Goal: Task Accomplishment & Management: Complete application form

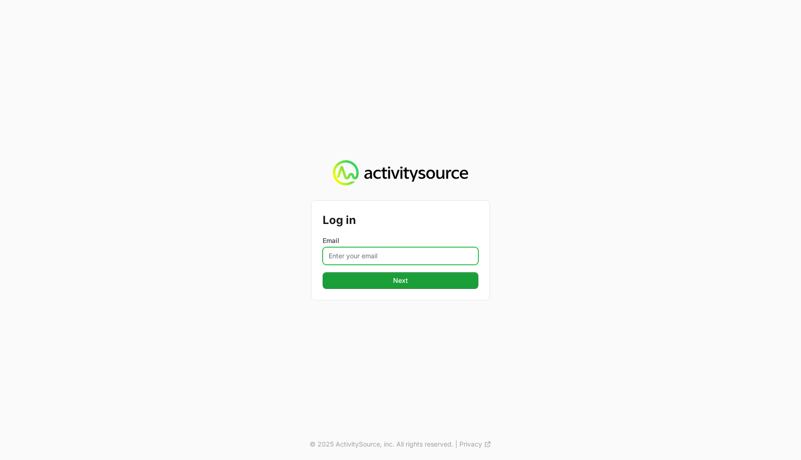
click at [381, 255] on input "Email" at bounding box center [401, 256] width 156 height 18
type input "timothy+nextgen@activitysource.com"
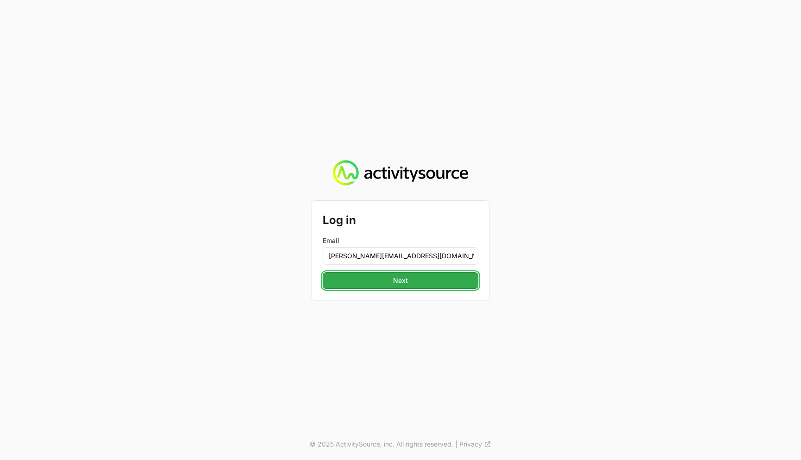
click at [412, 274] on button "Next" at bounding box center [401, 280] width 156 height 17
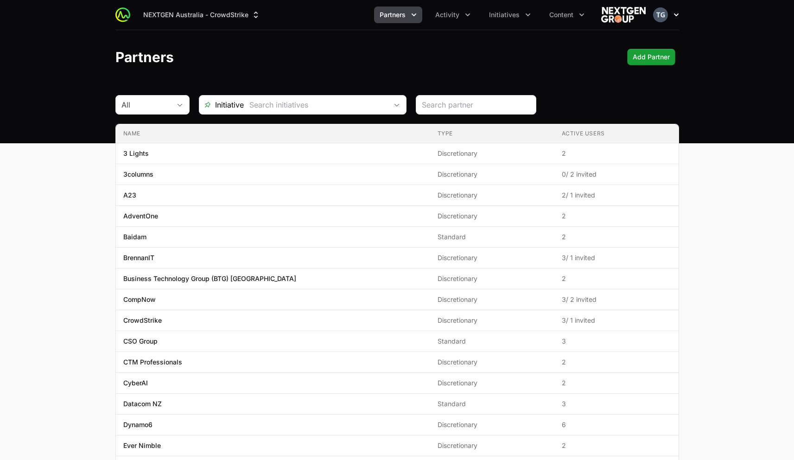
click at [673, 16] on icon "button" at bounding box center [676, 14] width 9 height 9
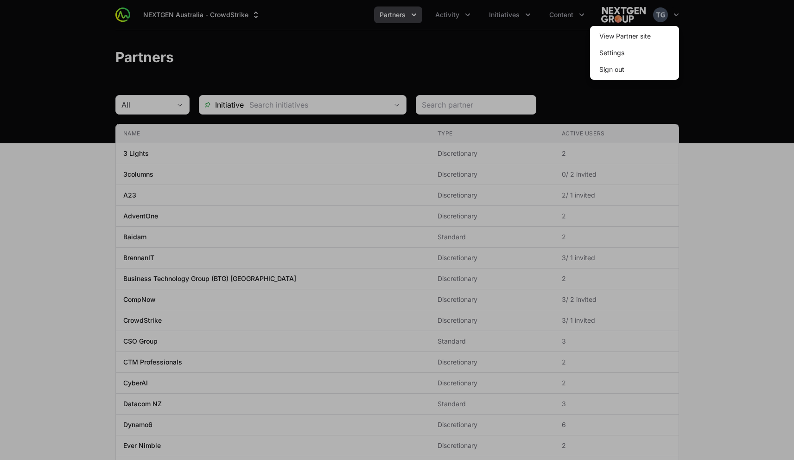
click at [538, 57] on div at bounding box center [397, 230] width 794 height 460
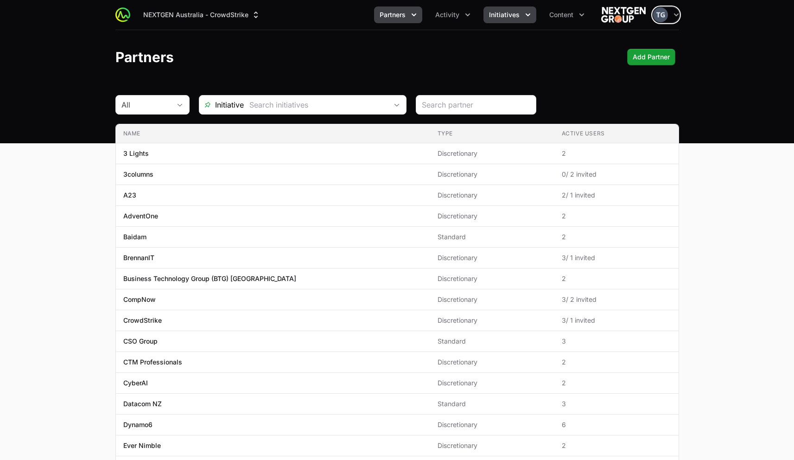
click at [519, 18] on button "Initiatives" at bounding box center [510, 14] width 53 height 17
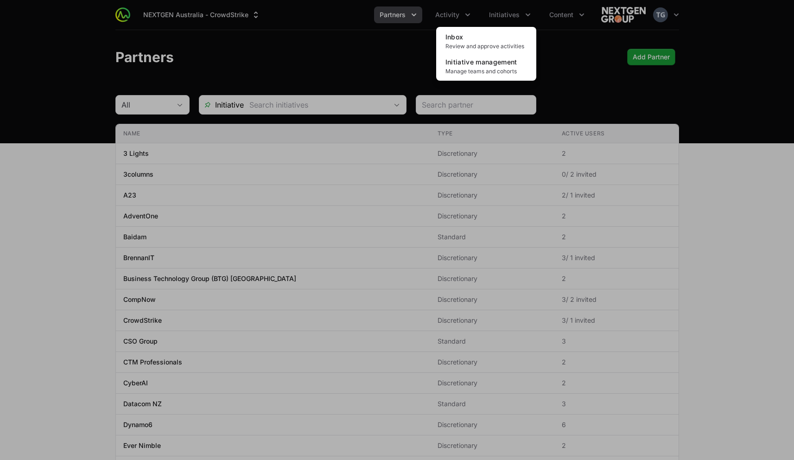
click at [599, 73] on div "Initiatives menu" at bounding box center [397, 230] width 794 height 460
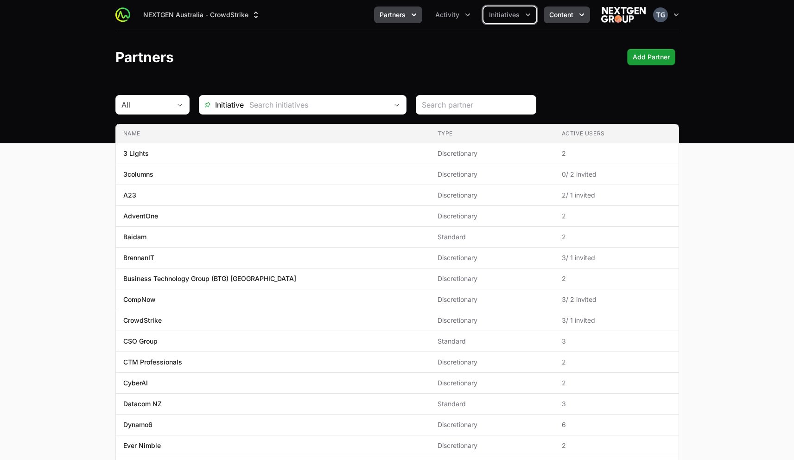
click at [573, 17] on span "Content" at bounding box center [561, 14] width 24 height 9
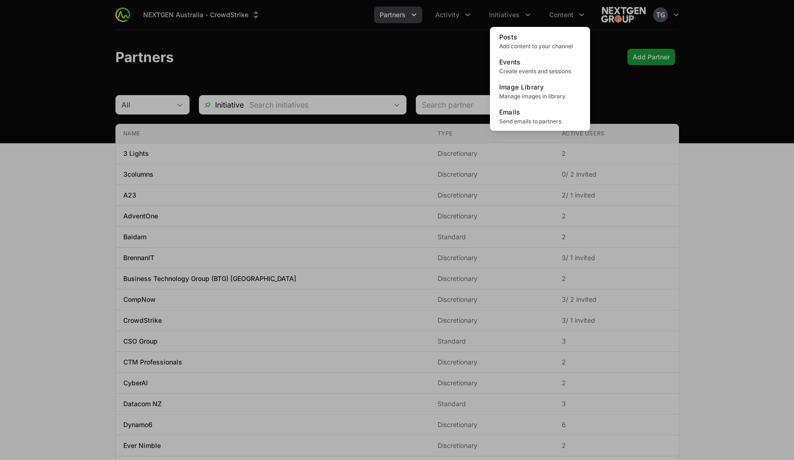
click at [444, 62] on div "Content menu" at bounding box center [397, 230] width 794 height 460
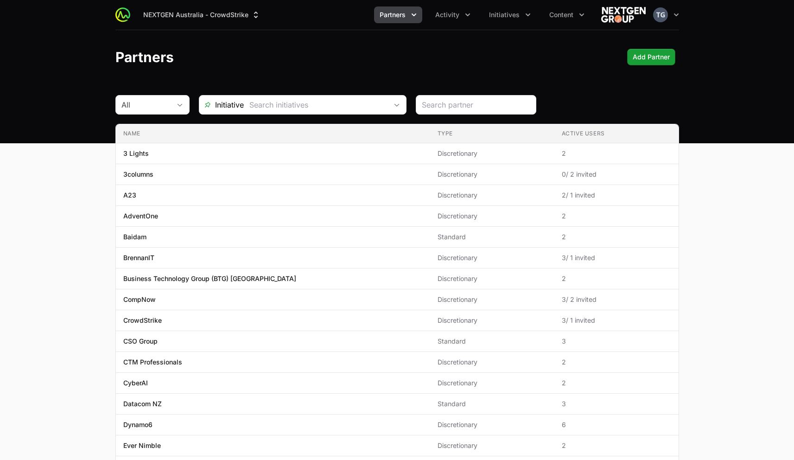
click at [478, 18] on ul "Partners Activity Initiatives Content" at bounding box center [482, 14] width 216 height 17
click at [472, 15] on icon "Activity menu" at bounding box center [467, 14] width 9 height 9
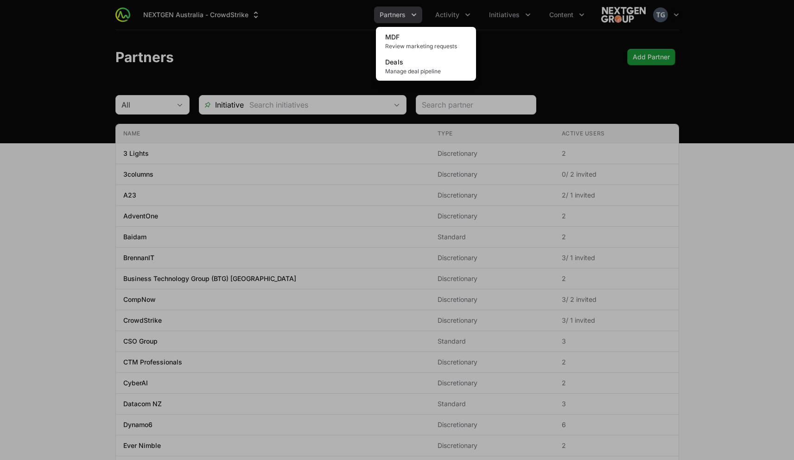
click at [499, 13] on div "Activity menu" at bounding box center [397, 230] width 794 height 460
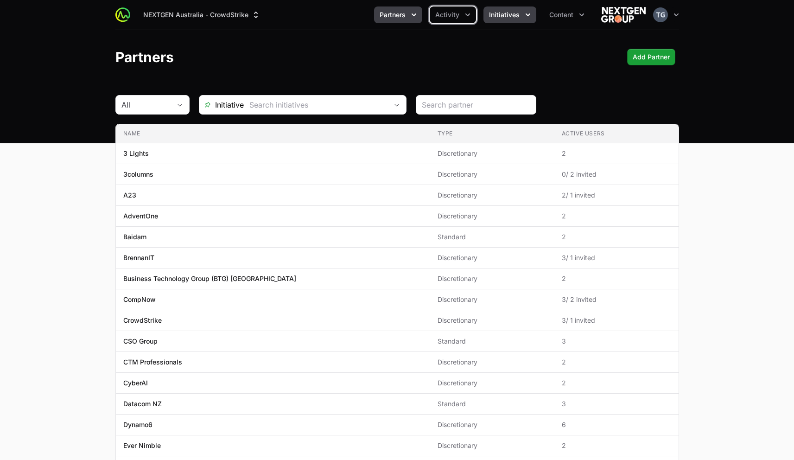
click at [509, 14] on span "Initiatives" at bounding box center [504, 14] width 31 height 9
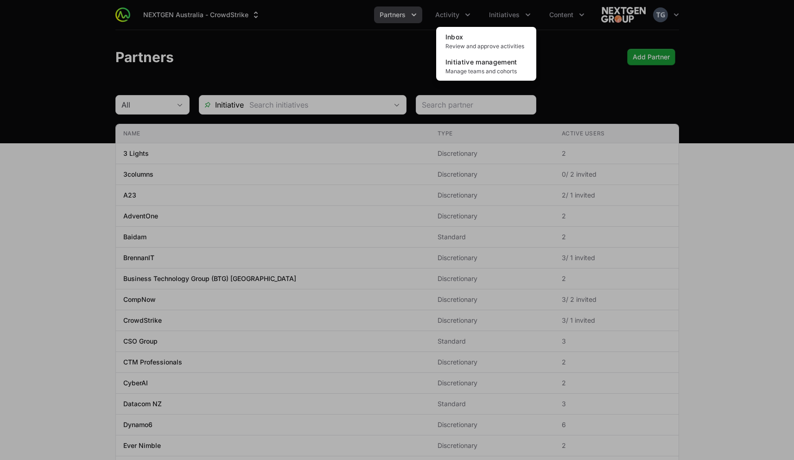
click at [551, 51] on div "Initiatives menu" at bounding box center [397, 230] width 794 height 460
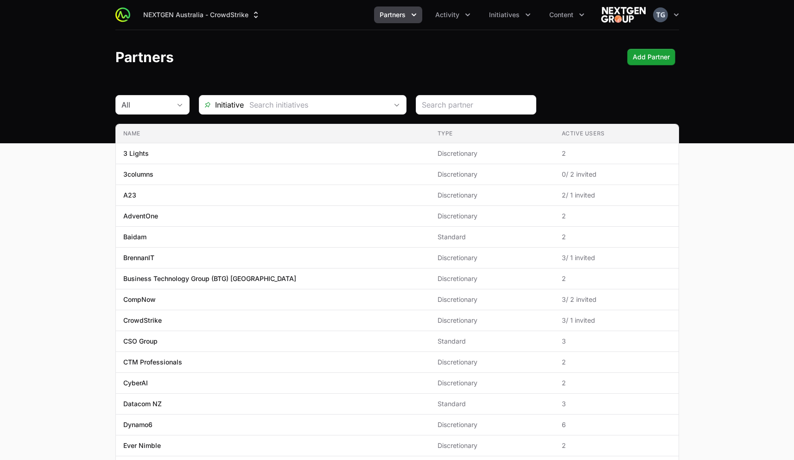
click at [549, 50] on div "Partners Add Partner" at bounding box center [397, 57] width 564 height 17
click at [524, 11] on icon "Initiatives menu" at bounding box center [528, 14] width 9 height 9
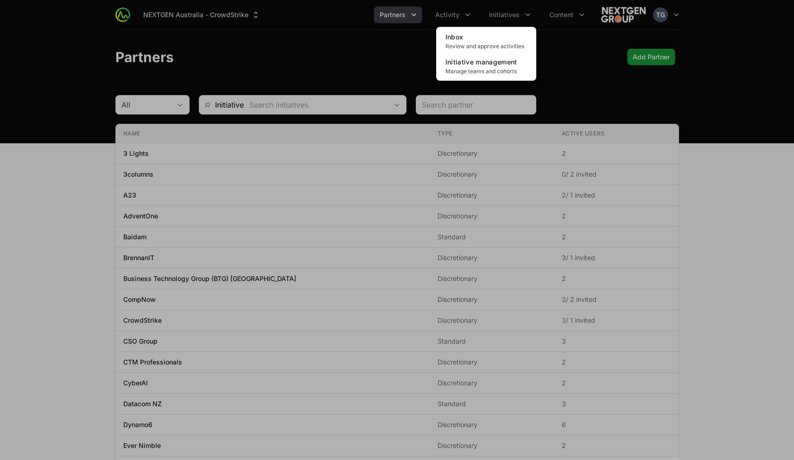
click at [402, 67] on div "Initiatives menu" at bounding box center [397, 230] width 794 height 460
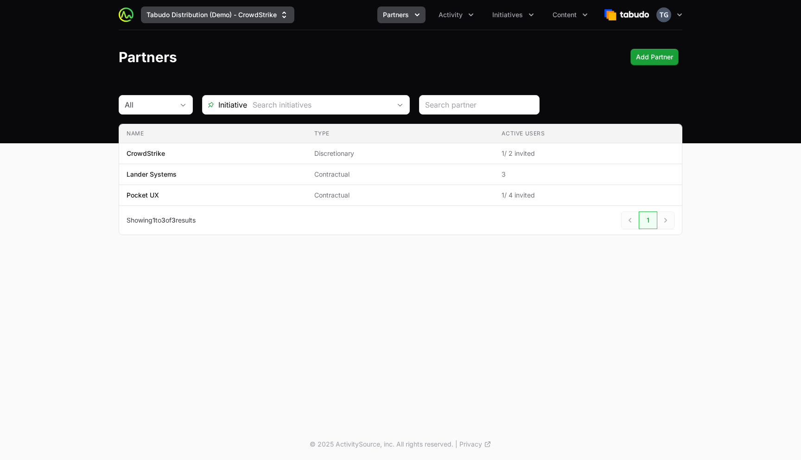
click at [171, 10] on button "Tabudo Distribution (Demo) - CrowdStrike" at bounding box center [217, 14] width 153 height 17
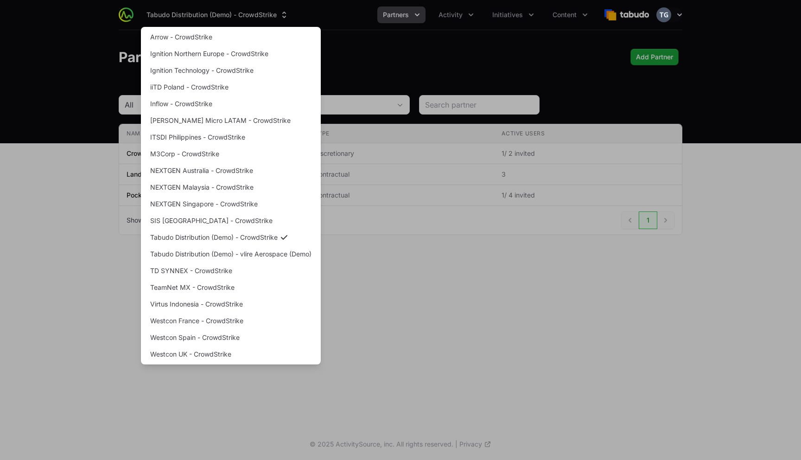
click at [399, 69] on div "Supplier switch menu" at bounding box center [400, 230] width 801 height 460
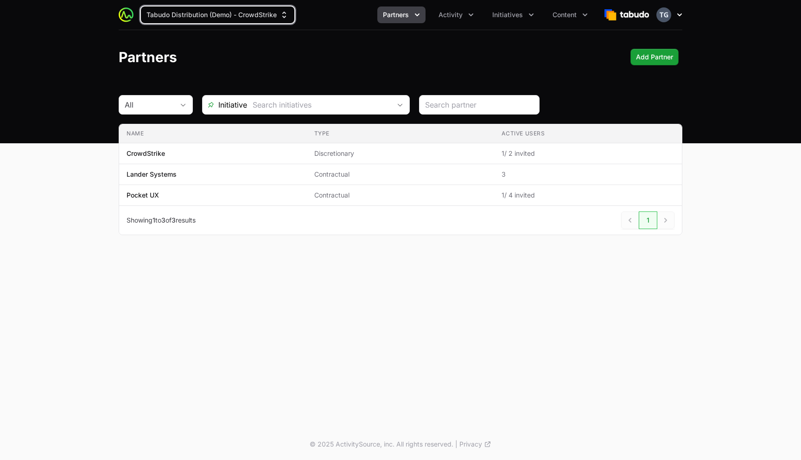
click at [679, 17] on icon "button" at bounding box center [679, 14] width 9 height 9
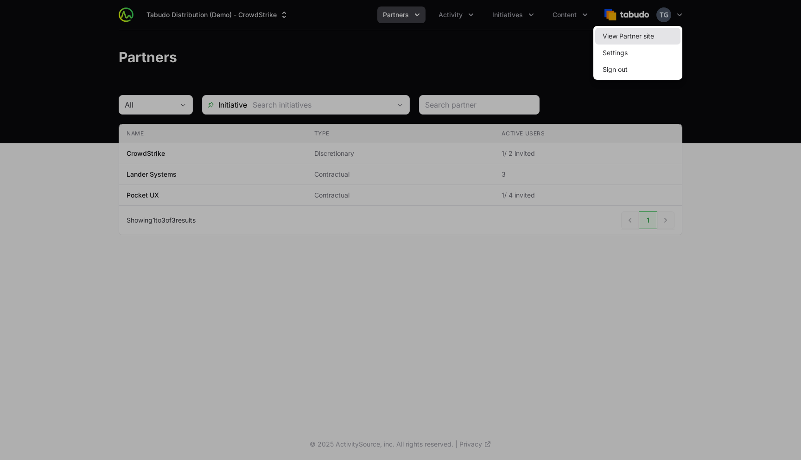
click at [662, 35] on link "View Partner site" at bounding box center [637, 36] width 85 height 17
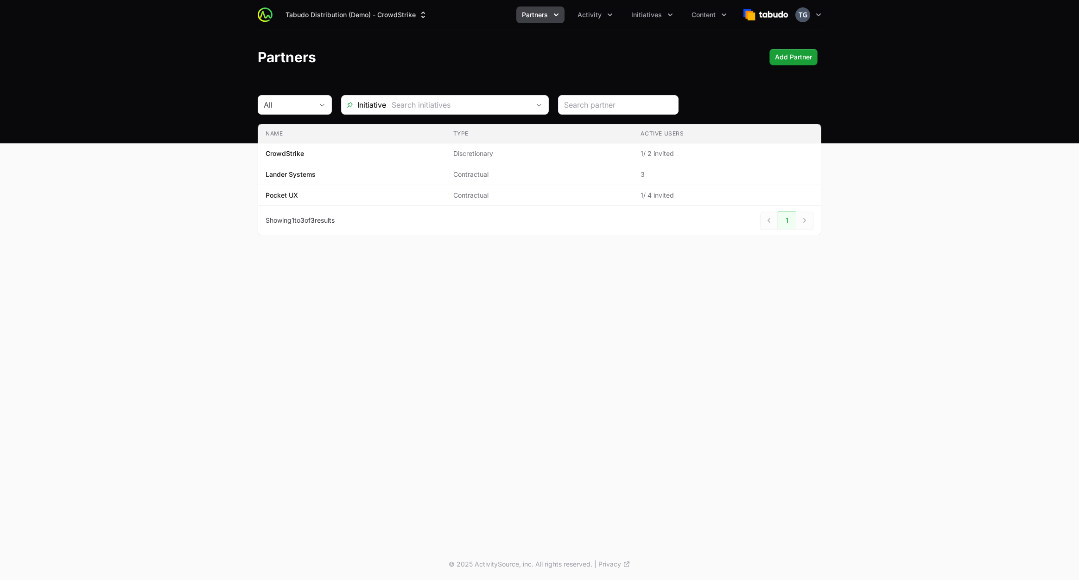
click at [523, 51] on div "Partners Add Partner" at bounding box center [540, 57] width 564 height 17
click at [551, 19] on button "Partners" at bounding box center [541, 14] width 48 height 17
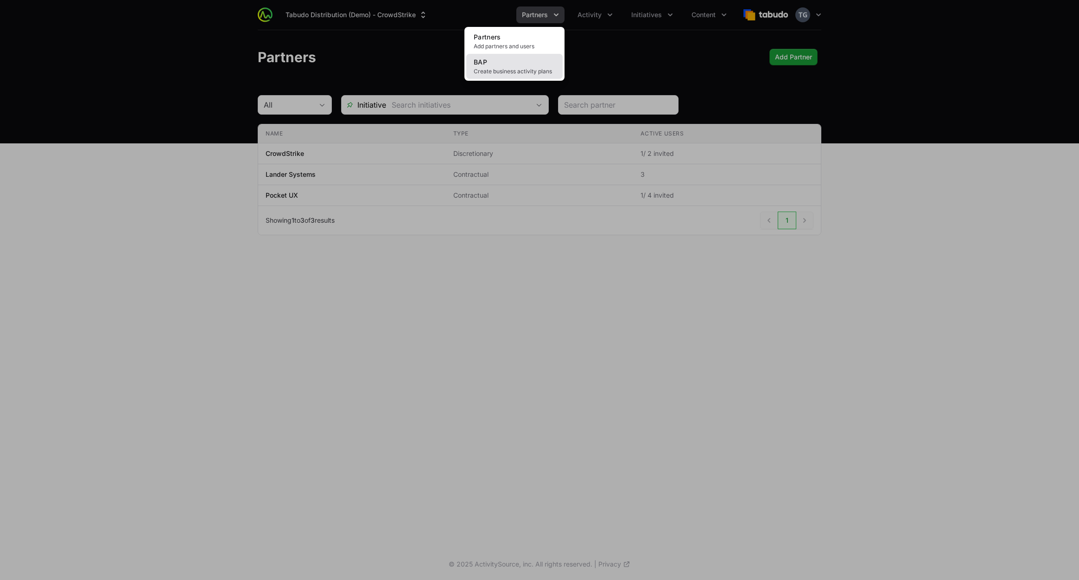
click at [527, 65] on link "BAP Create business activity plans" at bounding box center [514, 66] width 96 height 25
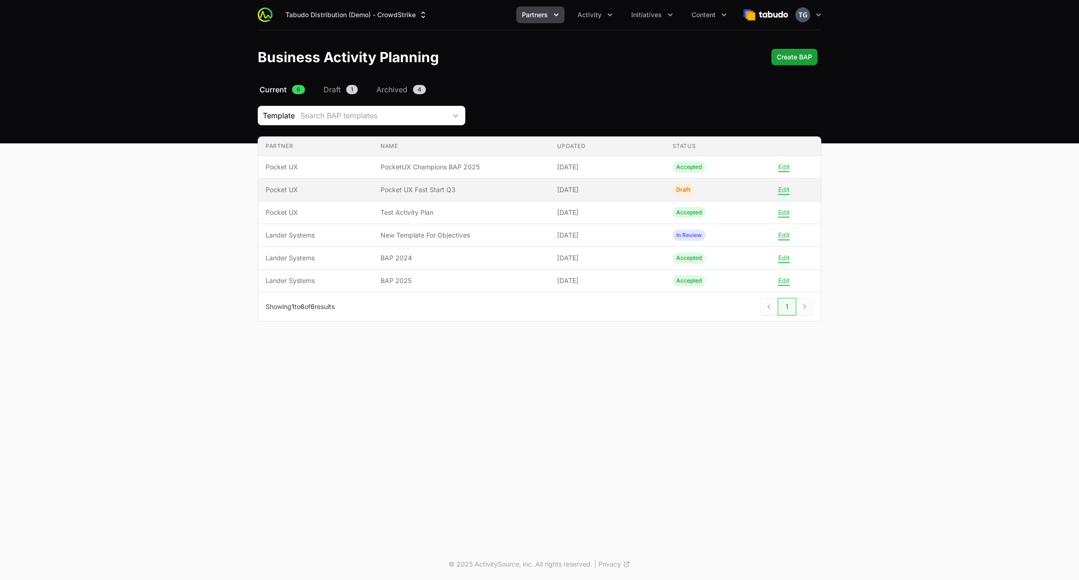
click at [489, 187] on span "Pocket UX Fast Start Q3" at bounding box center [462, 189] width 162 height 9
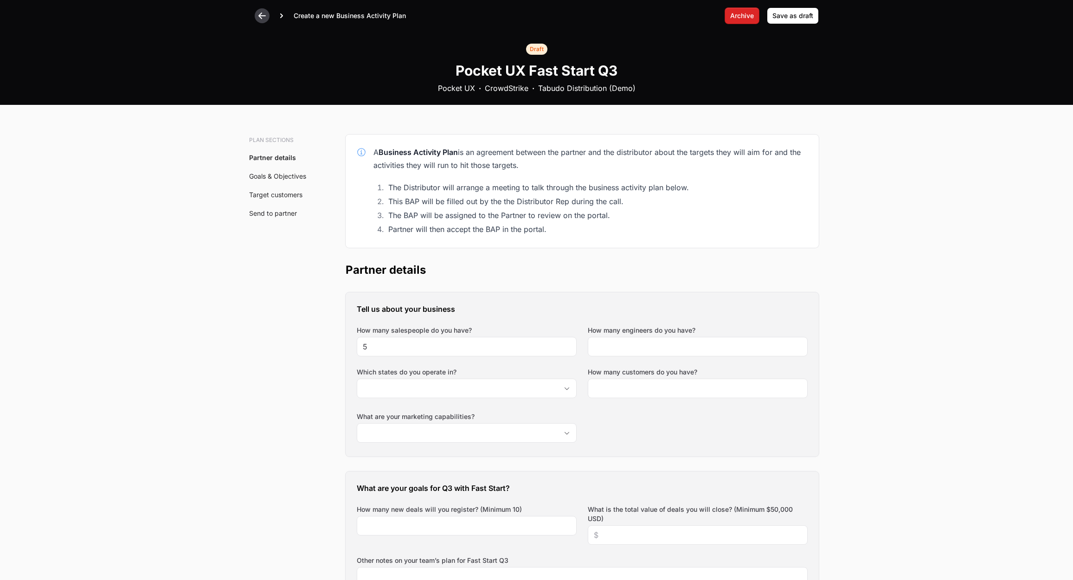
click at [263, 14] on icon at bounding box center [261, 15] width 9 height 9
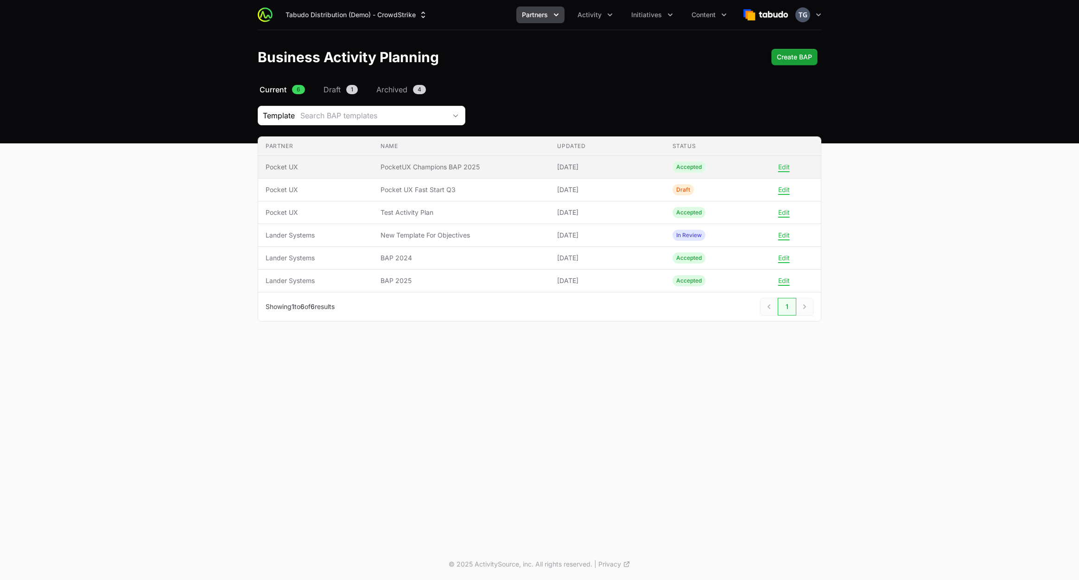
click at [433, 162] on span "PocketUX Champions BAP 2025" at bounding box center [462, 166] width 162 height 9
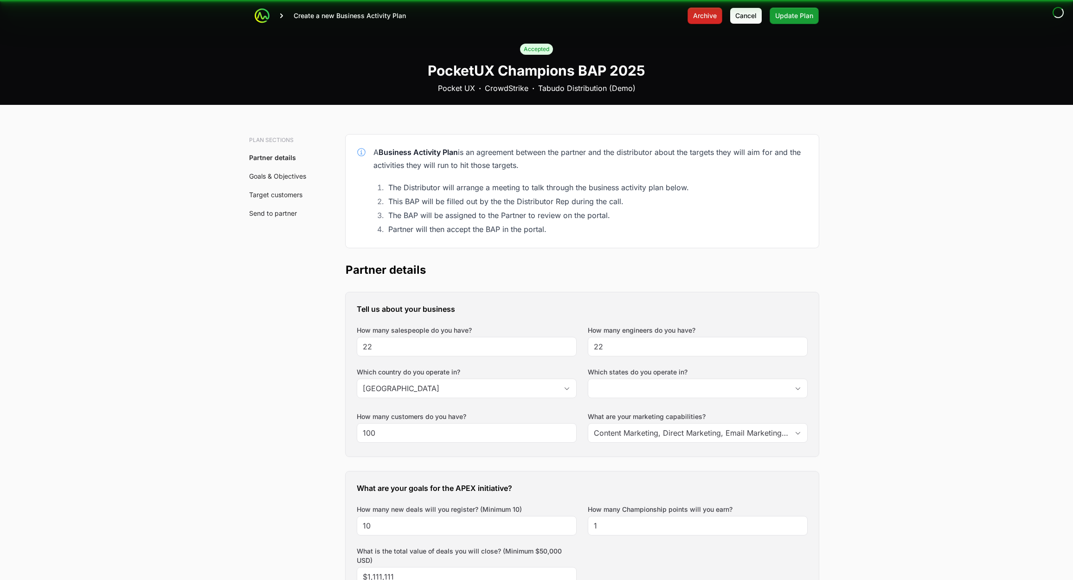
type input "[GEOGRAPHIC_DATA], [GEOGRAPHIC_DATA], [GEOGRAPHIC_DATA], [GEOGRAPHIC_DATA]"
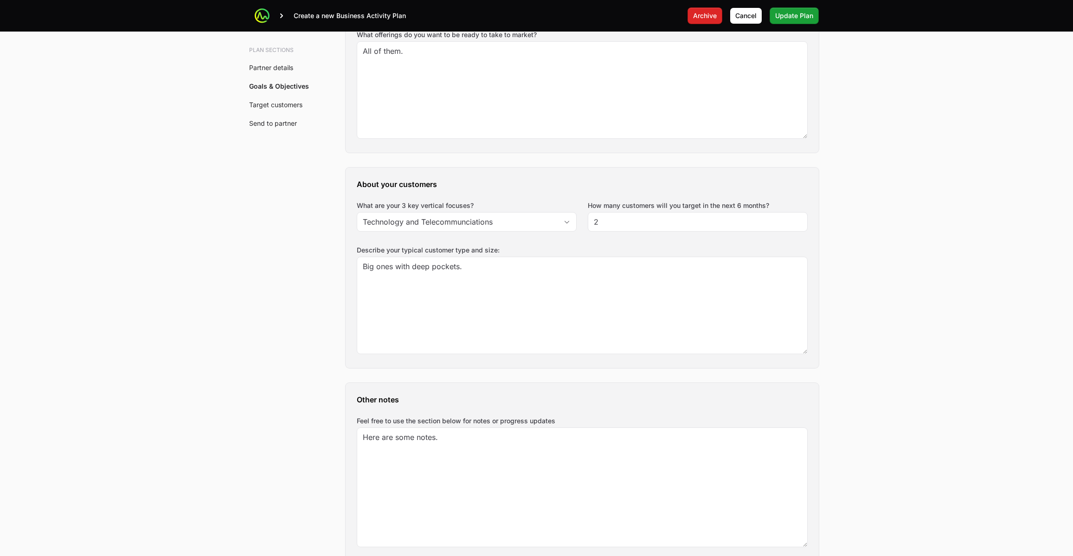
scroll to position [1006, 0]
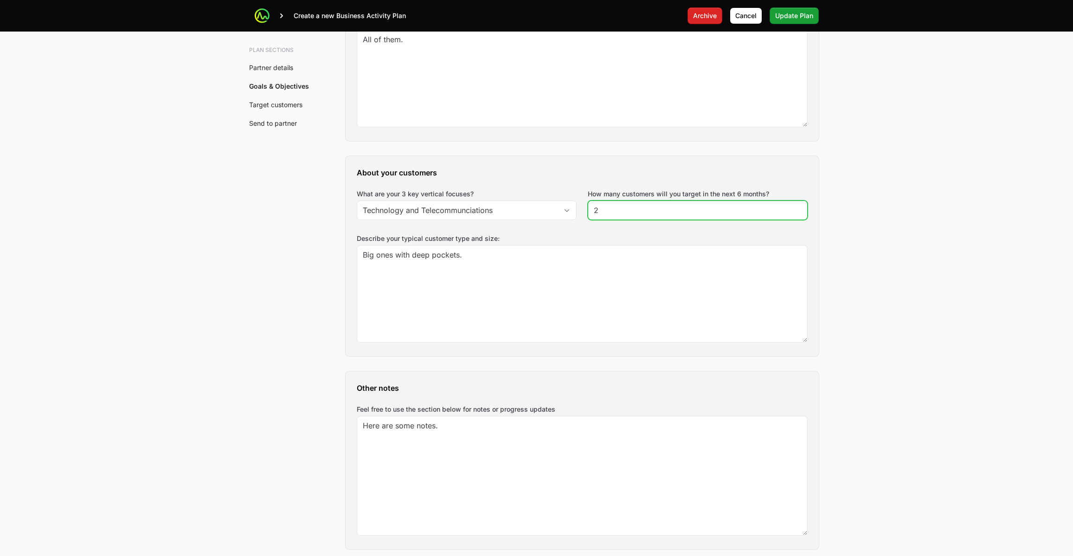
drag, startPoint x: 781, startPoint y: 191, endPoint x: 600, endPoint y: 186, distance: 180.9
click at [604, 186] on div "About your customers What are your 3 key vertical focuses? Technology and Telec…" at bounding box center [581, 256] width 473 height 200
click at [587, 190] on div "About your customers What are your 3 key vertical focuses? Technology and Telec…" at bounding box center [581, 256] width 473 height 200
drag, startPoint x: 588, startPoint y: 190, endPoint x: 781, endPoint y: 192, distance: 192.9
click at [781, 192] on div "How many customers will you target in the next 6 months? 2" at bounding box center [698, 204] width 220 height 31
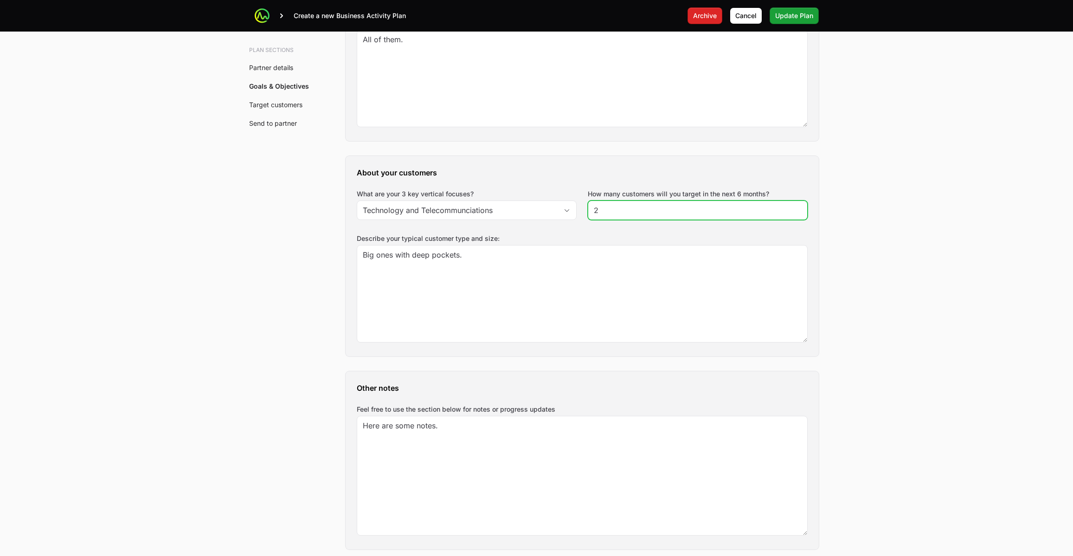
click at [861, 184] on main "Create a new Business Activity Plan Archive Cancel Update Plan Accepted PocketU…" at bounding box center [536, 366] width 1073 height 2745
drag, startPoint x: 600, startPoint y: 193, endPoint x: 784, endPoint y: 194, distance: 184.1
click at [754, 211] on div "How many customers will you target in the next 6 months? 2" at bounding box center [698, 204] width 220 height 31
click at [783, 191] on div "How many customers will you target in the next 6 months? 2" at bounding box center [698, 204] width 220 height 31
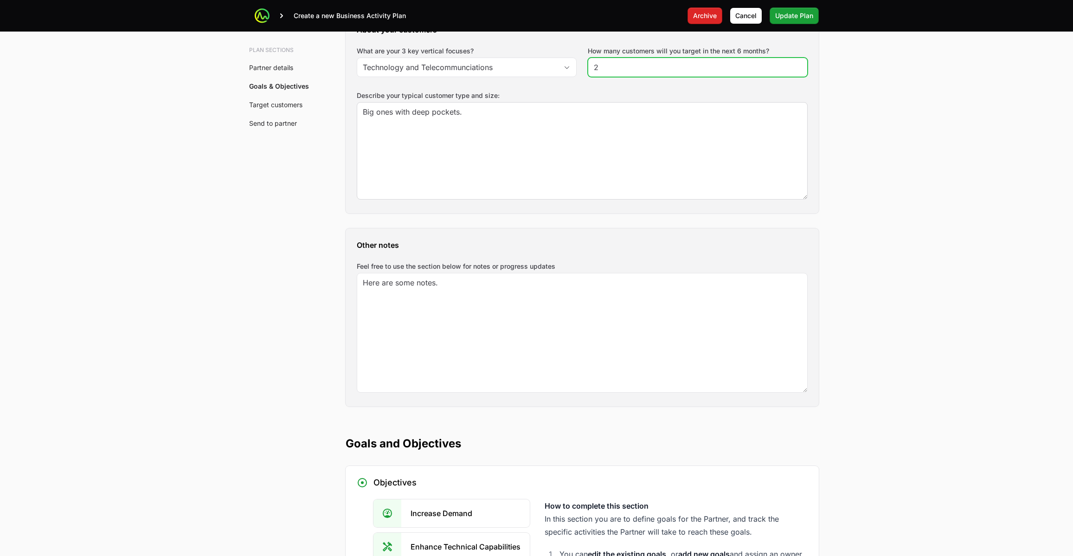
scroll to position [1031, 0]
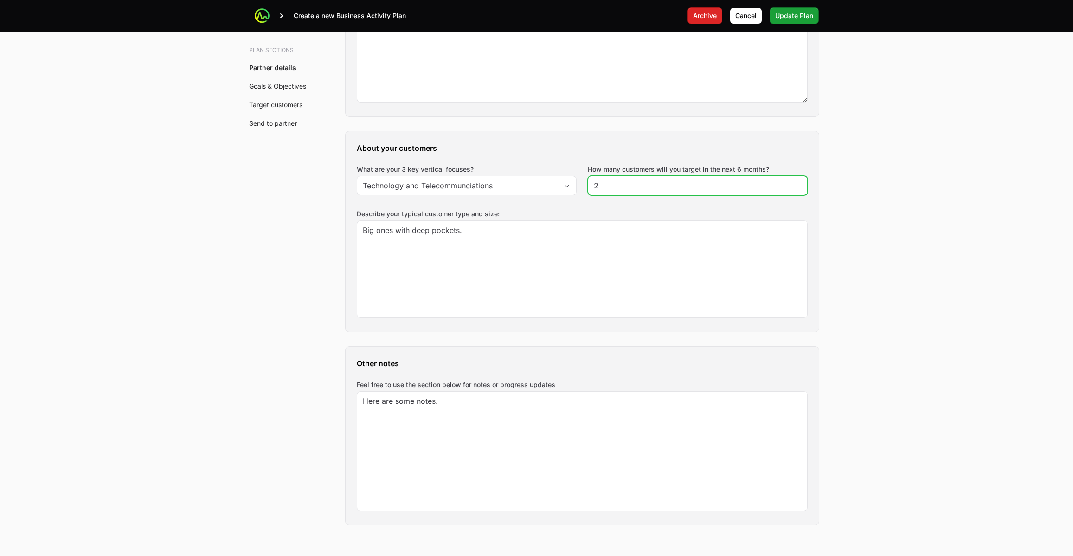
drag, startPoint x: 659, startPoint y: 189, endPoint x: 600, endPoint y: 183, distance: 59.6
click at [600, 183] on input "2" at bounding box center [698, 185] width 208 height 11
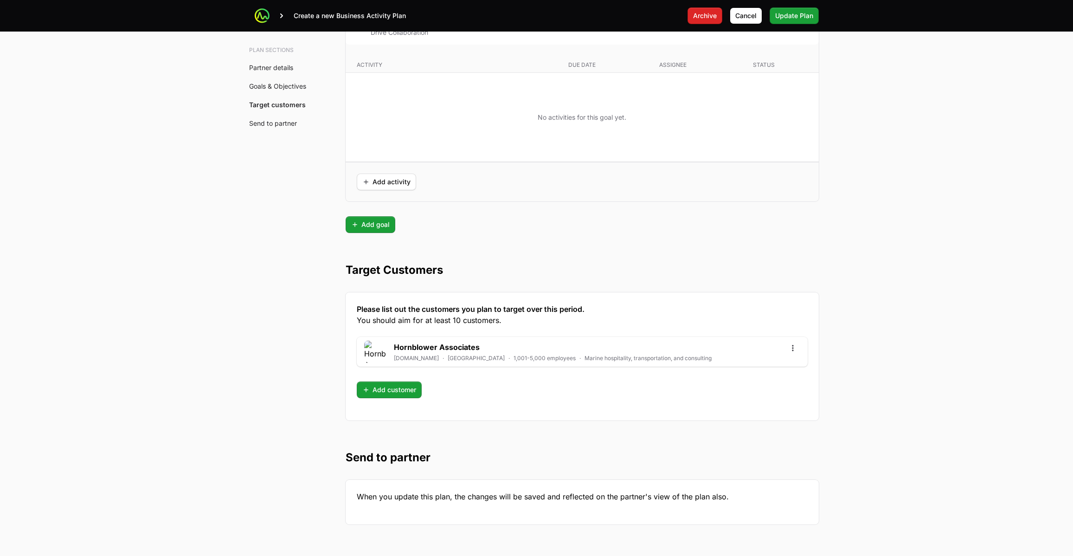
scroll to position [2221, 0]
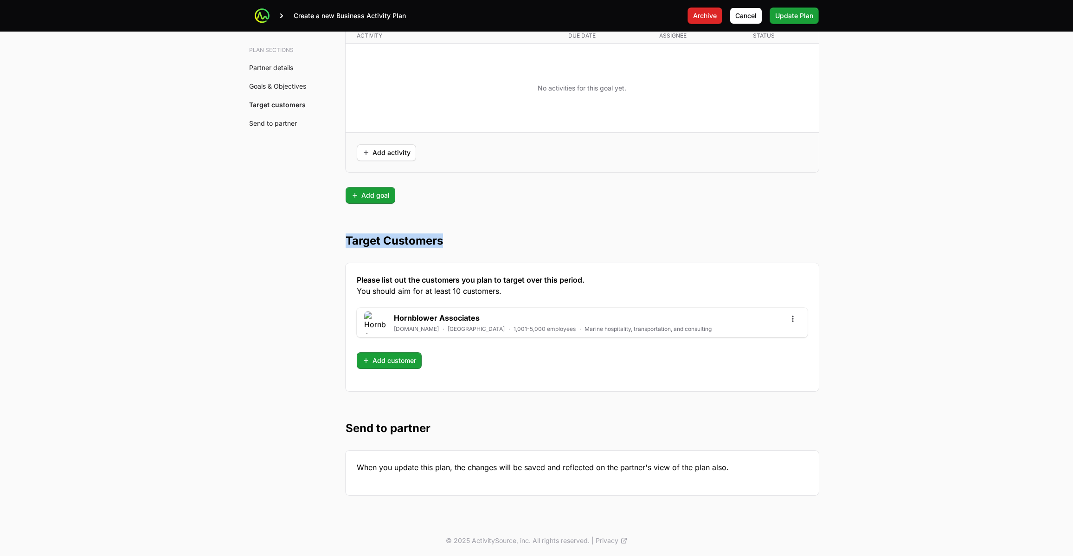
drag, startPoint x: 345, startPoint y: 239, endPoint x: 462, endPoint y: 241, distance: 117.8
drag, startPoint x: 454, startPoint y: 238, endPoint x: 449, endPoint y: 241, distance: 5.8
click at [454, 238] on h2 "Target Customers" at bounding box center [581, 240] width 473 height 15
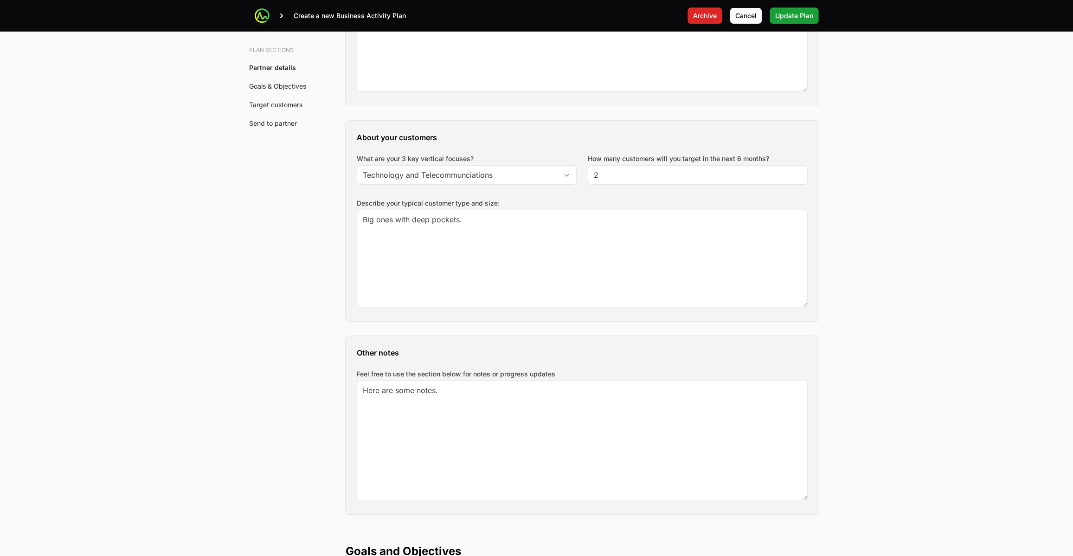
scroll to position [1041, 0]
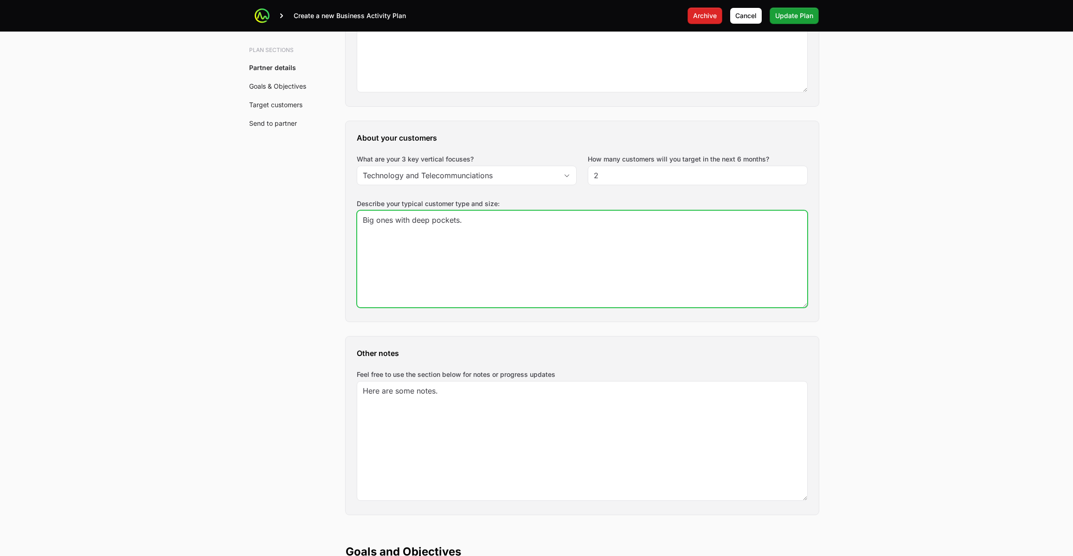
click at [472, 263] on textarea "Big ones with deep pockets." at bounding box center [582, 259] width 450 height 96
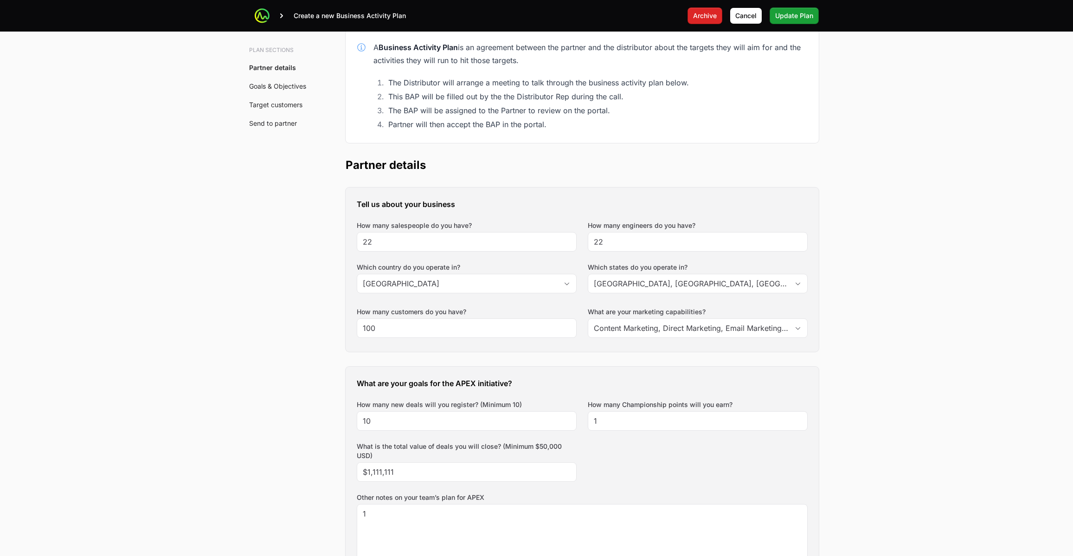
scroll to position [0, 0]
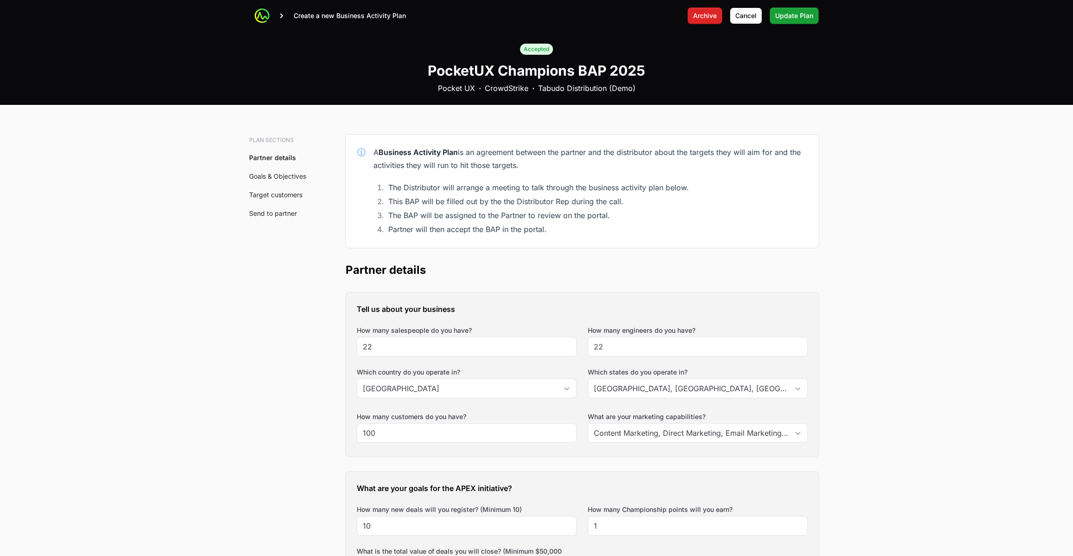
click at [283, 174] on link "Goals & Objectives" at bounding box center [277, 176] width 57 height 8
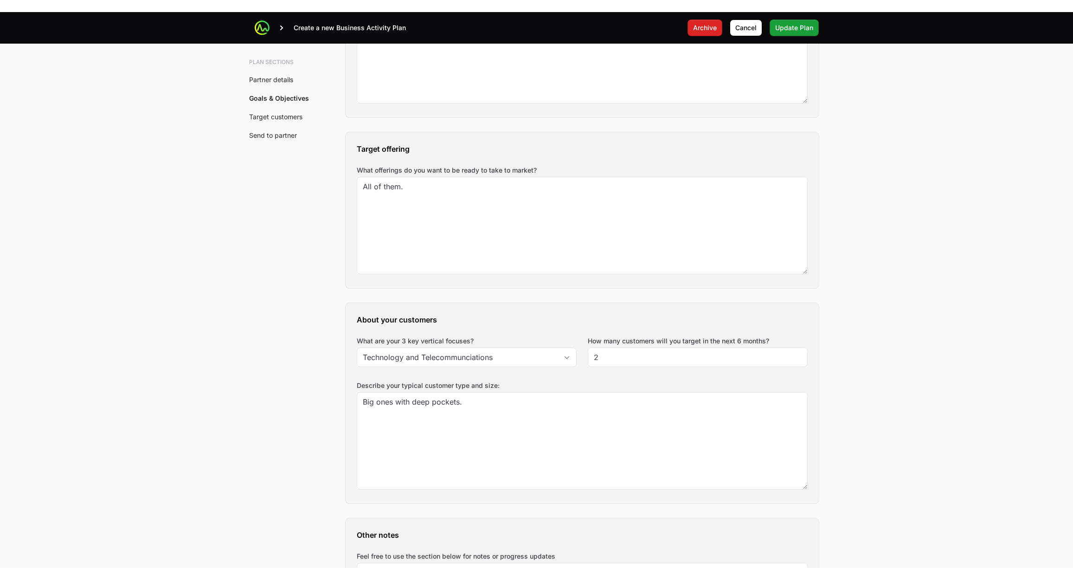
scroll to position [1026, 0]
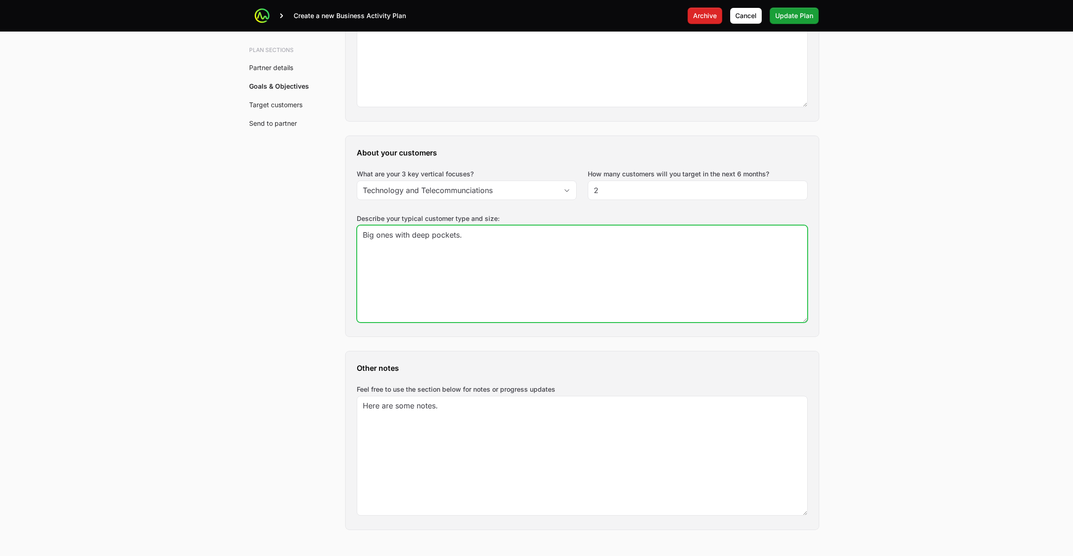
click at [481, 271] on textarea "Big ones with deep pockets." at bounding box center [582, 273] width 450 height 96
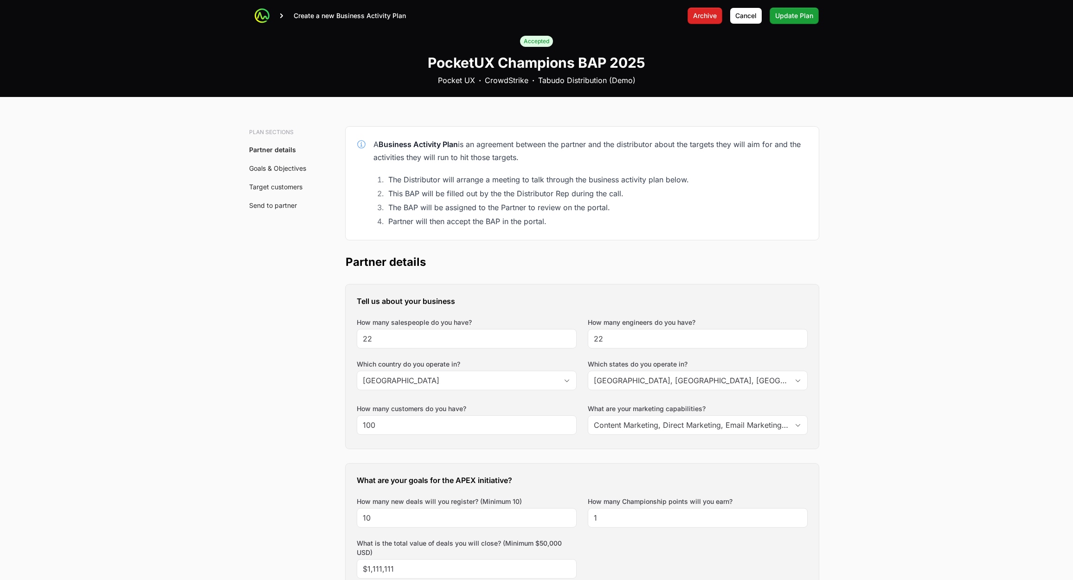
scroll to position [0, 0]
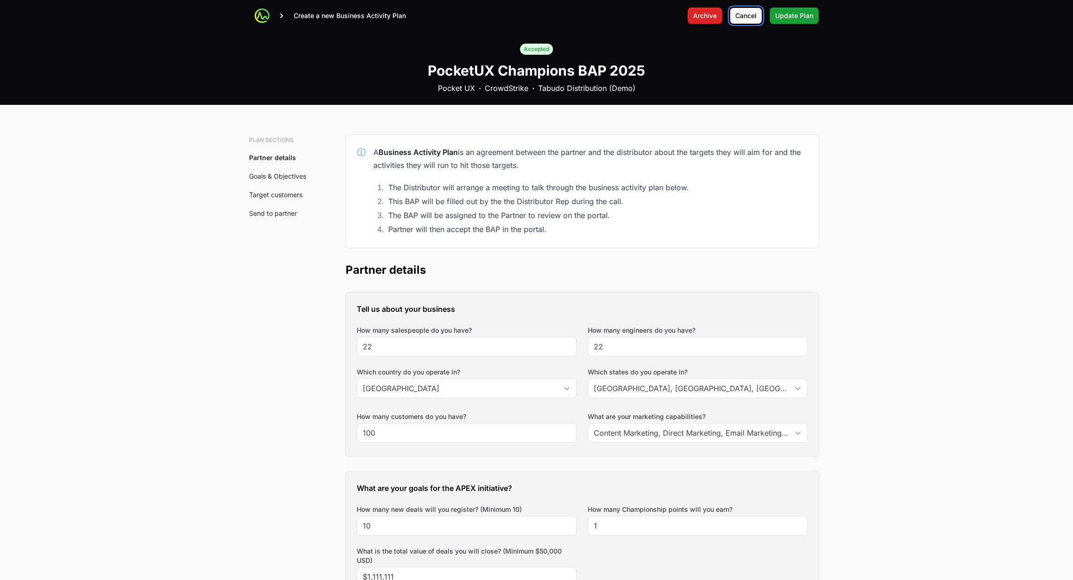
click at [751, 13] on span "Cancel" at bounding box center [745, 15] width 21 height 11
click at [741, 14] on span "Cancel" at bounding box center [745, 15] width 21 height 11
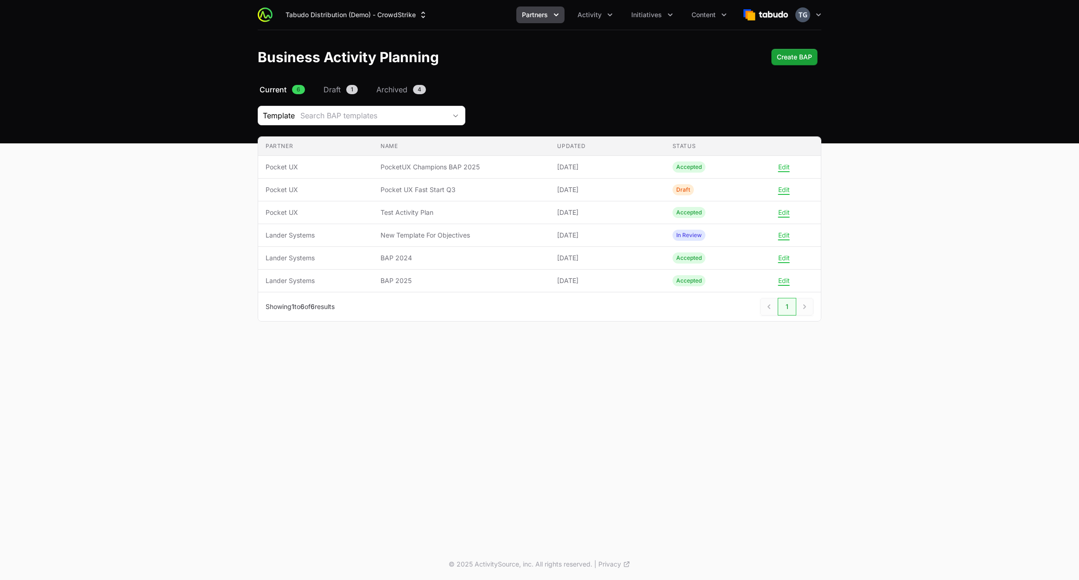
click at [553, 22] on button "Partners" at bounding box center [541, 14] width 48 height 17
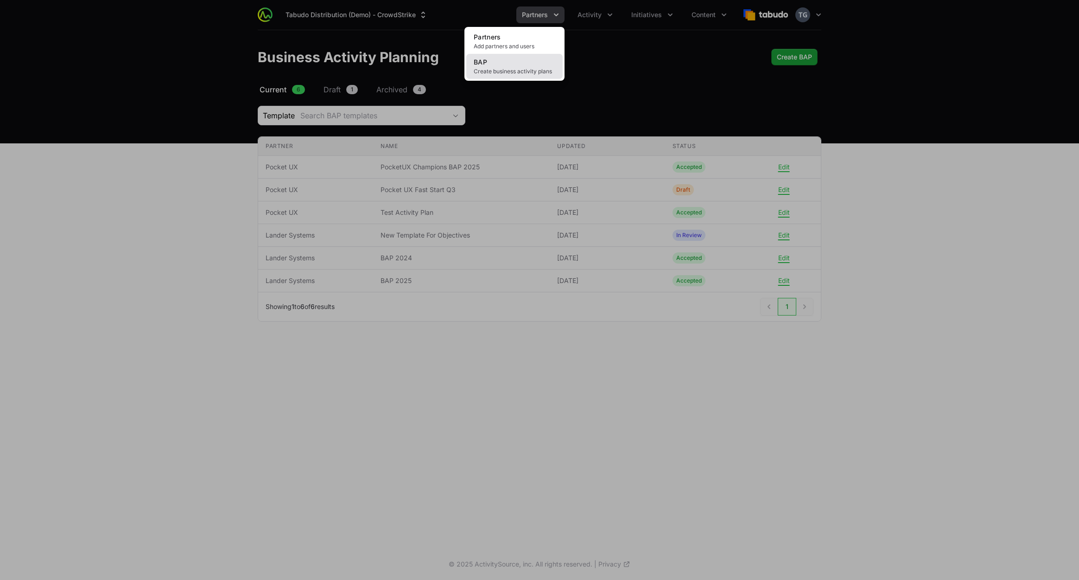
click at [528, 70] on span "Create business activity plans" at bounding box center [515, 71] width 82 height 7
click at [608, 16] on div "Partners menu" at bounding box center [539, 290] width 1079 height 580
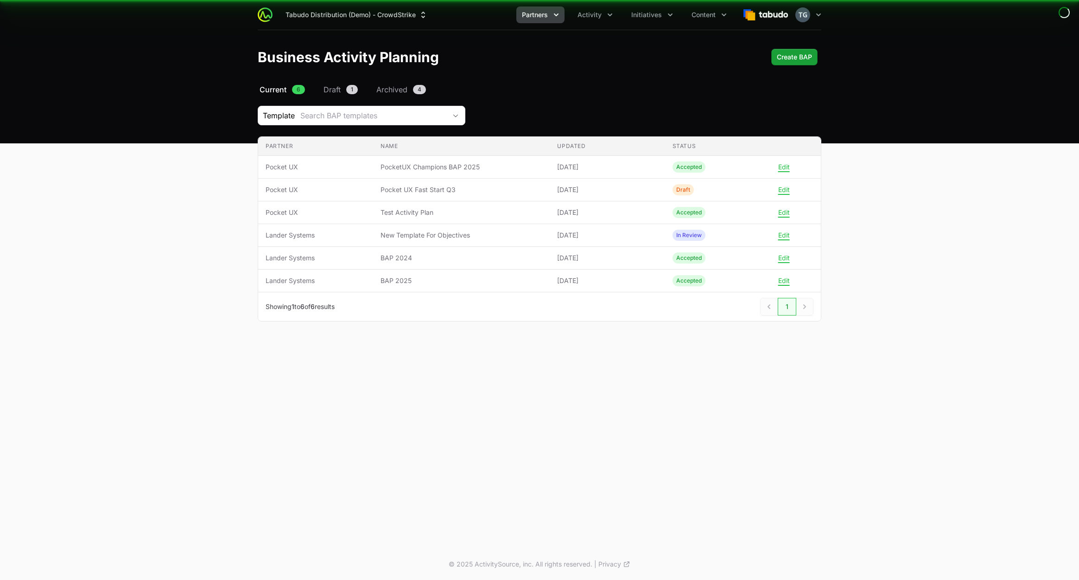
click at [603, 14] on button "Activity" at bounding box center [595, 14] width 46 height 17
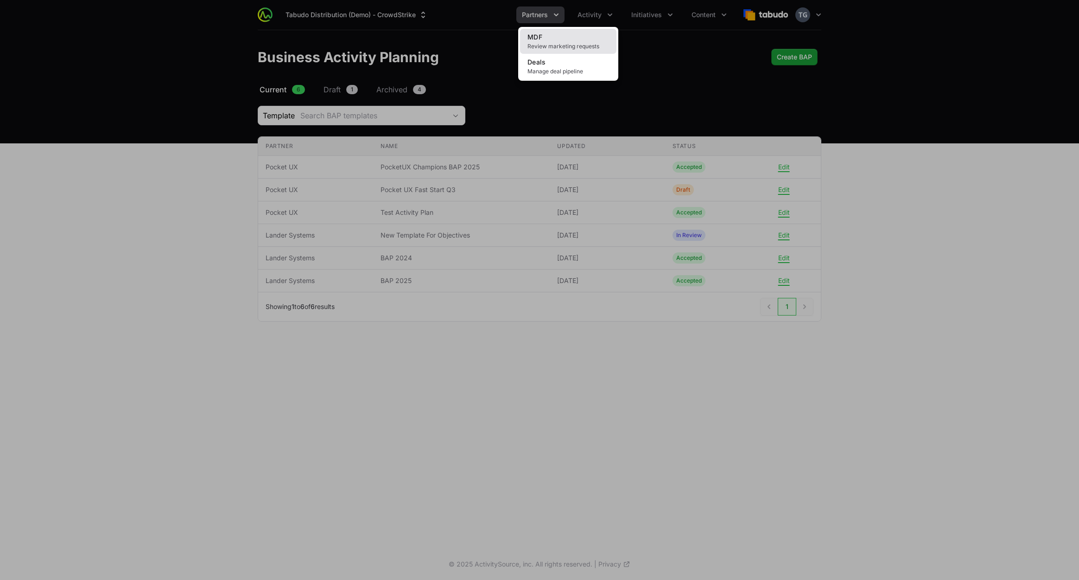
click at [570, 44] on span "Review marketing requests" at bounding box center [569, 46] width 82 height 7
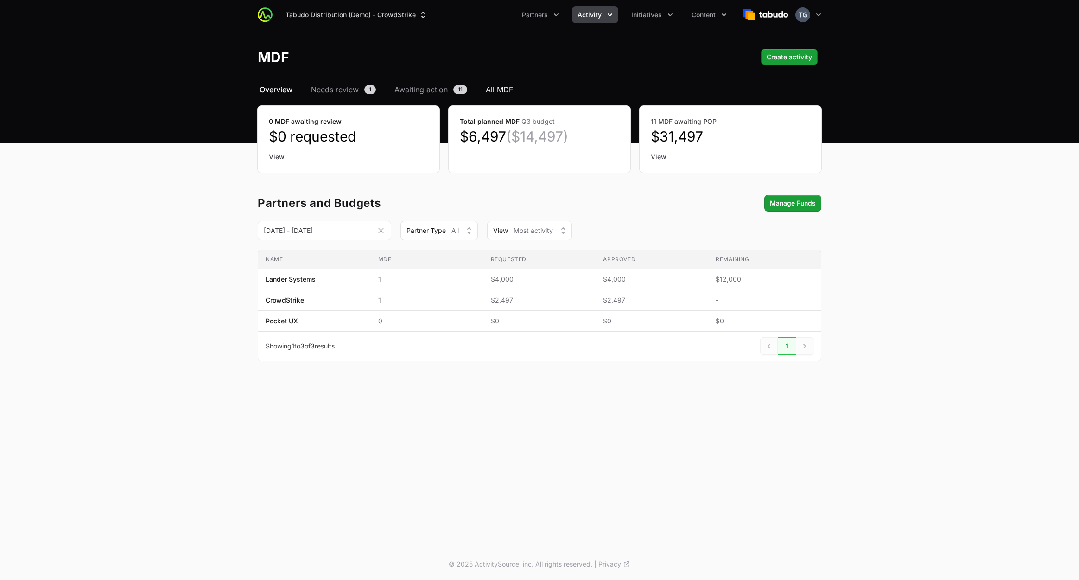
click at [493, 91] on span "All MDF" at bounding box center [499, 89] width 27 height 11
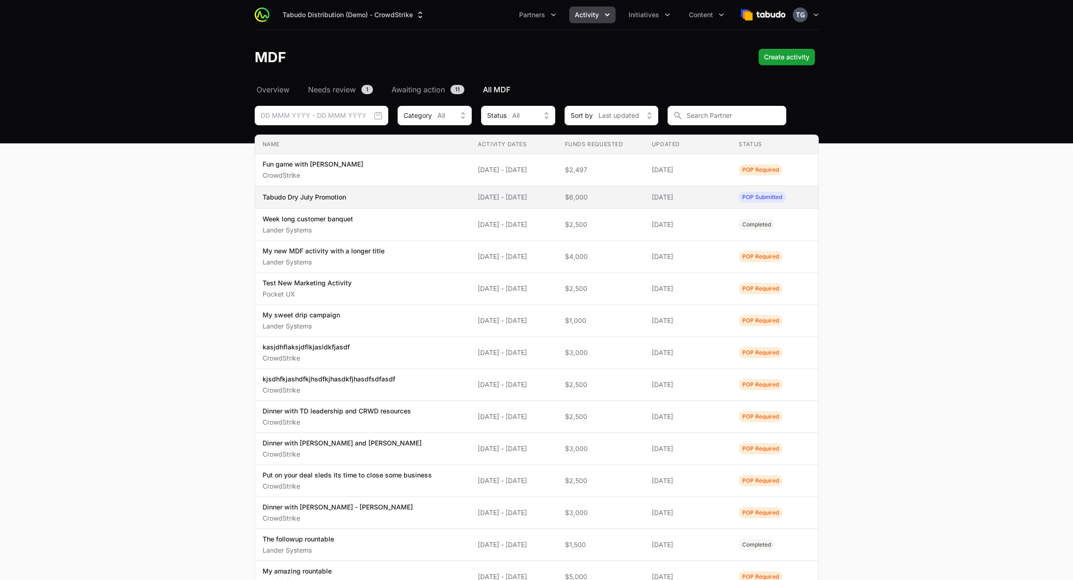
click at [424, 199] on span "Tabudo Dry July Promotion" at bounding box center [362, 196] width 201 height 9
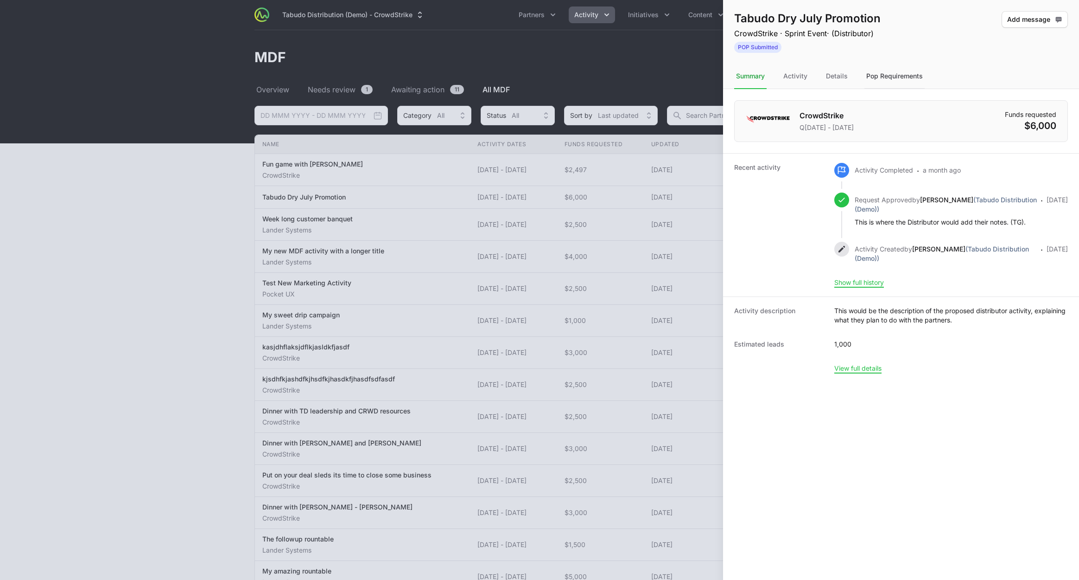
click at [884, 73] on div "Pop Requirements" at bounding box center [895, 76] width 60 height 25
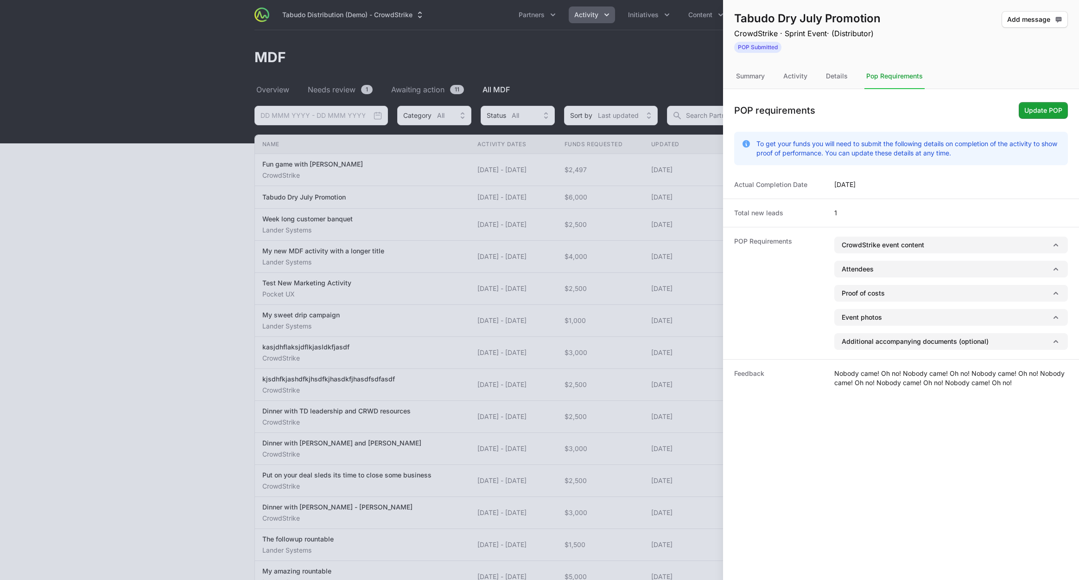
click at [651, 204] on div at bounding box center [539, 290] width 1079 height 580
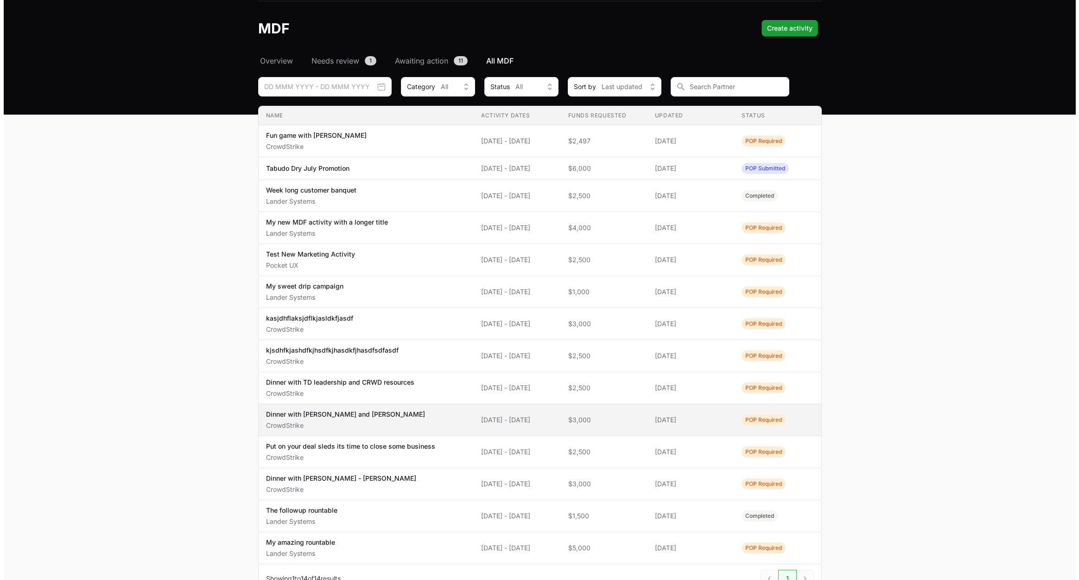
scroll to position [40, 0]
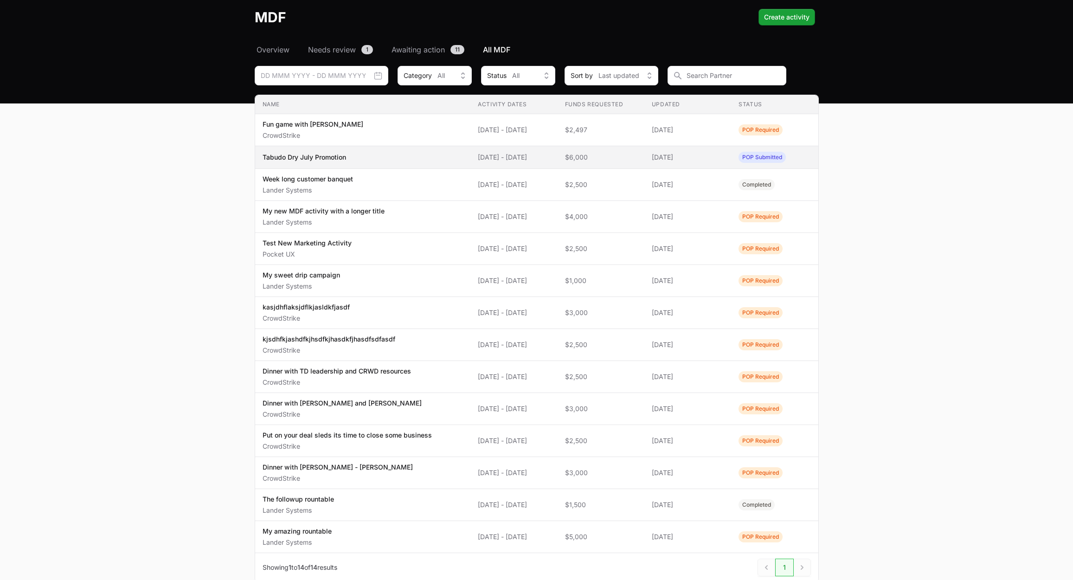
click at [620, 156] on span "$6,000" at bounding box center [601, 157] width 72 height 9
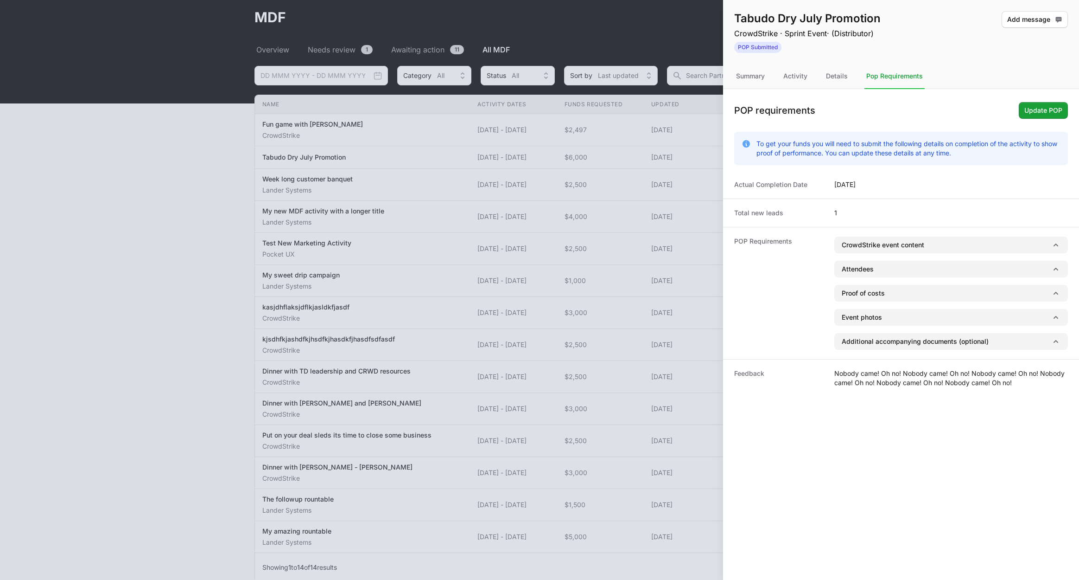
drag, startPoint x: 979, startPoint y: 154, endPoint x: 768, endPoint y: 144, distance: 211.2
click at [770, 144] on p "To get your funds you will need to submit the following details on completion o…" at bounding box center [909, 148] width 304 height 19
click at [766, 144] on p "To get your funds you will need to submit the following details on completion o…" at bounding box center [909, 148] width 304 height 19
click at [1036, 109] on span "Update POP" at bounding box center [1044, 110] width 38 height 11
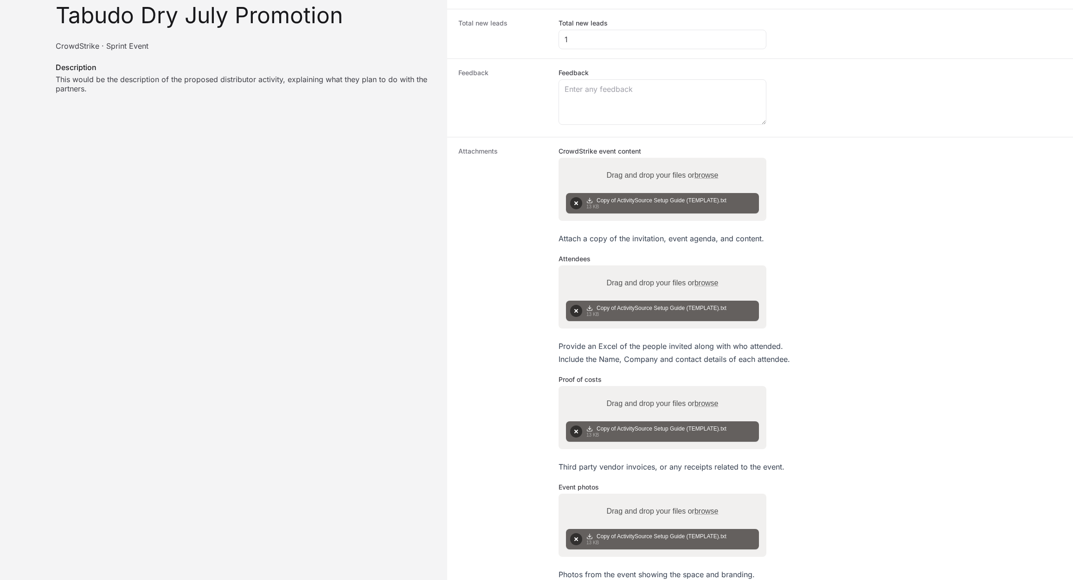
scroll to position [255, 0]
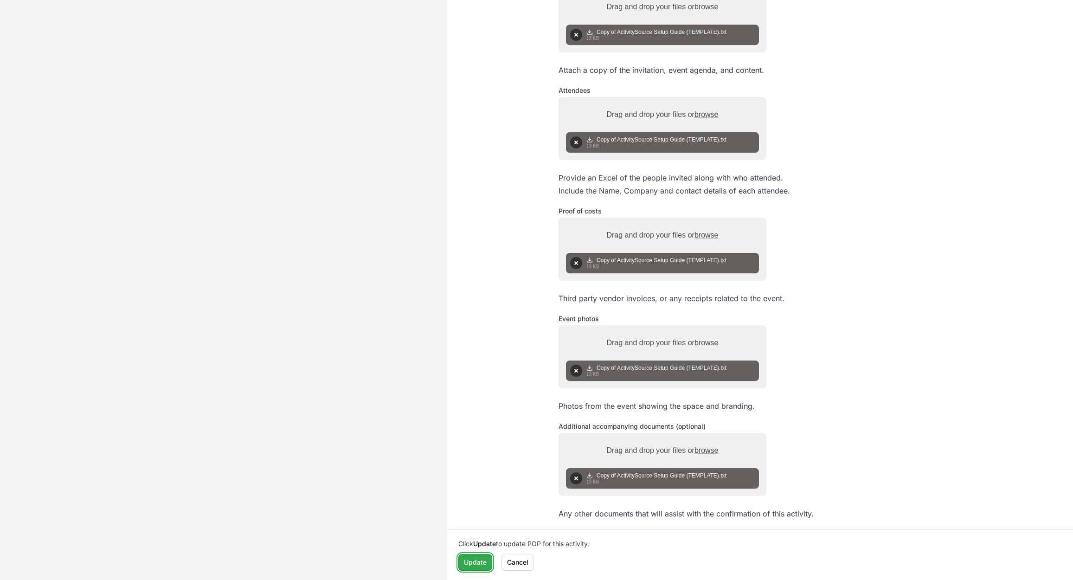
click at [473, 561] on span "Update" at bounding box center [475, 561] width 23 height 11
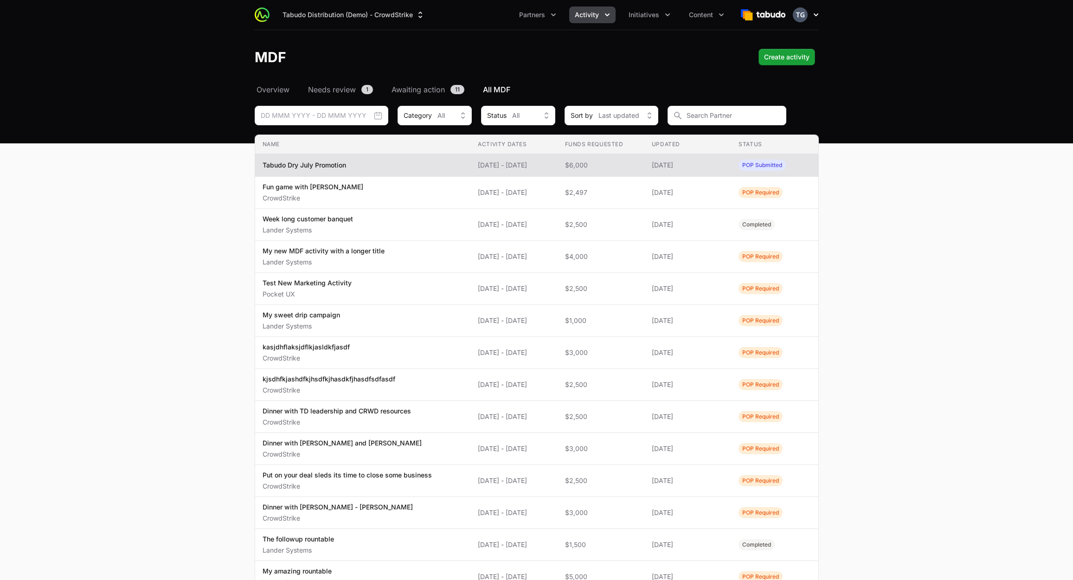
click at [809, 13] on button "Open user menu" at bounding box center [805, 14] width 26 height 15
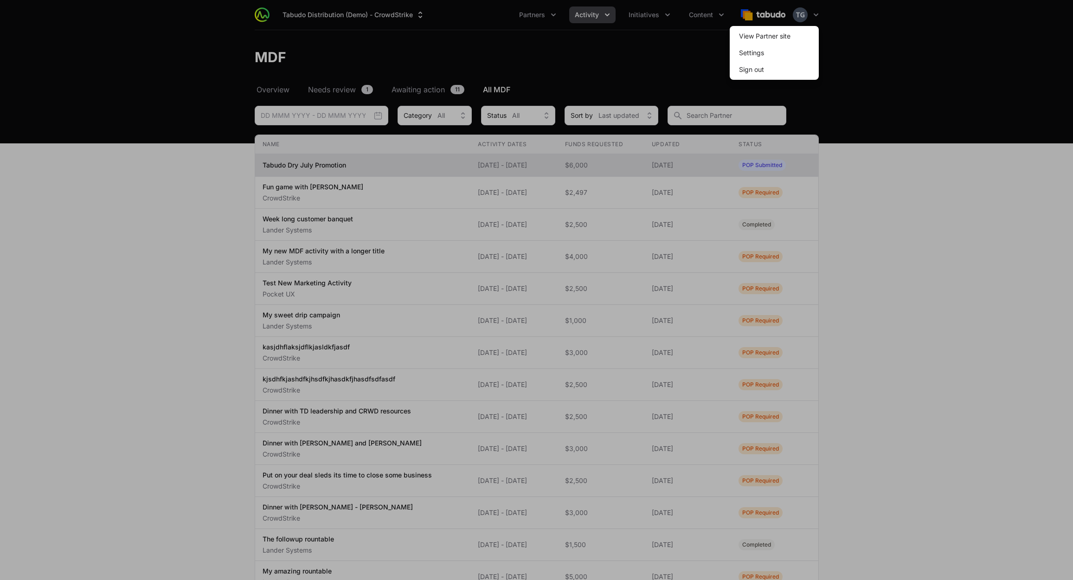
click at [861, 44] on div at bounding box center [536, 290] width 1073 height 580
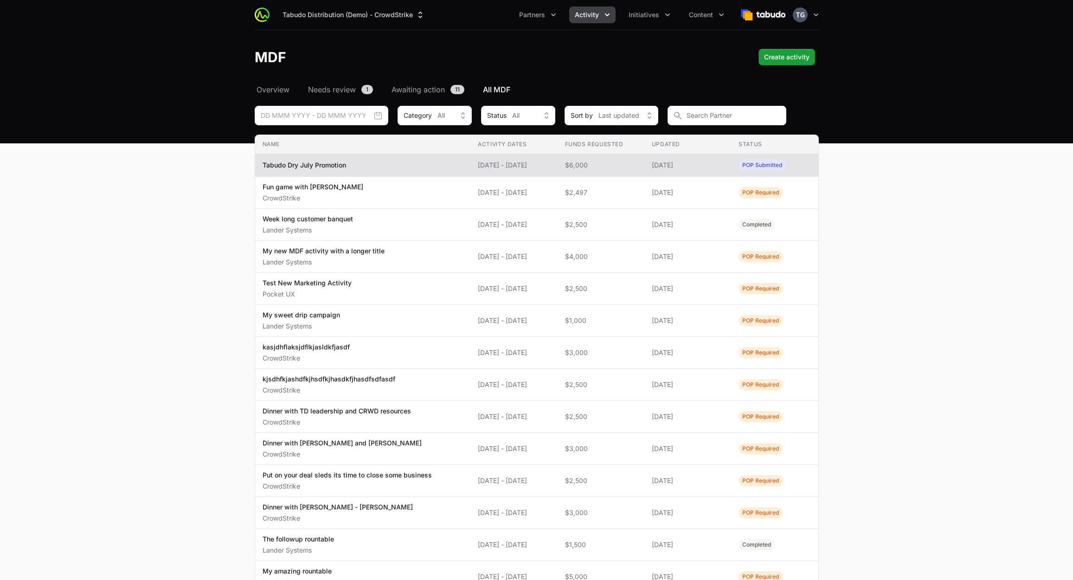
click at [668, 65] on header "MDF Create activity" at bounding box center [536, 57] width 1073 height 54
click at [377, 15] on button "Tabudo Distribution (Demo) - CrowdStrike" at bounding box center [353, 14] width 153 height 17
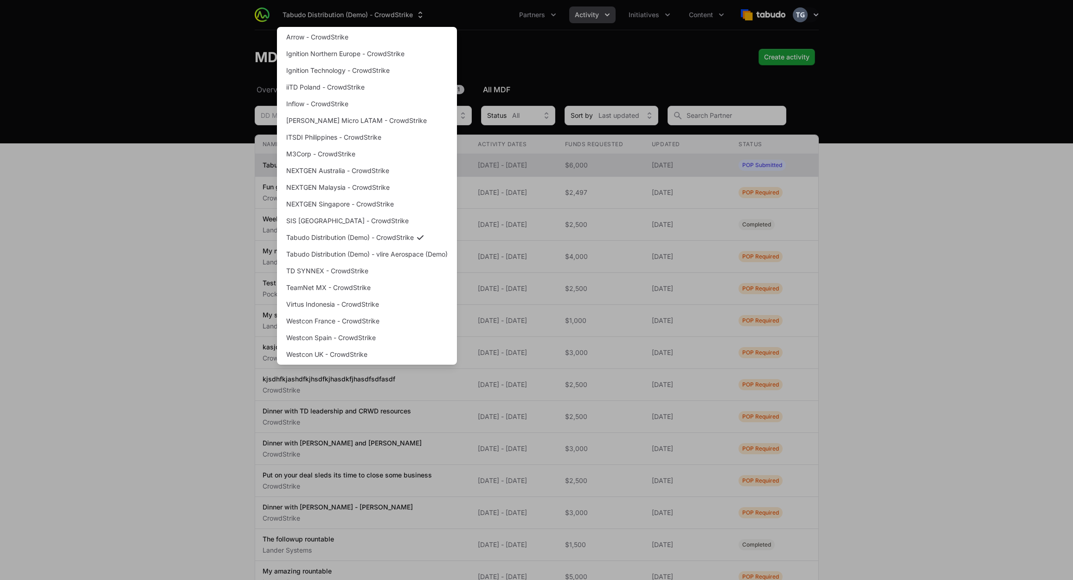
click at [376, 11] on div "Supplier switch menu" at bounding box center [536, 290] width 1073 height 580
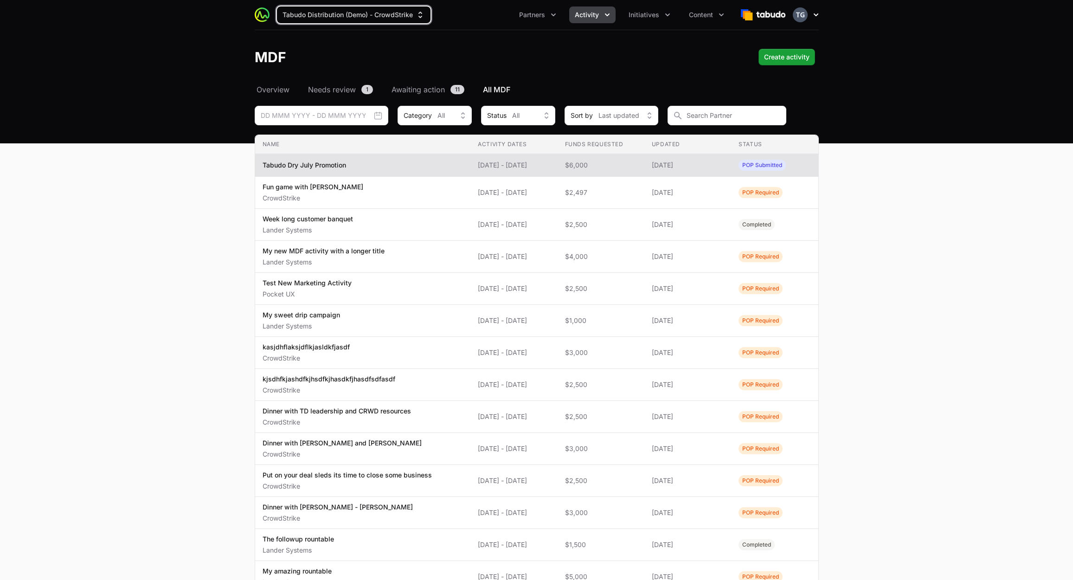
click at [816, 12] on icon "button" at bounding box center [815, 14] width 9 height 9
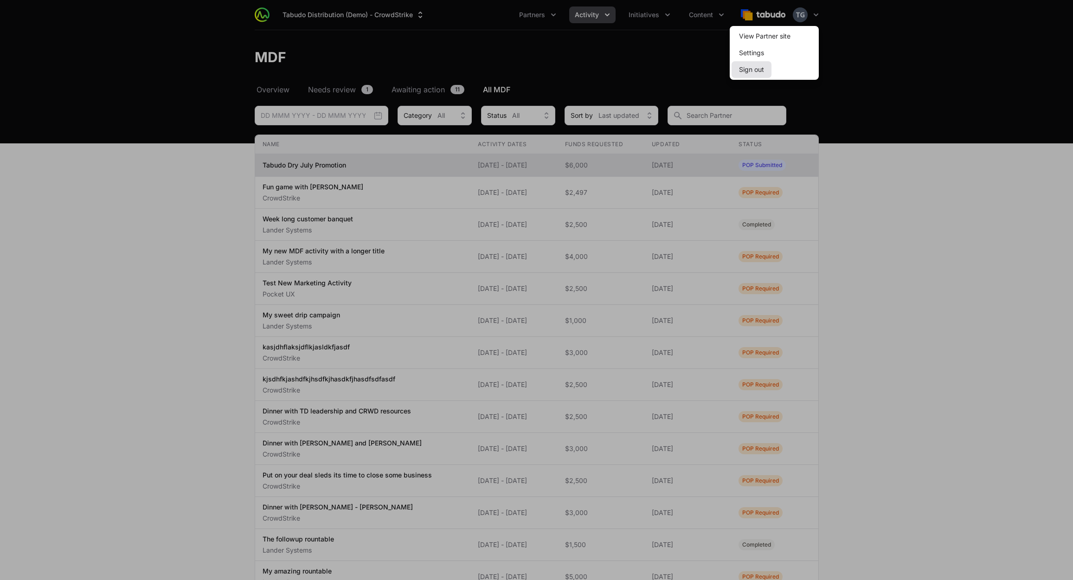
click at [749, 70] on button "Sign out" at bounding box center [751, 69] width 40 height 17
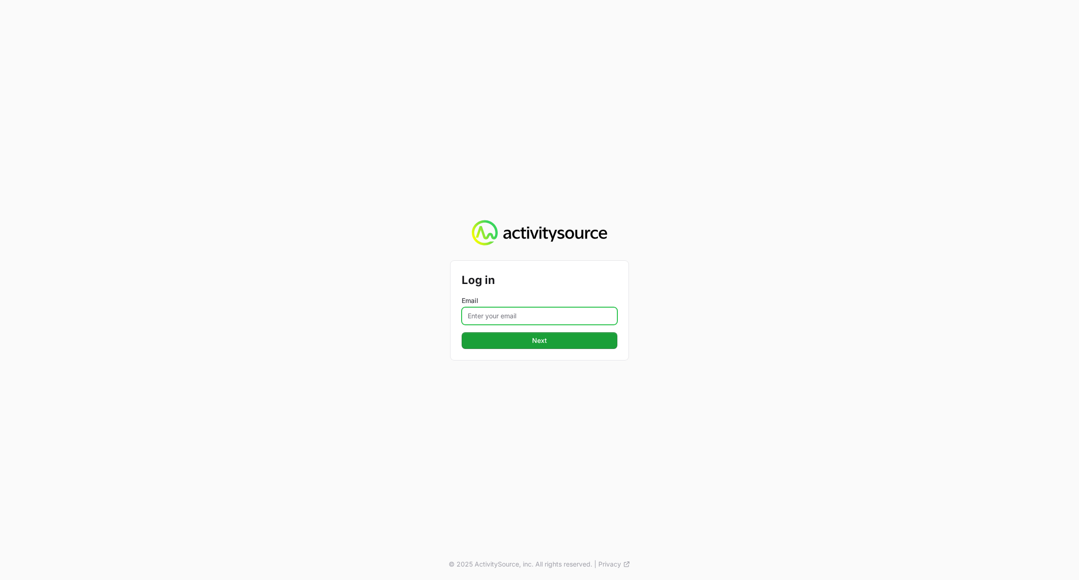
click at [558, 312] on input "Email" at bounding box center [540, 316] width 156 height 18
type input "[PERSON_NAME][EMAIL_ADDRESS][DOMAIN_NAME]"
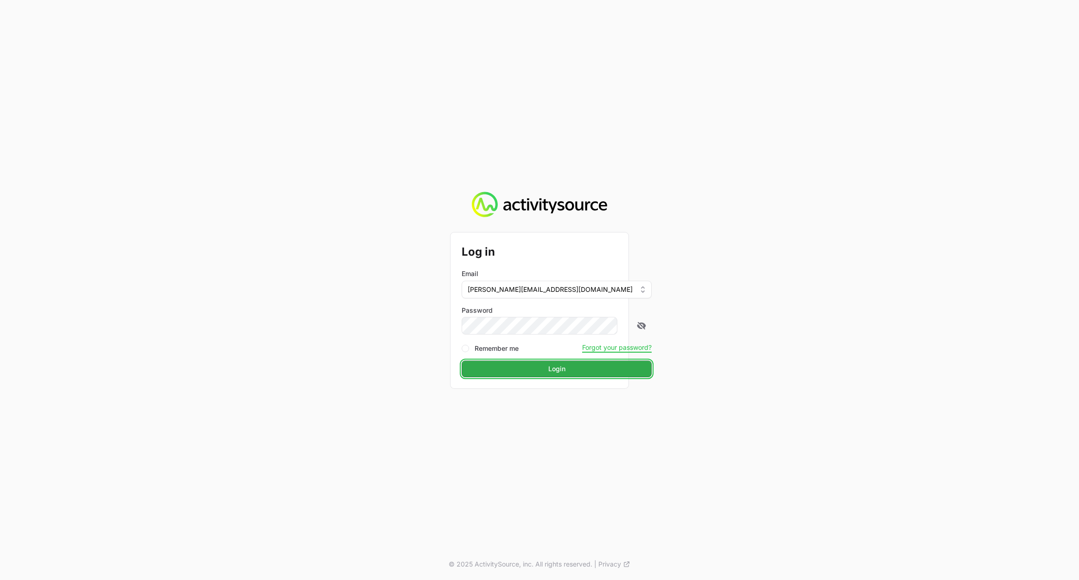
click at [504, 372] on button "Login" at bounding box center [557, 368] width 190 height 17
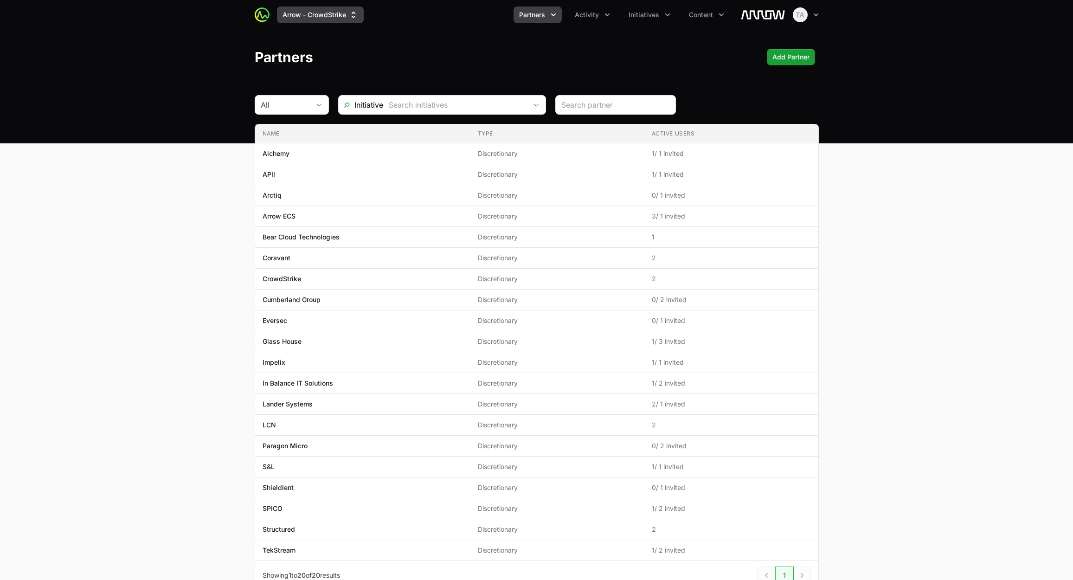
click at [318, 15] on button "Arrow - CrowdStrike" at bounding box center [320, 14] width 87 height 17
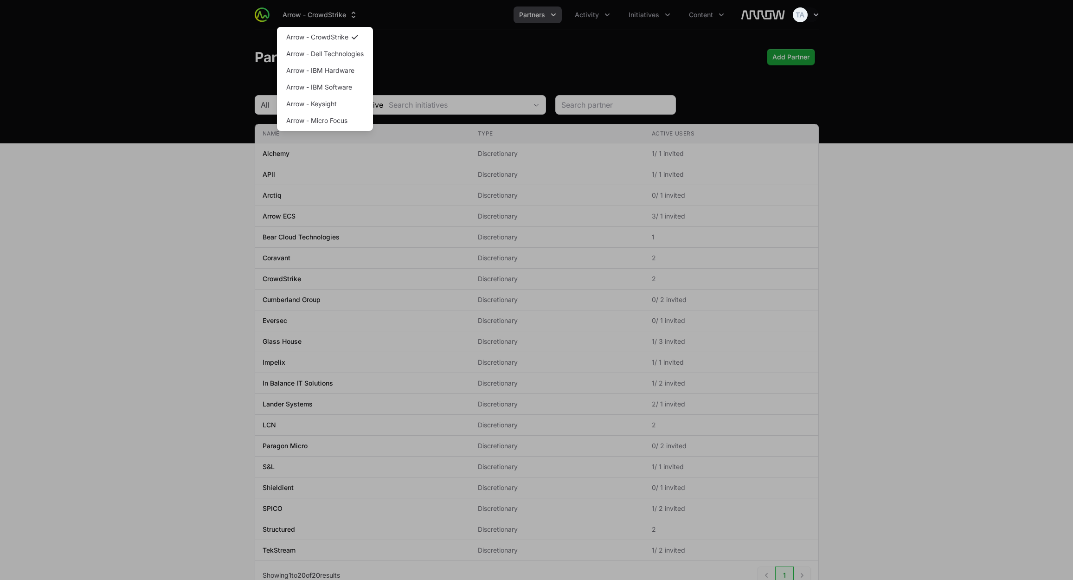
click at [387, 13] on div "Supplier switch menu" at bounding box center [536, 290] width 1073 height 580
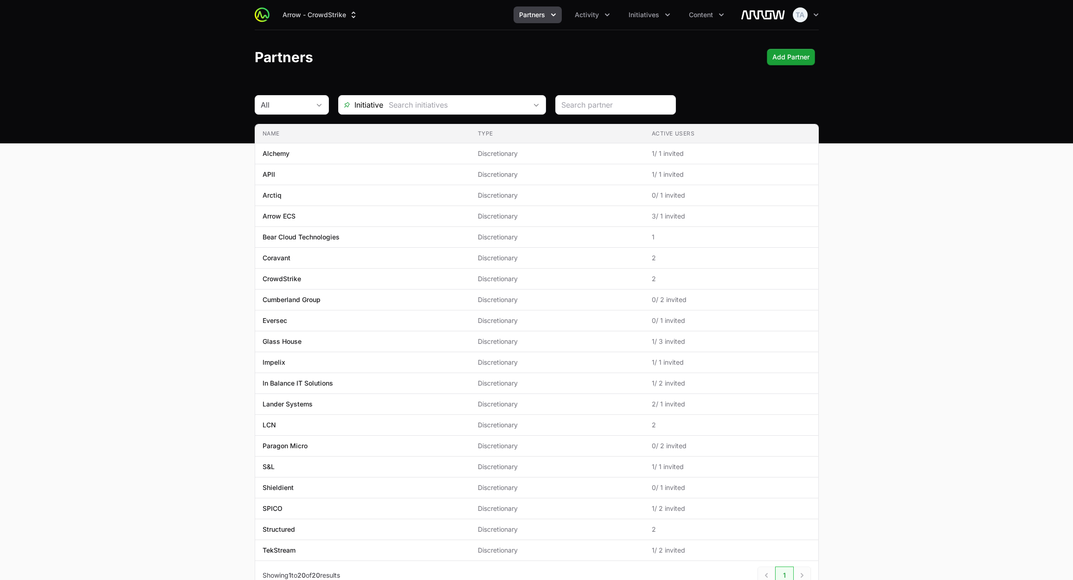
click at [422, 61] on div "Partners Add Partner" at bounding box center [537, 57] width 564 height 17
click at [352, 17] on icon "Supplier switch menu" at bounding box center [353, 15] width 4 height 6
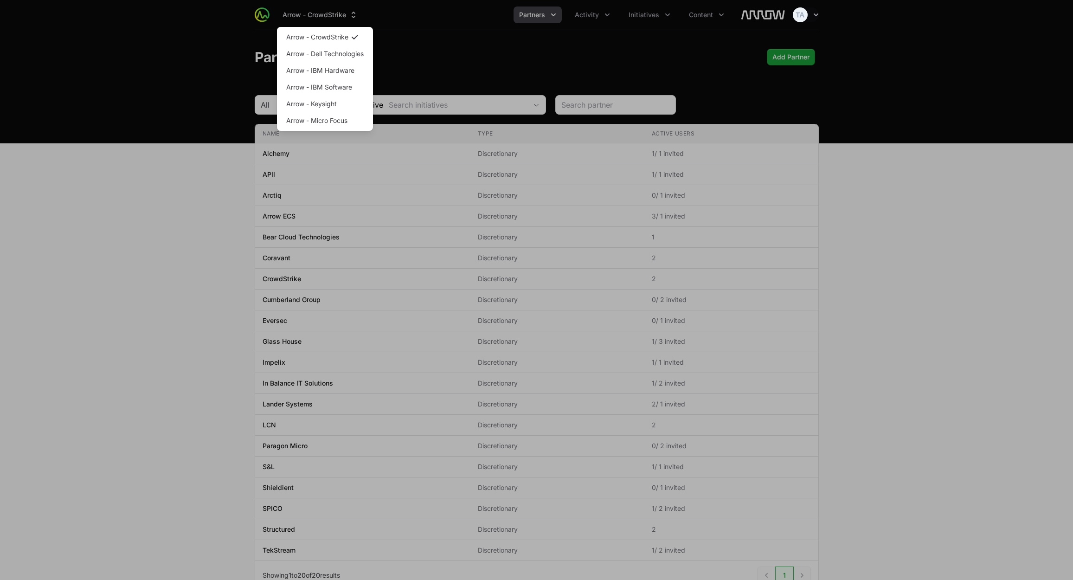
click at [417, 60] on div "Supplier switch menu" at bounding box center [536, 290] width 1073 height 580
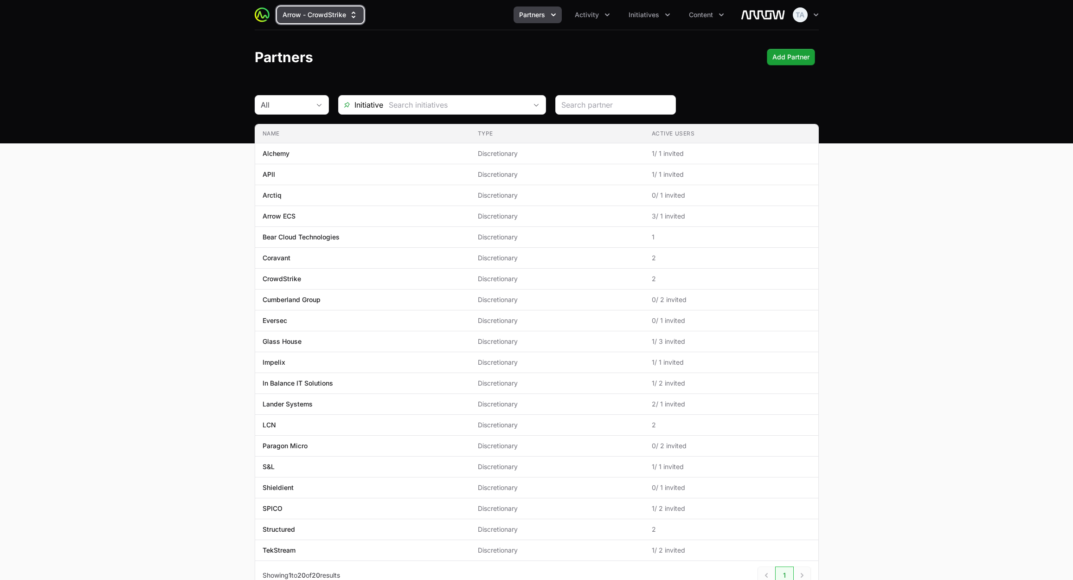
click at [325, 18] on button "Arrow - CrowdStrike" at bounding box center [320, 14] width 87 height 17
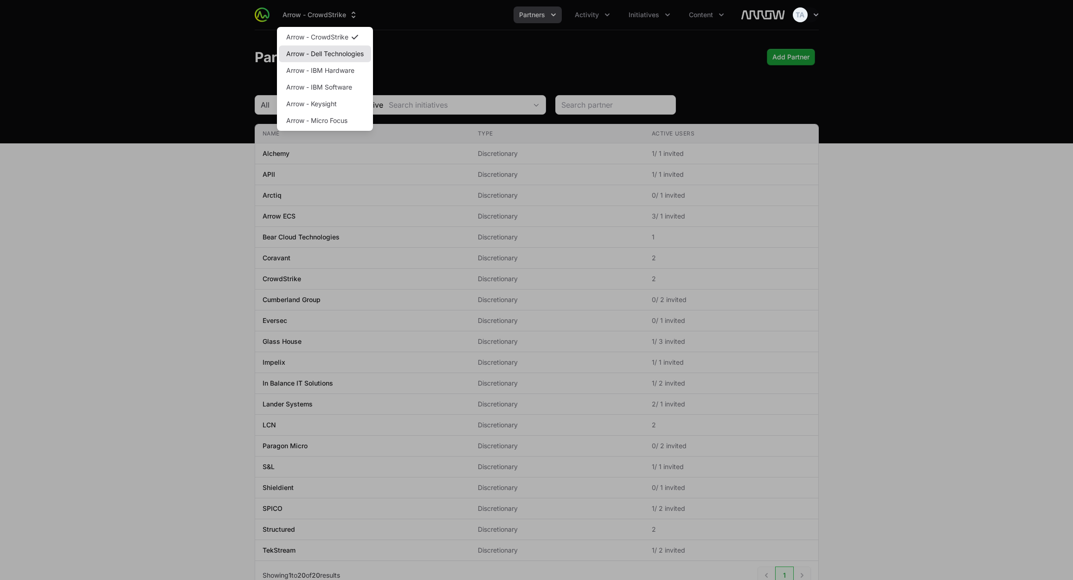
click at [329, 58] on link "Arrow - Dell Technologies" at bounding box center [325, 53] width 92 height 17
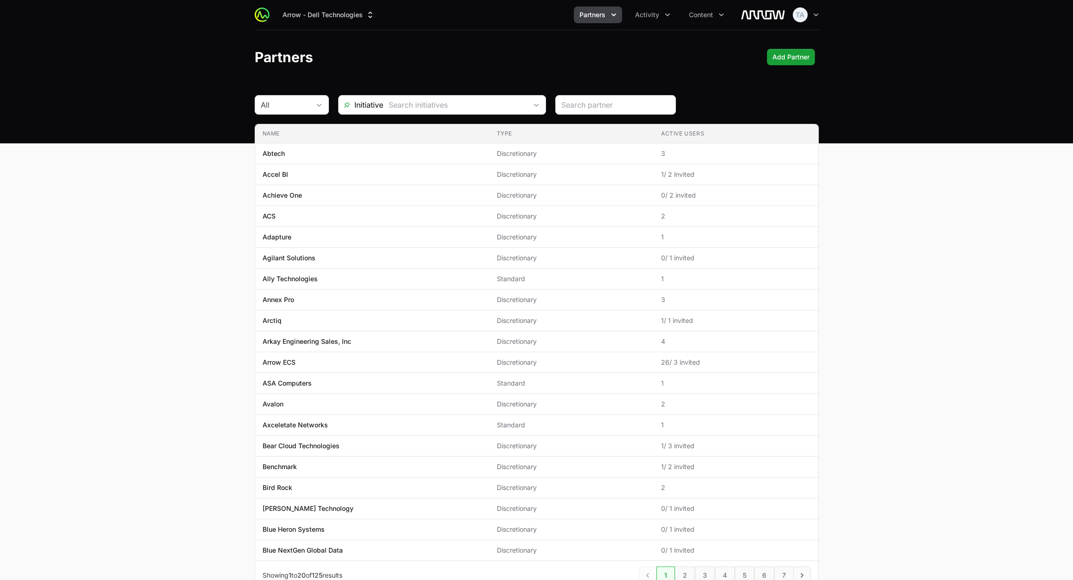
click at [593, 16] on span "Partners" at bounding box center [592, 14] width 26 height 9
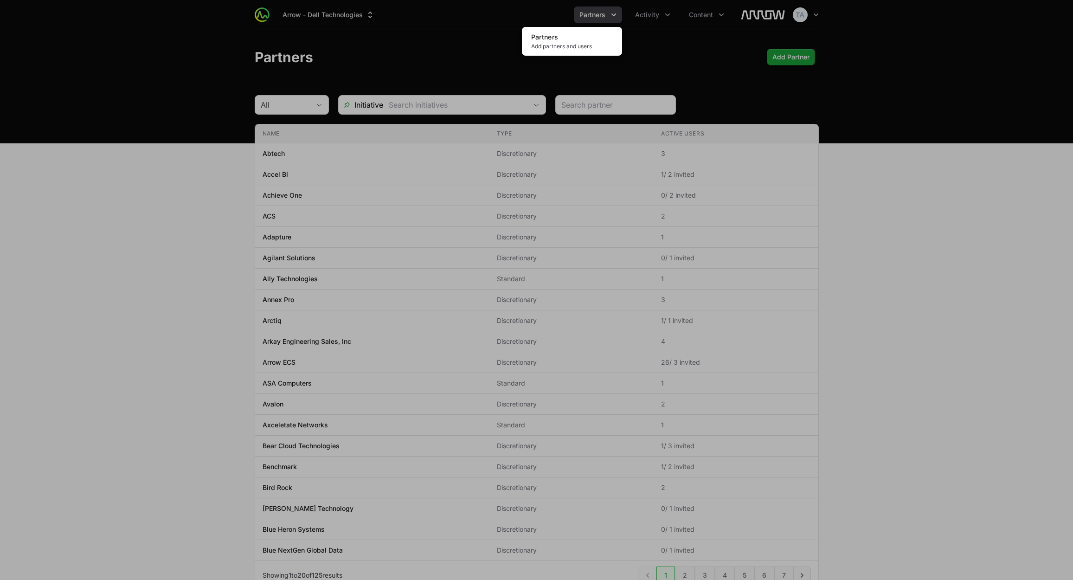
click at [604, 14] on div "Partners menu" at bounding box center [536, 290] width 1073 height 580
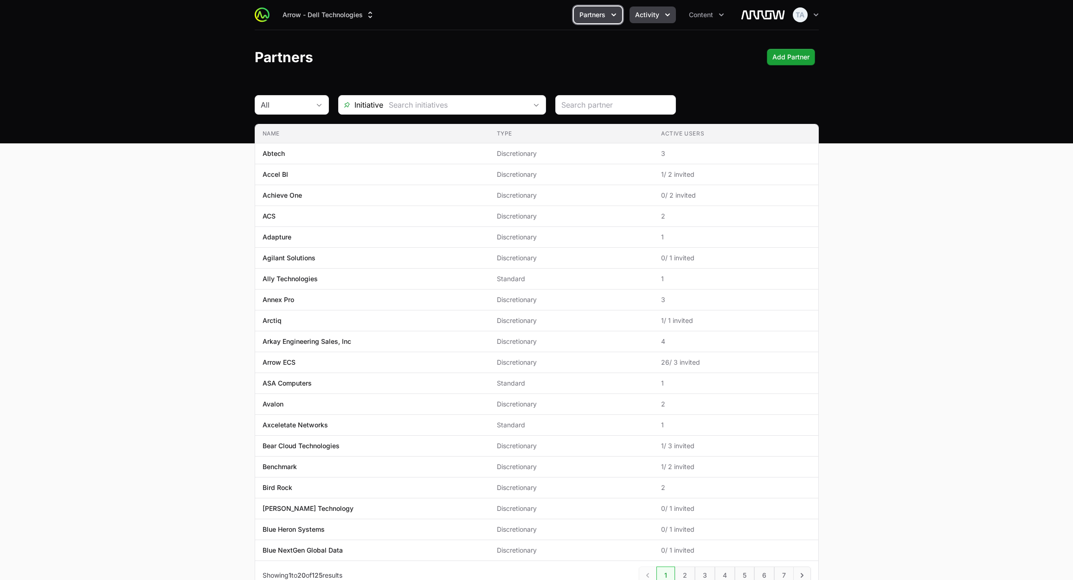
click at [661, 16] on button "Activity" at bounding box center [652, 14] width 46 height 17
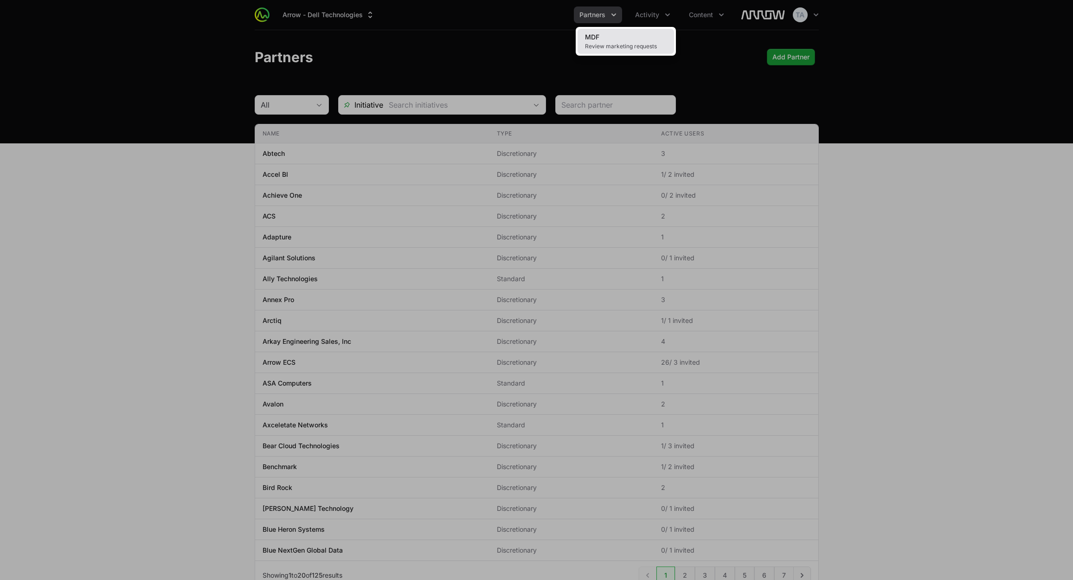
click at [636, 38] on link "MDF Review marketing requests" at bounding box center [625, 41] width 96 height 25
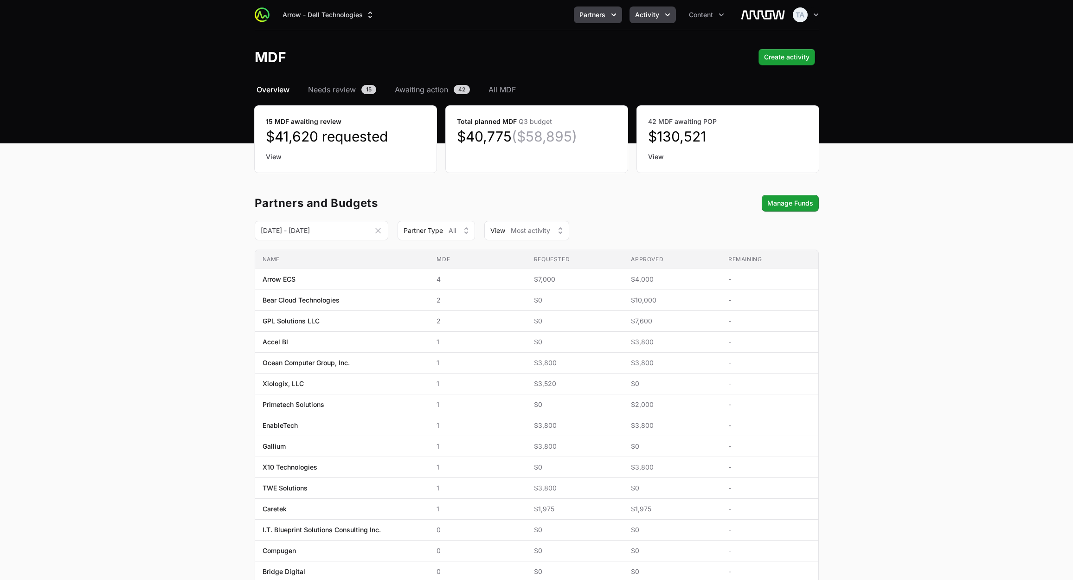
click at [585, 18] on span "Partners" at bounding box center [592, 14] width 26 height 9
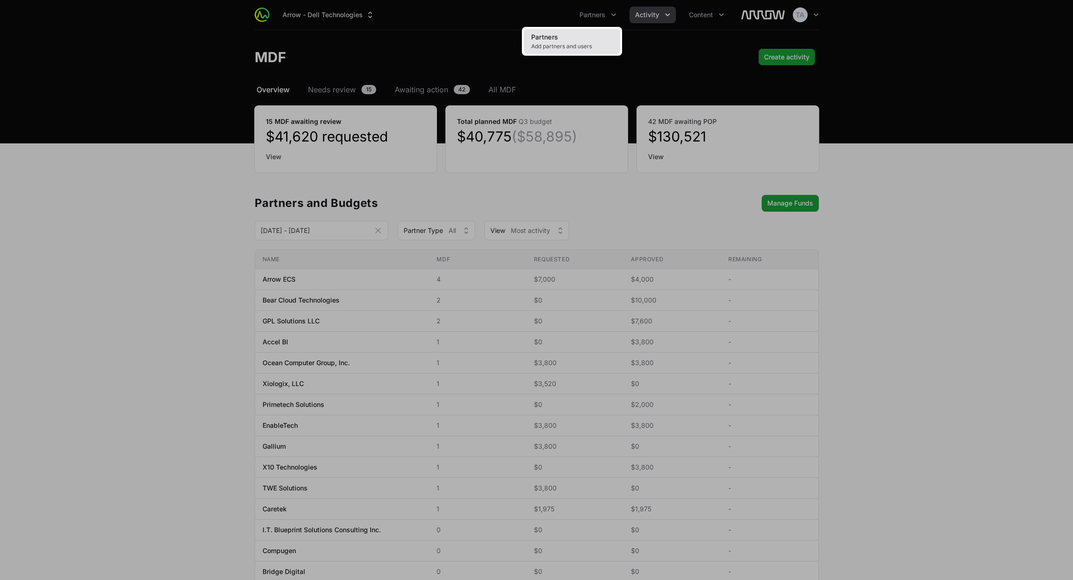
click at [558, 38] on span "Partners" at bounding box center [544, 37] width 27 height 8
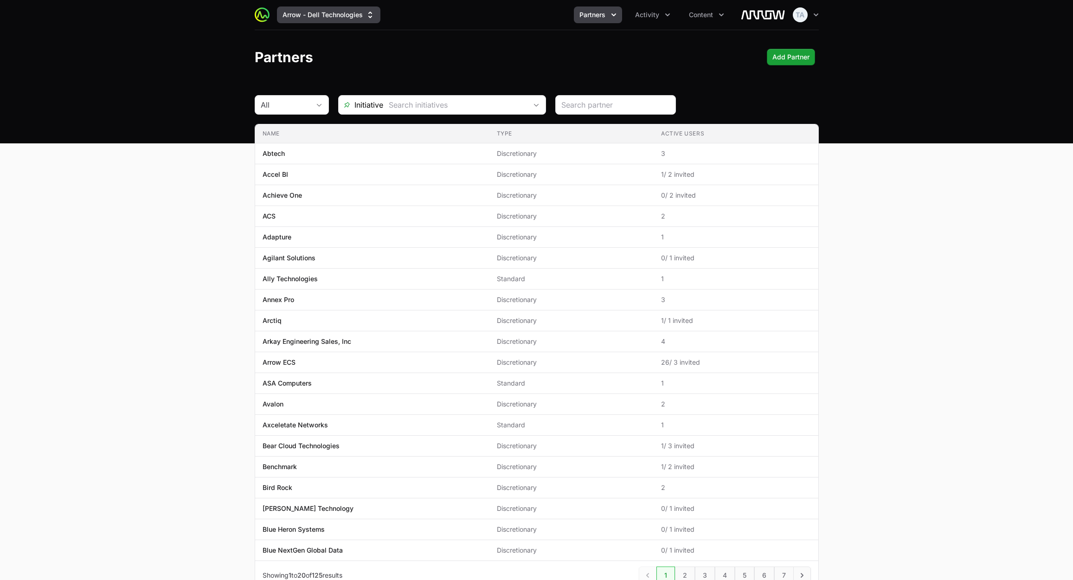
click at [332, 14] on button "Arrow - Dell Technologies" at bounding box center [328, 14] width 103 height 17
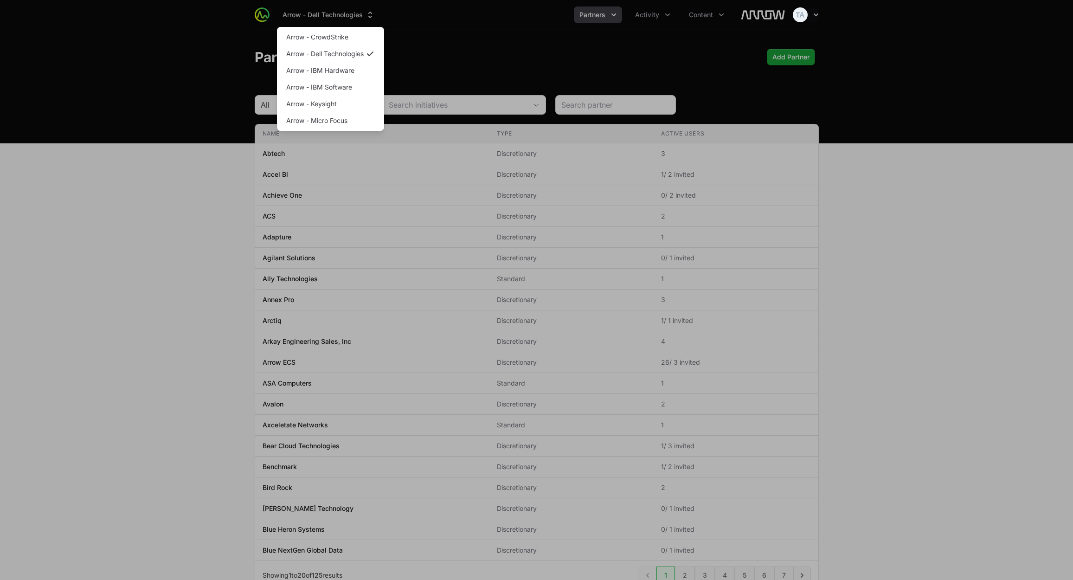
click at [444, 25] on div "Supplier switch menu" at bounding box center [536, 290] width 1073 height 580
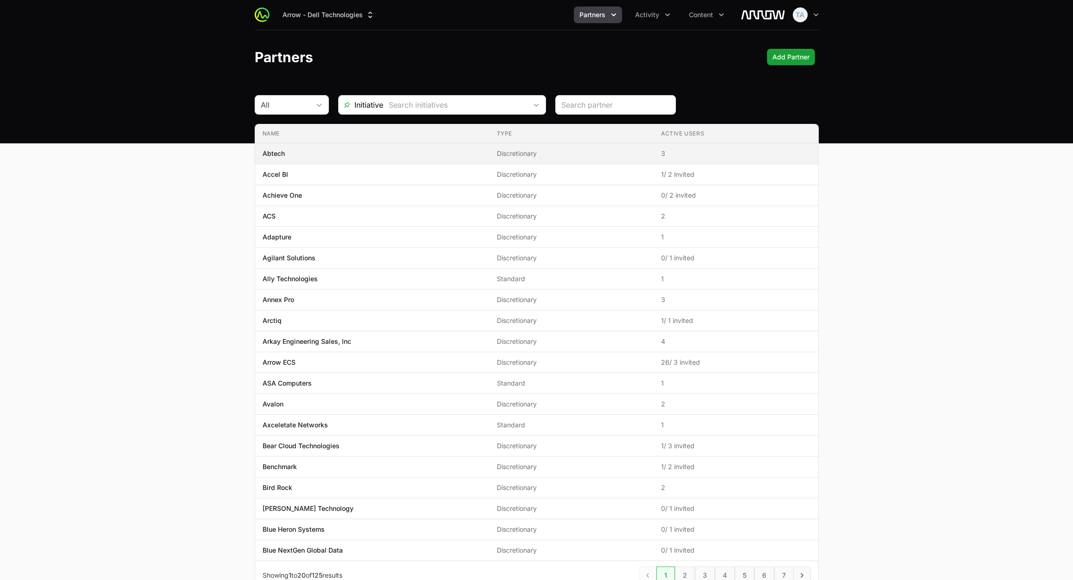
click at [619, 152] on span "Discretionary" at bounding box center [571, 153] width 149 height 9
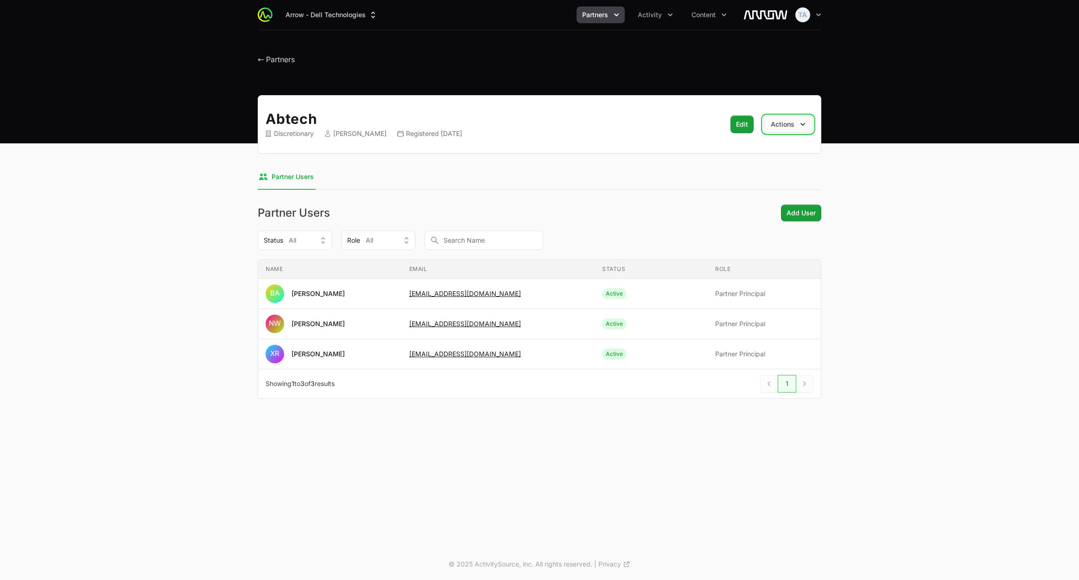
click at [784, 128] on button "Actions" at bounding box center [788, 124] width 51 height 18
click at [772, 99] on div "Abtech Discretionary Barb Adkison Registered September 15th 2022 Edit Actions D…" at bounding box center [540, 124] width 564 height 58
click at [746, 125] on span "Edit" at bounding box center [742, 124] width 12 height 11
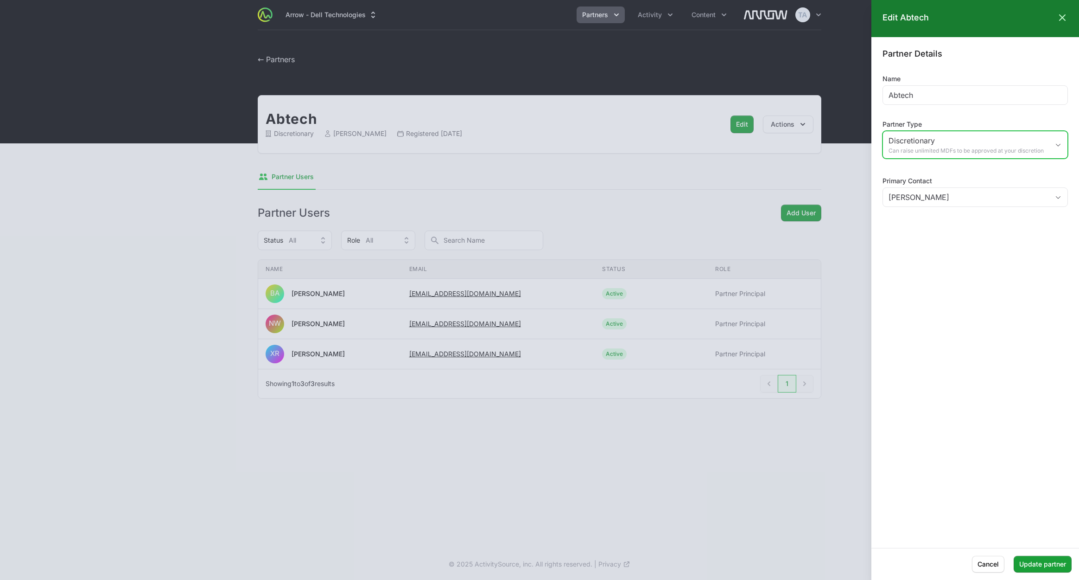
click at [955, 145] on span "Discretionary" at bounding box center [969, 140] width 160 height 11
click at [926, 351] on form "Partner Details Name Abtech Partner Type Discretionary Can raise unlimited MDFs…" at bounding box center [976, 292] width 208 height 488
click at [1062, 19] on icon at bounding box center [1062, 17] width 11 height 11
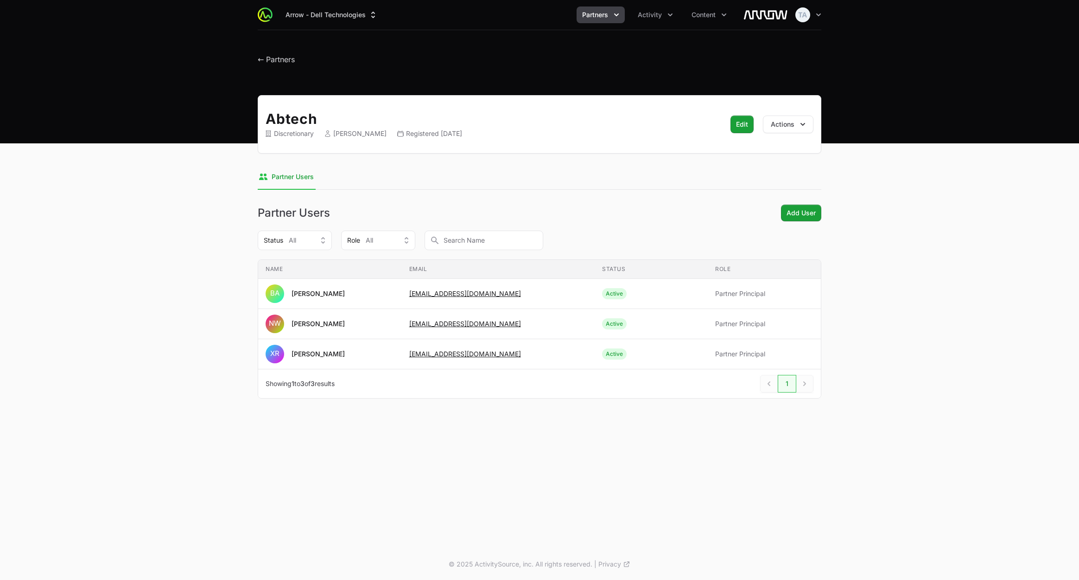
click at [606, 15] on span "Partners" at bounding box center [595, 14] width 26 height 9
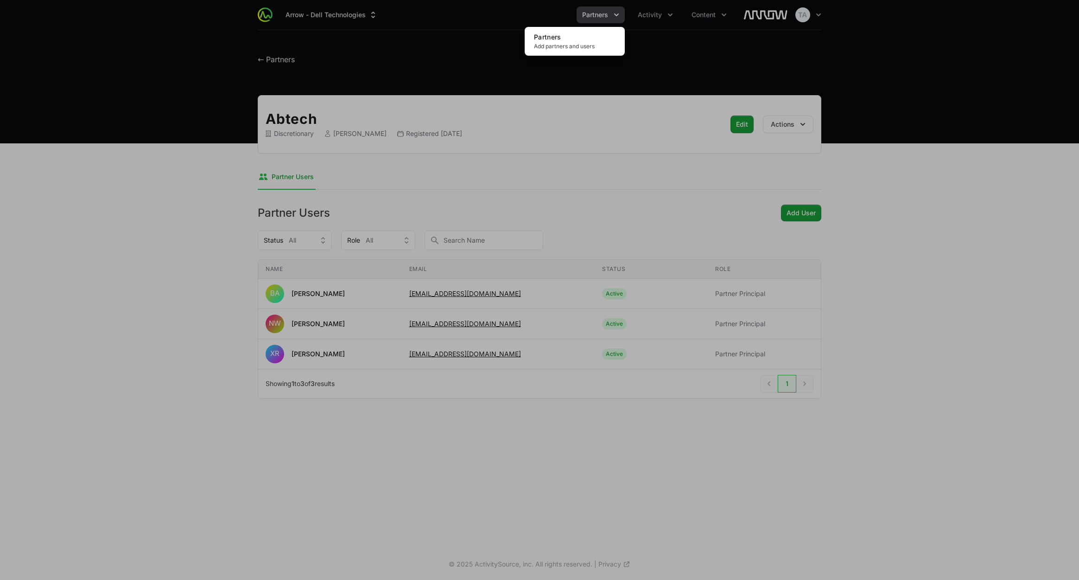
click at [607, 15] on div "Partners menu" at bounding box center [539, 290] width 1079 height 580
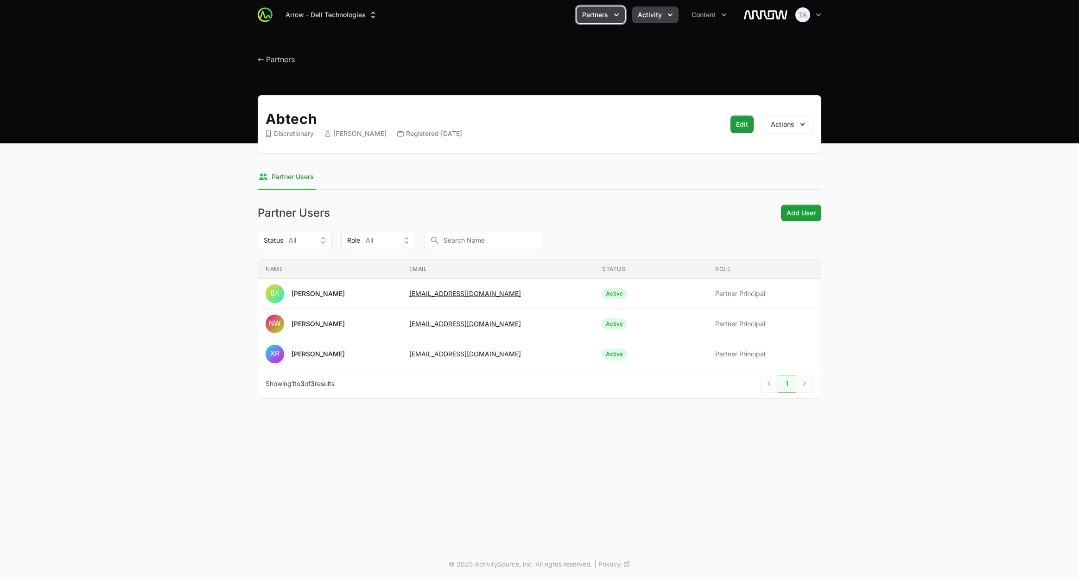
click at [668, 10] on icon "Activity menu" at bounding box center [670, 14] width 9 height 9
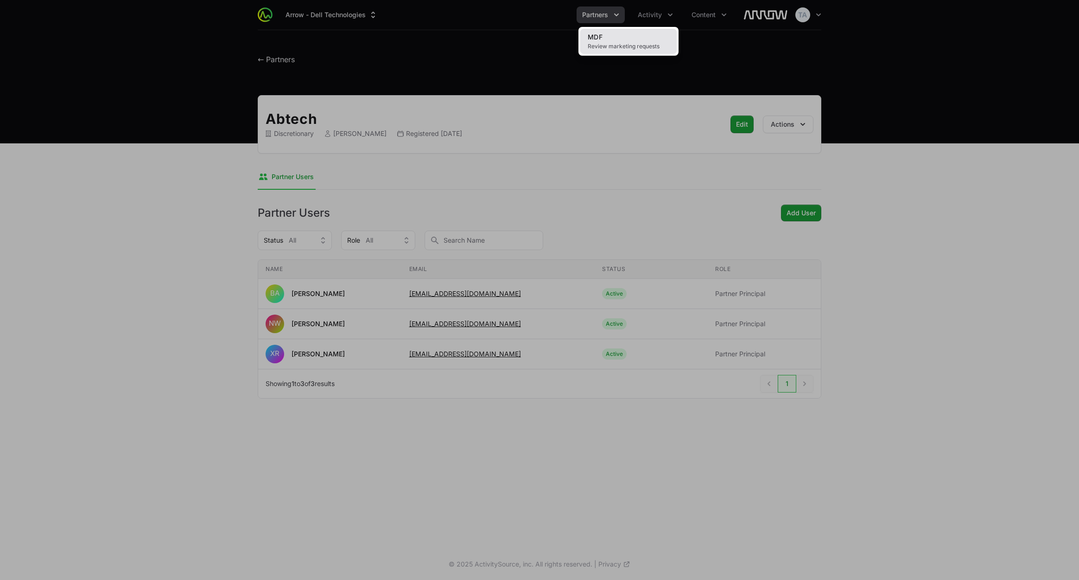
click at [629, 39] on link "MDF Review marketing requests" at bounding box center [629, 41] width 96 height 25
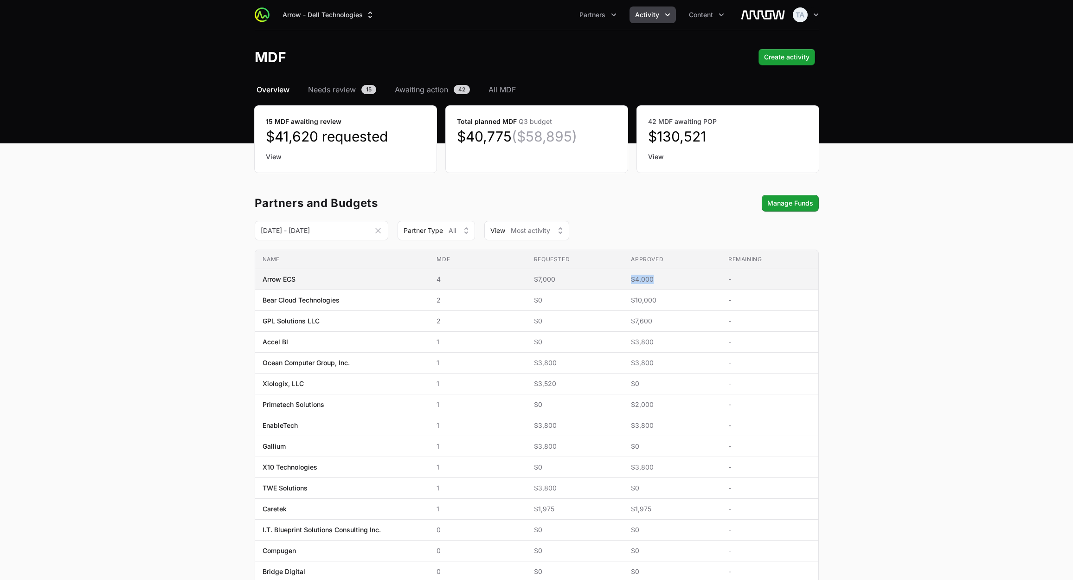
drag, startPoint x: 626, startPoint y: 281, endPoint x: 677, endPoint y: 278, distance: 51.5
click at [680, 278] on tr "Name Arrow ECS MDF 4 Requested $7,000 Approved $4,000 Remaining -" at bounding box center [536, 279] width 563 height 21
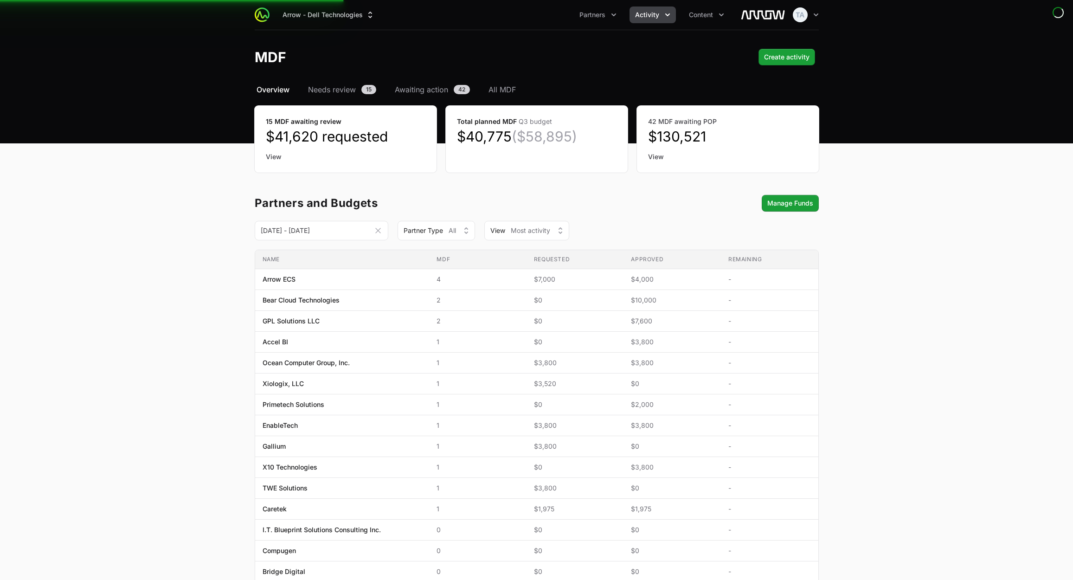
click at [633, 201] on div "Partners and Budgets Manage Funds" at bounding box center [537, 203] width 564 height 17
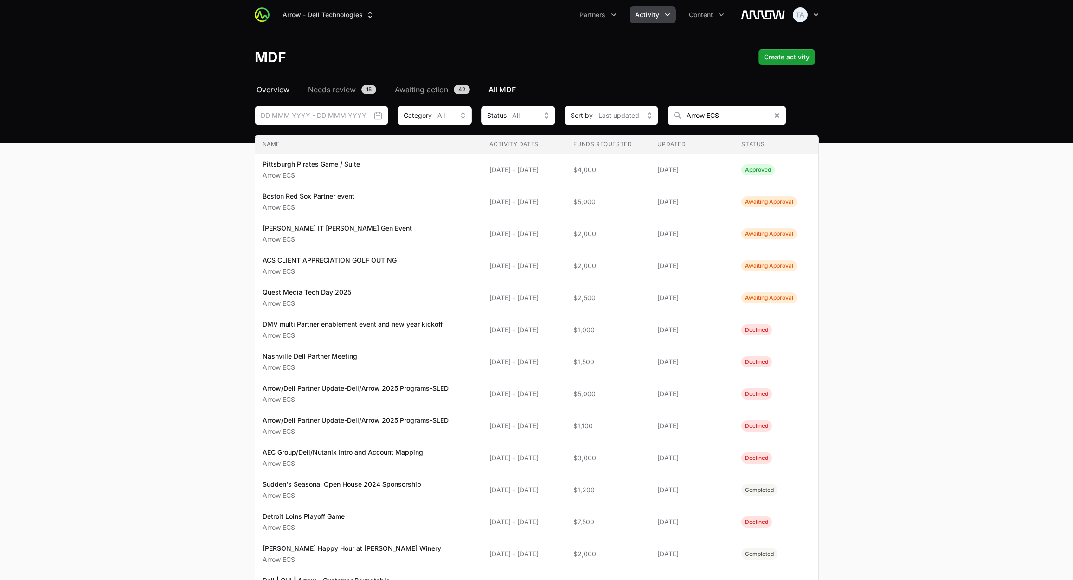
click at [265, 90] on span "Overview" at bounding box center [272, 89] width 33 height 11
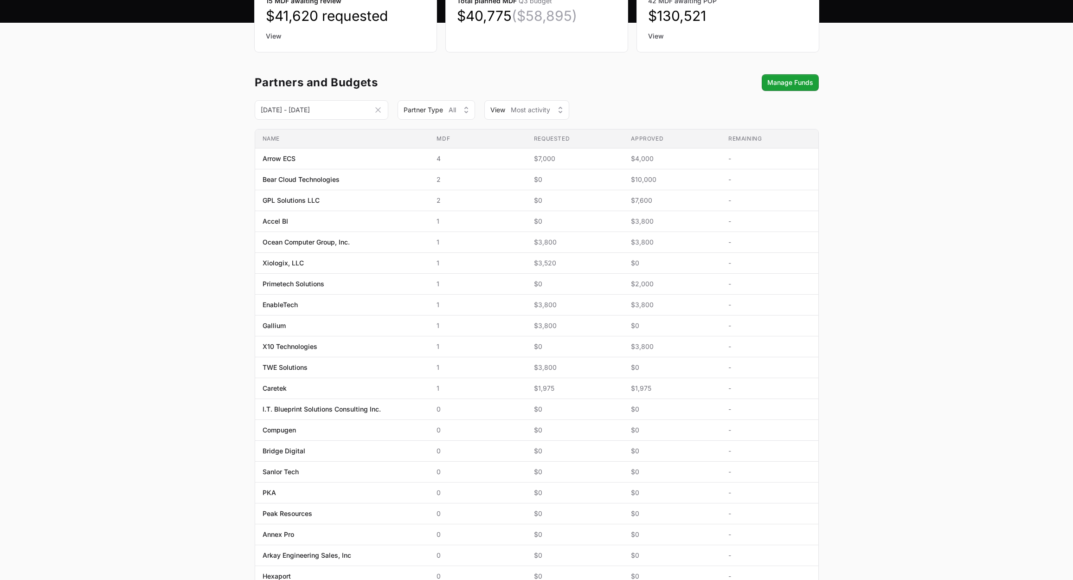
scroll to position [139, 0]
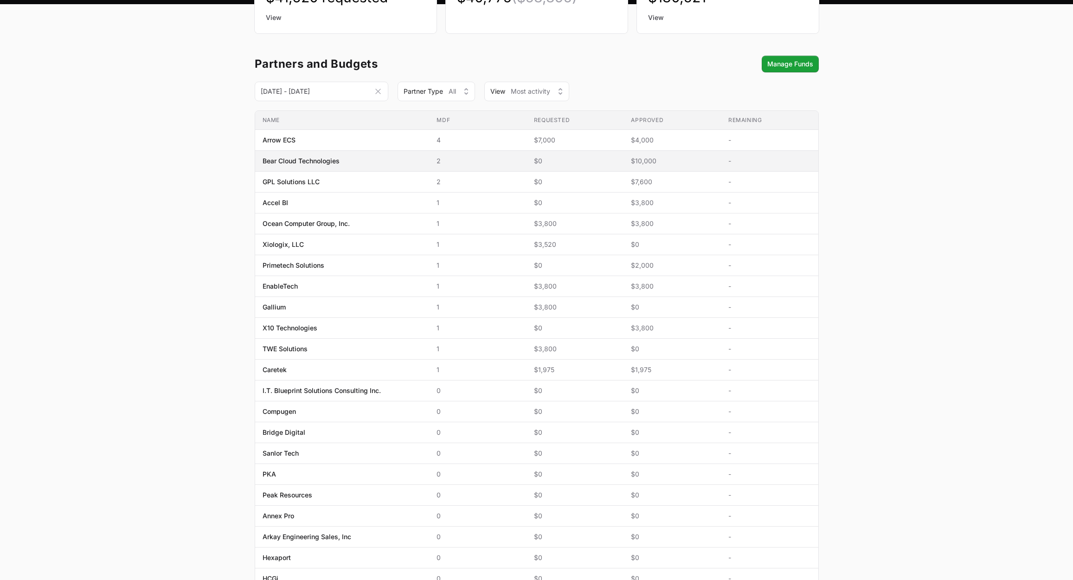
click at [653, 160] on span "$10,000" at bounding box center [672, 160] width 83 height 9
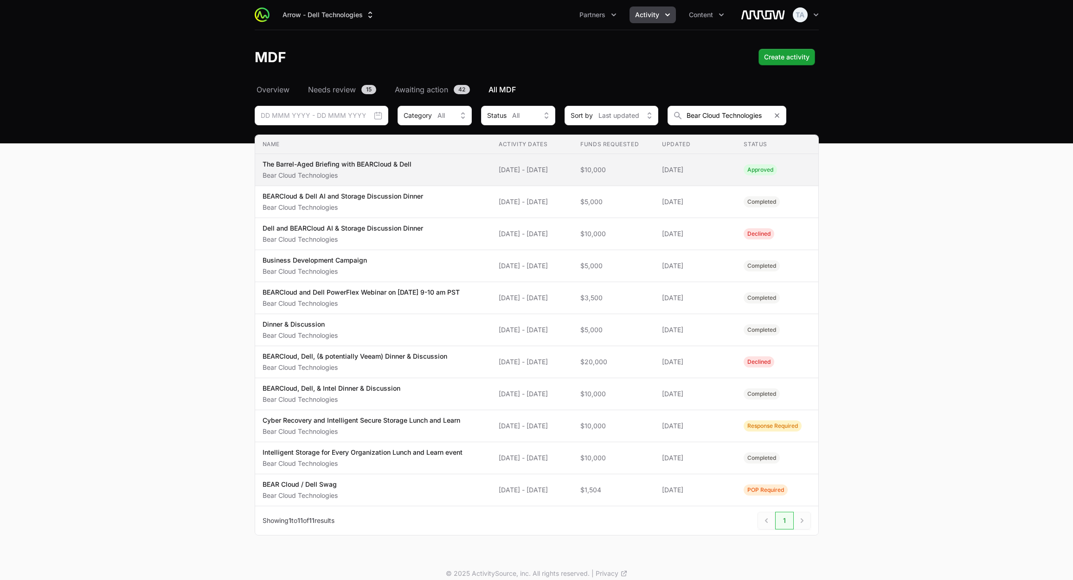
click at [354, 169] on div "The Barrel-Aged Briefing with BEARCloud & Dell Bear Cloud Technologies" at bounding box center [336, 170] width 149 height 20
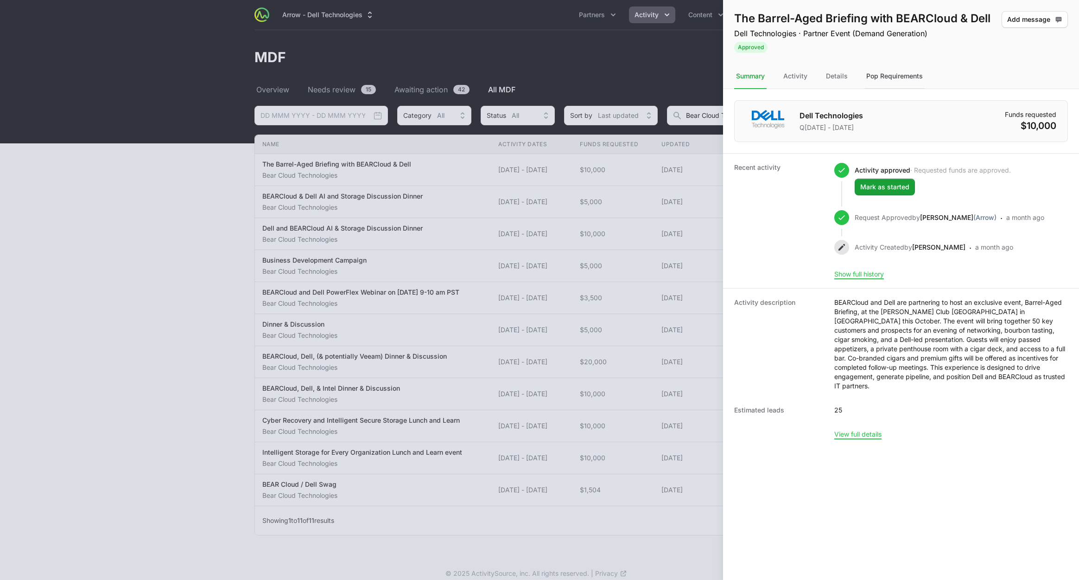
click at [893, 78] on div "Pop Requirements" at bounding box center [895, 76] width 60 height 25
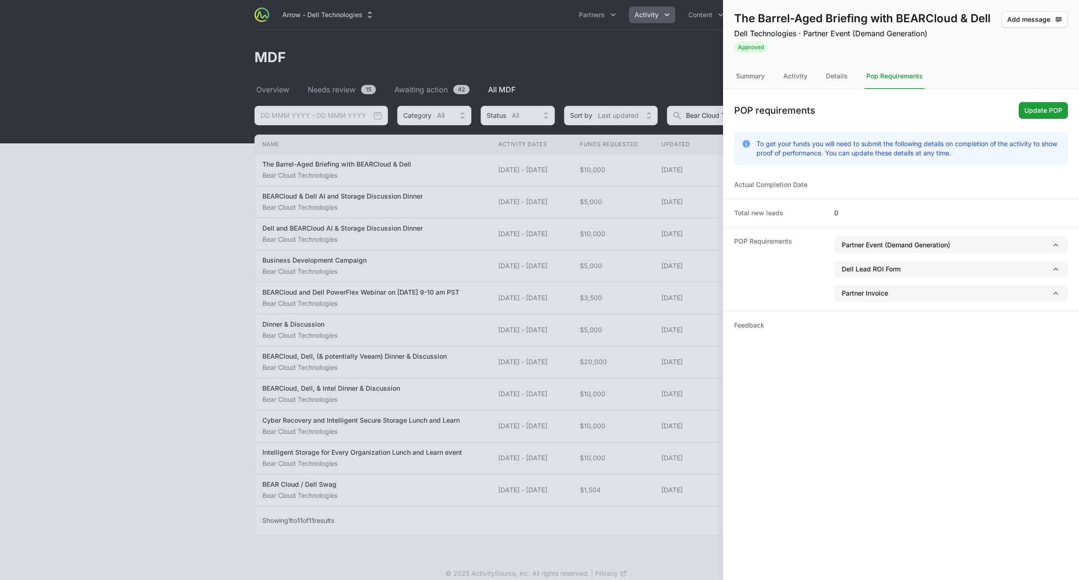
click at [907, 235] on div "POP Requirements Partner Event (Demand Generation) Dell Lead ROI Form Partner I…" at bounding box center [901, 269] width 356 height 84
click at [908, 239] on button "Partner Event (Demand Generation)" at bounding box center [952, 244] width 234 height 17
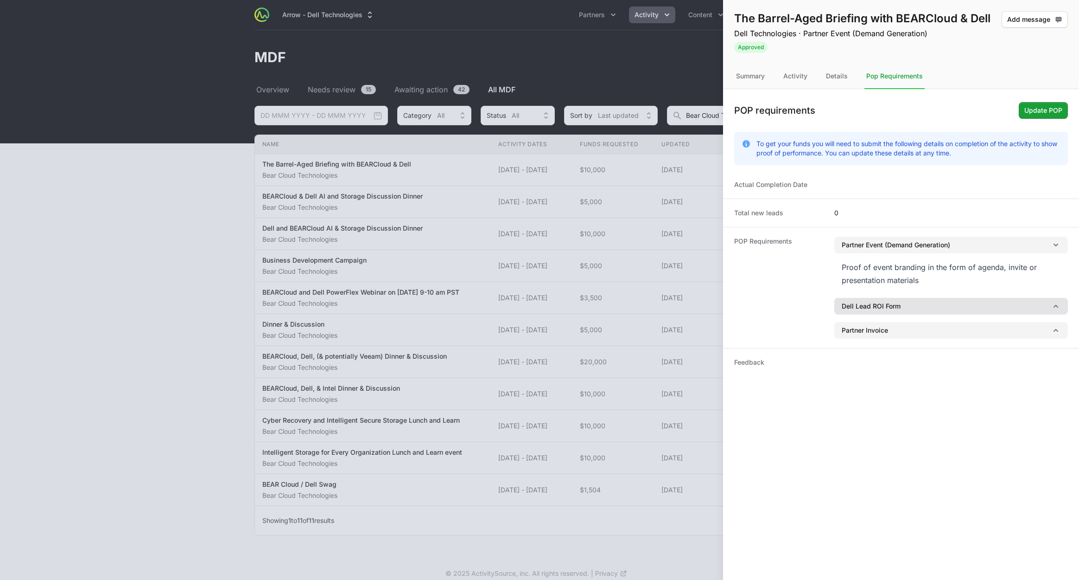
click at [911, 305] on button "Dell Lead ROI Form" at bounding box center [952, 306] width 234 height 17
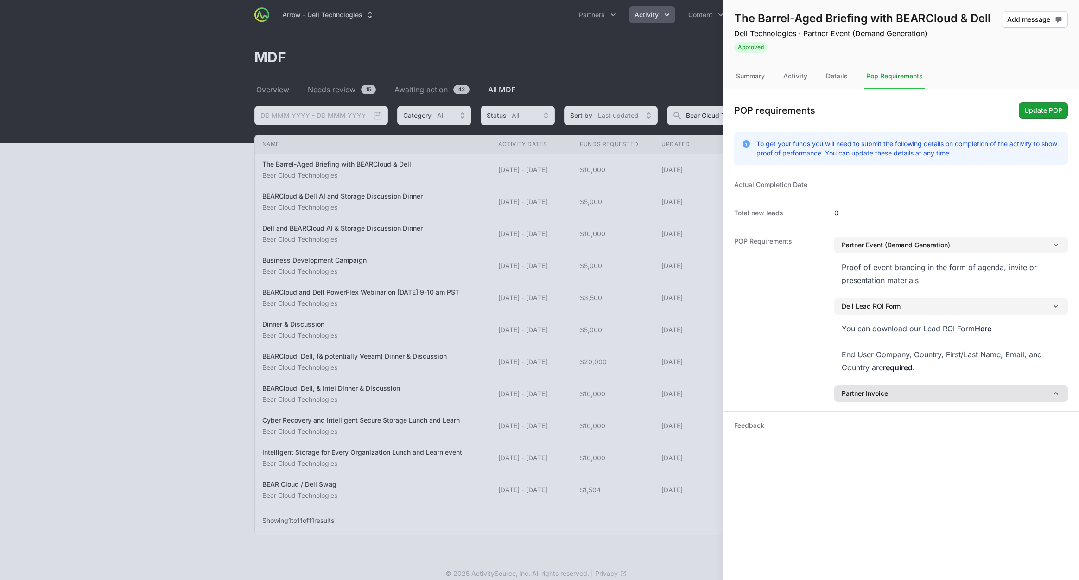
click at [917, 388] on button "Partner Invoice" at bounding box center [952, 393] width 234 height 17
click at [917, 392] on button "Partner Invoice" at bounding box center [952, 393] width 234 height 17
click at [904, 397] on button "Partner Invoice" at bounding box center [952, 393] width 234 height 17
click at [841, 74] on div "Details" at bounding box center [837, 76] width 26 height 25
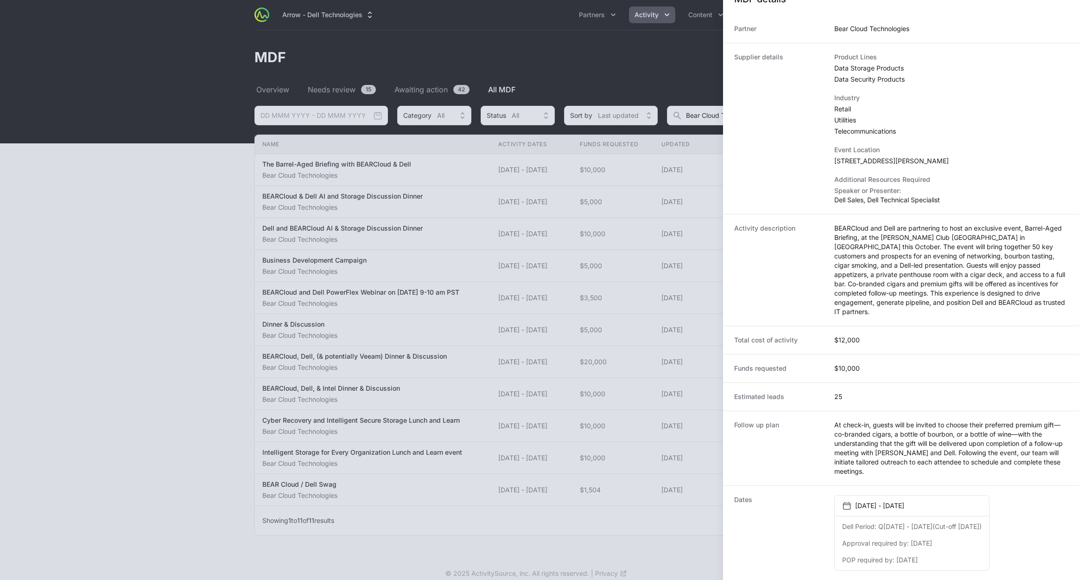
scroll to position [118, 0]
drag, startPoint x: 849, startPoint y: 559, endPoint x: 945, endPoint y: 561, distance: 96.0
click at [945, 561] on dl "Dell Period: Q3 August 2025 - October 2025 (Cut-off Oct 25) Approval required b…" at bounding box center [912, 543] width 154 height 54
click at [947, 558] on div "POP required by: 22 Oct 2025" at bounding box center [913, 559] width 140 height 9
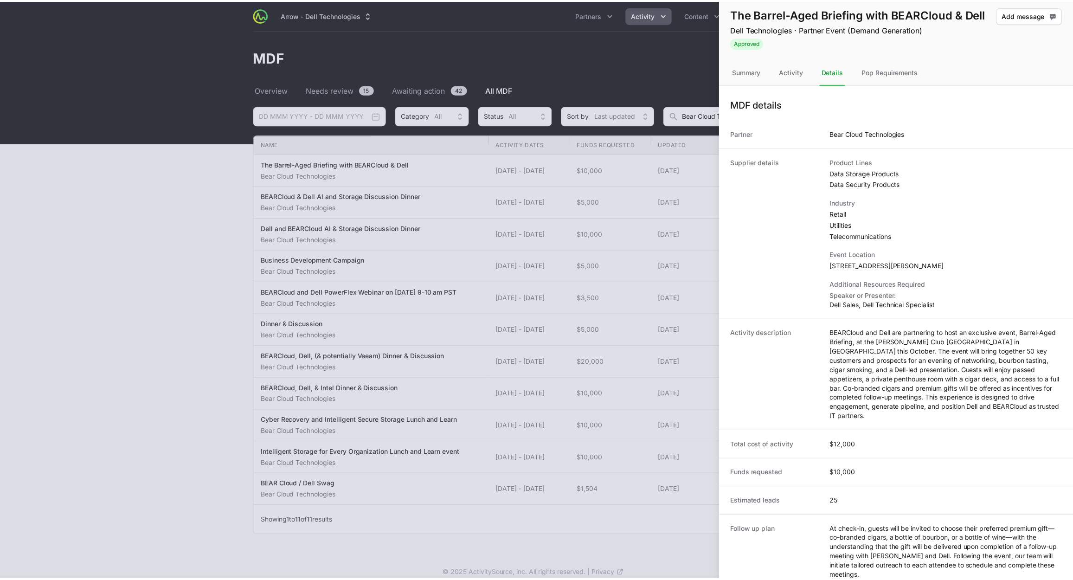
scroll to position [0, 0]
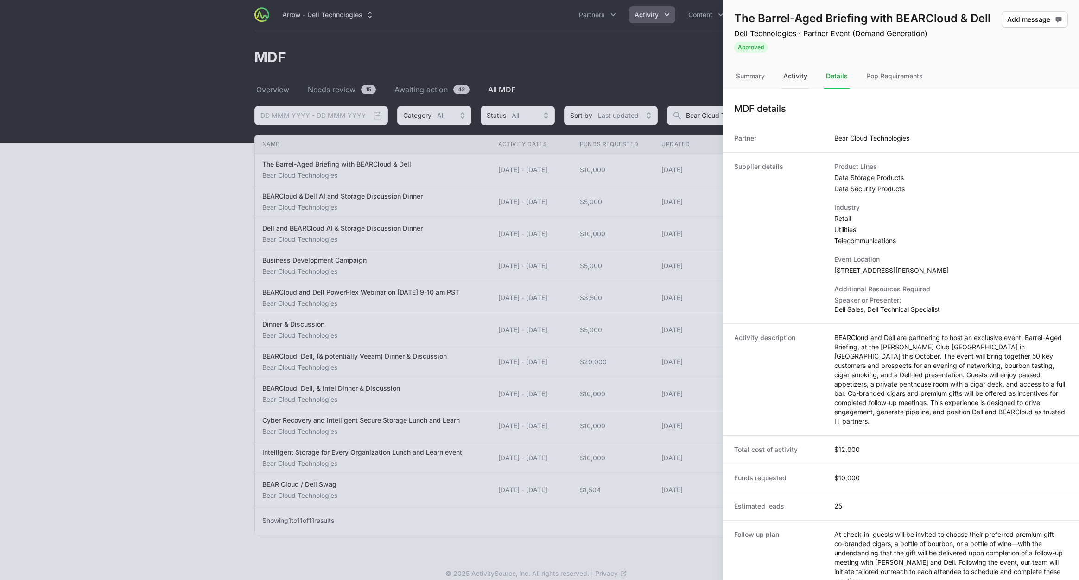
click at [793, 74] on div "Activity" at bounding box center [796, 76] width 28 height 25
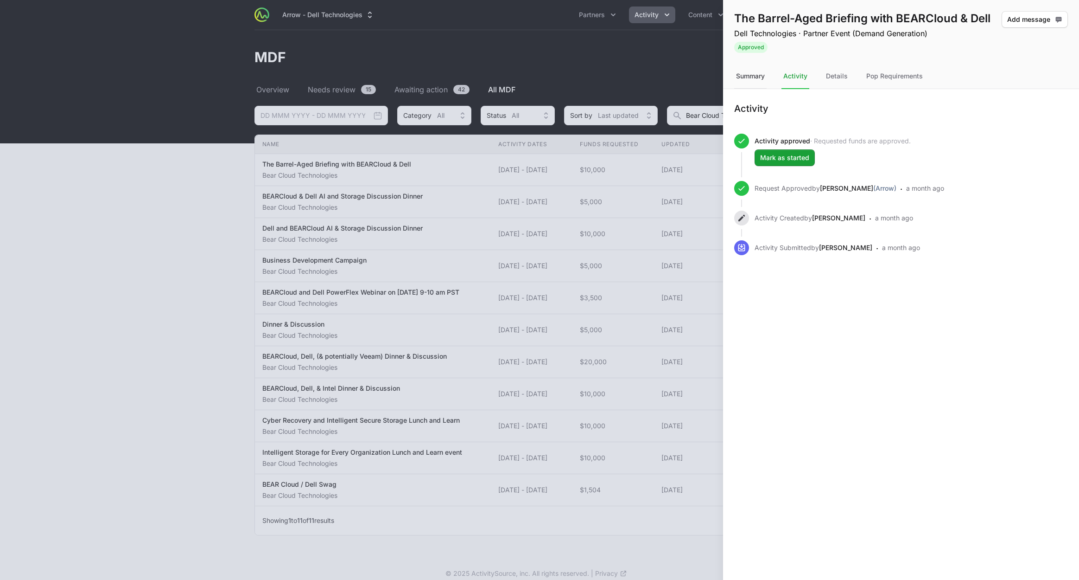
click at [755, 75] on div "Summary" at bounding box center [750, 76] width 32 height 25
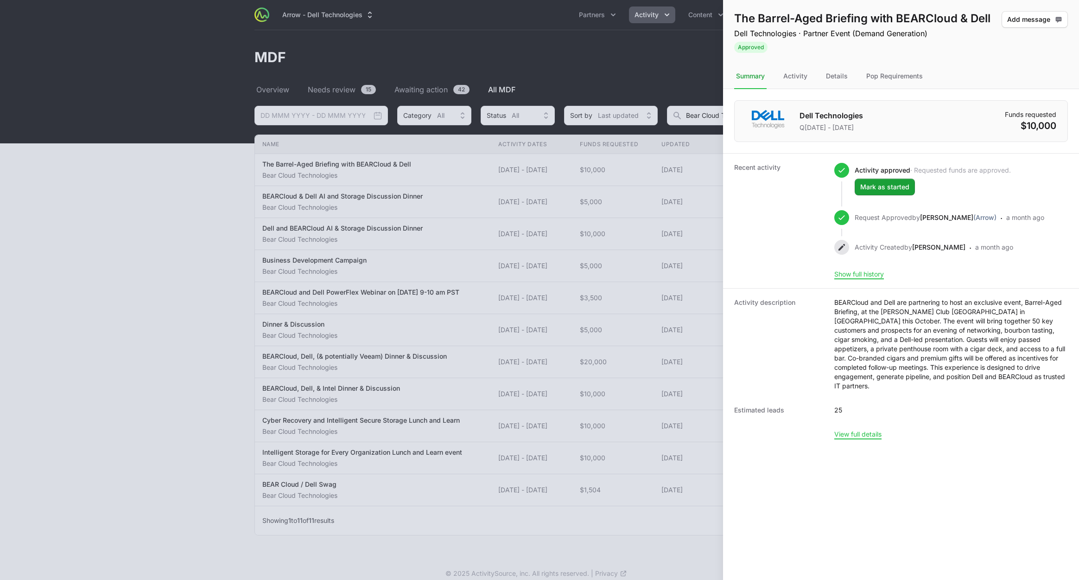
click at [661, 73] on div at bounding box center [539, 290] width 1079 height 580
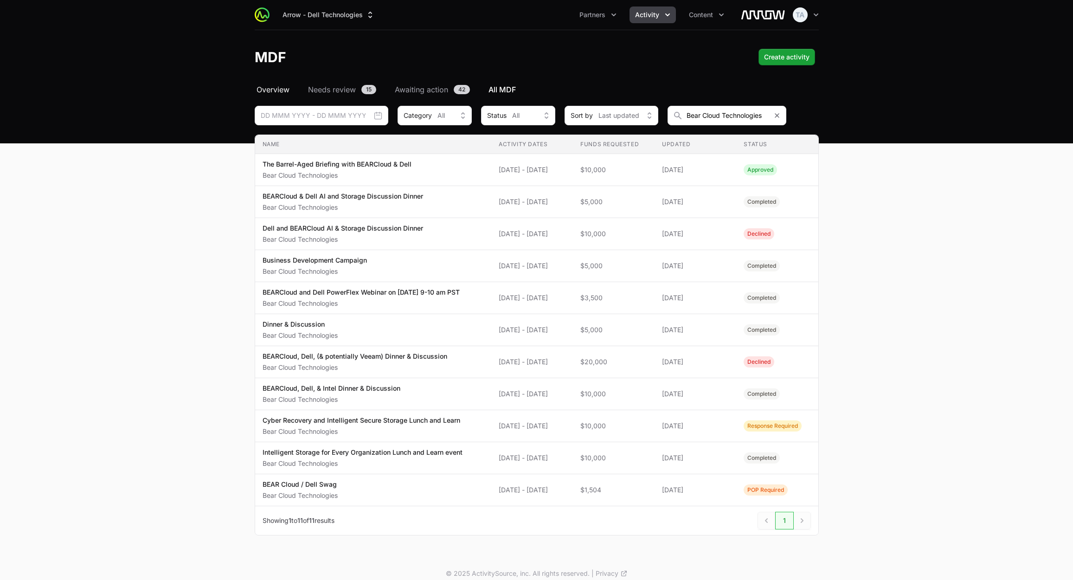
click at [267, 91] on span "Overview" at bounding box center [272, 89] width 33 height 11
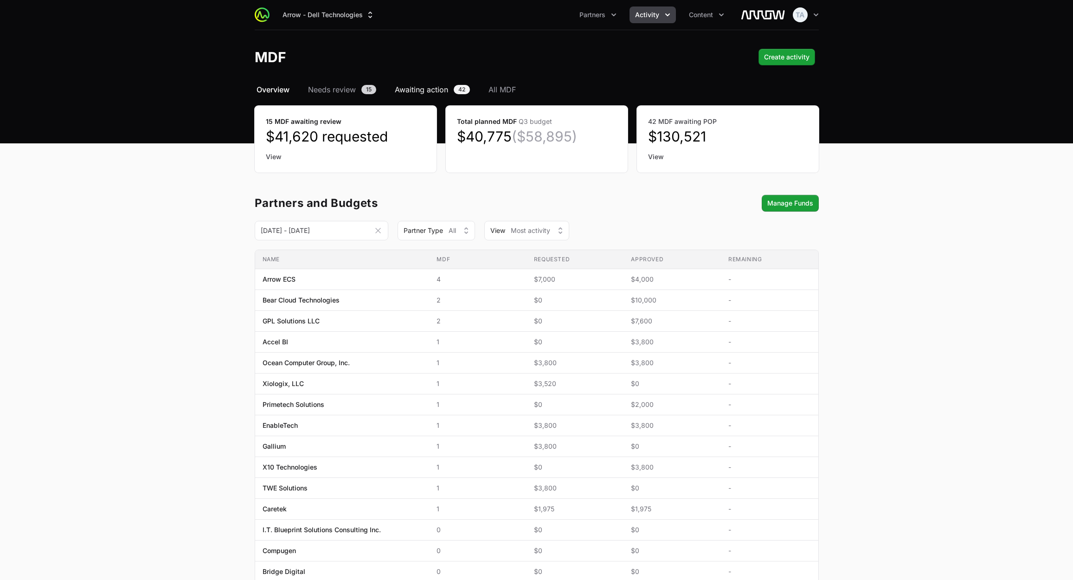
click at [432, 90] on span "Awaiting action" at bounding box center [421, 89] width 53 height 11
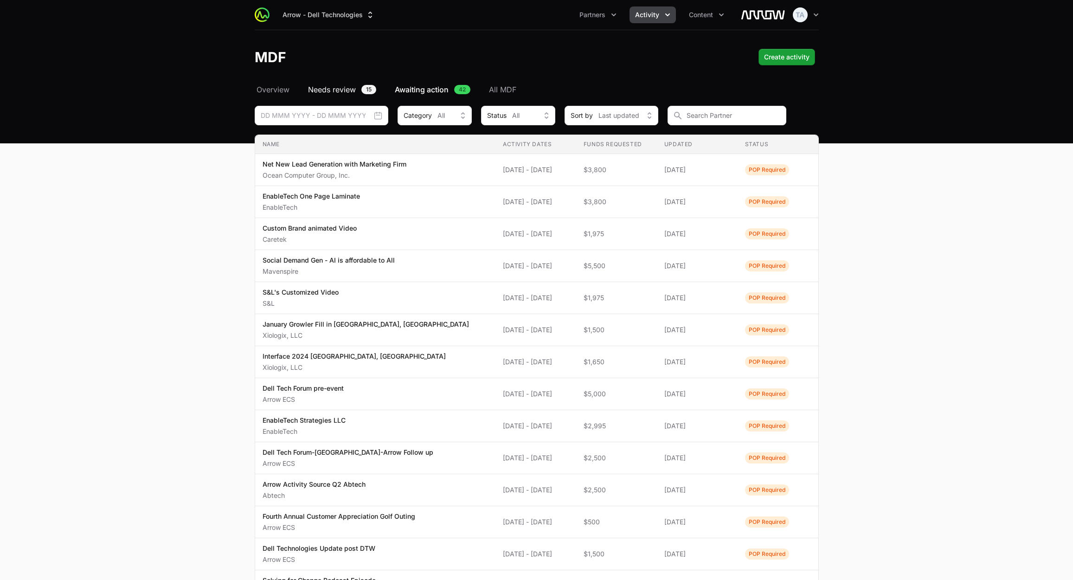
click at [344, 87] on span "Needs review" at bounding box center [332, 89] width 48 height 11
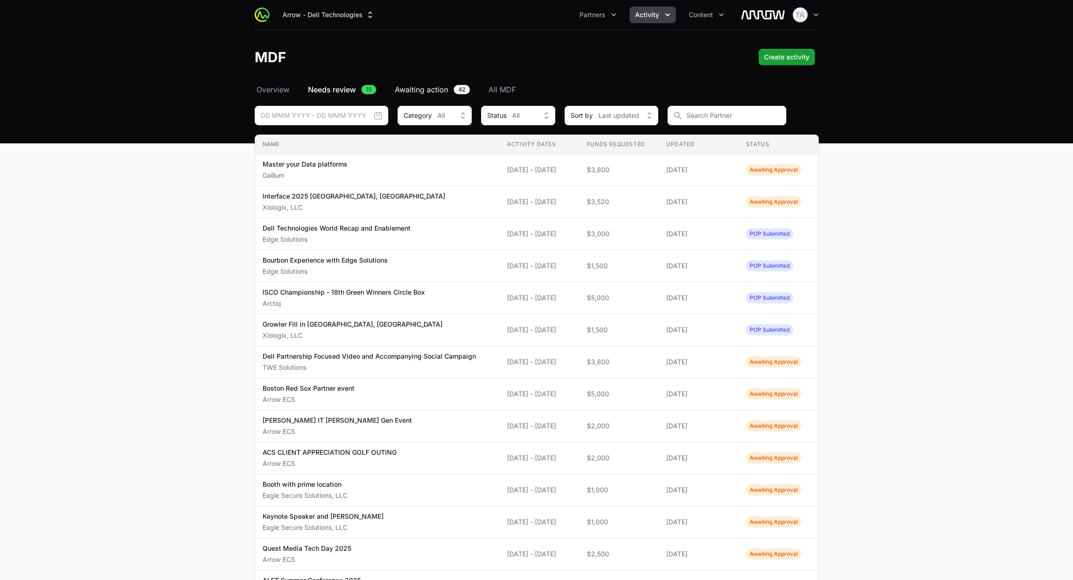
click at [413, 85] on span "Awaiting action" at bounding box center [421, 89] width 53 height 11
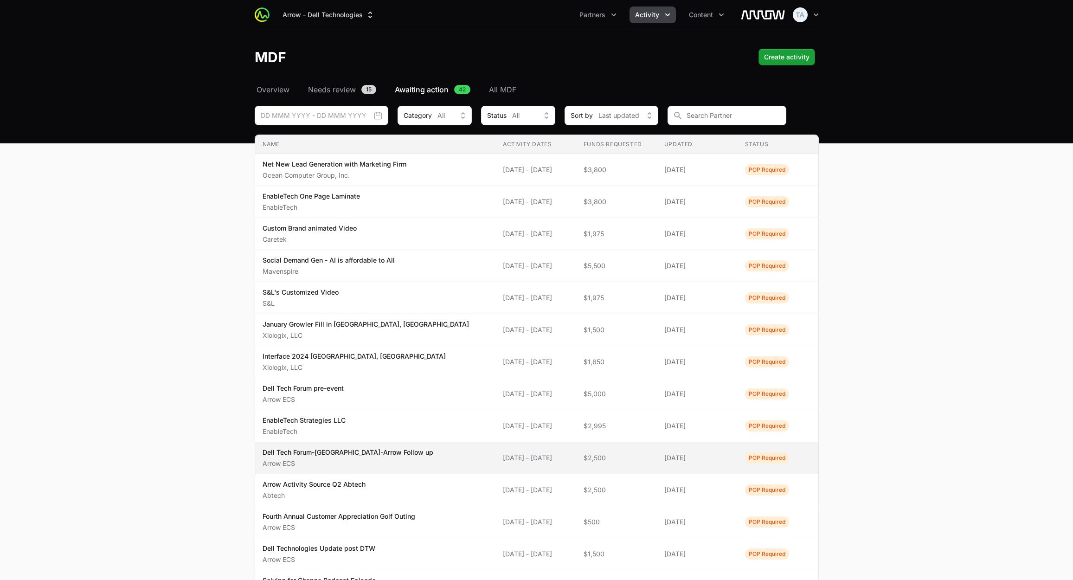
click at [518, 454] on span "10 Oct 2024 - 10 Oct 2024" at bounding box center [536, 457] width 66 height 9
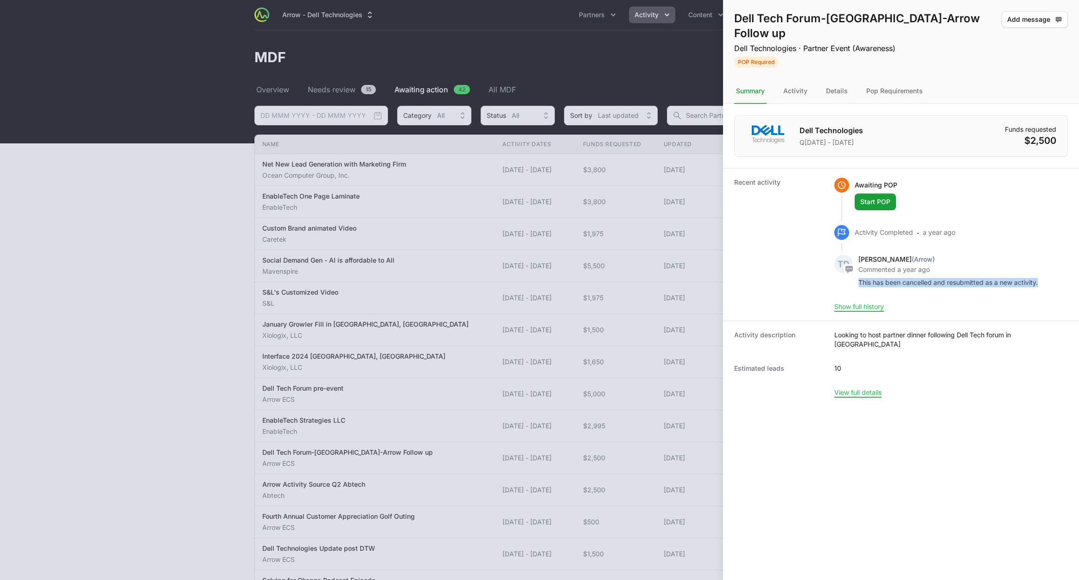
drag, startPoint x: 857, startPoint y: 268, endPoint x: 1048, endPoint y: 265, distance: 191.5
click at [1048, 265] on div "Recent activity Awaiting POP Start POP Activity Completed · a year ago Tara Dak…" at bounding box center [901, 244] width 356 height 153
click at [798, 79] on div "Activity" at bounding box center [796, 91] width 28 height 25
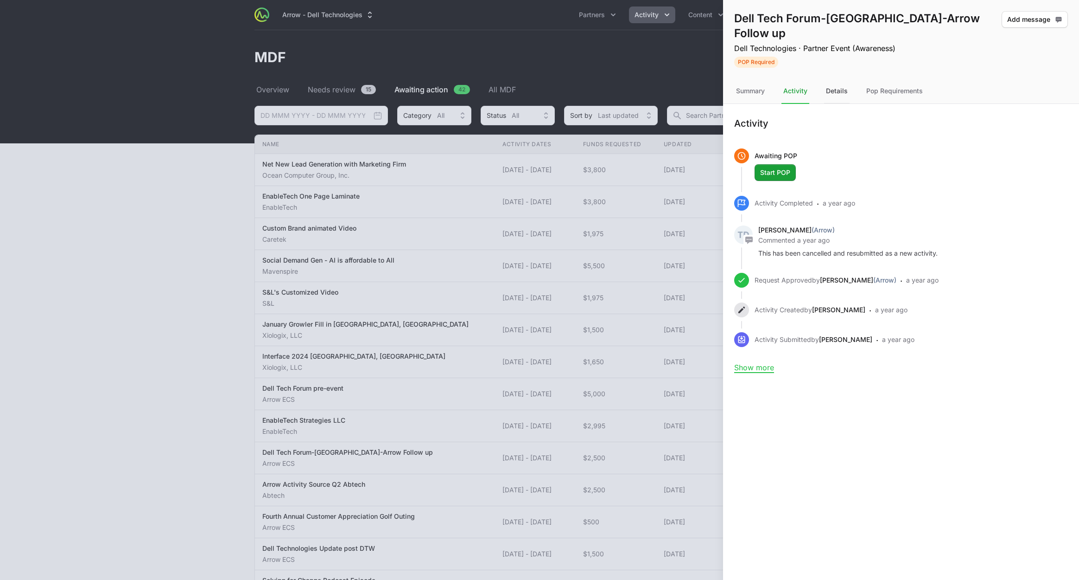
click at [835, 79] on div "Details" at bounding box center [837, 91] width 26 height 25
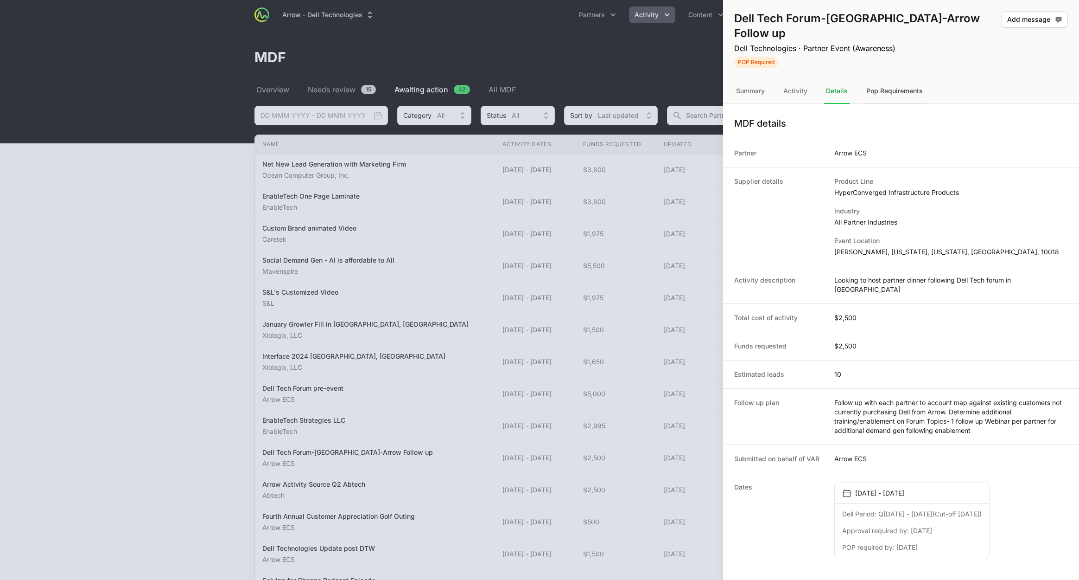
click at [888, 79] on div "Pop Requirements" at bounding box center [895, 91] width 60 height 25
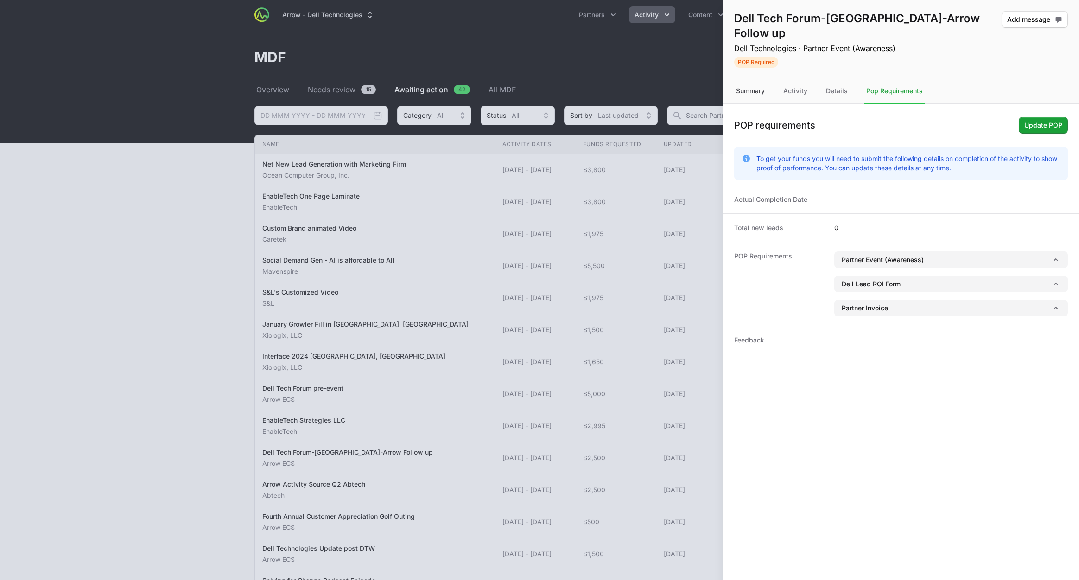
click at [757, 79] on div "Summary" at bounding box center [750, 91] width 32 height 25
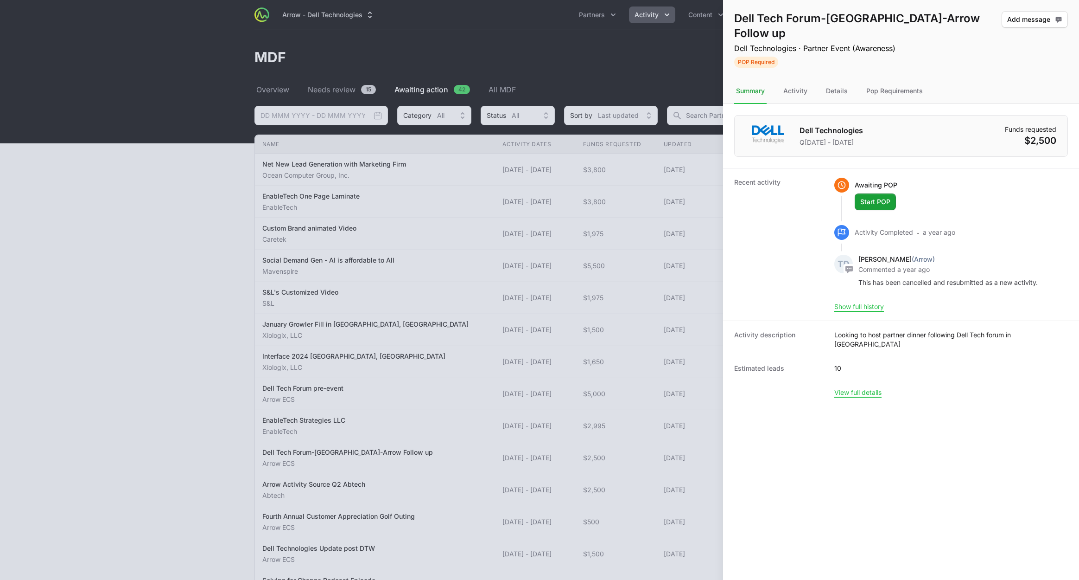
click at [583, 74] on div at bounding box center [539, 290] width 1079 height 580
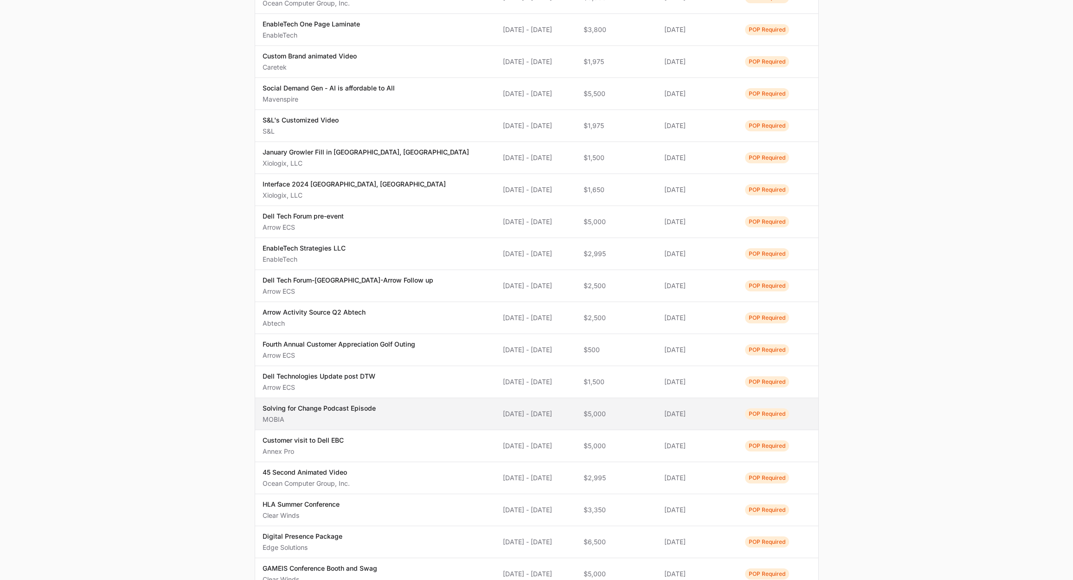
scroll to position [243, 0]
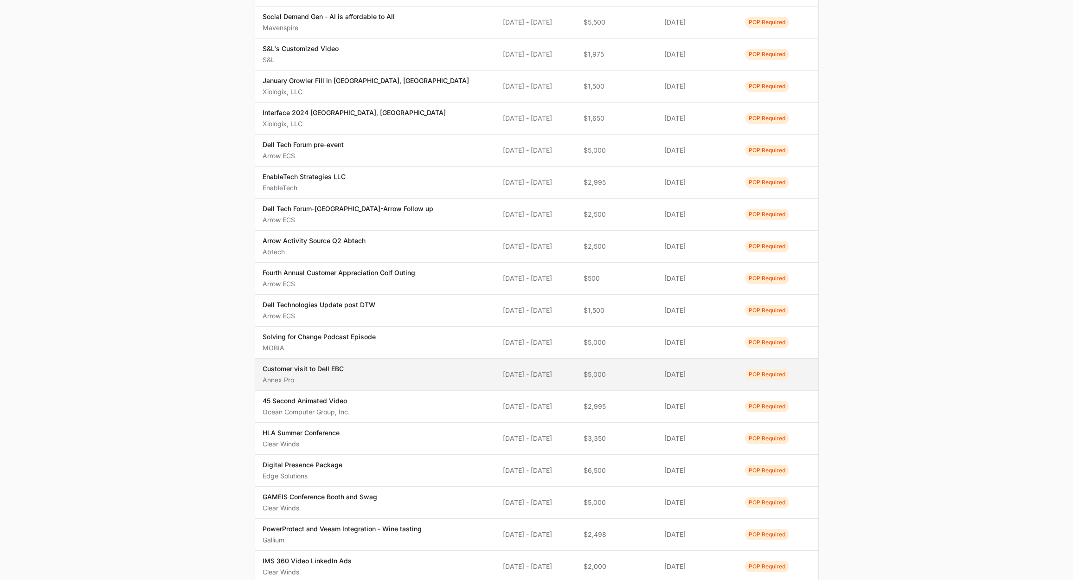
click at [497, 384] on td "Activity Dates 29 Jul 2024 - 31 Jul 2024" at bounding box center [535, 374] width 81 height 32
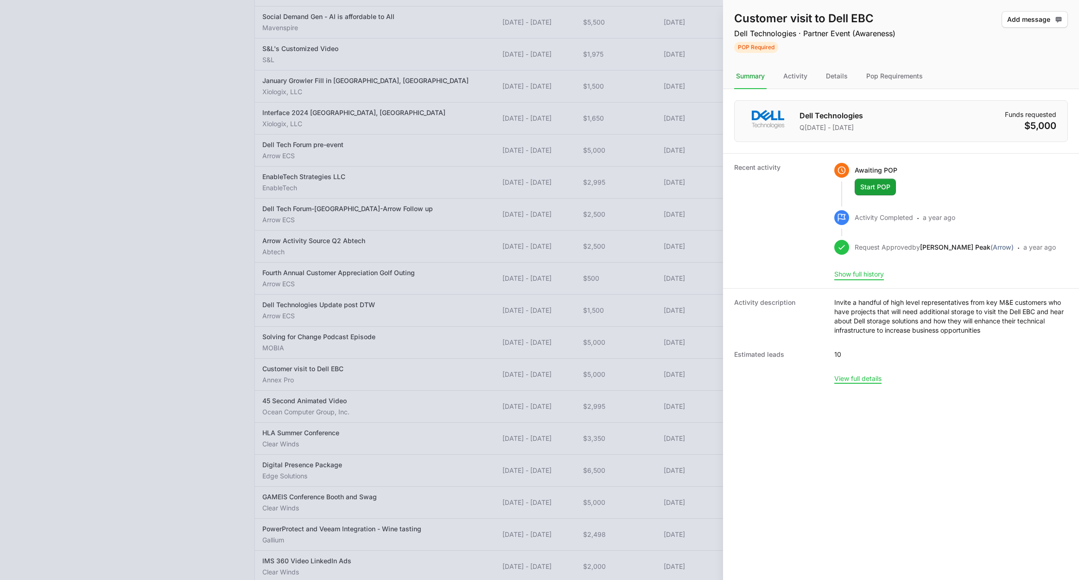
click at [865, 275] on button "Show full history" at bounding box center [860, 274] width 50 height 8
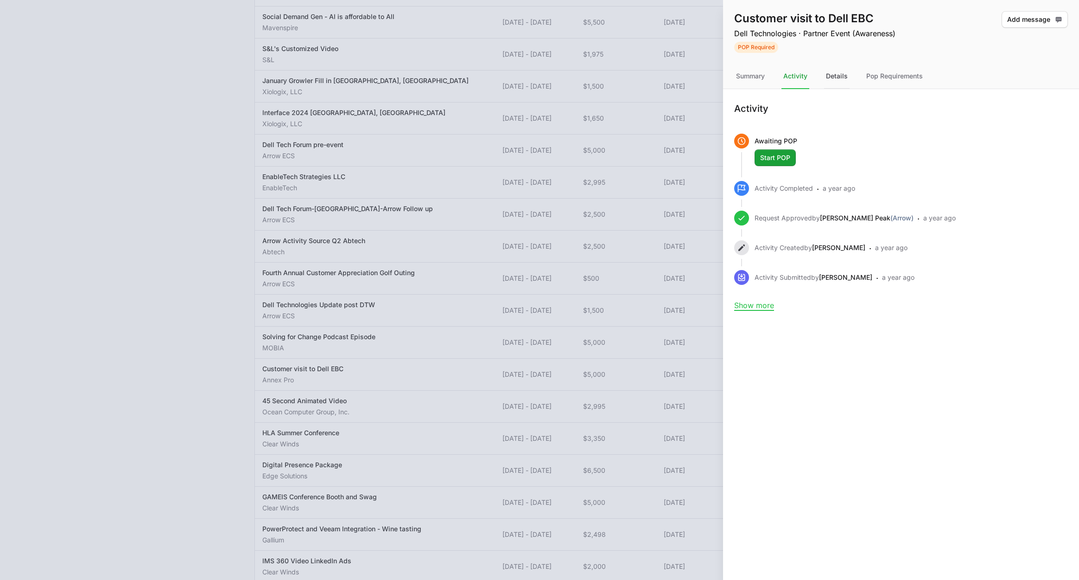
click at [839, 75] on div "Details" at bounding box center [837, 76] width 26 height 25
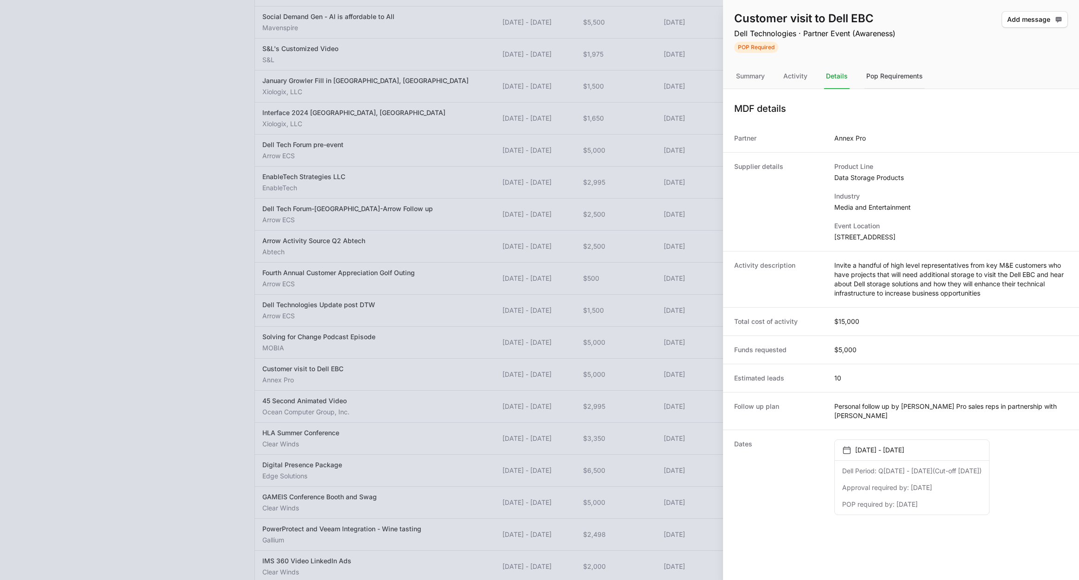
click at [873, 80] on div "Pop Requirements" at bounding box center [895, 76] width 60 height 25
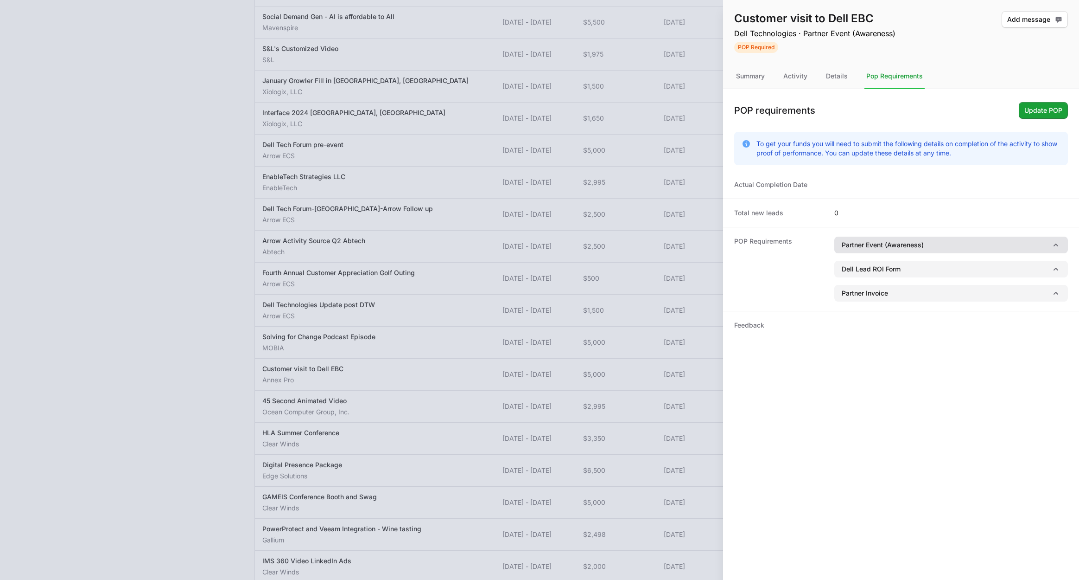
click at [918, 237] on button "Partner Event (Awareness)" at bounding box center [952, 244] width 234 height 17
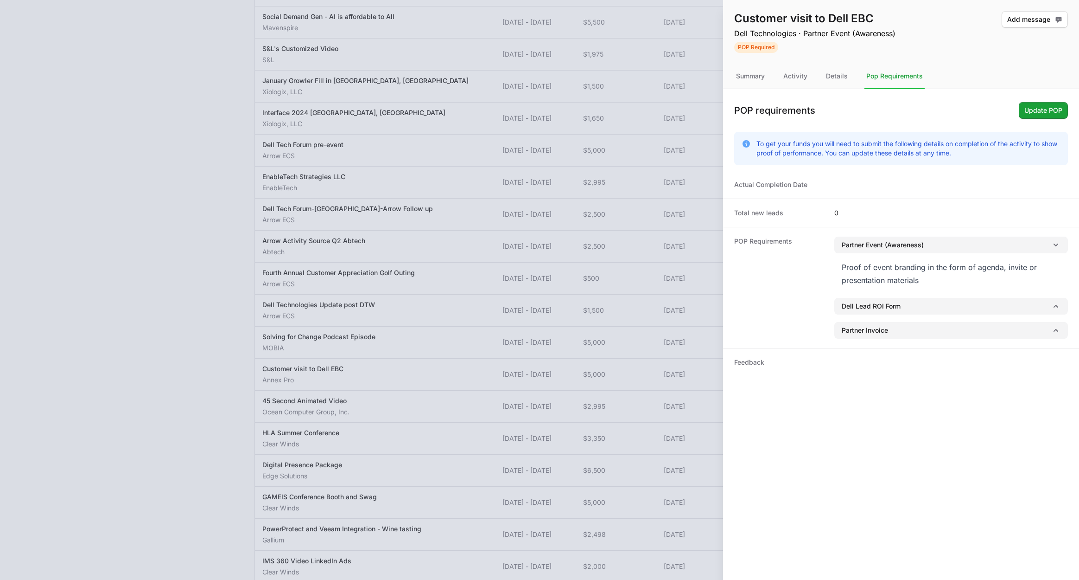
click at [621, 206] on div at bounding box center [539, 290] width 1079 height 580
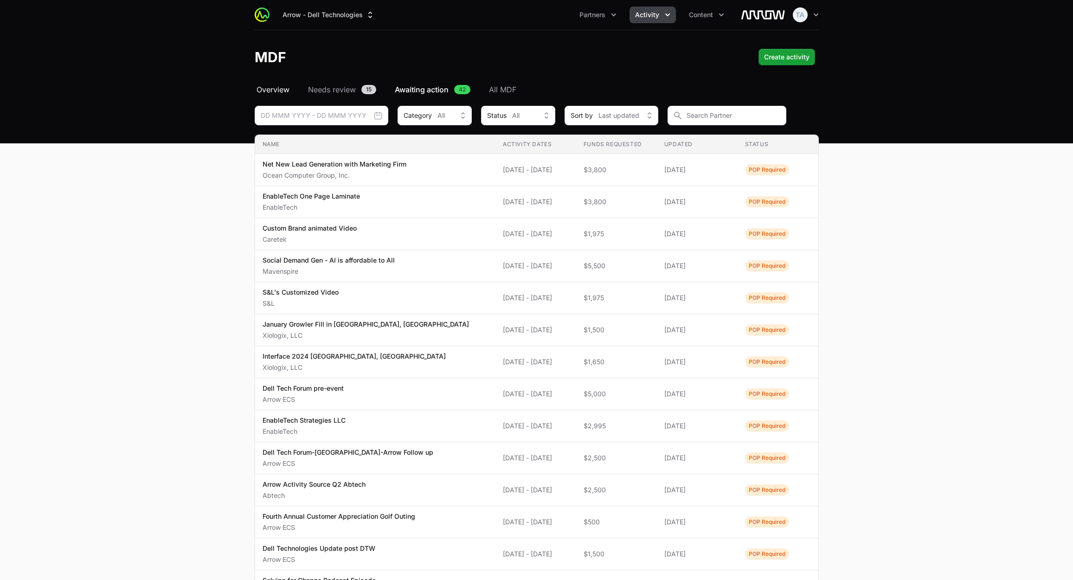
click at [282, 90] on span "Overview" at bounding box center [272, 89] width 33 height 11
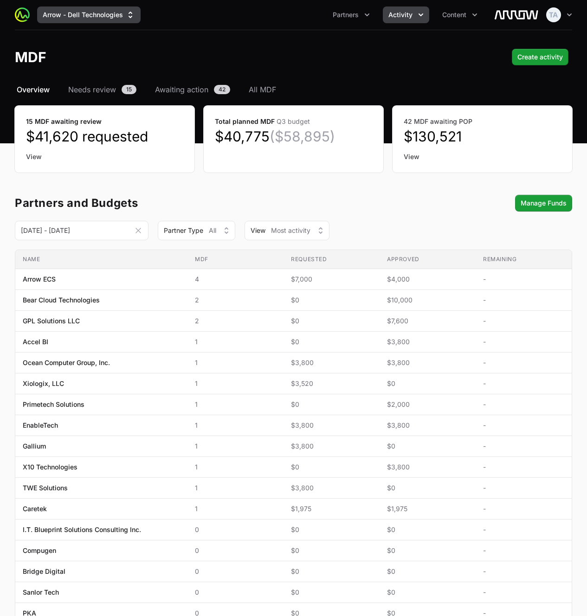
click at [97, 8] on button "Arrow - Dell Technologies" at bounding box center [88, 14] width 103 height 17
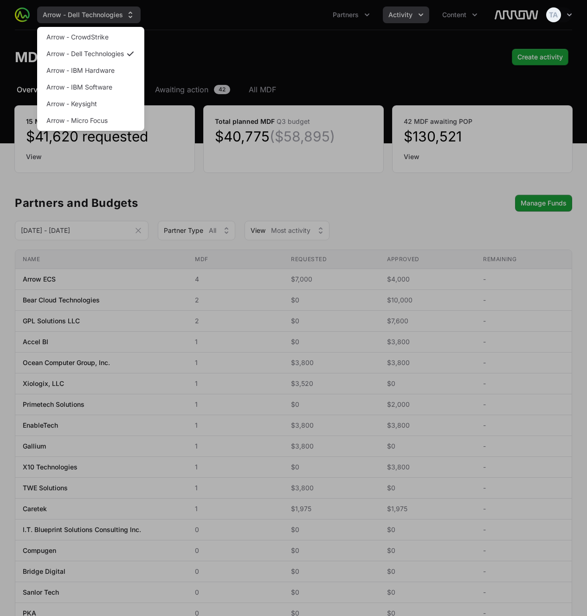
click at [97, 8] on div "Supplier switch menu" at bounding box center [293, 308] width 587 height 616
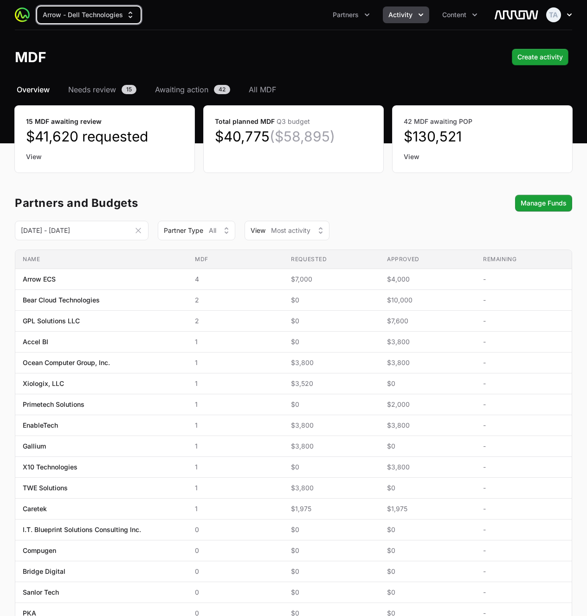
click at [568, 18] on icon "button" at bounding box center [568, 14] width 9 height 9
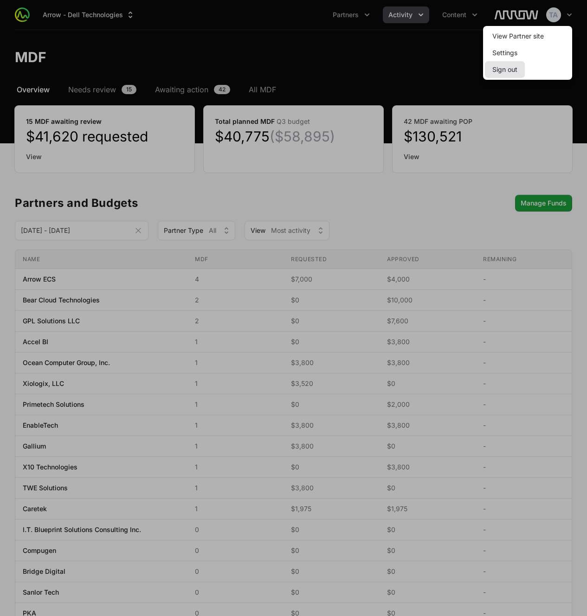
click at [521, 70] on button "Sign out" at bounding box center [505, 69] width 40 height 17
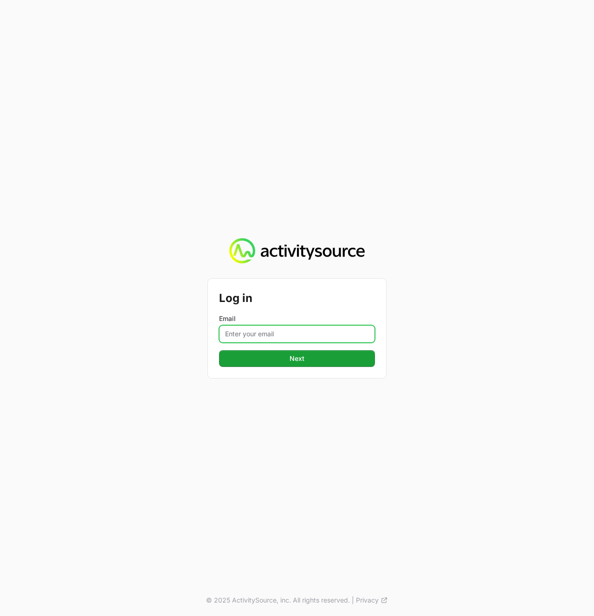
click at [312, 332] on input "Email" at bounding box center [297, 334] width 156 height 18
type input "[PERSON_NAME][EMAIL_ADDRESS][DOMAIN_NAME]"
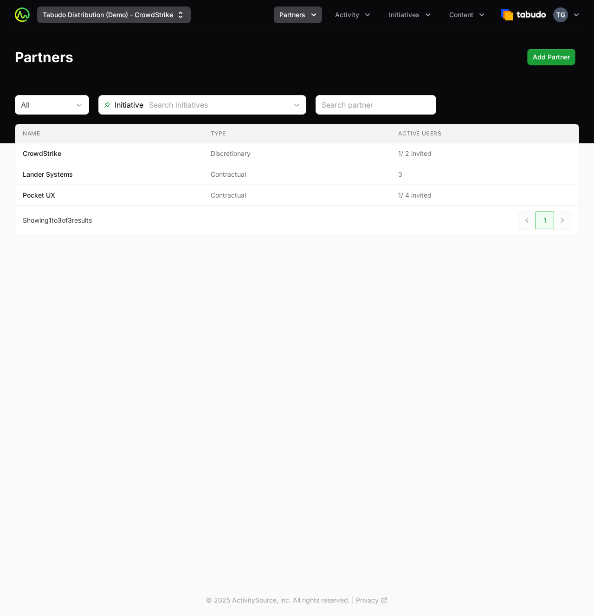
click at [167, 10] on button "Tabudo Distribution (Demo) - CrowdStrike" at bounding box center [113, 14] width 153 height 17
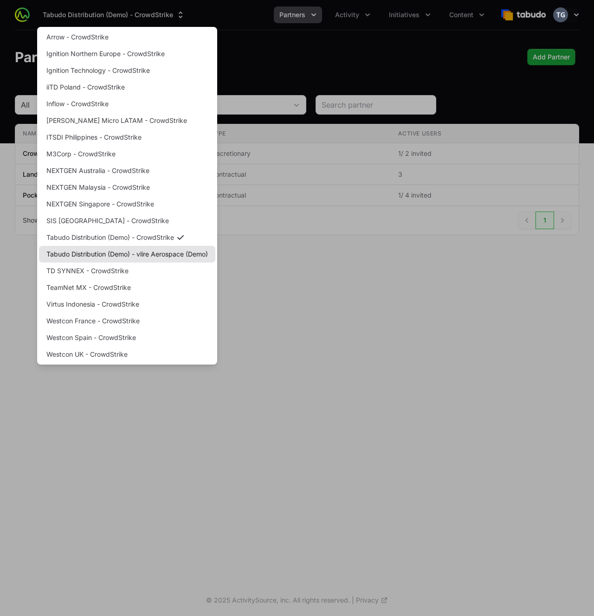
click at [143, 256] on link "Tabudo Distribution (Demo) - vlire Aerospace (Demo)" at bounding box center [127, 254] width 176 height 17
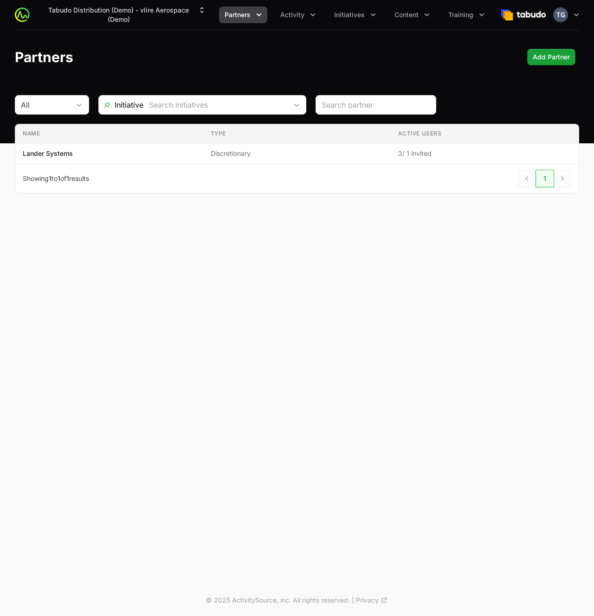
click at [151, 301] on div "Tabudo Distribution (Demo) - vlire Aerospace (Demo) Partners Activity Initiativ…" at bounding box center [297, 292] width 594 height 584
click at [292, 15] on span "Activity" at bounding box center [292, 14] width 24 height 9
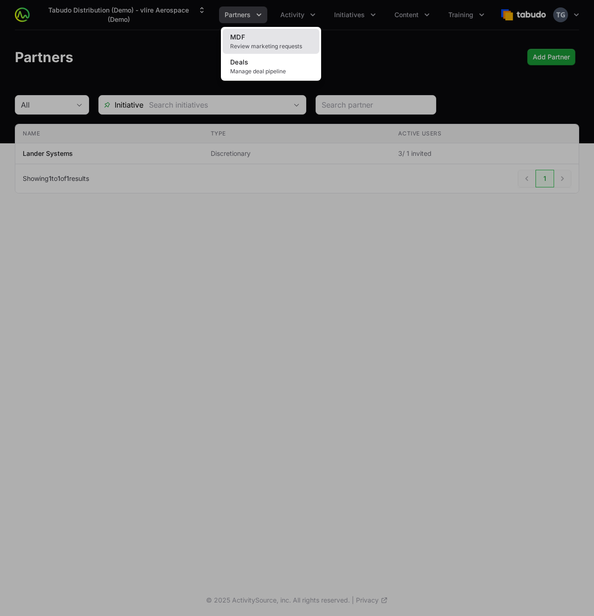
click at [276, 46] on span "Review marketing requests" at bounding box center [271, 46] width 82 height 7
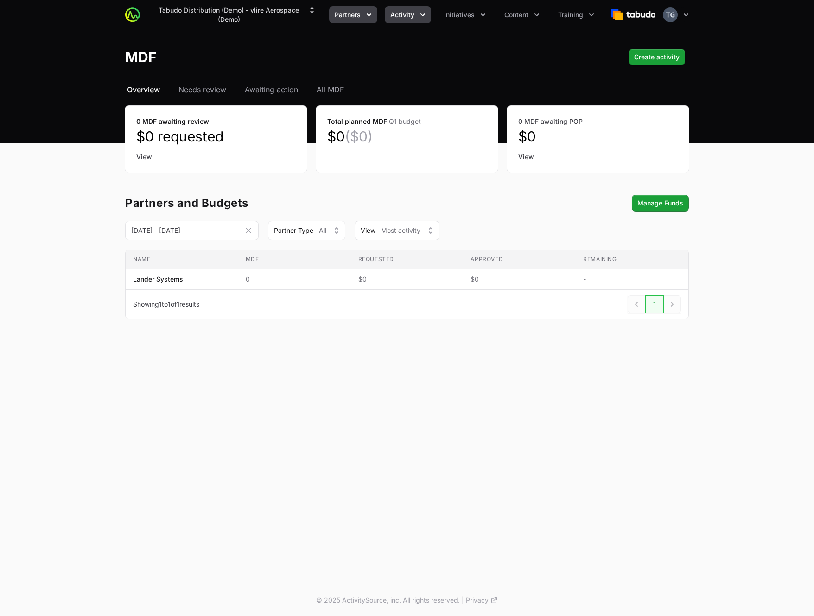
click at [341, 15] on span "Partners" at bounding box center [348, 14] width 26 height 9
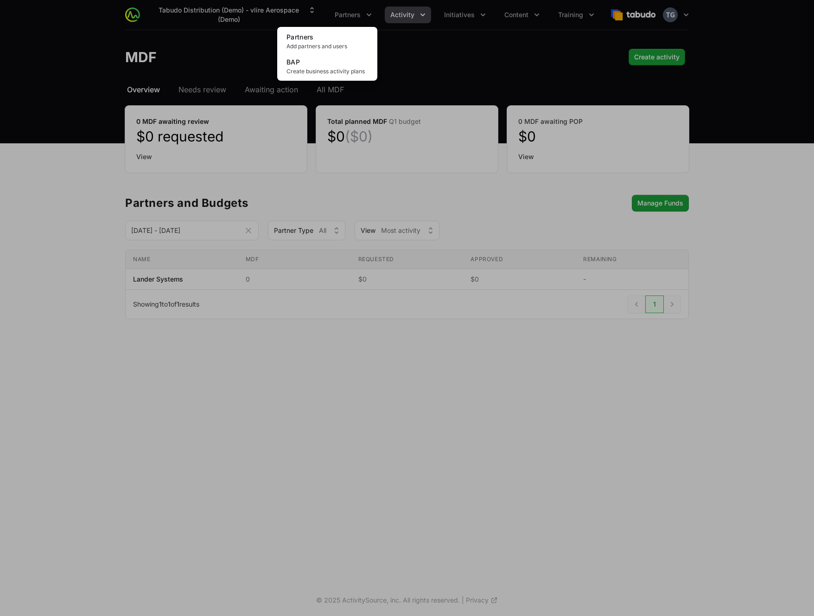
click at [443, 48] on div "Partners menu" at bounding box center [407, 308] width 814 height 616
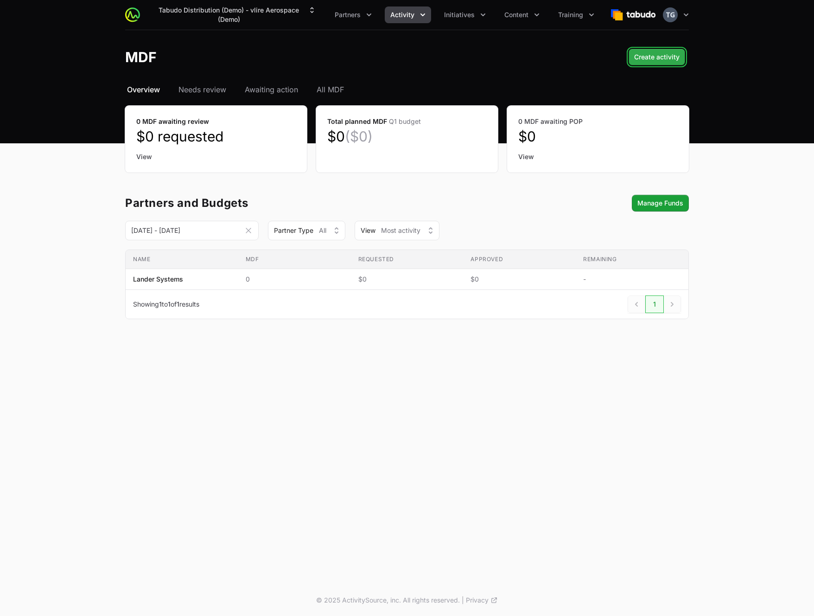
click at [645, 60] on span "Create activity" at bounding box center [656, 56] width 45 height 11
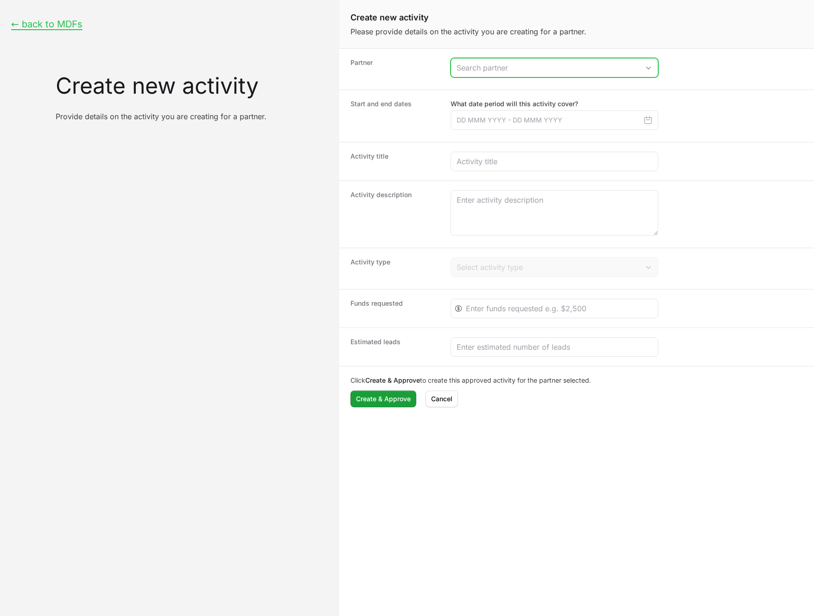
click at [466, 75] on input "Create activity form" at bounding box center [545, 67] width 188 height 19
click at [470, 88] on li "Lander Systems" at bounding box center [555, 88] width 206 height 19
type input "Lander Systems"
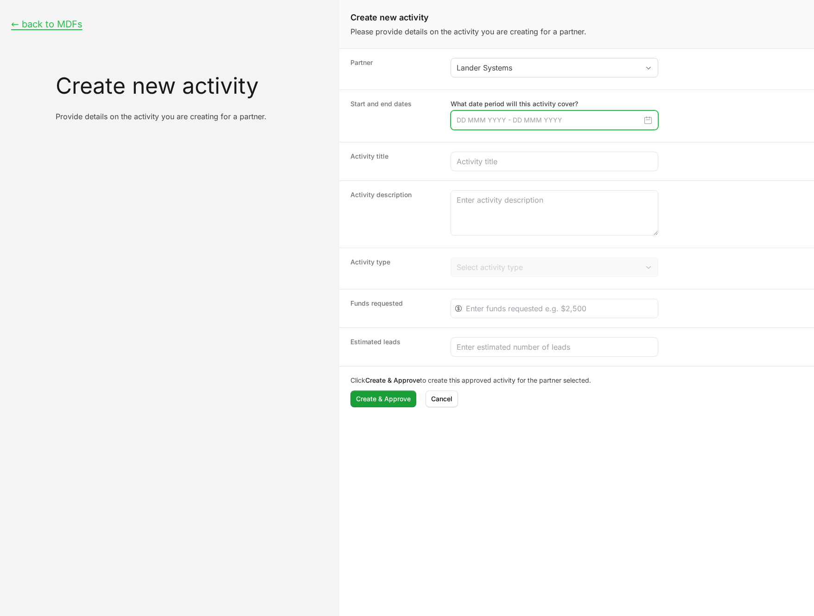
click at [474, 122] on input "Create activity form" at bounding box center [555, 119] width 208 height 19
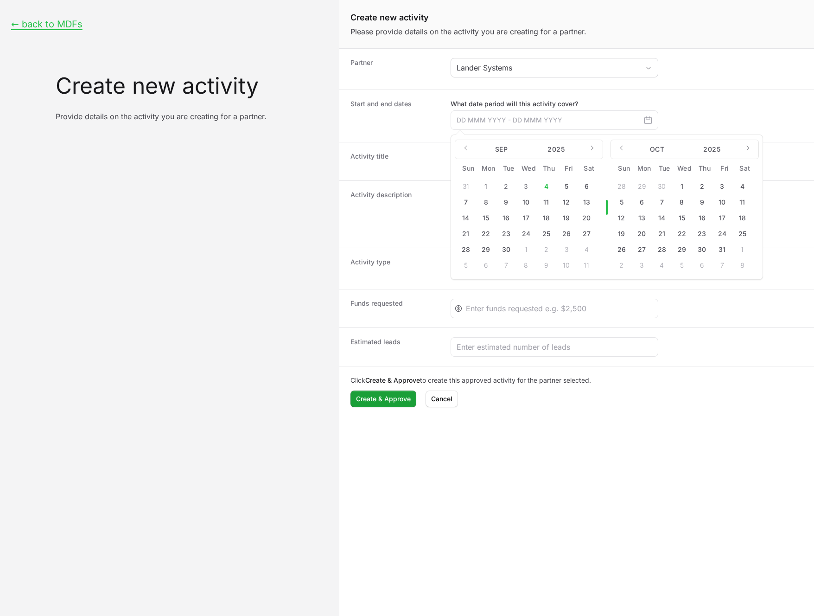
click at [650, 230] on div "20" at bounding box center [644, 233] width 20 height 15
click at [659, 236] on button "21" at bounding box center [662, 233] width 15 height 15
click at [739, 233] on button "25" at bounding box center [742, 233] width 15 height 15
type input "21 Oct 2025 - 25 Oct 2025"
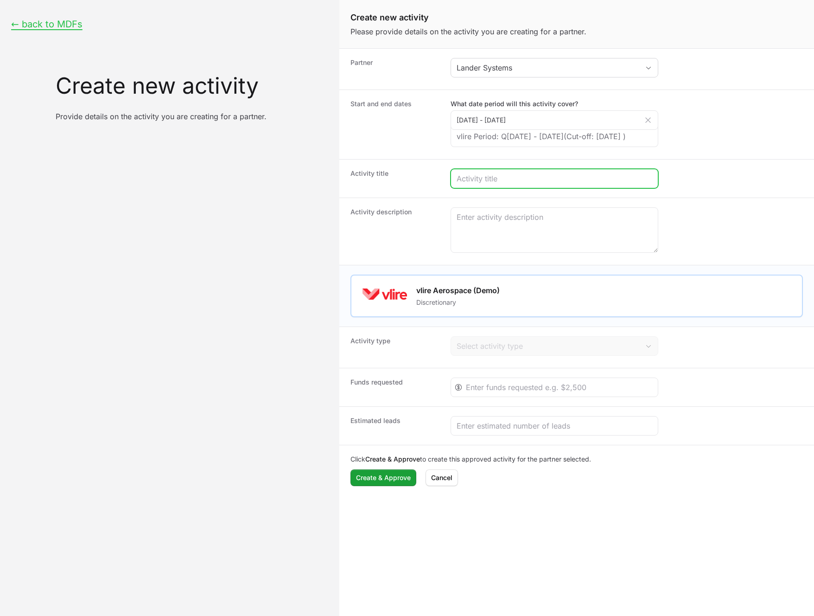
click at [481, 184] on input "Create activity form" at bounding box center [555, 178] width 196 height 11
type input "M"
type input "Small activity"
click at [505, 216] on div "Activity description" at bounding box center [576, 231] width 475 height 67
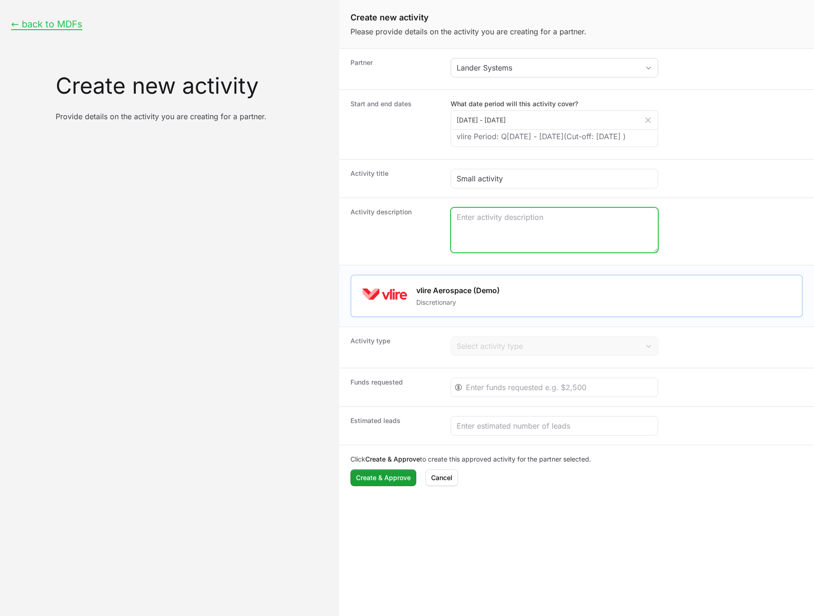
click at [506, 226] on textarea "Create activity form" at bounding box center [554, 230] width 207 height 45
type textarea "This is just the description of the activity"
click at [434, 368] on div "Activity type Select activity type" at bounding box center [576, 346] width 475 height 41
click at [484, 392] on div "Create activity form" at bounding box center [555, 386] width 208 height 19
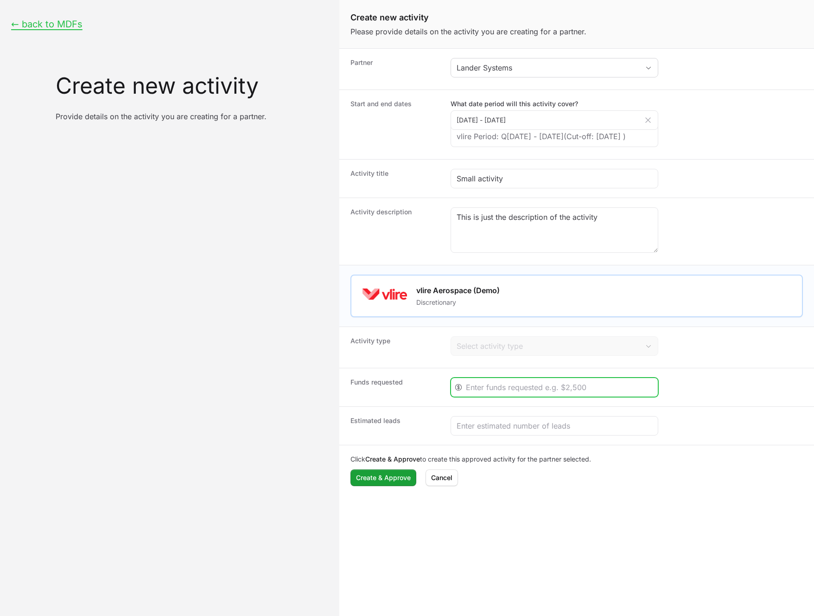
click at [489, 393] on input "Create activity form" at bounding box center [559, 387] width 186 height 11
type input "2000"
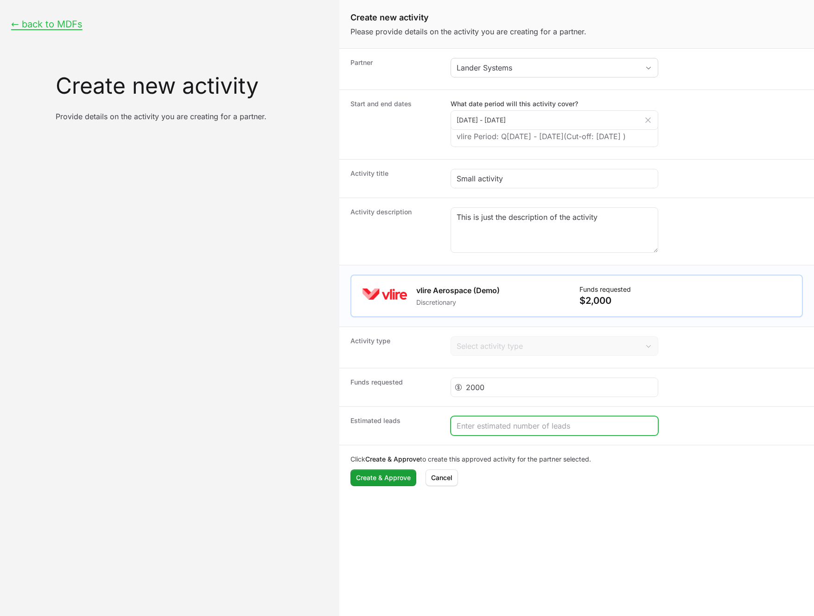
click at [505, 431] on input "Create activity form" at bounding box center [555, 425] width 196 height 11
type input "50"
click at [370, 495] on div "Click Create & Approve to create this approved activity for the partner selecte…" at bounding box center [576, 470] width 475 height 51
click at [380, 483] on span "Create & Approve" at bounding box center [383, 477] width 55 height 11
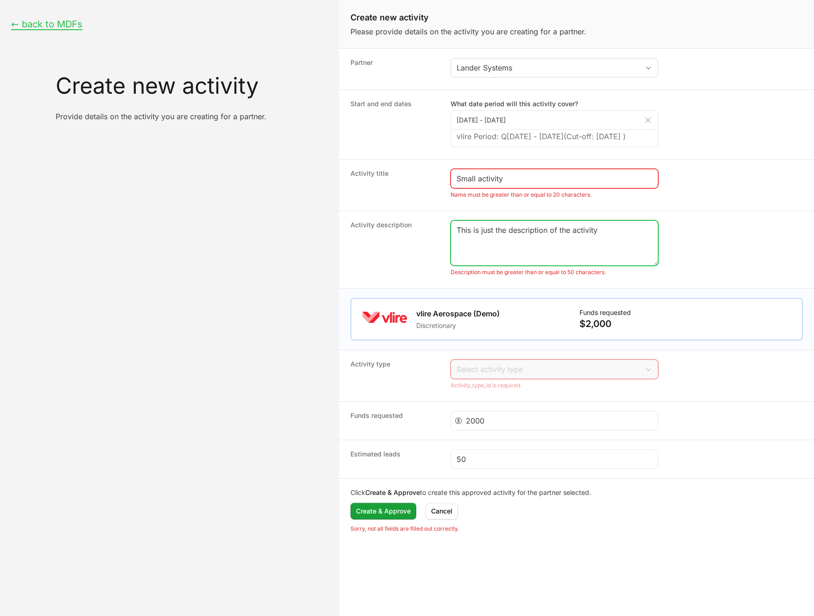
click at [629, 244] on textarea "This is just the description of the activity" at bounding box center [554, 243] width 207 height 45
click at [62, 19] on button "← back to MDFs" at bounding box center [46, 25] width 71 height 12
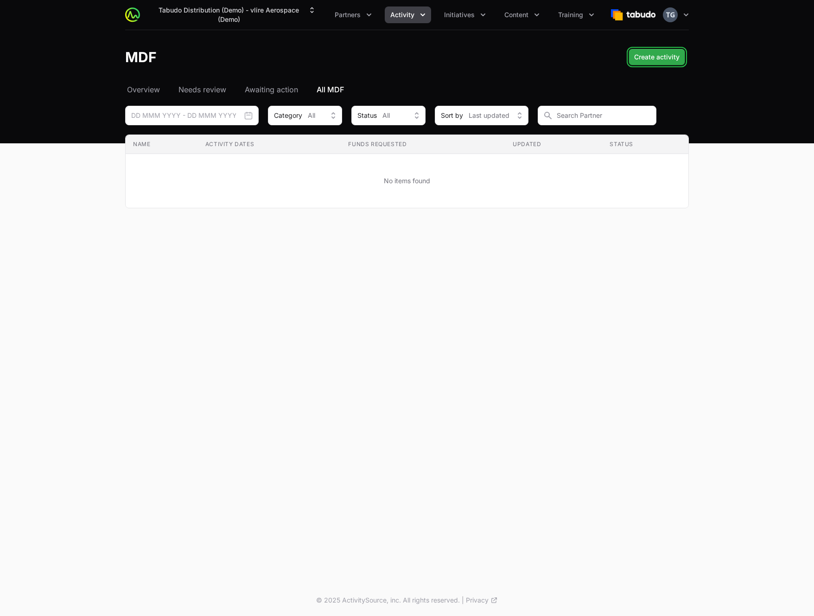
click at [660, 59] on span "Create activity" at bounding box center [656, 56] width 45 height 11
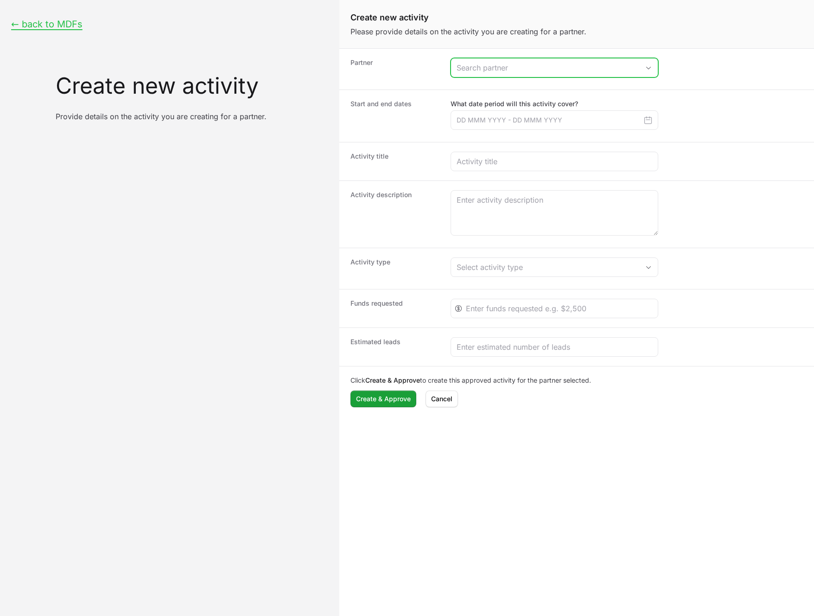
click at [538, 76] on input "Create activity form" at bounding box center [545, 67] width 188 height 19
click at [532, 87] on li "Lander Systems" at bounding box center [555, 88] width 206 height 19
type input "Lander Systems"
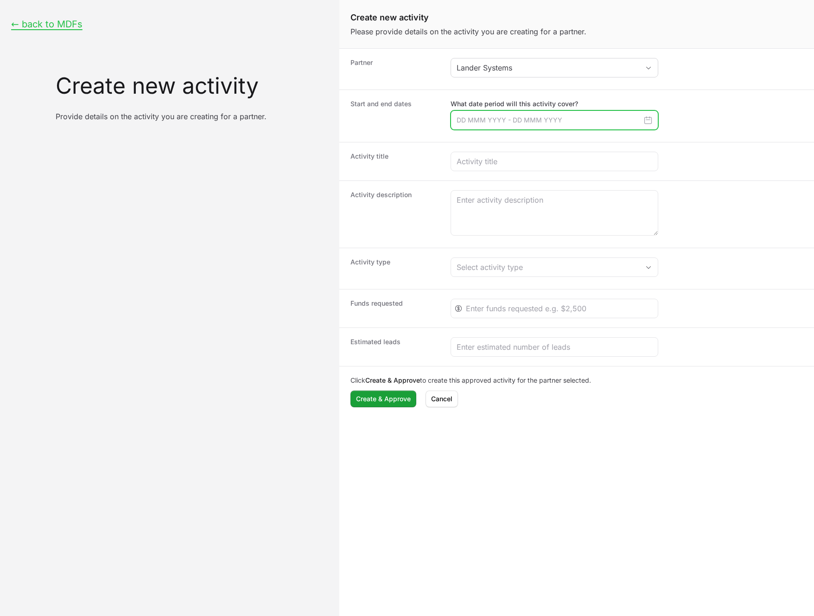
click at [522, 119] on input "Create activity form" at bounding box center [555, 119] width 208 height 19
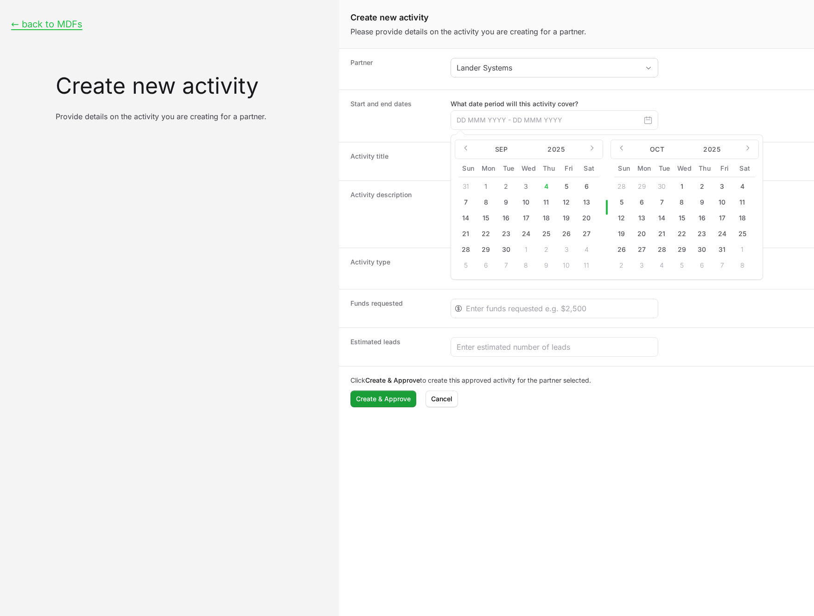
click at [689, 229] on div "22" at bounding box center [685, 233] width 20 height 15
click at [683, 233] on button "22" at bounding box center [682, 233] width 15 height 15
click at [698, 234] on button "23" at bounding box center [702, 233] width 15 height 15
type input "22 Oct 2025 - 23 Oct 2025"
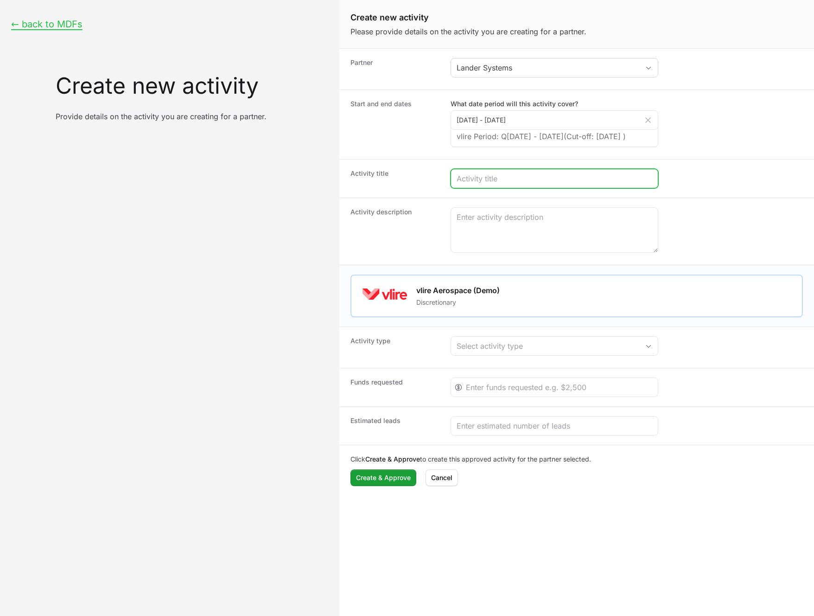
click at [513, 184] on input "Create activity form" at bounding box center [555, 178] width 196 height 11
type input "Rocket demo day"
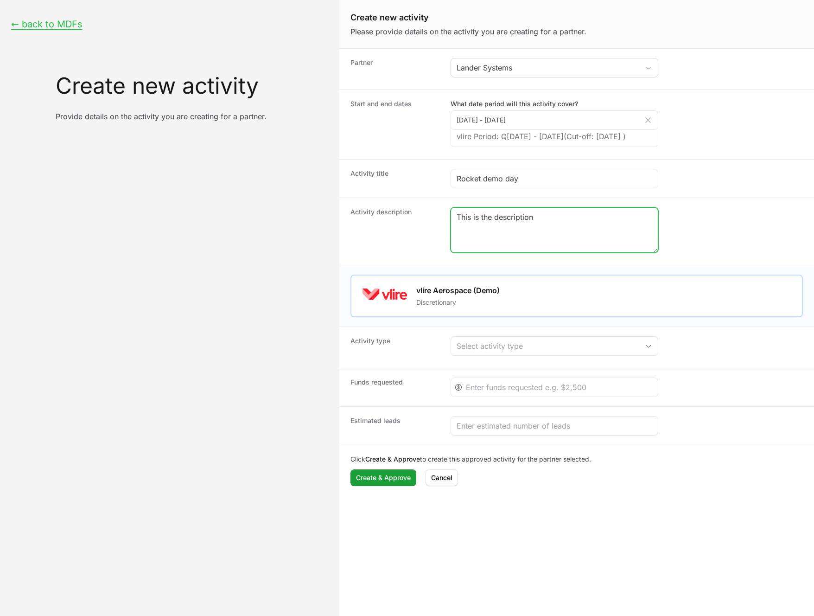
type textarea "This is the description"
click at [564, 346] on div "Activity type Select activity type" at bounding box center [576, 346] width 475 height 41
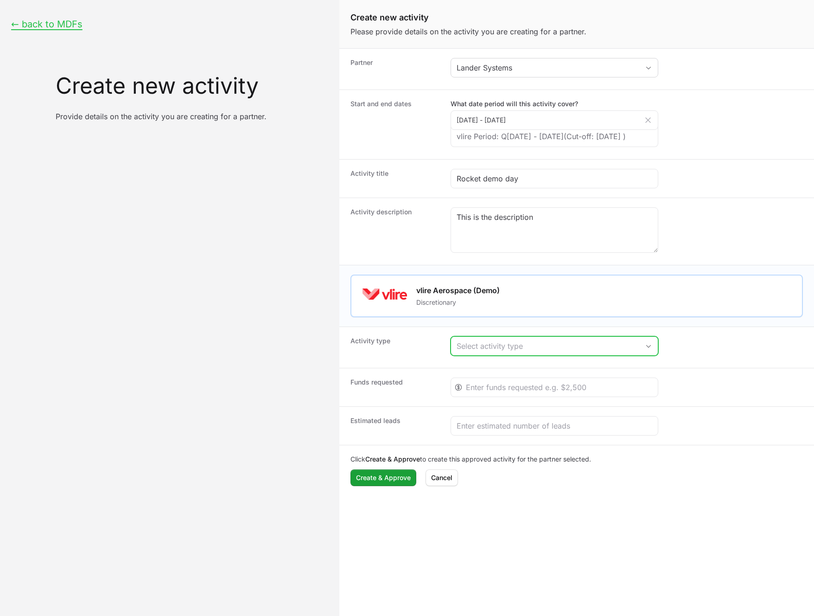
click at [559, 351] on div "Select activity type" at bounding box center [548, 345] width 183 height 11
click at [532, 375] on li "Demo day" at bounding box center [555, 367] width 206 height 19
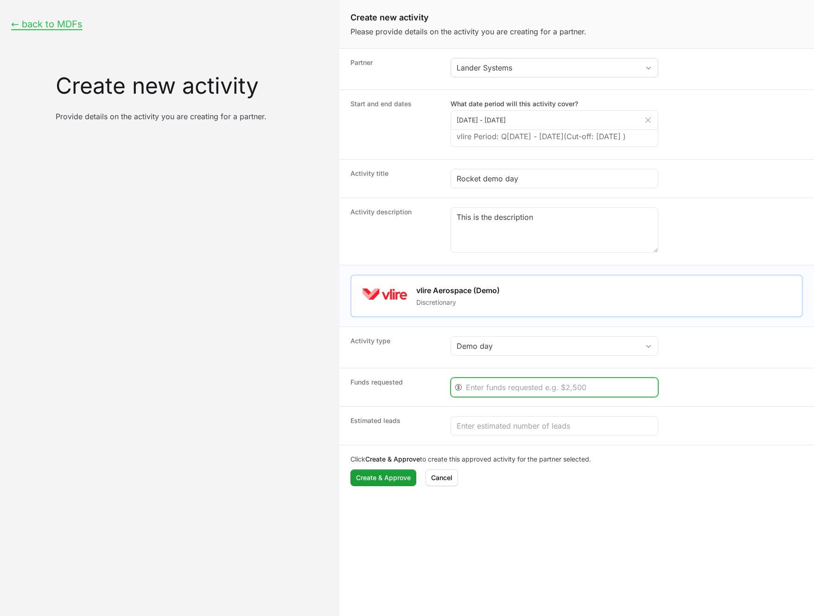
click at [515, 393] on input "Create activity form" at bounding box center [559, 387] width 186 height 11
type input "1000"
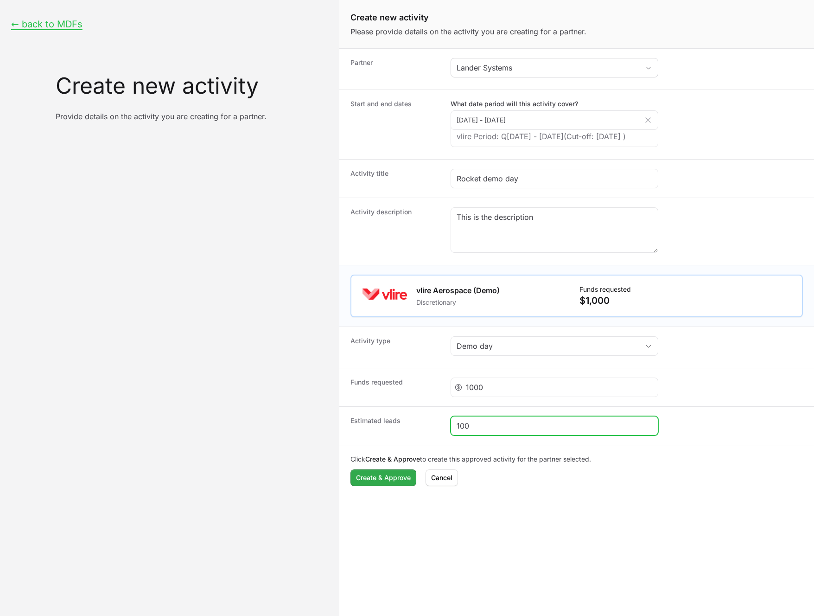
type input "100"
click at [403, 483] on span "Create & Approve" at bounding box center [383, 477] width 55 height 11
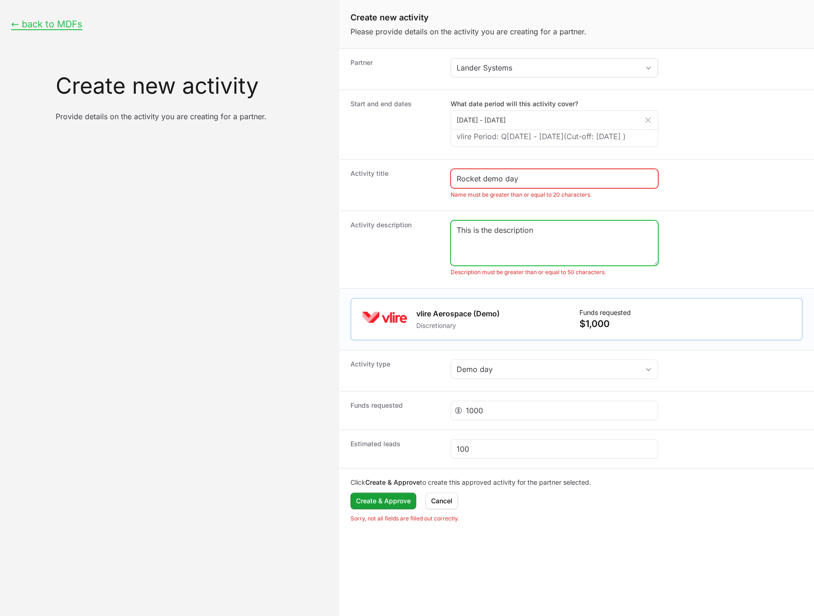
click at [546, 245] on textarea "This is the description" at bounding box center [554, 243] width 207 height 45
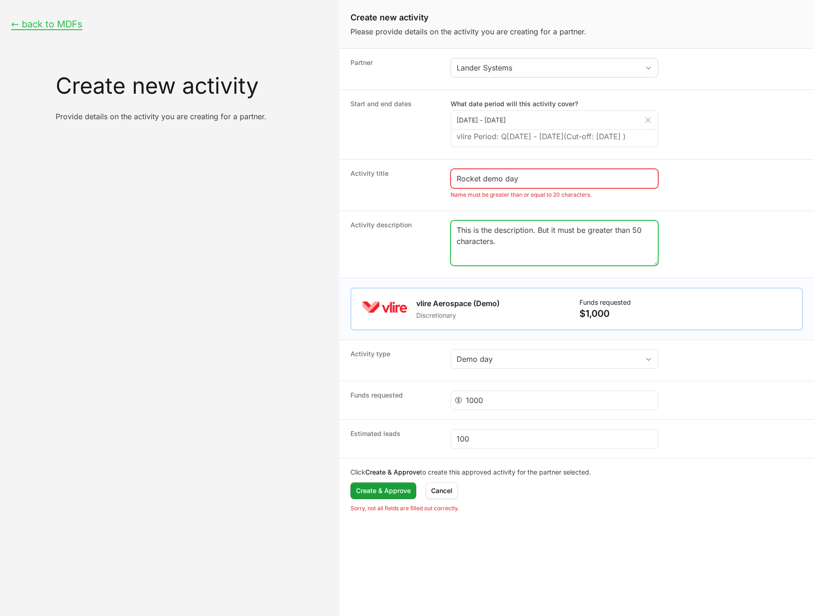
type textarea "This is the description. But it must be greater than 50 characters."
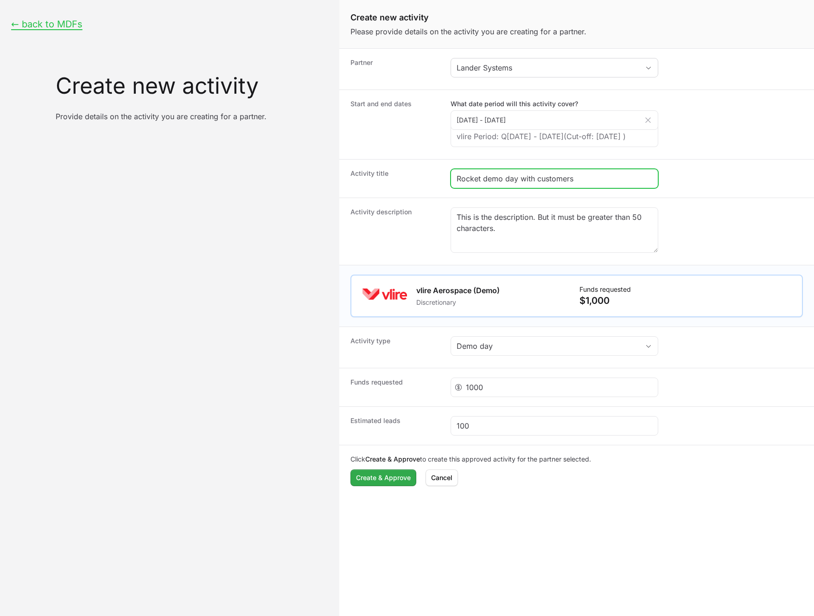
type input "Rocket demo day with customers"
click at [380, 483] on span "Create & Approve" at bounding box center [383, 477] width 55 height 11
click at [373, 483] on span "Create & Approve" at bounding box center [383, 477] width 55 height 11
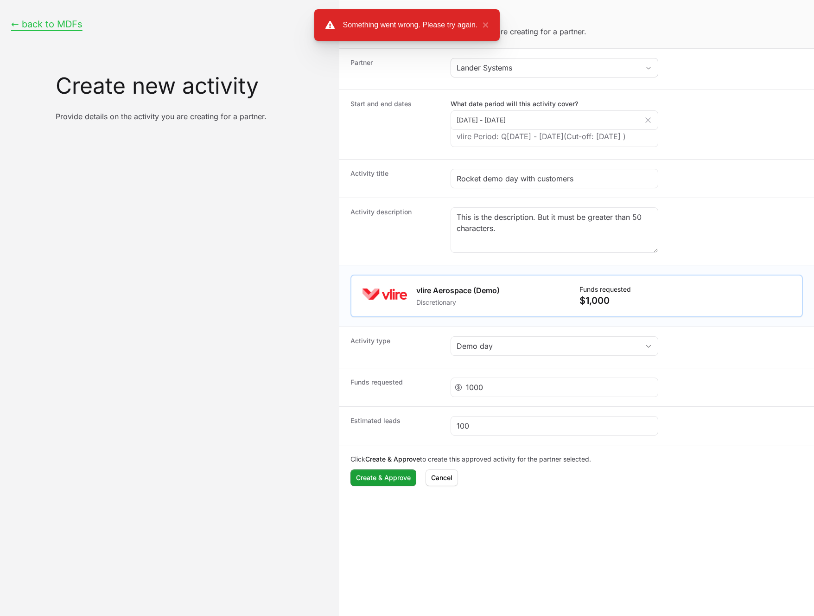
click at [43, 22] on button "← back to MDFs" at bounding box center [46, 25] width 71 height 12
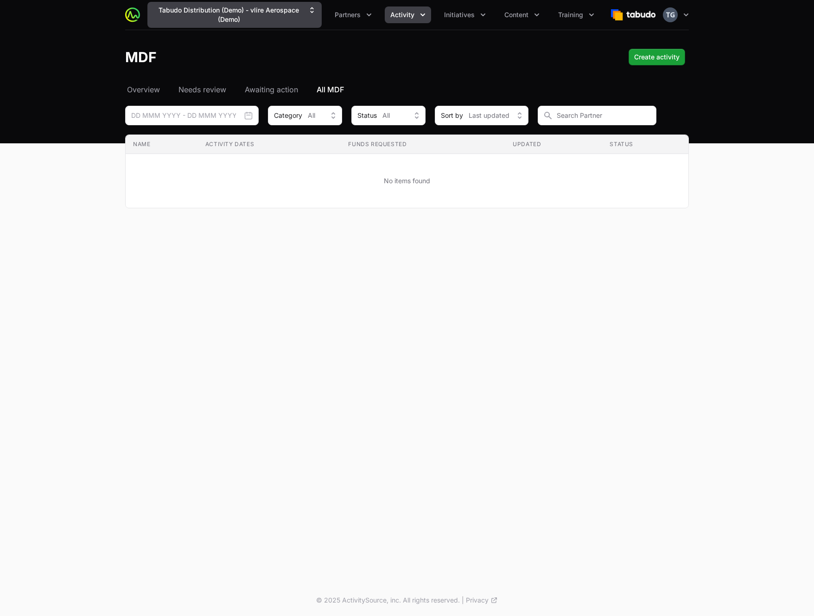
click at [241, 8] on button "Tabudo Distribution (Demo) - vlire Aerospace (Demo)" at bounding box center [234, 15] width 174 height 26
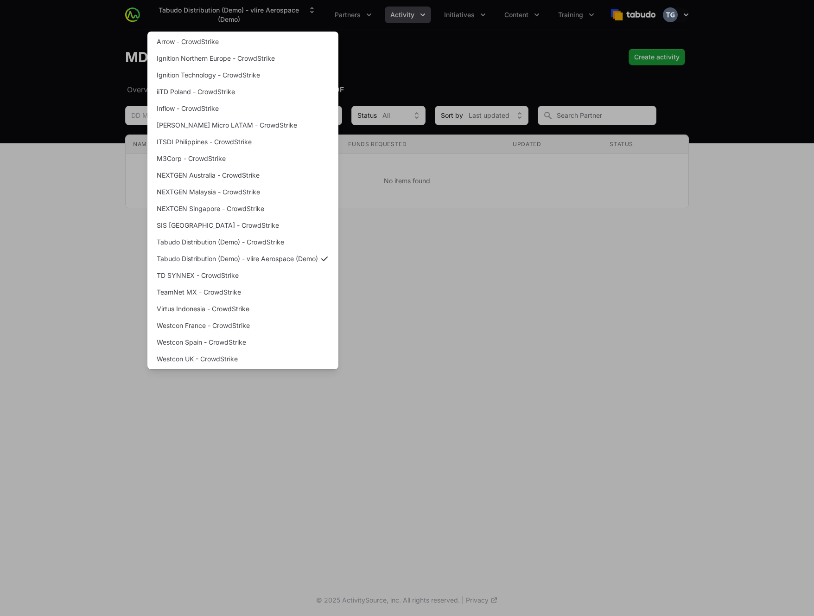
click at [113, 75] on div "Supplier switch menu" at bounding box center [407, 308] width 814 height 616
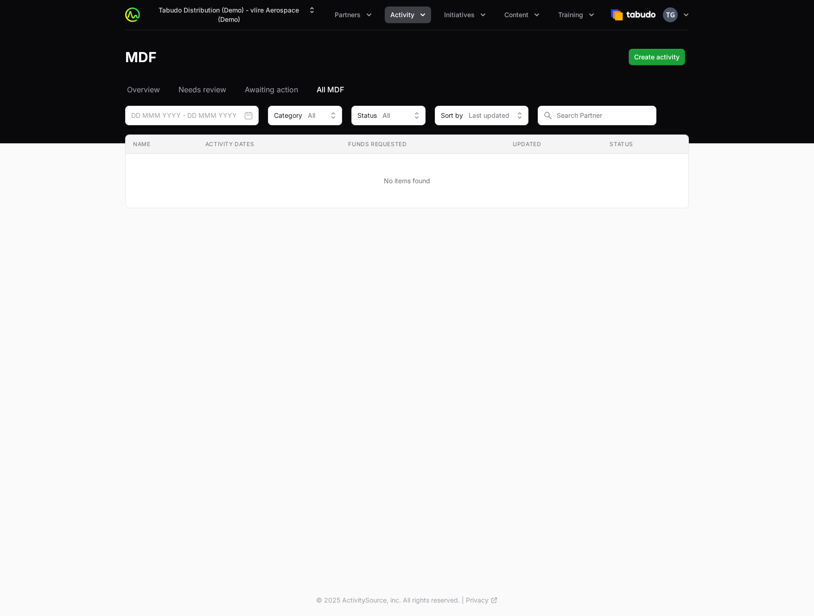
click at [695, 13] on div "Tabudo Distribution (Demo) - vlire Aerospace (Demo) Partners Activity Initiativ…" at bounding box center [407, 15] width 594 height 30
click at [687, 13] on icon "button" at bounding box center [686, 14] width 9 height 9
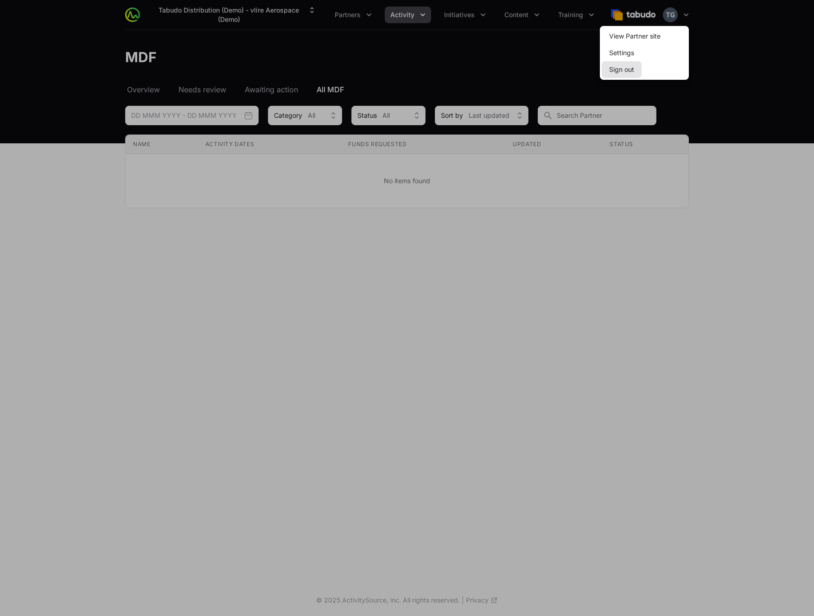
click at [620, 69] on button "Sign out" at bounding box center [622, 69] width 40 height 17
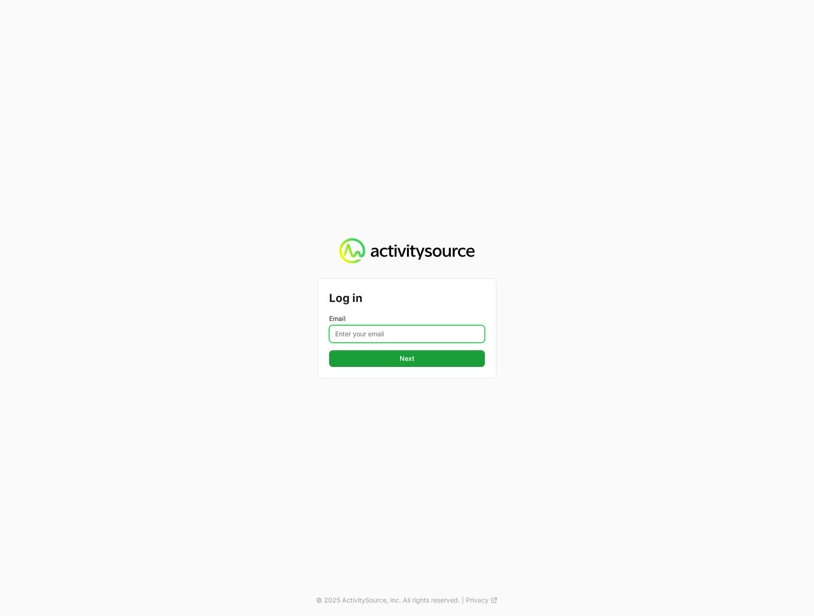
click at [410, 339] on input "Email" at bounding box center [407, 334] width 156 height 18
type input "[PERSON_NAME][EMAIL_ADDRESS][DOMAIN_NAME]"
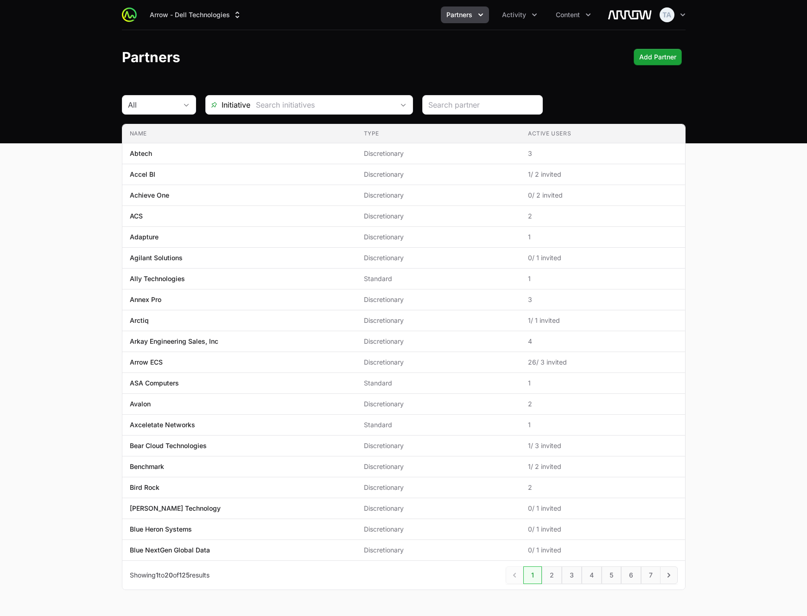
click at [168, 3] on div "Arrow - Dell Technologies Partners Activity Content Open user menu Open main me…" at bounding box center [404, 15] width 564 height 30
click at [171, 13] on button "Arrow - Dell Technologies" at bounding box center [195, 14] width 103 height 17
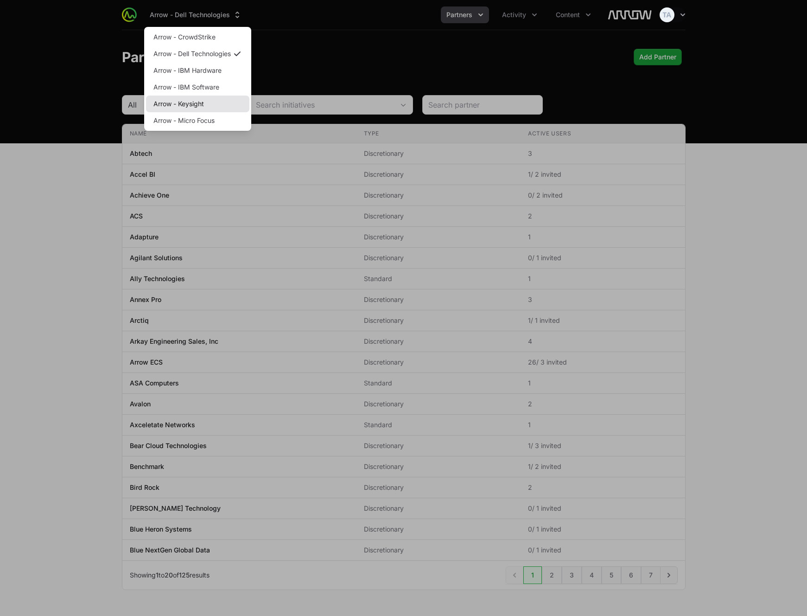
click at [190, 102] on link "Arrow - Keysight" at bounding box center [197, 104] width 103 height 17
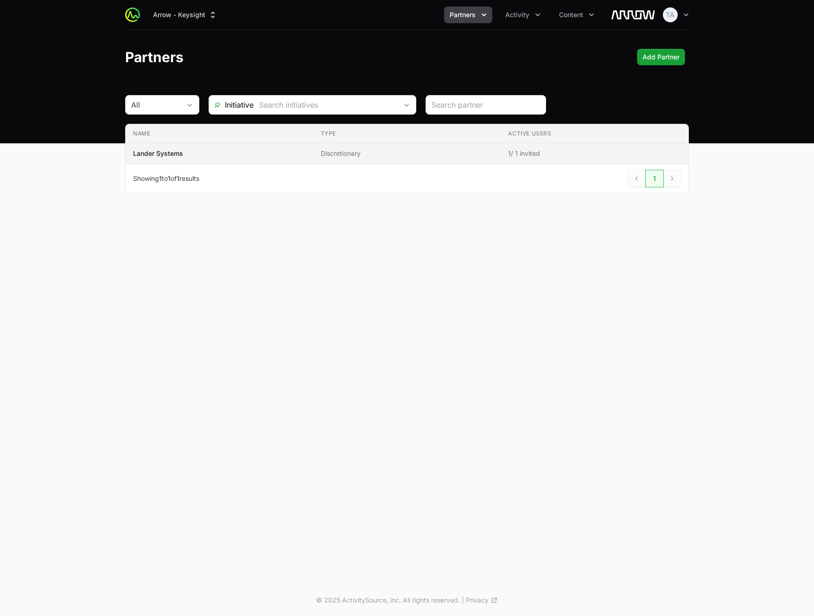
click at [199, 153] on span "Lander Systems" at bounding box center [219, 153] width 173 height 9
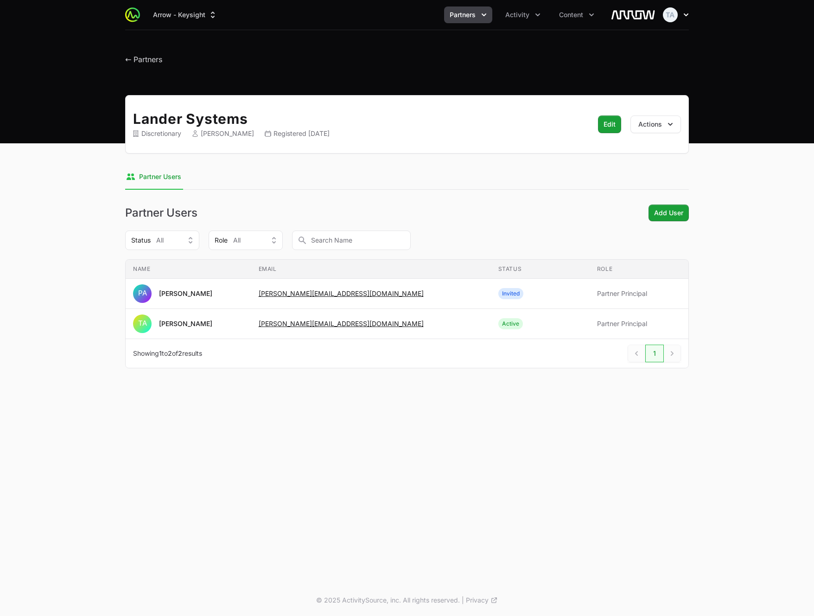
click at [682, 15] on icon "button" at bounding box center [686, 14] width 9 height 9
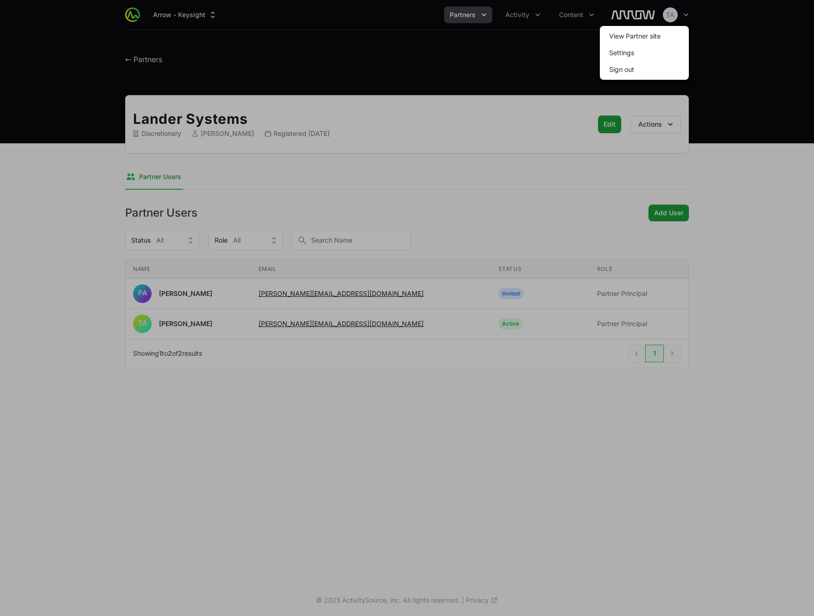
click at [684, 13] on div at bounding box center [407, 308] width 814 height 616
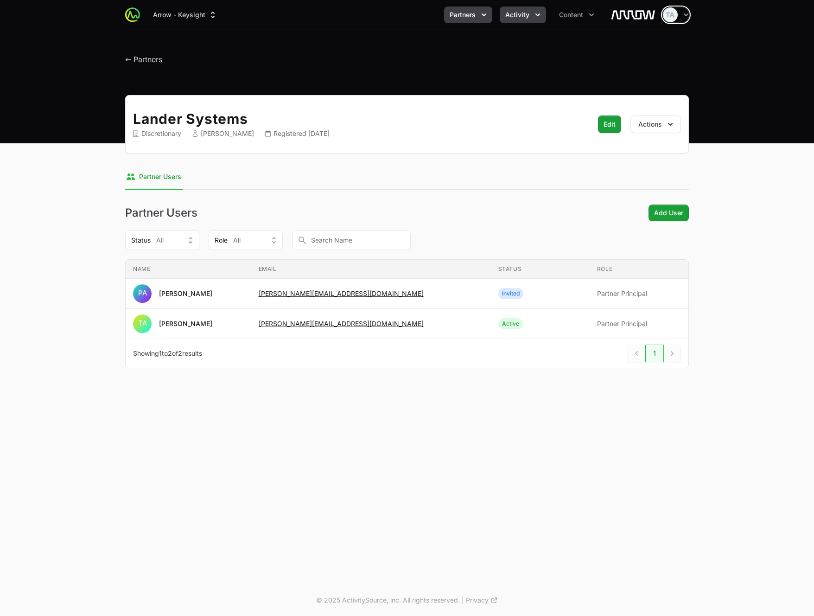
click at [520, 15] on span "Activity" at bounding box center [517, 14] width 24 height 9
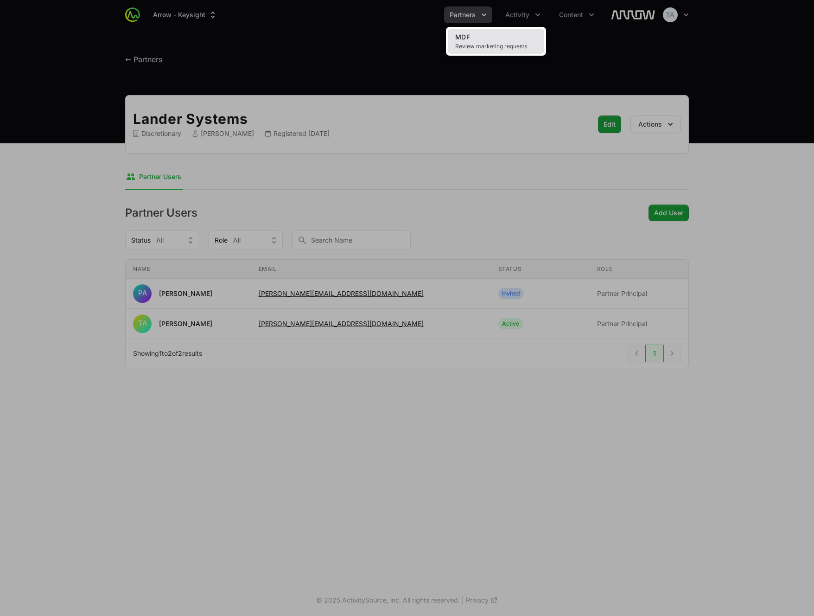
click at [506, 43] on span "Review marketing requests" at bounding box center [496, 46] width 82 height 7
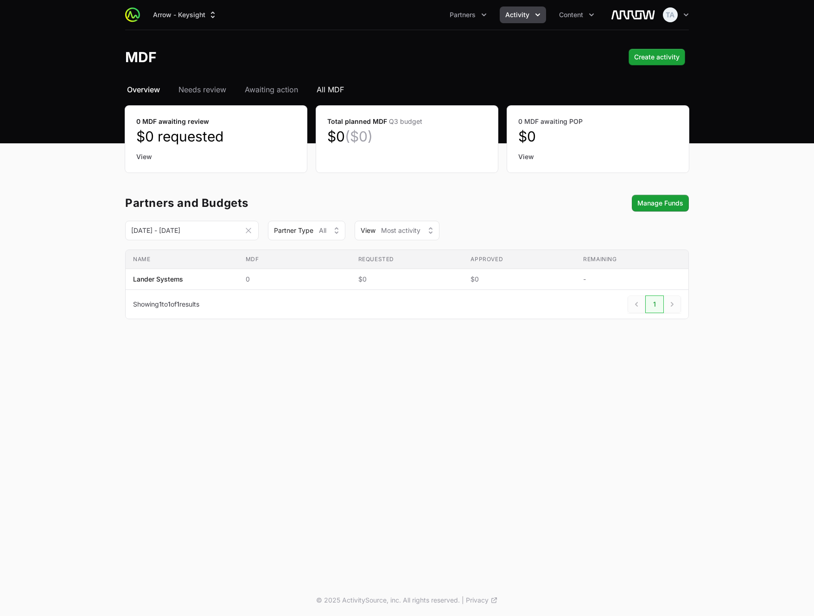
click at [333, 83] on header "MDF Create activity" at bounding box center [407, 57] width 814 height 54
click at [331, 86] on span "All MDF" at bounding box center [330, 89] width 27 height 11
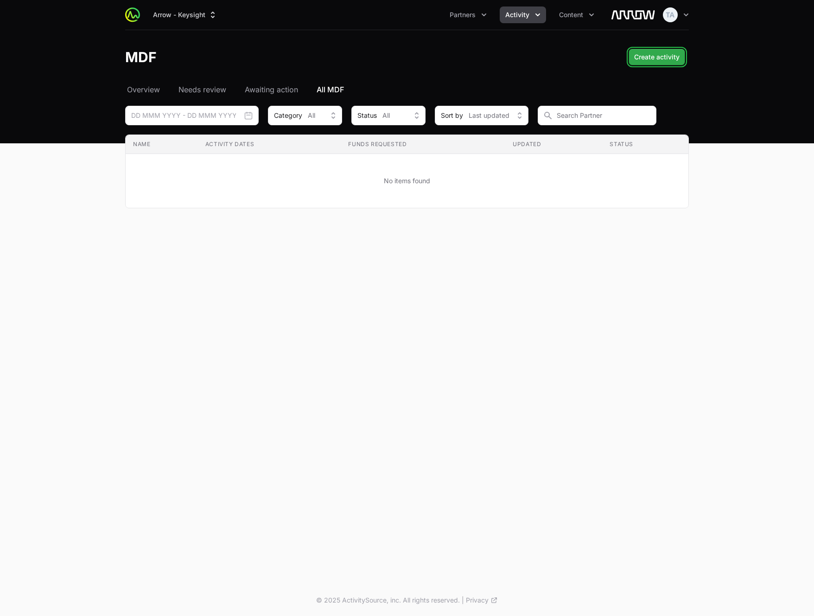
click at [645, 58] on span "Create activity" at bounding box center [656, 56] width 45 height 11
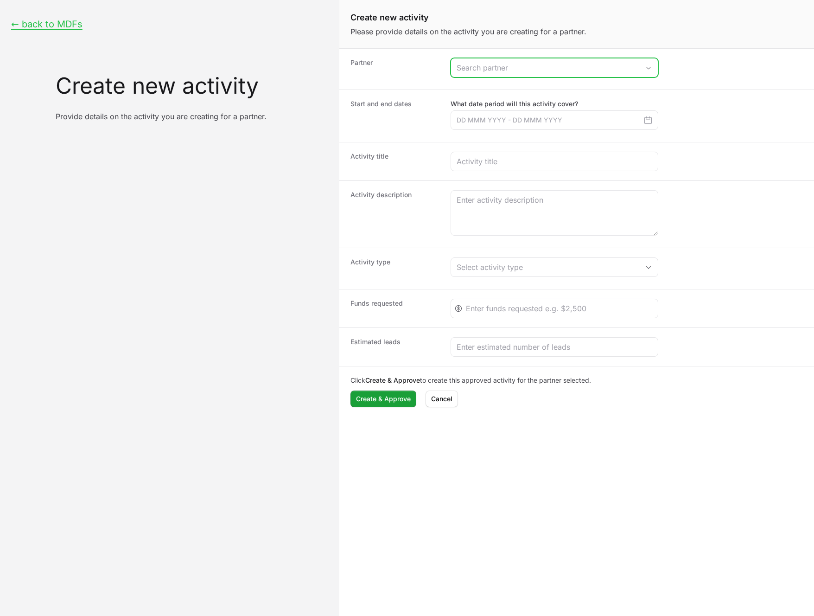
click at [511, 76] on input "Create activity form" at bounding box center [545, 67] width 188 height 19
click at [508, 90] on li "Lander Systems" at bounding box center [555, 88] width 206 height 19
type input "Lander Systems"
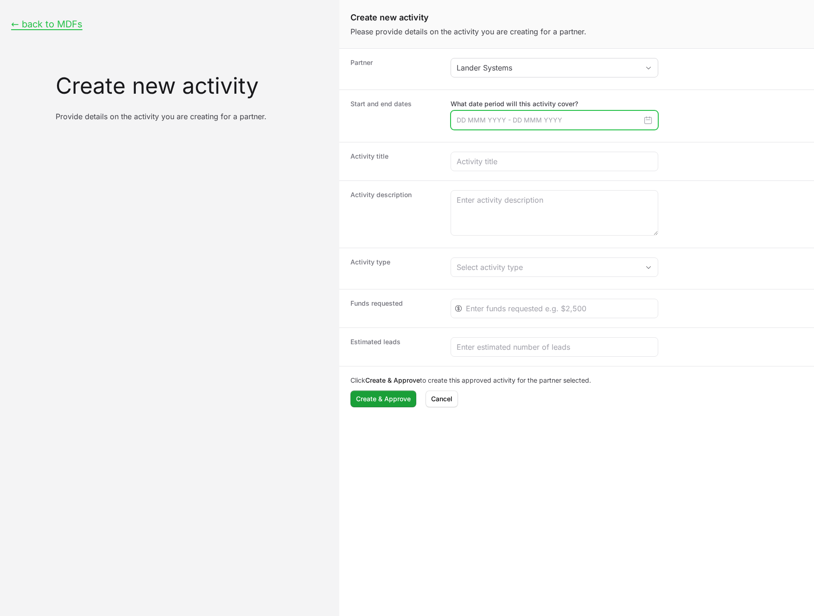
click at [484, 122] on input "Create activity form" at bounding box center [555, 119] width 208 height 19
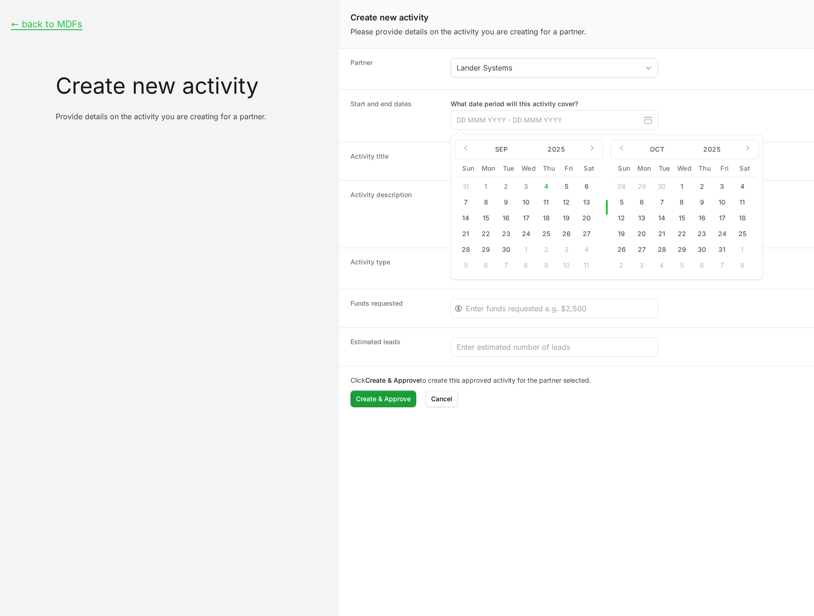
drag, startPoint x: 702, startPoint y: 234, endPoint x: 709, endPoint y: 236, distance: 6.8
click at [702, 234] on button "23" at bounding box center [702, 233] width 15 height 15
click at [725, 234] on button "24" at bounding box center [722, 233] width 15 height 15
type input "23 Oct 2025 - 24 Oct 2025"
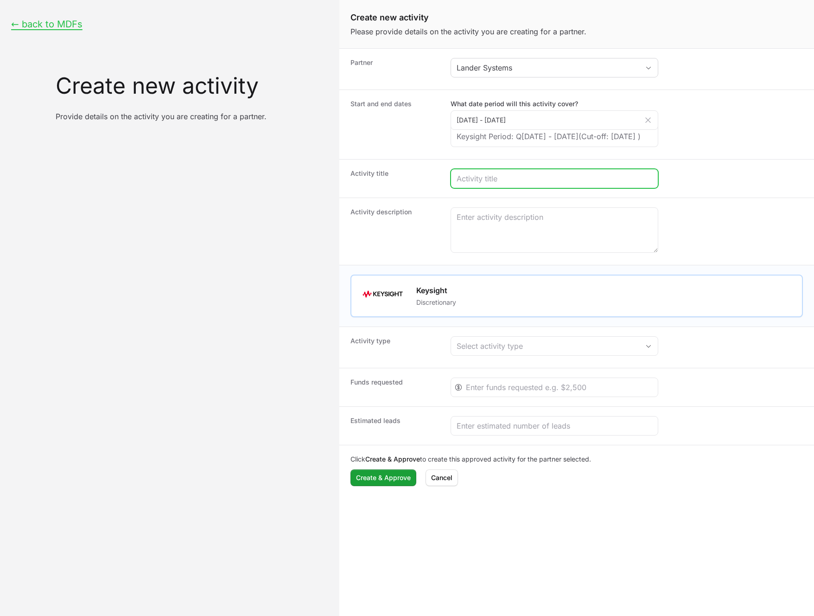
click at [491, 184] on input "Create activity form" at bounding box center [555, 178] width 196 height 11
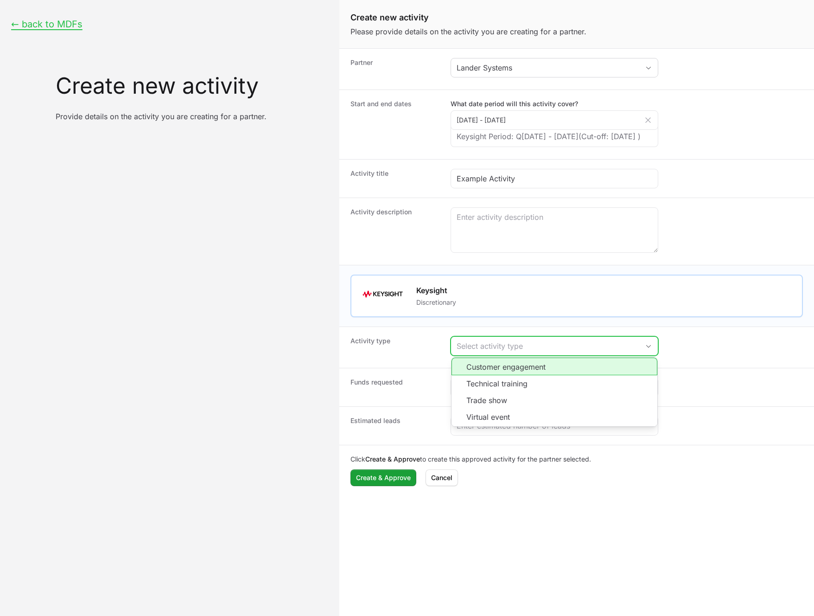
click at [593, 351] on div "Select activity type" at bounding box center [548, 345] width 183 height 11
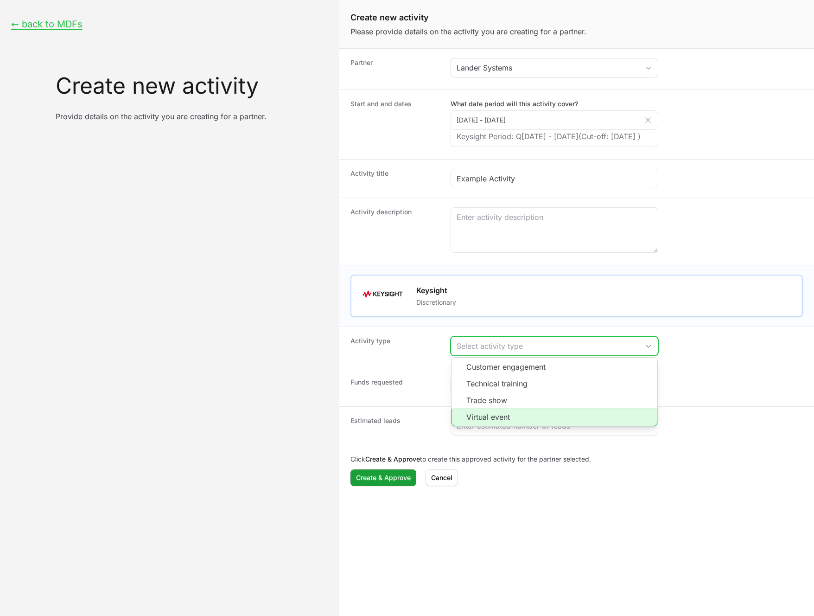
click at [495, 426] on li "Virtual event" at bounding box center [555, 418] width 206 height 18
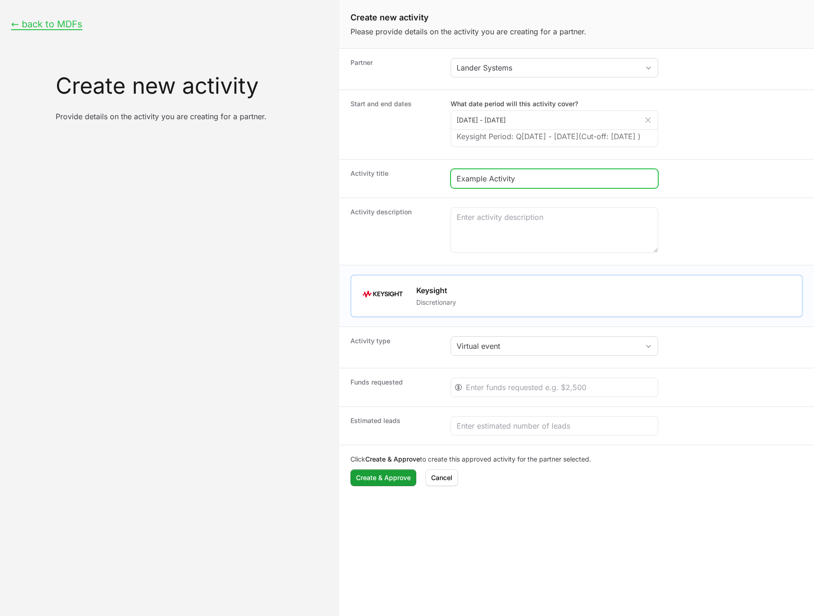
click at [522, 184] on input "Example Activity" at bounding box center [555, 178] width 196 height 11
type input "Example Virtual Event Activity"
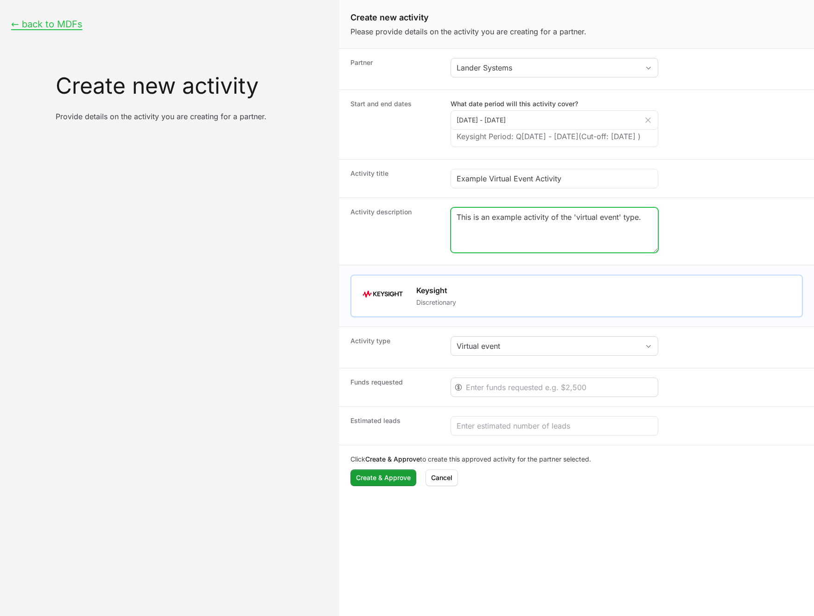
type textarea "This is an example activity of the 'virtual event' type."
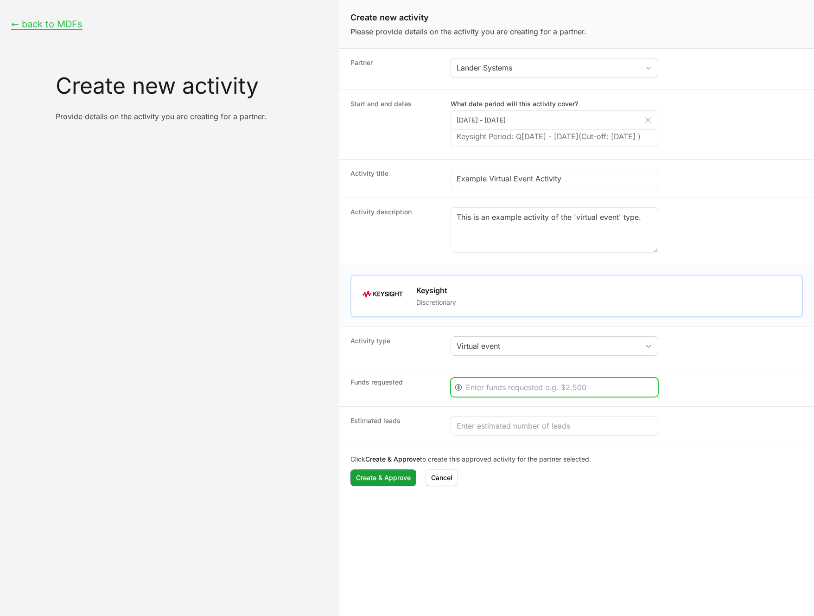
click at [559, 397] on div "Create activity form" at bounding box center [555, 386] width 208 height 19
click at [562, 393] on input "Create activity form" at bounding box center [559, 387] width 186 height 11
type input "2500"
click at [470, 435] on div "Create activity form" at bounding box center [555, 425] width 208 height 19
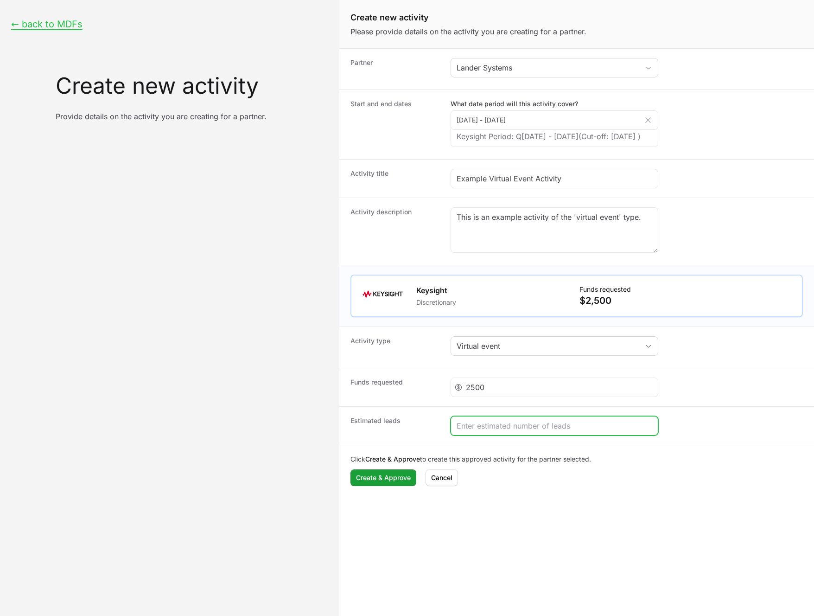
click at [476, 431] on input "Create activity form" at bounding box center [555, 425] width 196 height 11
type input "20"
click at [396, 483] on button "Create & Approve" at bounding box center [384, 477] width 66 height 17
click at [451, 483] on span "Cancel" at bounding box center [441, 477] width 21 height 11
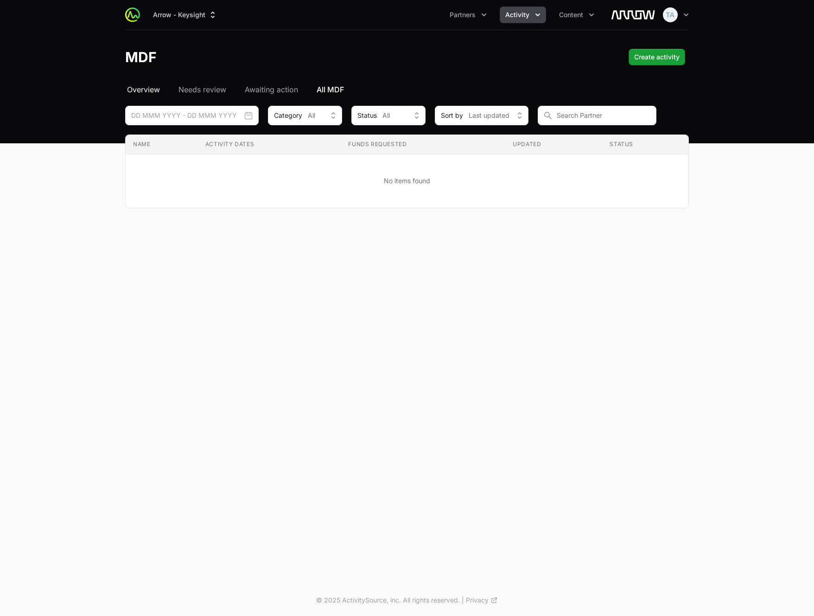
click at [152, 91] on span "Overview" at bounding box center [143, 89] width 33 height 11
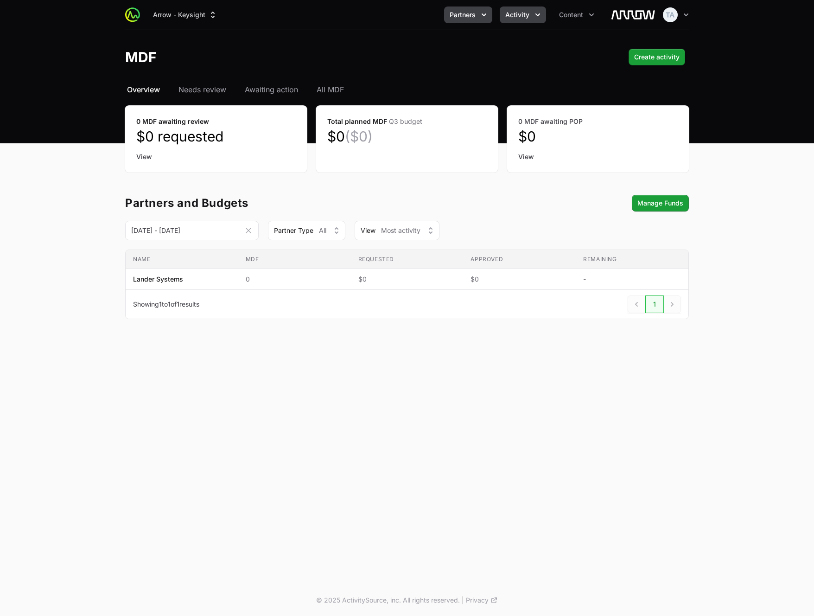
click at [459, 17] on span "Partners" at bounding box center [463, 14] width 26 height 9
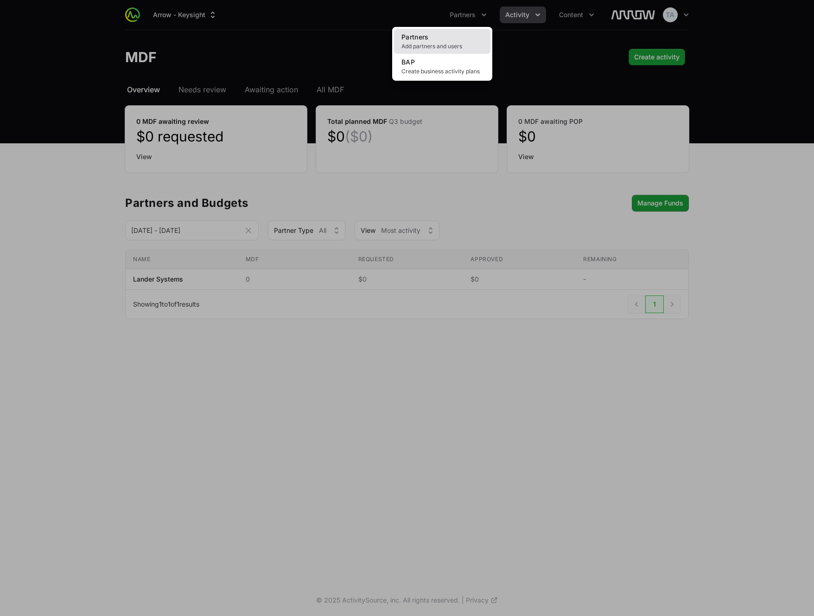
click at [464, 33] on link "Partners Add partners and users" at bounding box center [442, 41] width 96 height 25
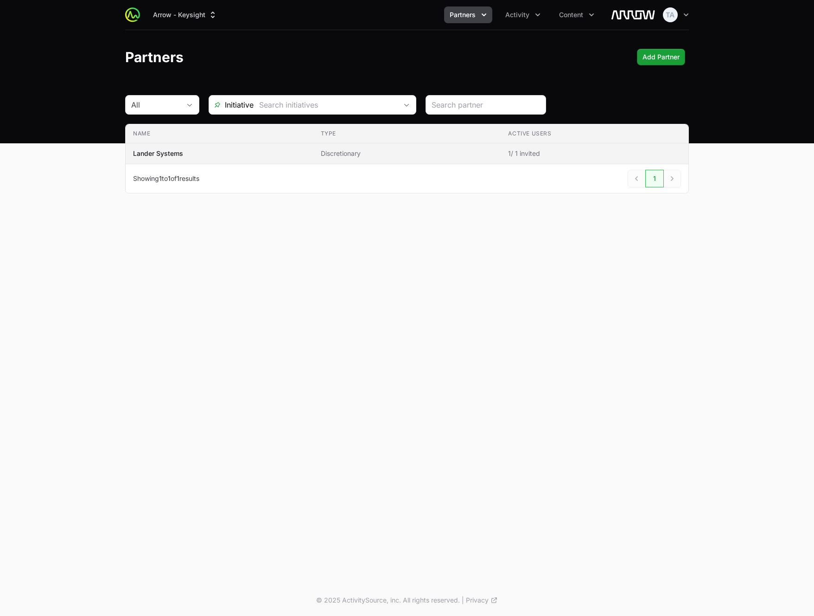
click at [188, 159] on td "Name Lander Systems" at bounding box center [220, 153] width 188 height 21
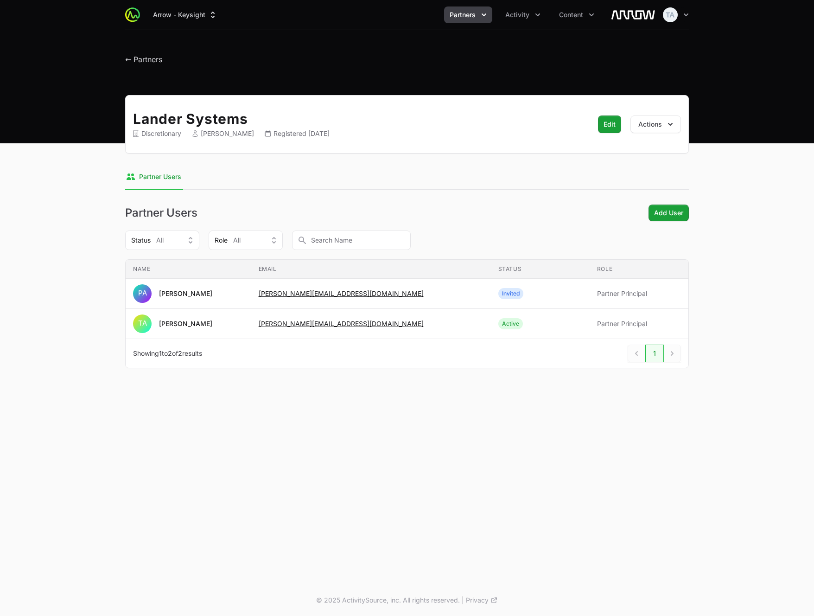
click at [479, 18] on icon "Partners menu" at bounding box center [483, 14] width 9 height 9
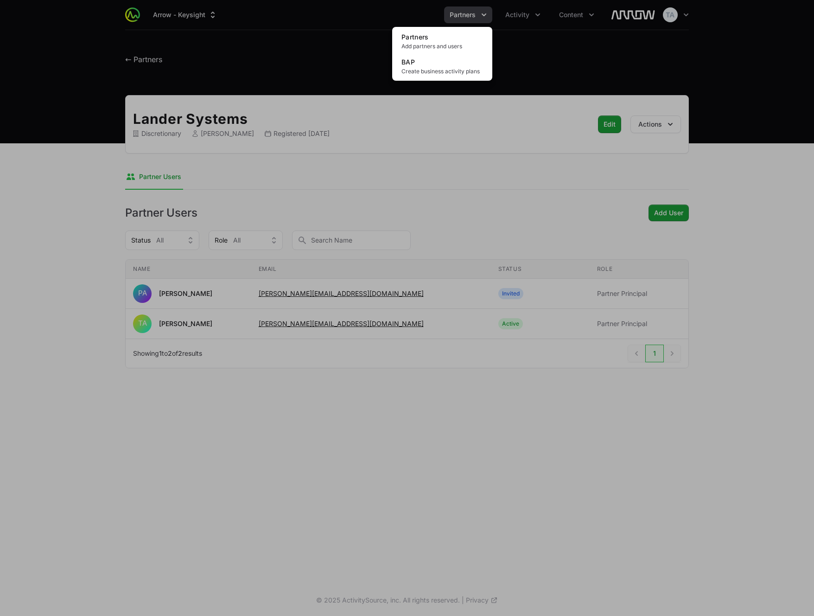
click at [516, 9] on div "Partners menu" at bounding box center [407, 308] width 814 height 616
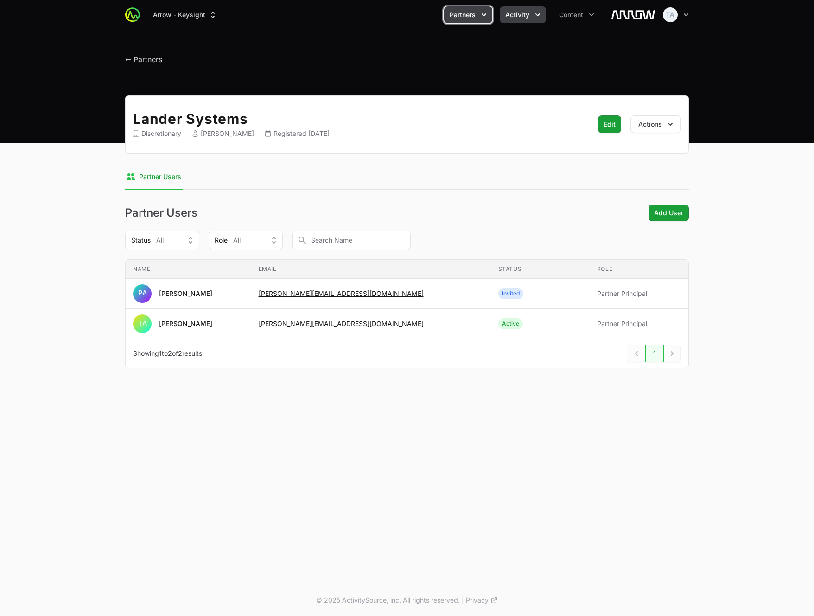
click at [517, 13] on span "Activity" at bounding box center [517, 14] width 24 height 9
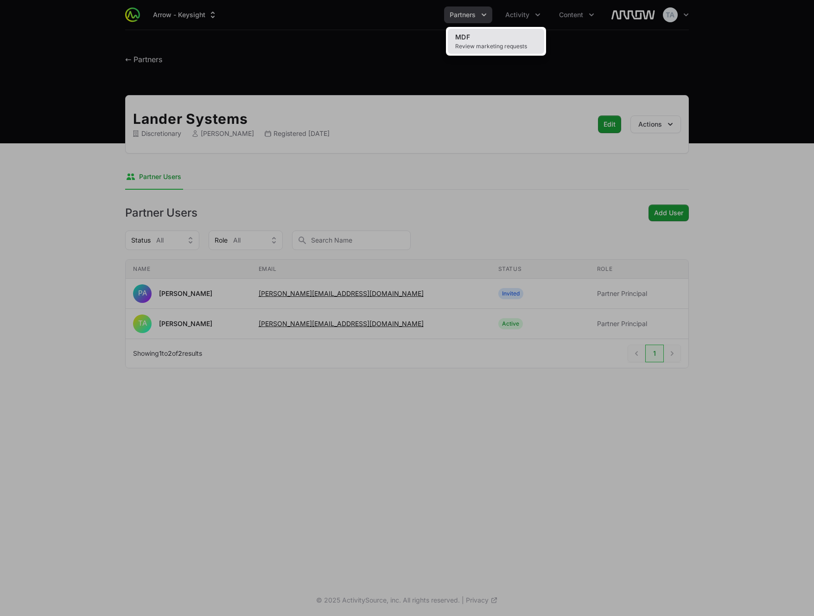
click at [500, 38] on link "MDF Review marketing requests" at bounding box center [496, 41] width 96 height 25
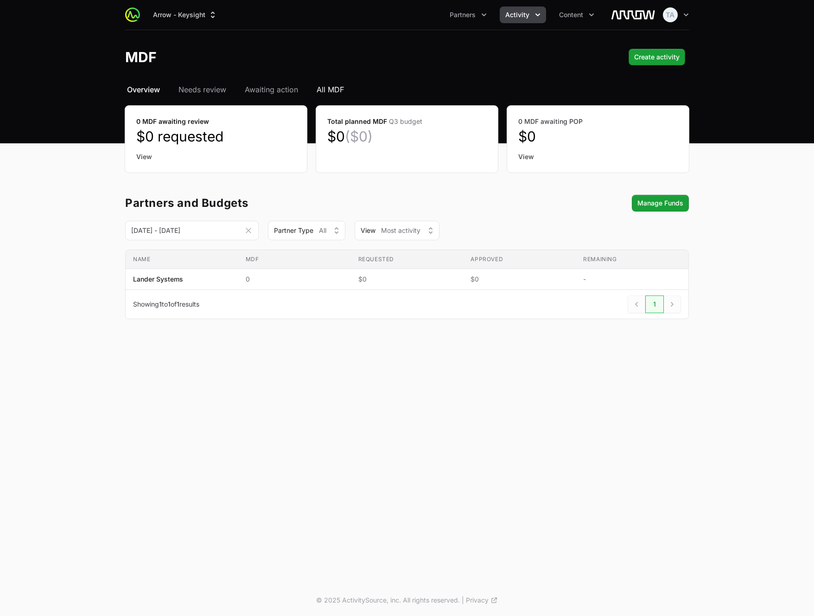
click at [332, 87] on span "All MDF" at bounding box center [330, 89] width 27 height 11
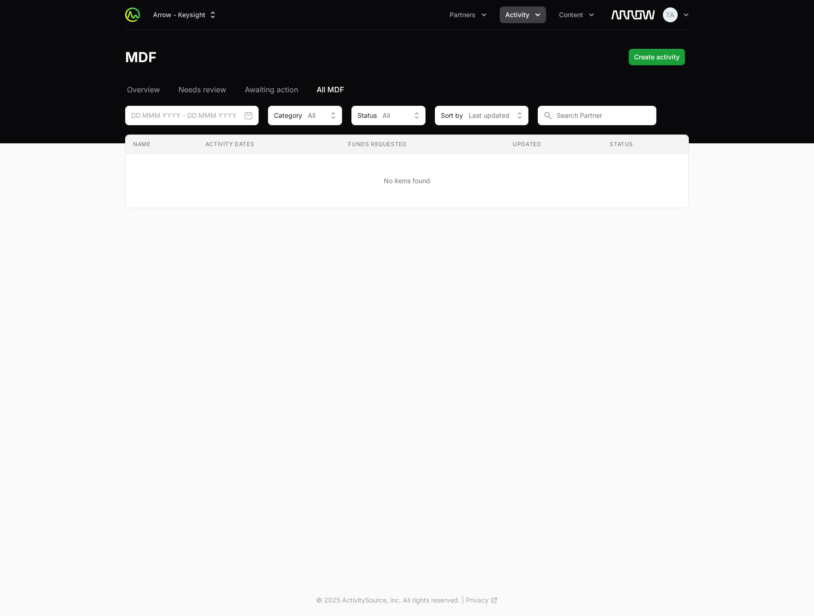
click at [148, 83] on header "MDF Create activity" at bounding box center [407, 57] width 814 height 54
click at [147, 86] on span "Overview" at bounding box center [143, 89] width 33 height 11
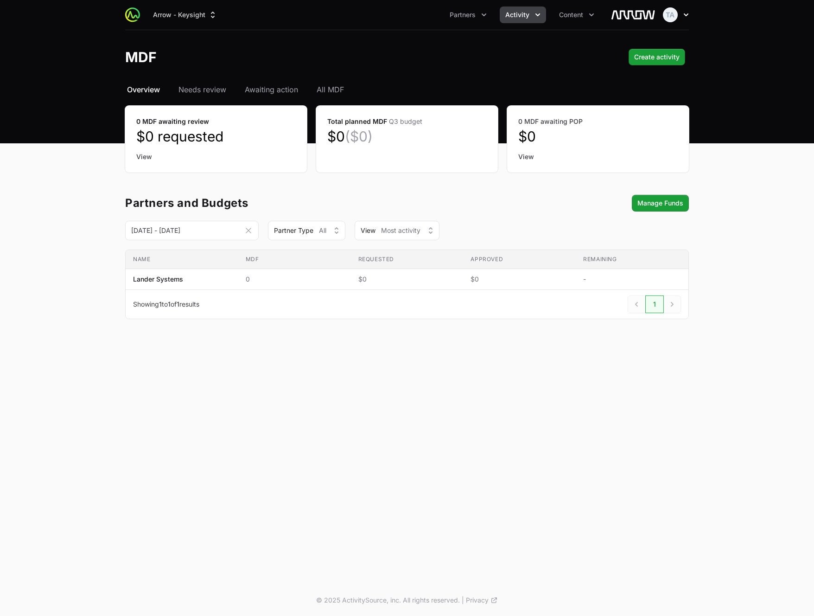
click at [685, 16] on icon "button" at bounding box center [686, 14] width 9 height 9
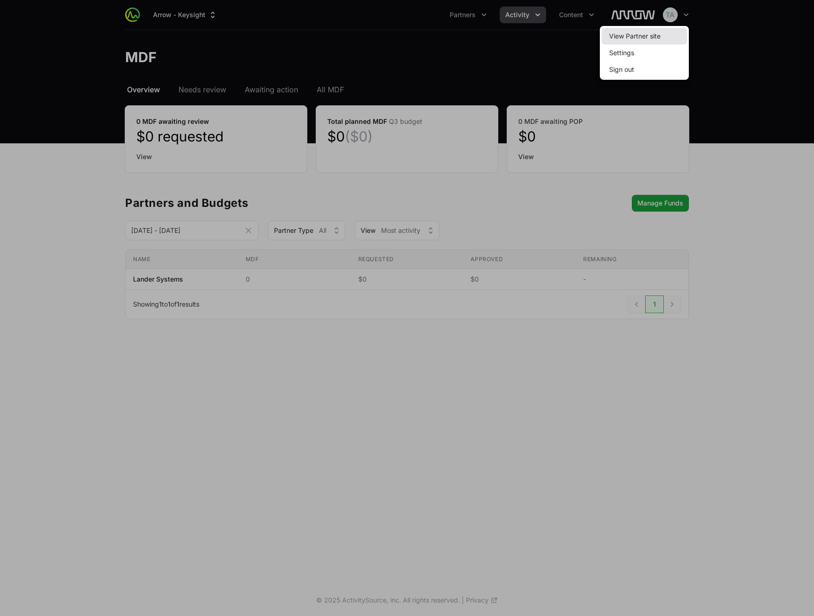
click at [677, 34] on link "View Partner site" at bounding box center [644, 36] width 85 height 17
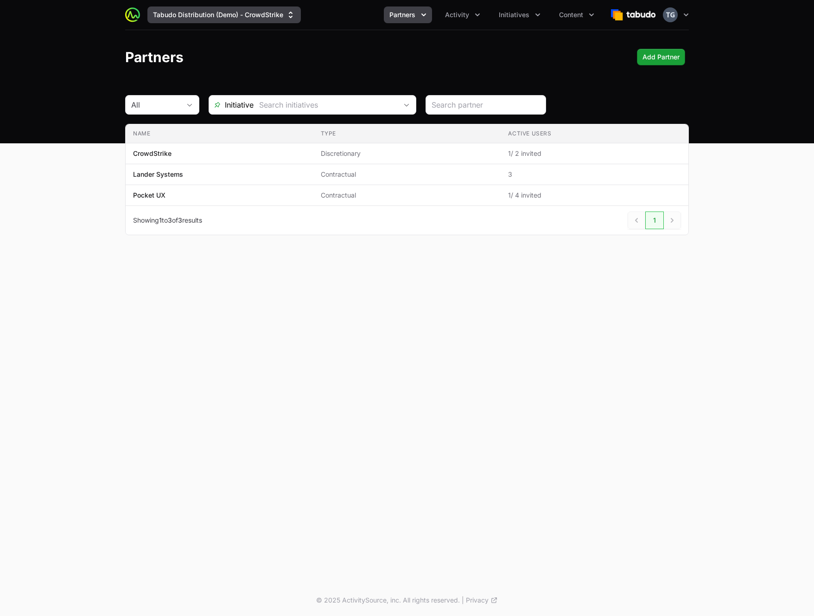
drag, startPoint x: 223, startPoint y: 26, endPoint x: 226, endPoint y: 22, distance: 5.3
click at [224, 25] on div "Tabudo Distribution (Demo) - CrowdStrike Partners Activity Initiatives Content …" at bounding box center [407, 15] width 564 height 30
click at [226, 22] on button "Tabudo Distribution (Demo) - CrowdStrike" at bounding box center [223, 14] width 153 height 17
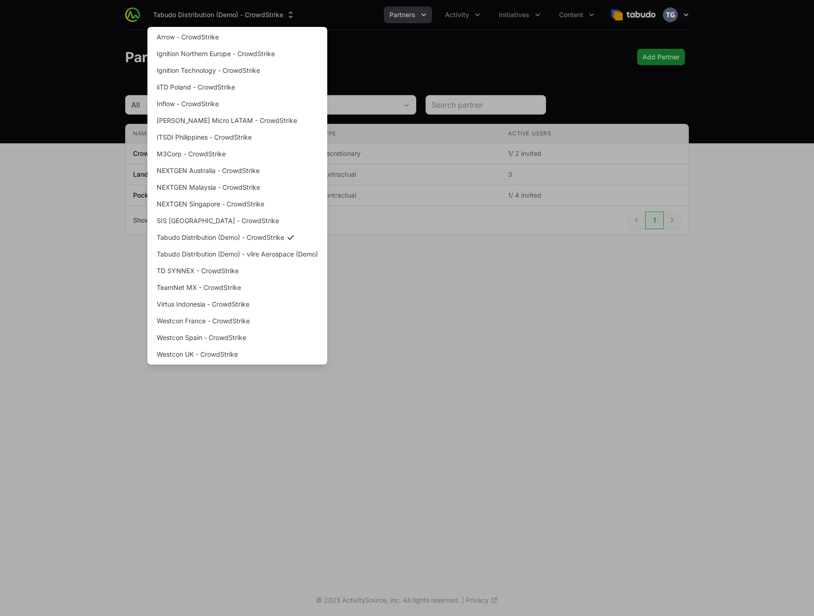
click at [228, 19] on div "Supplier switch menu" at bounding box center [407, 308] width 814 height 616
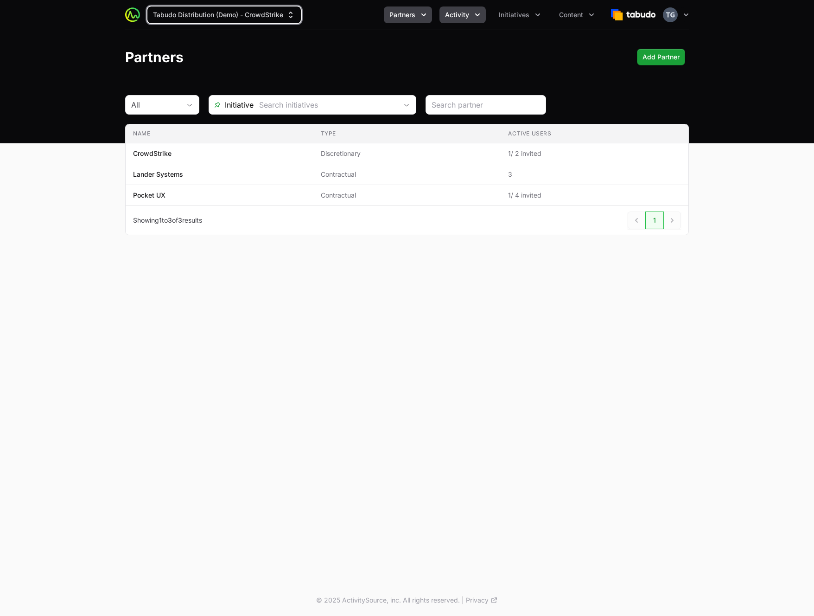
click at [467, 18] on span "Activity" at bounding box center [457, 14] width 24 height 9
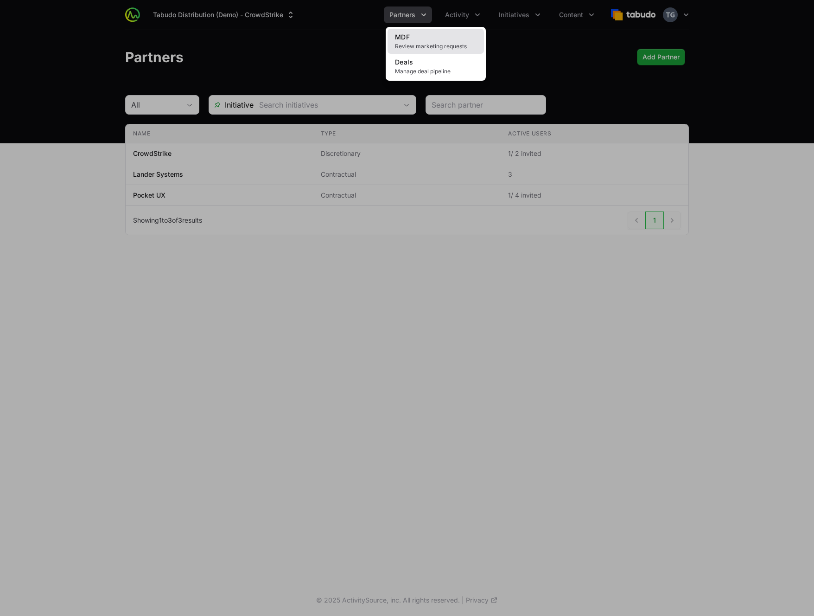
click at [444, 40] on link "MDF Review marketing requests" at bounding box center [436, 41] width 96 height 25
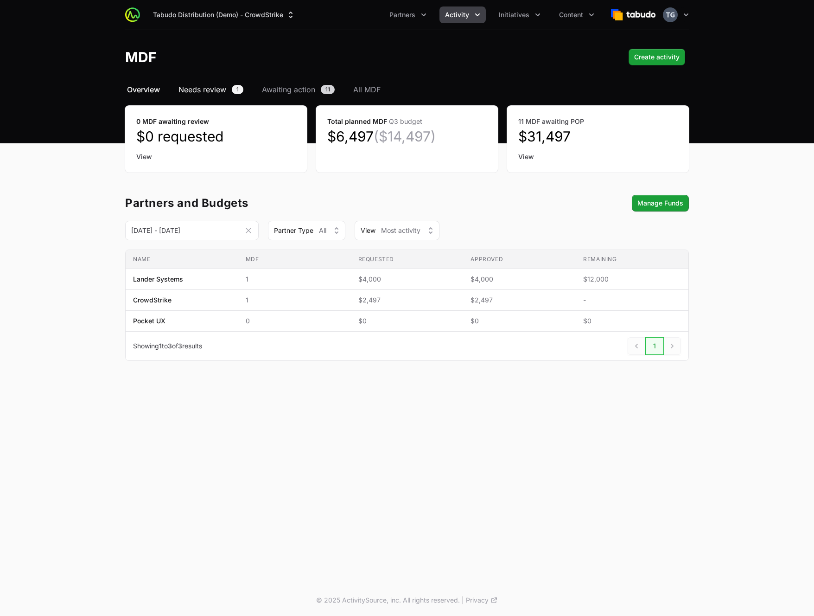
click at [193, 89] on span "Needs review" at bounding box center [203, 89] width 48 height 11
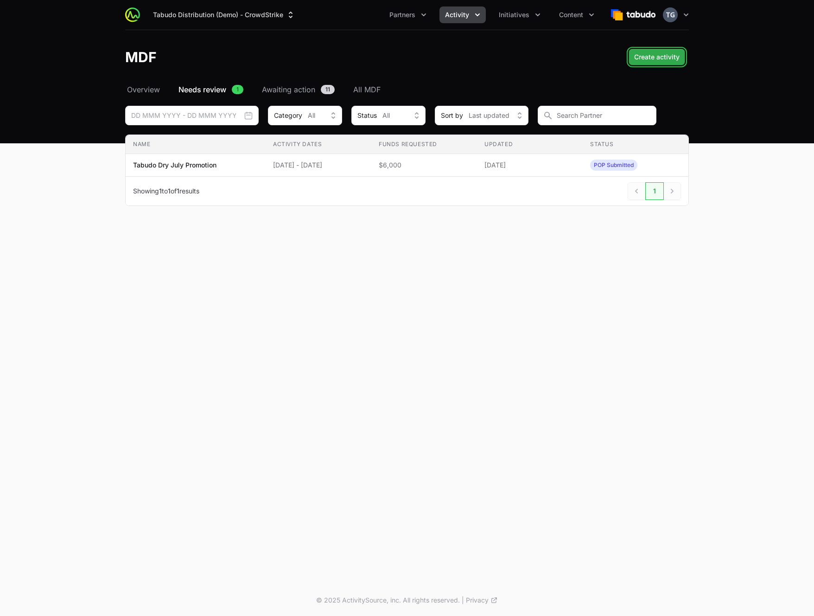
click at [658, 57] on span "Create activity" at bounding box center [656, 56] width 45 height 11
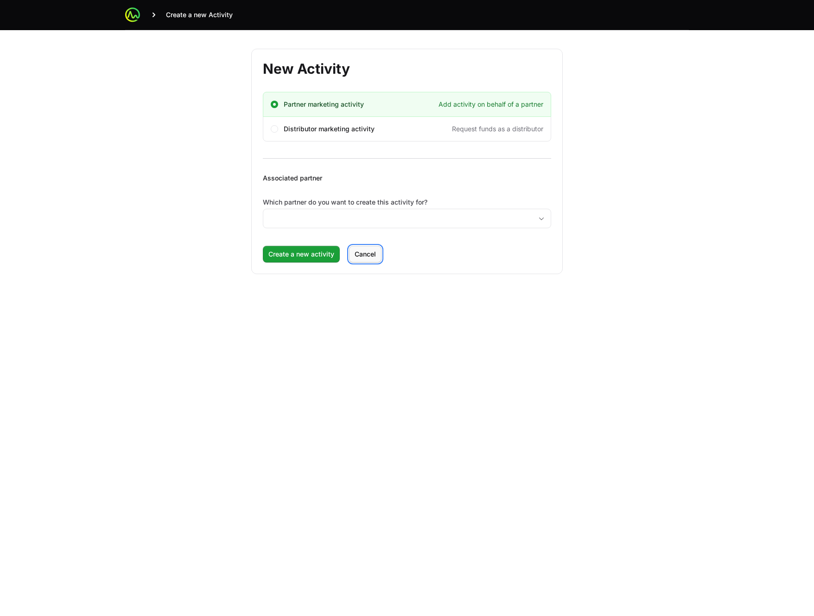
click at [365, 254] on span "Cancel" at bounding box center [365, 254] width 21 height 11
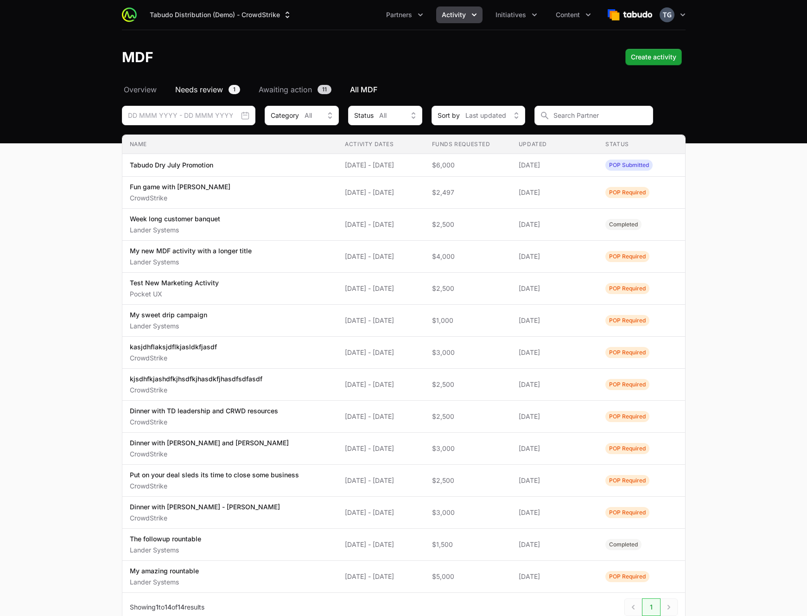
click at [207, 90] on span "Needs review" at bounding box center [199, 89] width 48 height 11
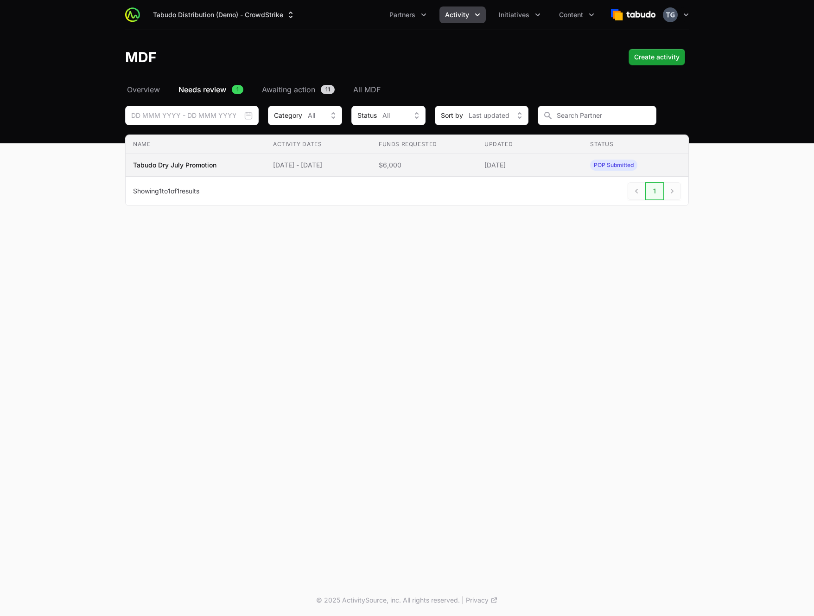
click at [221, 164] on span "Tabudo Dry July Promotion" at bounding box center [195, 164] width 125 height 9
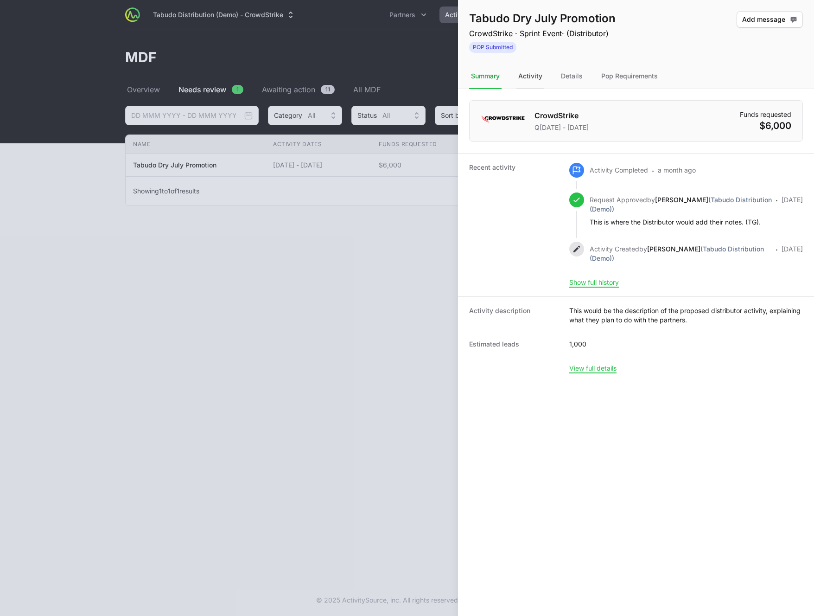
click at [525, 76] on div "Activity" at bounding box center [531, 76] width 28 height 25
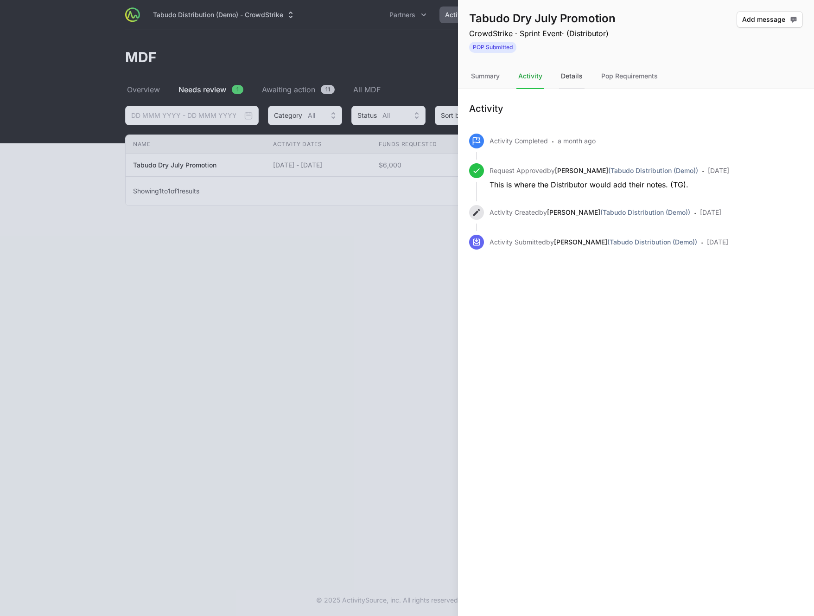
click at [565, 78] on div "Details" at bounding box center [572, 76] width 26 height 25
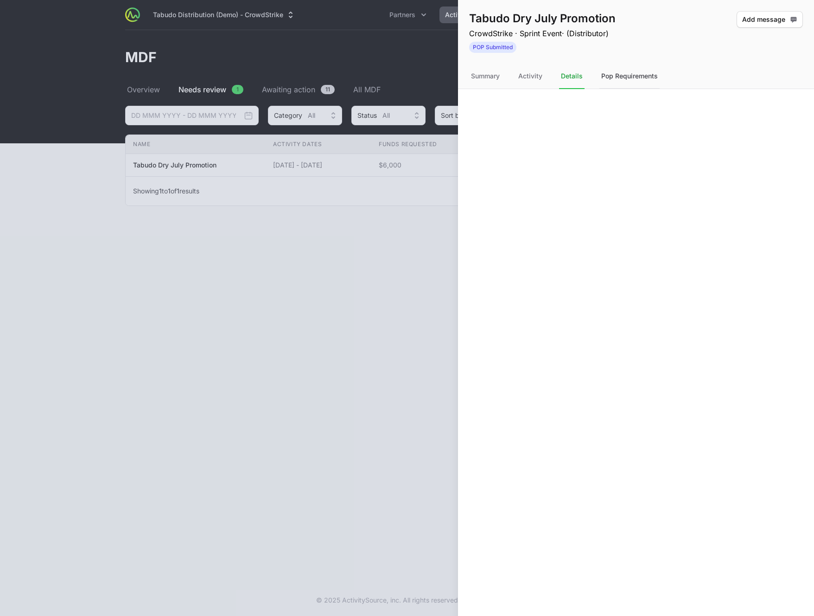
click at [634, 73] on div "Pop Requirements" at bounding box center [630, 76] width 60 height 25
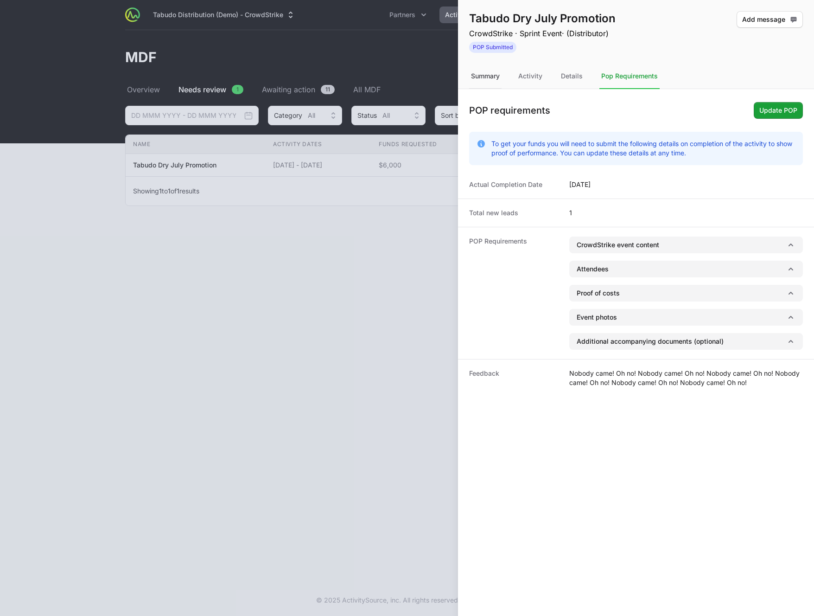
click at [493, 77] on div "Summary" at bounding box center [485, 76] width 32 height 25
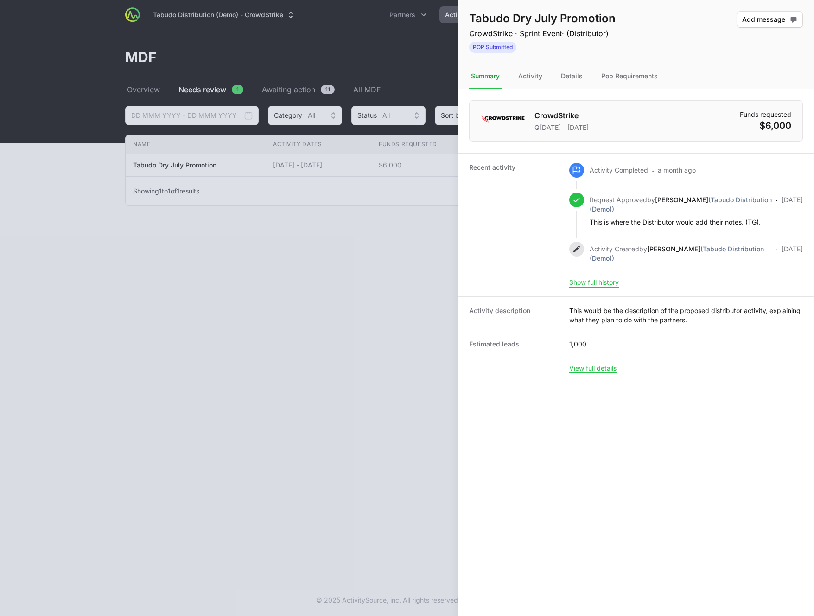
click at [291, 258] on div at bounding box center [407, 308] width 814 height 616
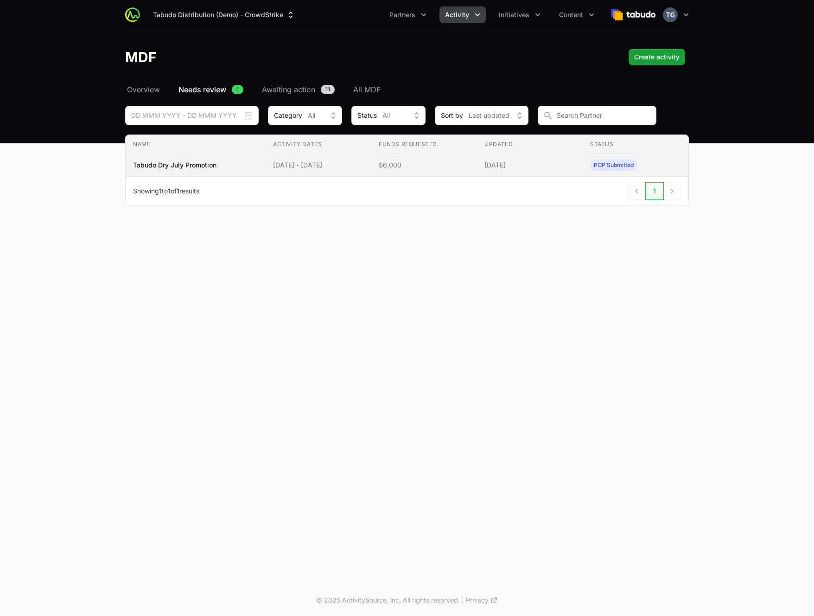
click at [246, 163] on span "Tabudo Dry July Promotion" at bounding box center [195, 164] width 125 height 9
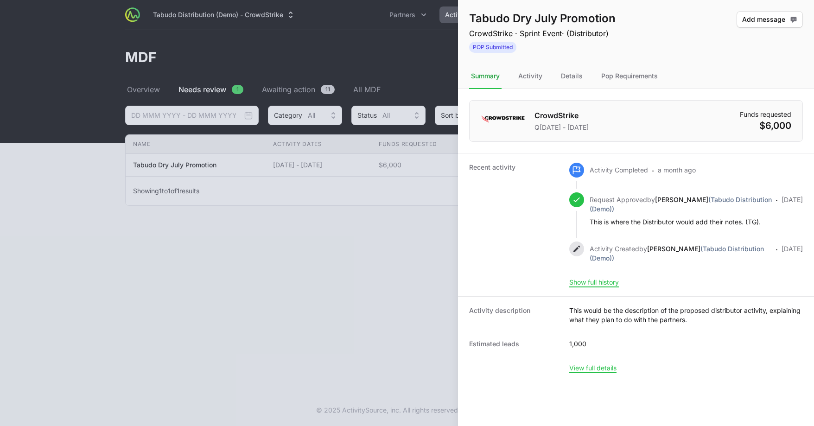
click at [406, 85] on div at bounding box center [407, 213] width 814 height 426
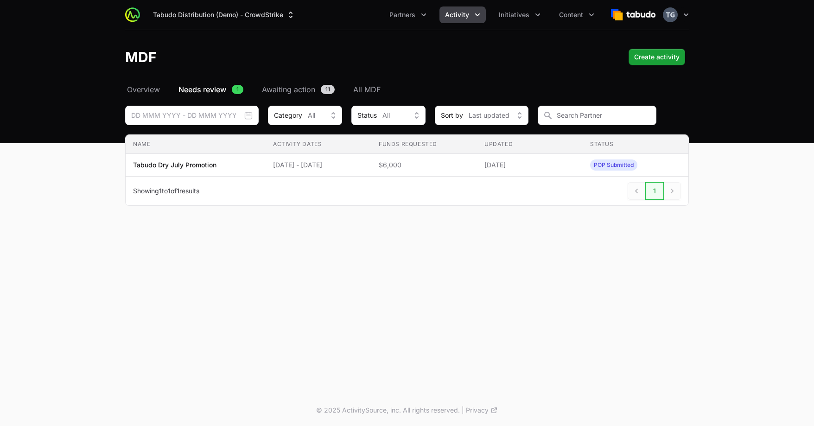
click at [521, 26] on div "Tabudo Distribution (Demo) - CrowdStrike Partners Activity Initiatives Content …" at bounding box center [407, 15] width 564 height 30
click at [521, 17] on span "Initiatives" at bounding box center [514, 14] width 31 height 9
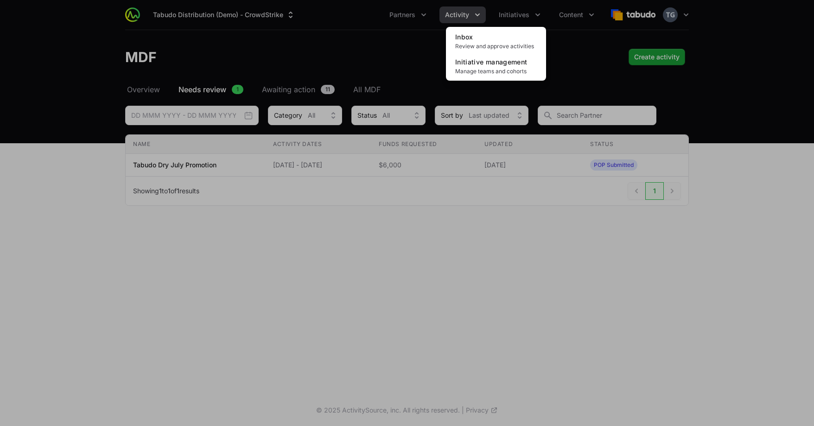
click at [520, 17] on div "Initiatives menu" at bounding box center [407, 213] width 814 height 426
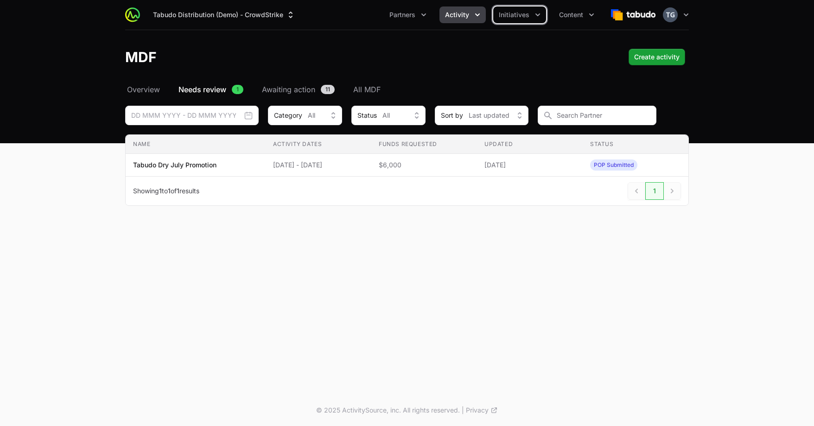
click at [483, 18] on button "Activity" at bounding box center [463, 14] width 46 height 17
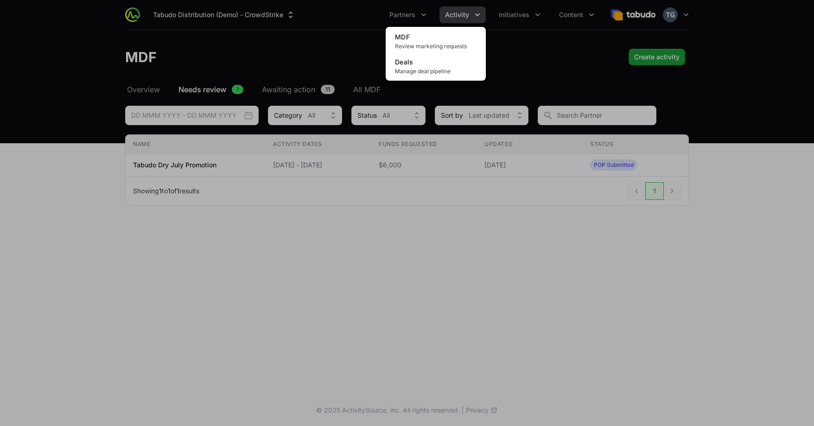
click at [538, 56] on div "Activity menu" at bounding box center [407, 213] width 814 height 426
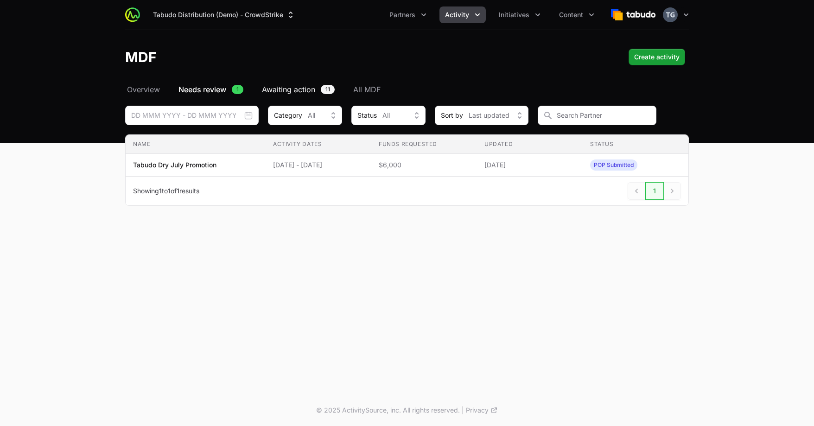
click at [300, 91] on span "Awaiting action" at bounding box center [288, 89] width 53 height 11
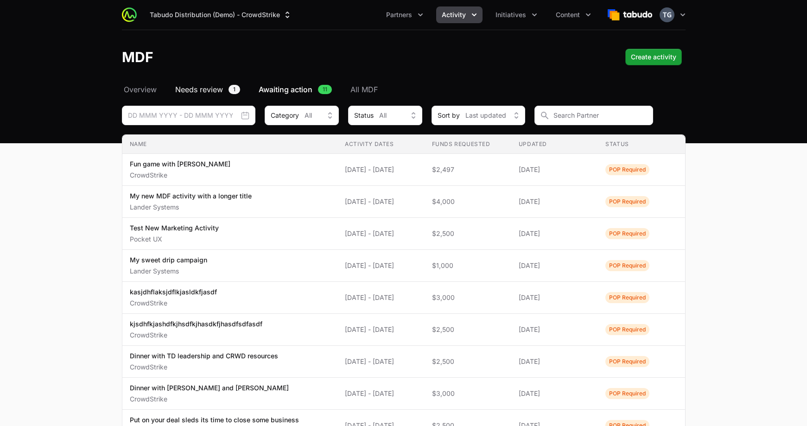
click at [191, 88] on span "Needs review" at bounding box center [199, 89] width 48 height 11
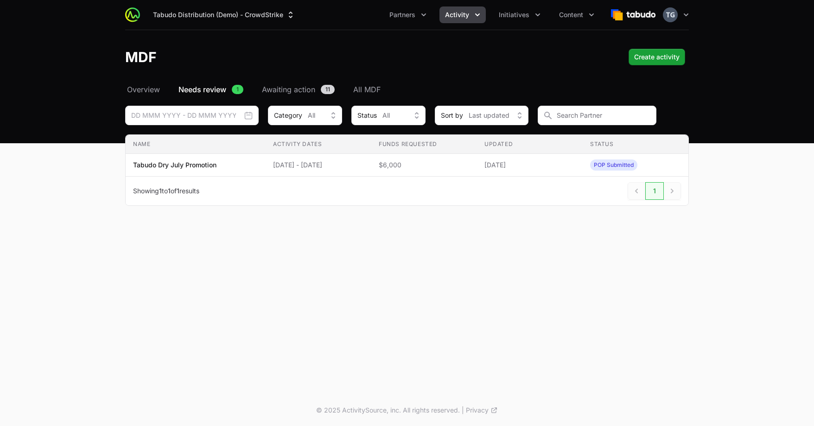
click at [370, 96] on div "Select a tab Overview Needs review Awaiting action All MDF Overview Needs revie…" at bounding box center [407, 156] width 594 height 144
click at [372, 89] on span "All MDF" at bounding box center [366, 89] width 27 height 11
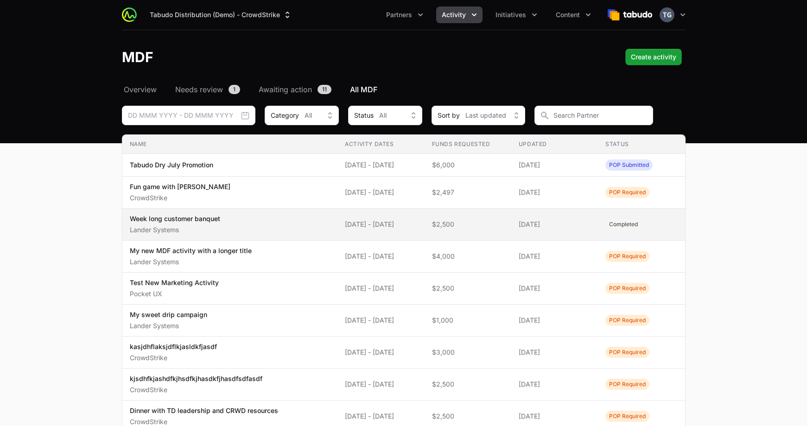
click at [551, 217] on td "Updated [DATE]" at bounding box center [554, 225] width 87 height 32
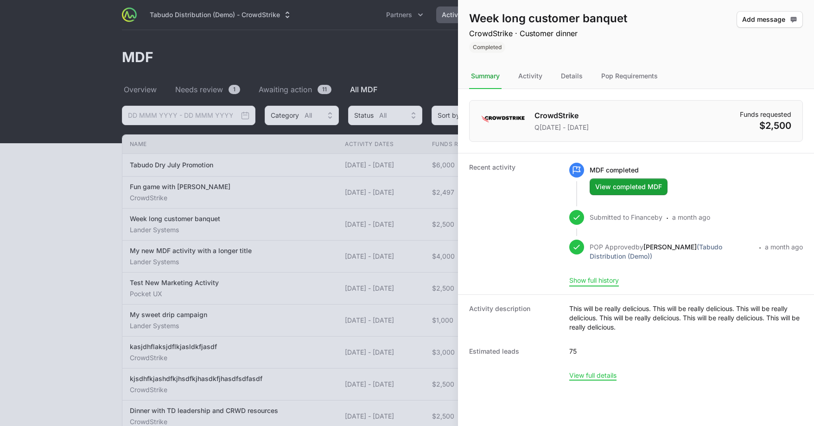
click at [582, 277] on button "Show full history" at bounding box center [594, 280] width 50 height 8
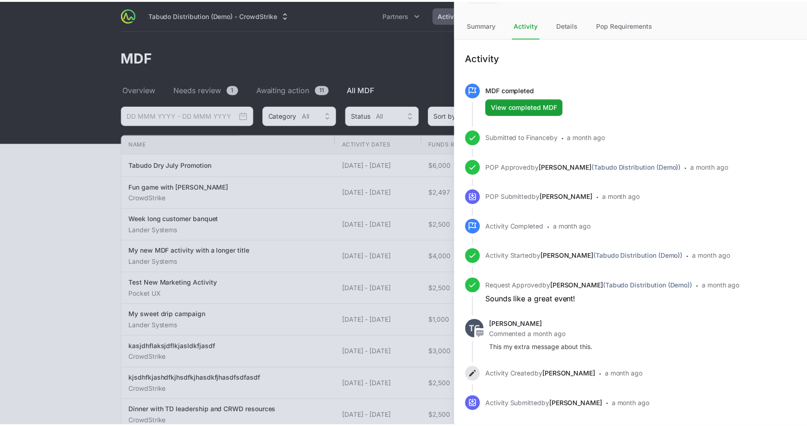
scroll to position [71, 0]
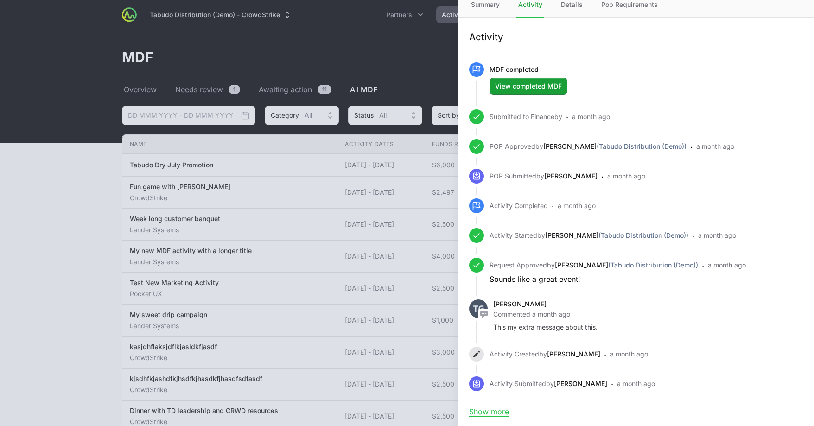
click at [348, 275] on div at bounding box center [407, 213] width 814 height 426
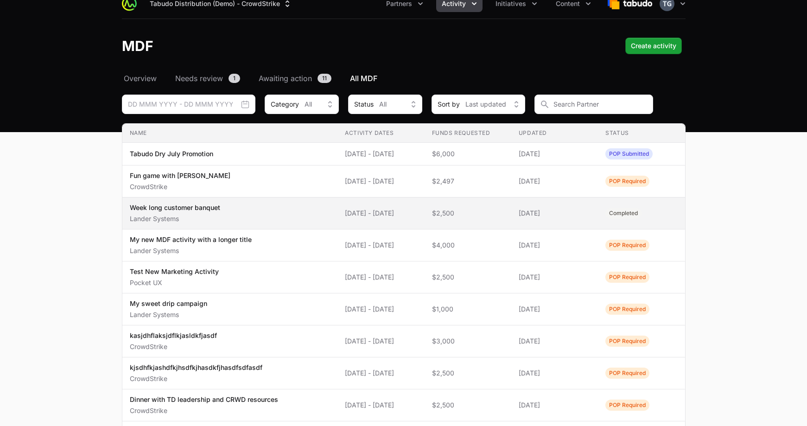
scroll to position [0, 0]
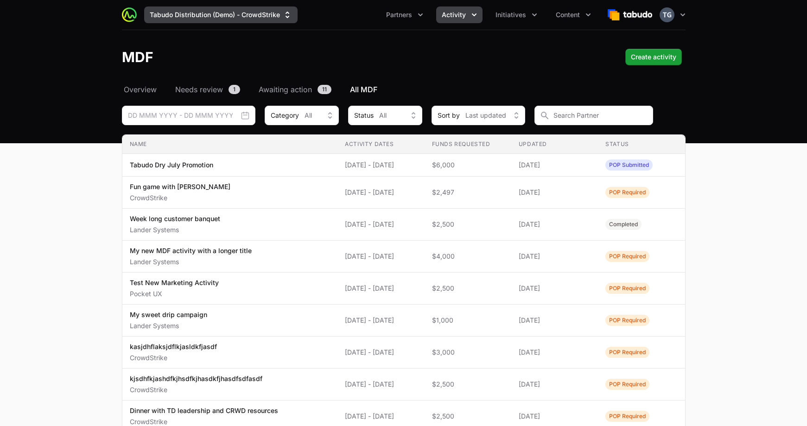
click at [276, 12] on button "Tabudo Distribution (Demo) - CrowdStrike" at bounding box center [220, 14] width 153 height 17
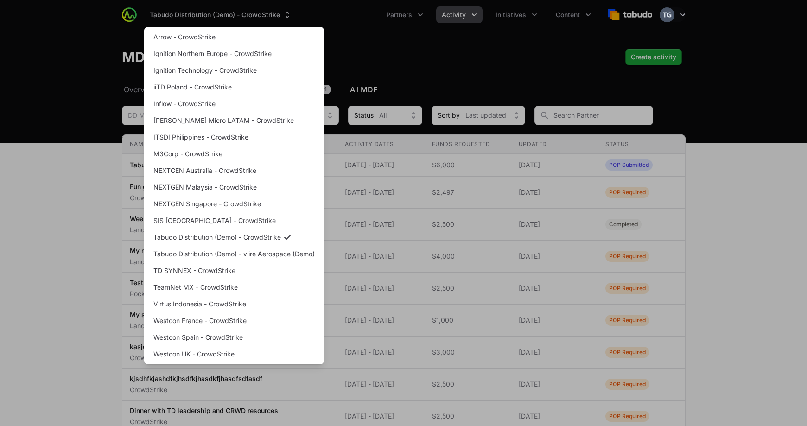
click at [481, 62] on div "Supplier switch menu" at bounding box center [403, 213] width 807 height 426
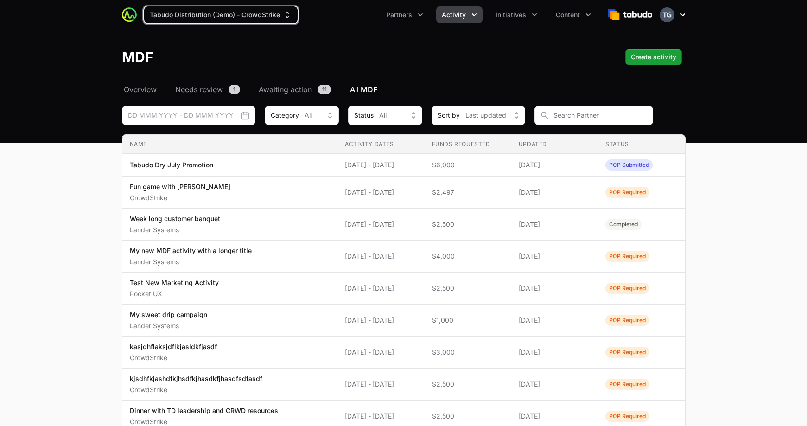
click at [678, 15] on icon "button" at bounding box center [682, 14] width 9 height 9
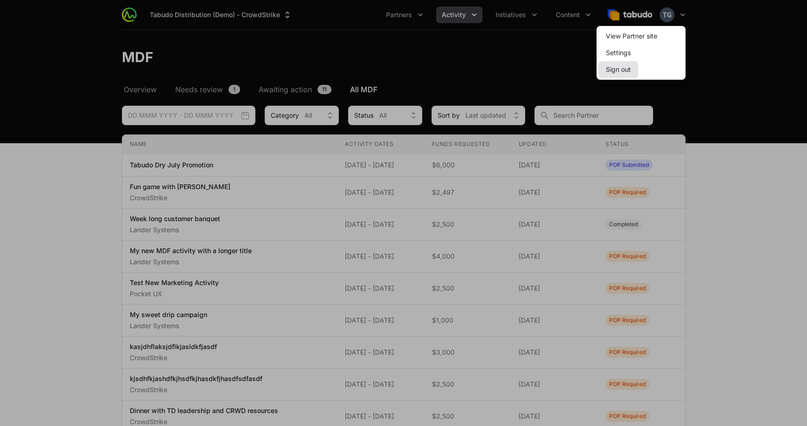
click at [630, 70] on button "Sign out" at bounding box center [619, 69] width 40 height 17
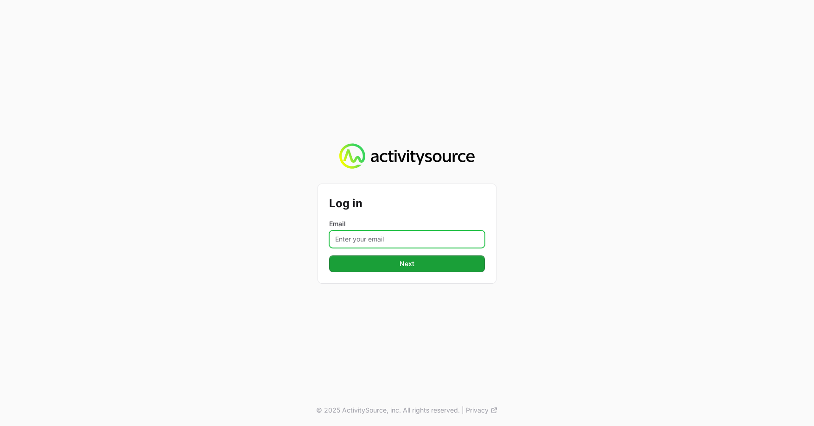
click at [409, 242] on input "Email" at bounding box center [407, 239] width 156 height 18
type input "[PERSON_NAME][EMAIL_ADDRESS][DOMAIN_NAME]"
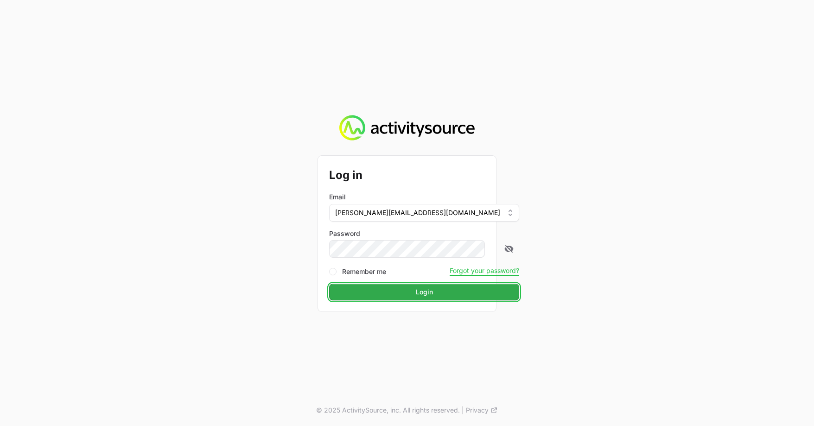
click at [460, 296] on button "Login" at bounding box center [424, 292] width 190 height 17
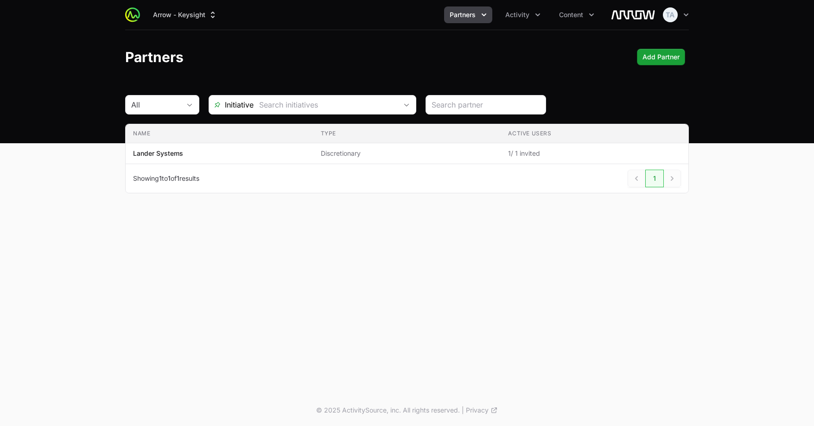
click at [140, 7] on div "Arrow - Keysight Partners Activity Content" at bounding box center [362, 14] width 475 height 17
click at [164, 13] on button "Arrow - Keysight" at bounding box center [185, 14] width 76 height 17
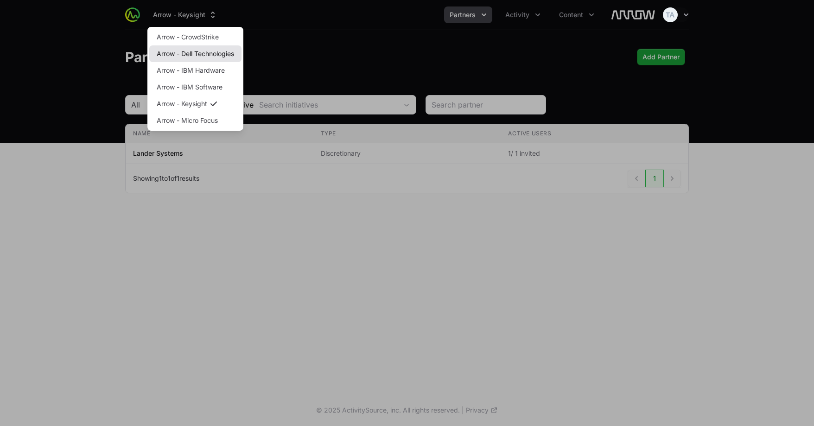
click at [180, 54] on link "Arrow - Dell Technologies" at bounding box center [195, 53] width 92 height 17
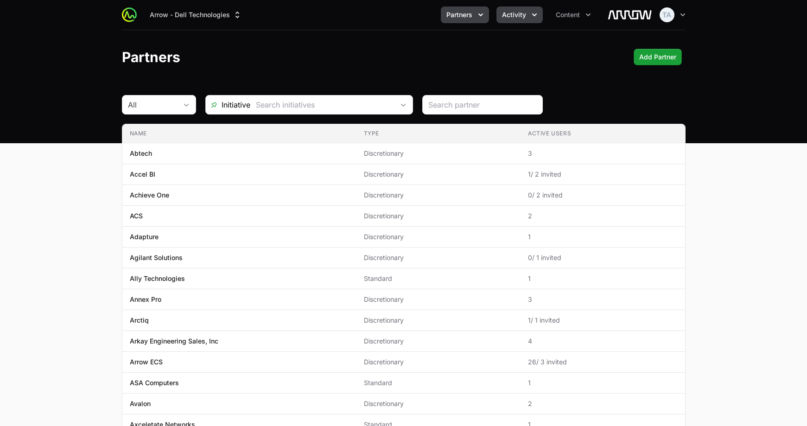
click at [524, 13] on span "Activity" at bounding box center [514, 14] width 24 height 9
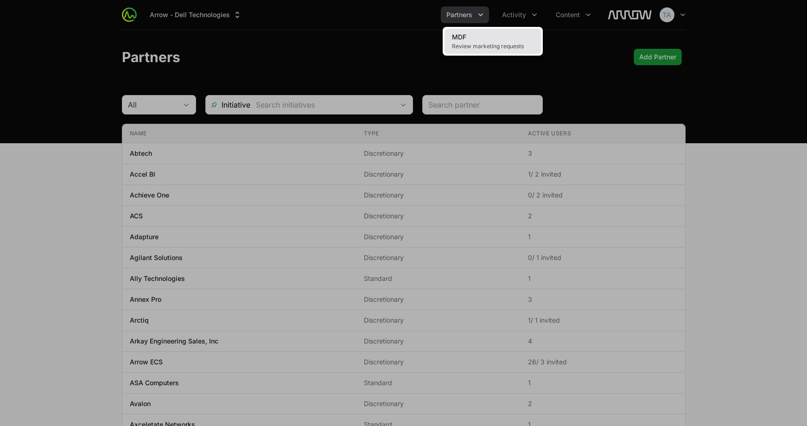
click at [504, 43] on span "Review marketing requests" at bounding box center [493, 46] width 82 height 7
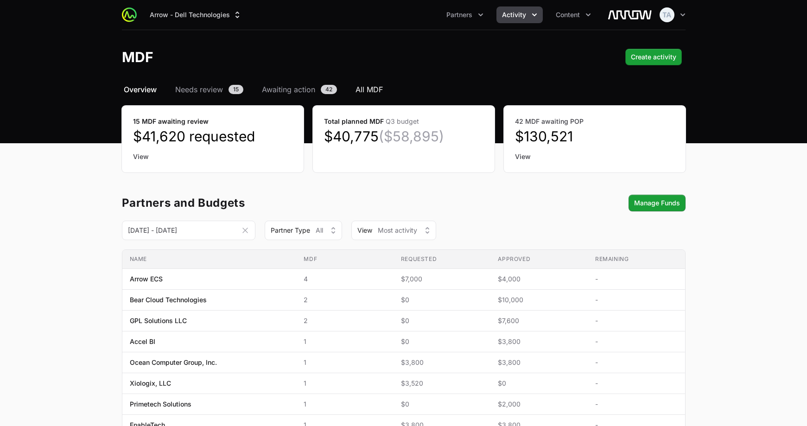
click at [367, 84] on span "All MDF" at bounding box center [369, 89] width 27 height 11
click at [367, 89] on span "All MDF" at bounding box center [369, 89] width 27 height 11
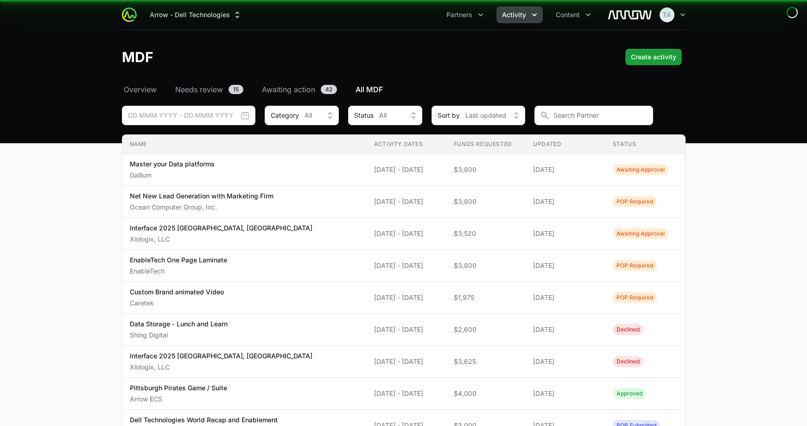
click at [212, 86] on span "Needs review" at bounding box center [199, 89] width 48 height 11
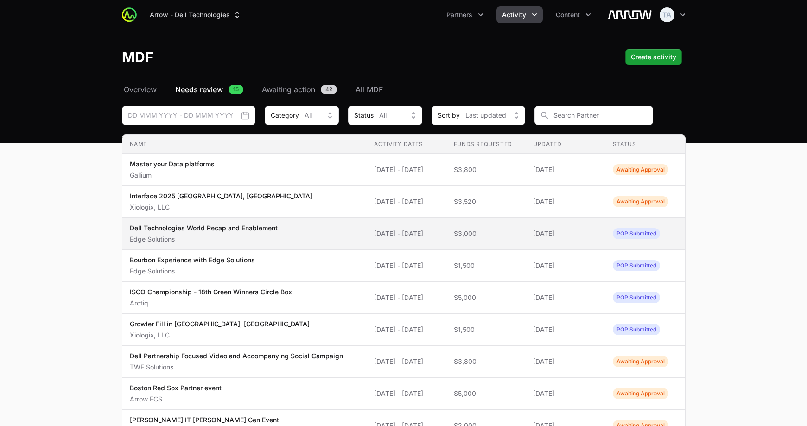
click at [508, 235] on span "$3,000" at bounding box center [486, 233] width 65 height 9
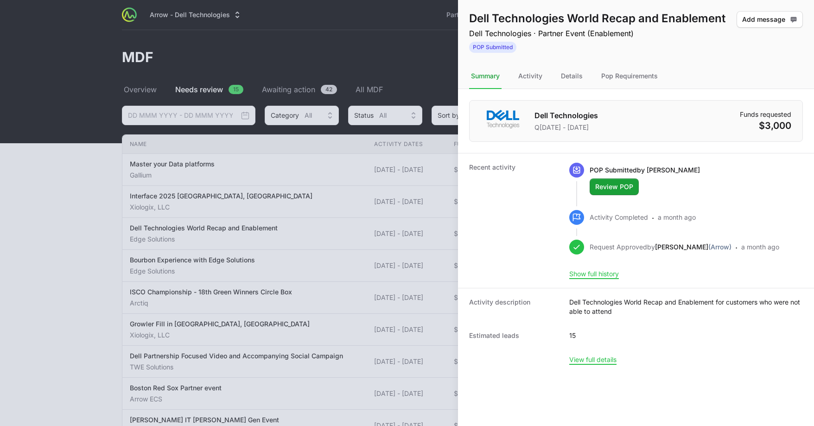
click at [379, 192] on div at bounding box center [407, 213] width 814 height 426
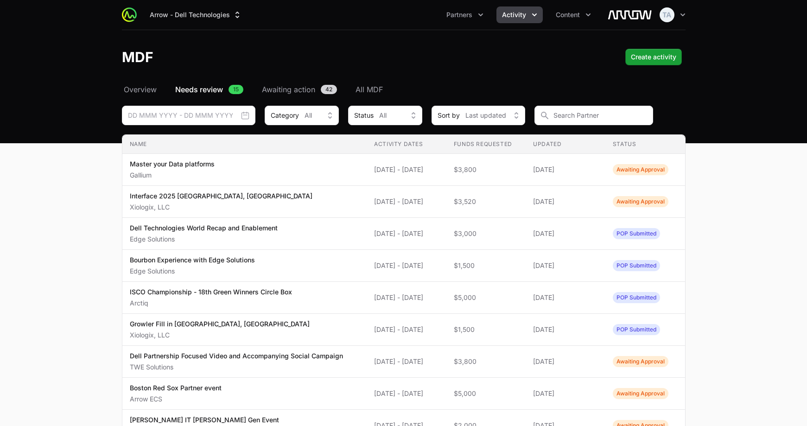
click at [375, 87] on span "All MDF" at bounding box center [369, 89] width 27 height 11
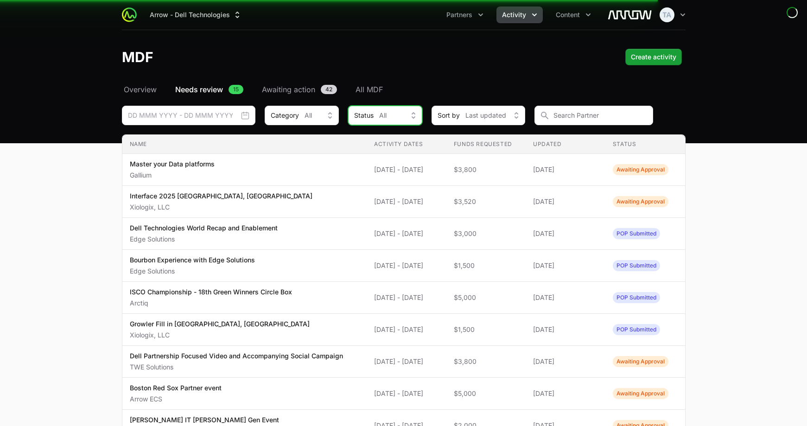
click at [396, 120] on button "Status All" at bounding box center [385, 115] width 74 height 19
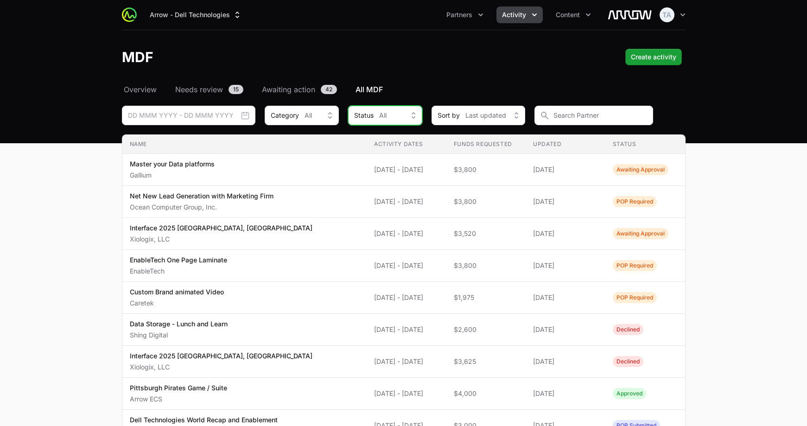
click at [396, 118] on div "Status All" at bounding box center [378, 115] width 49 height 9
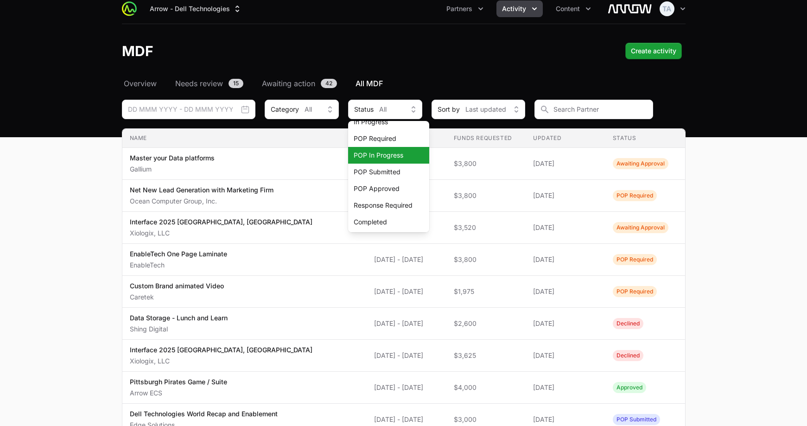
scroll to position [16, 0]
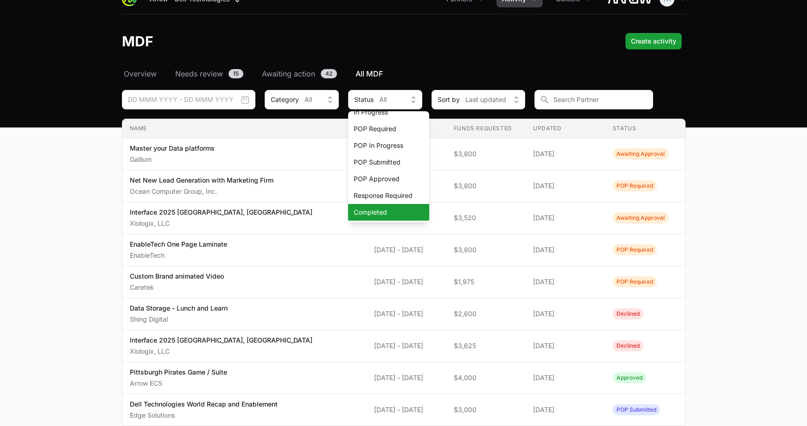
click at [391, 210] on span "Completed" at bounding box center [383, 212] width 59 height 9
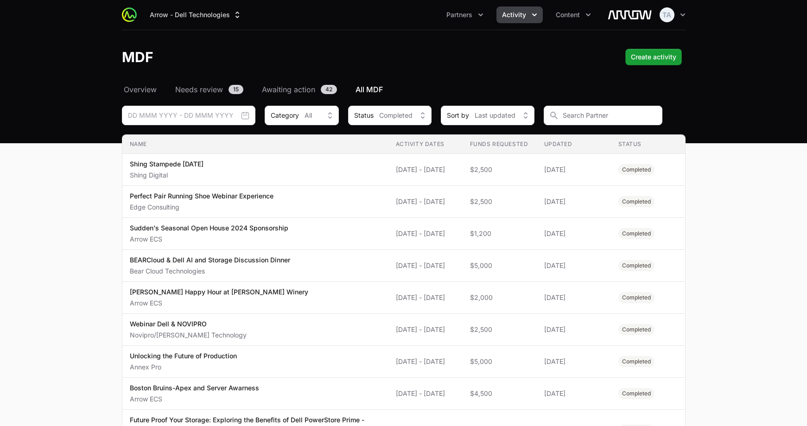
click at [438, 87] on nav "Overview Needs review 15 Awaiting action 42 All MDF" at bounding box center [404, 89] width 564 height 11
click at [684, 13] on icon "button" at bounding box center [682, 14] width 9 height 9
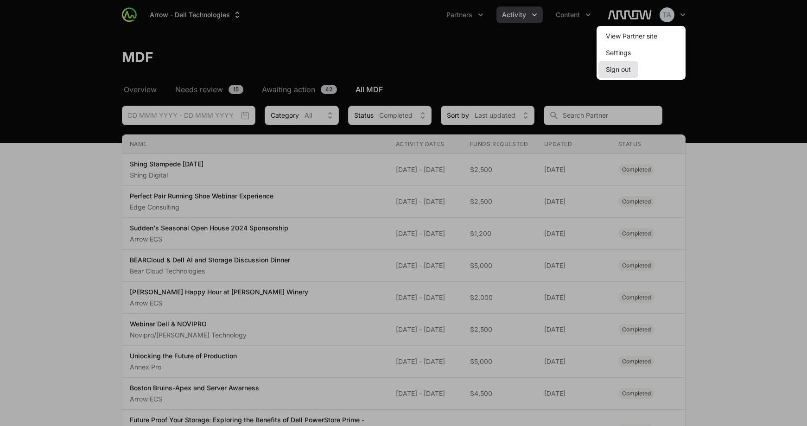
click at [620, 70] on button "Sign out" at bounding box center [619, 69] width 40 height 17
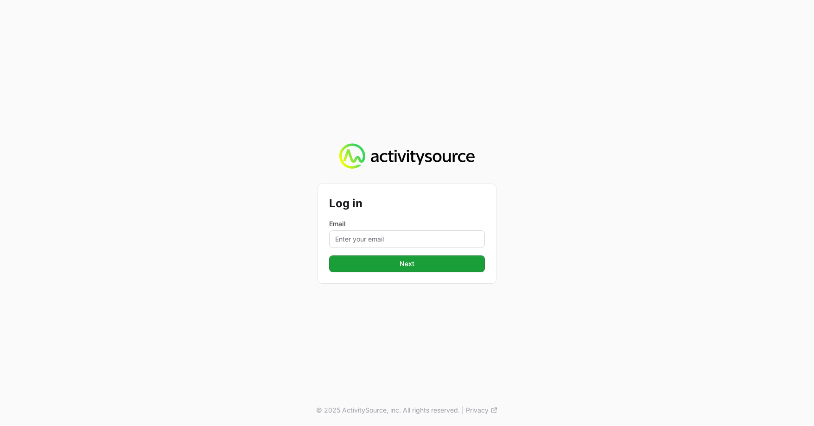
drag, startPoint x: 448, startPoint y: 222, endPoint x: 441, endPoint y: 231, distance: 11.8
click at [448, 223] on label "Email" at bounding box center [407, 223] width 156 height 9
click at [448, 230] on input "Email" at bounding box center [407, 239] width 156 height 18
click at [434, 235] on input "Email" at bounding box center [407, 239] width 156 height 18
drag, startPoint x: 261, startPoint y: 203, endPoint x: 101, endPoint y: 77, distance: 203.4
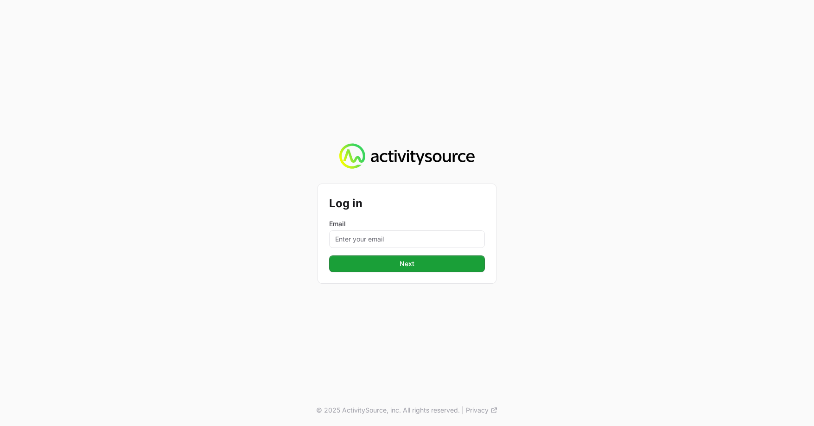
click at [261, 203] on div "Log in Email Next © 2025 ActivitySource, inc. All rights reserved. | Privacy" at bounding box center [407, 213] width 814 height 426
click at [390, 232] on input "Email" at bounding box center [407, 239] width 156 height 18
type input "[PERSON_NAME][EMAIL_ADDRESS][DOMAIN_NAME]"
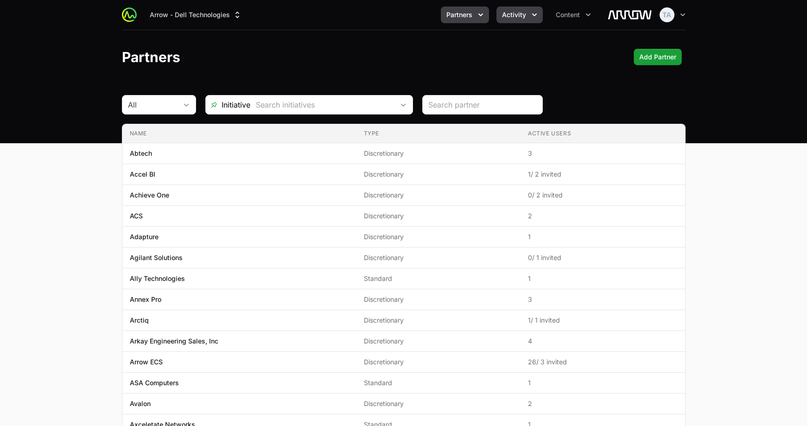
click at [536, 19] on button "Activity" at bounding box center [520, 14] width 46 height 17
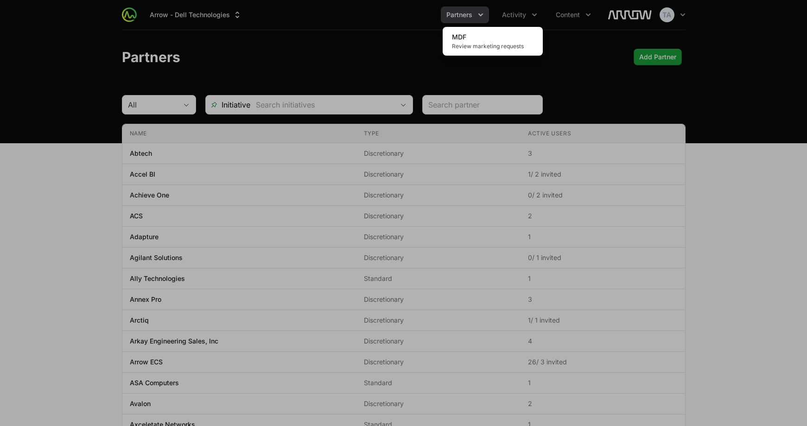
click at [572, 16] on div "Activity menu" at bounding box center [403, 213] width 807 height 426
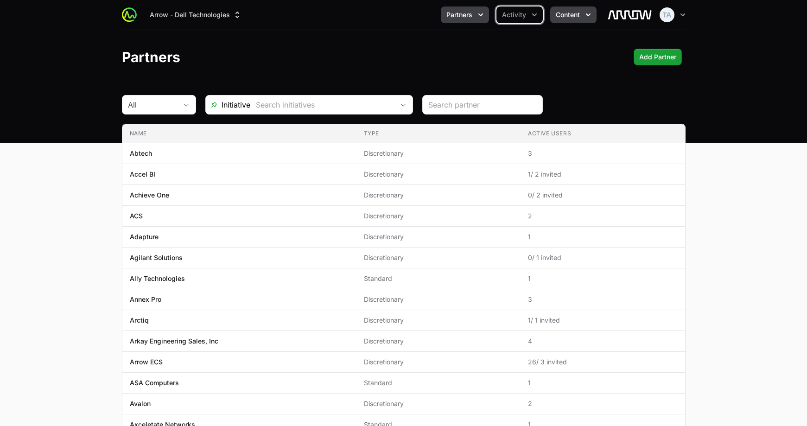
click at [573, 16] on span "Content" at bounding box center [568, 14] width 24 height 9
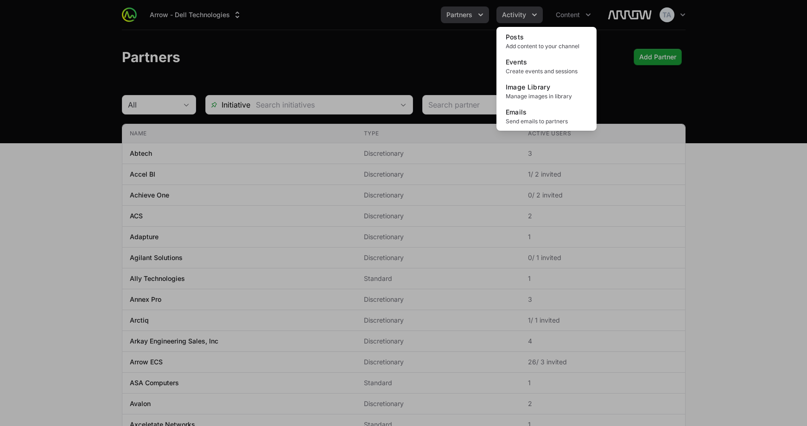
drag, startPoint x: 507, startPoint y: 16, endPoint x: 513, endPoint y: 15, distance: 6.1
click at [507, 16] on div "Content menu" at bounding box center [403, 213] width 807 height 426
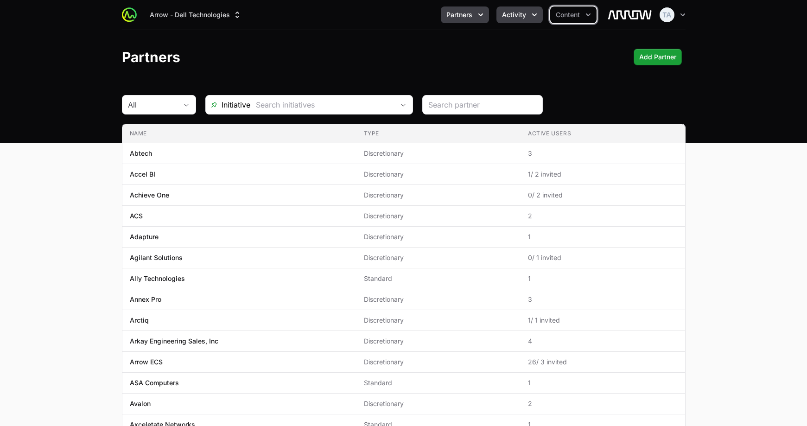
click at [513, 14] on span "Activity" at bounding box center [514, 14] width 24 height 9
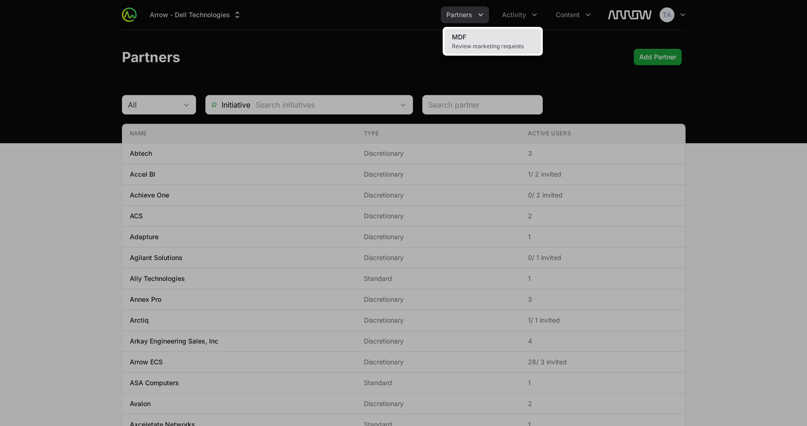
click at [505, 44] on span "Review marketing requests" at bounding box center [493, 46] width 82 height 7
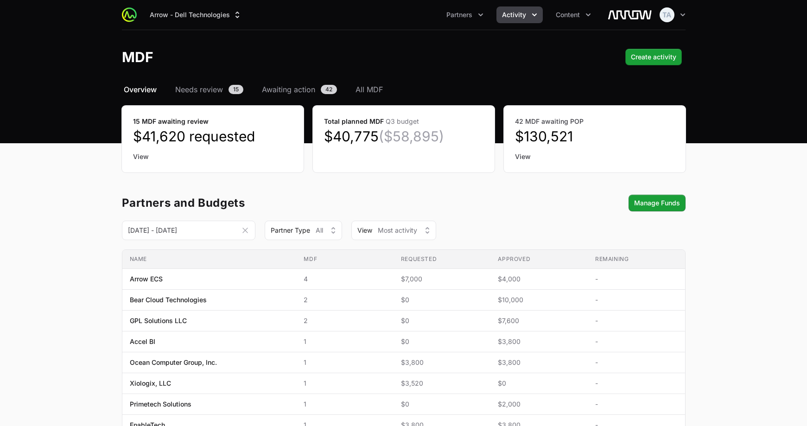
click at [351, 82] on header "MDF Create activity" at bounding box center [403, 57] width 807 height 54
click at [373, 89] on span "All MDF" at bounding box center [369, 89] width 27 height 11
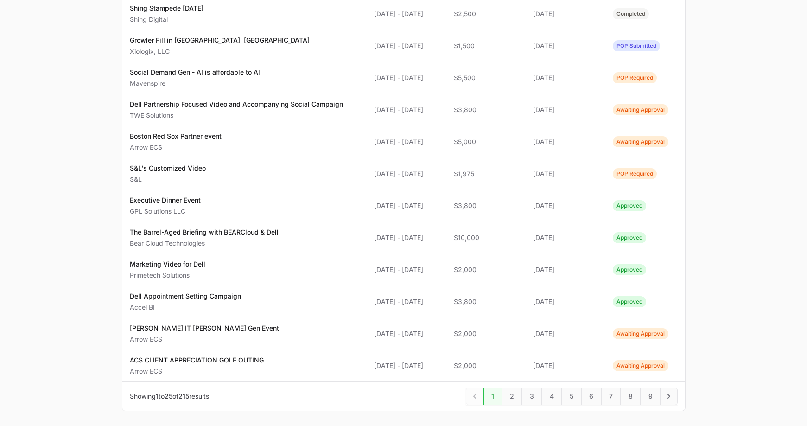
scroll to position [570, 0]
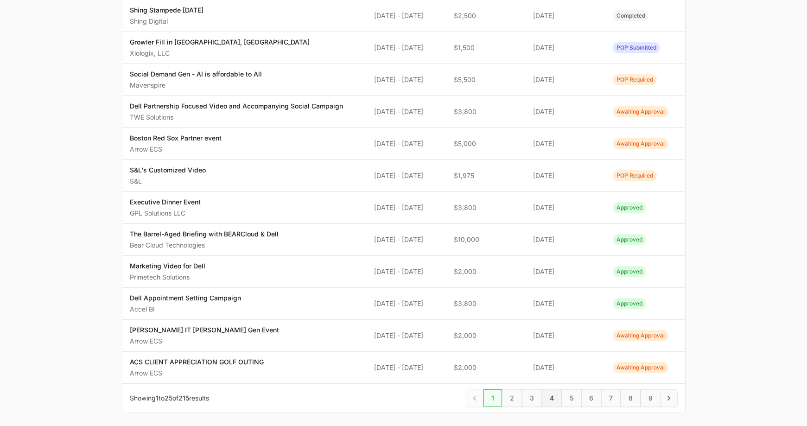
click at [549, 398] on span "4" at bounding box center [552, 399] width 20 height 18
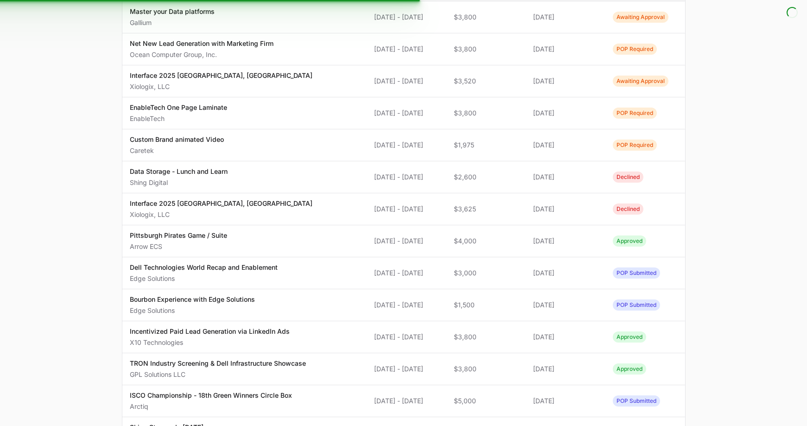
scroll to position [73, 0]
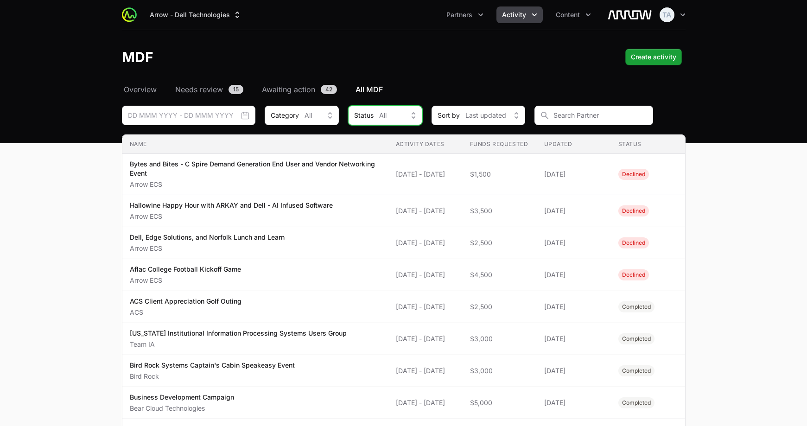
click at [383, 112] on span "All" at bounding box center [382, 115] width 7 height 9
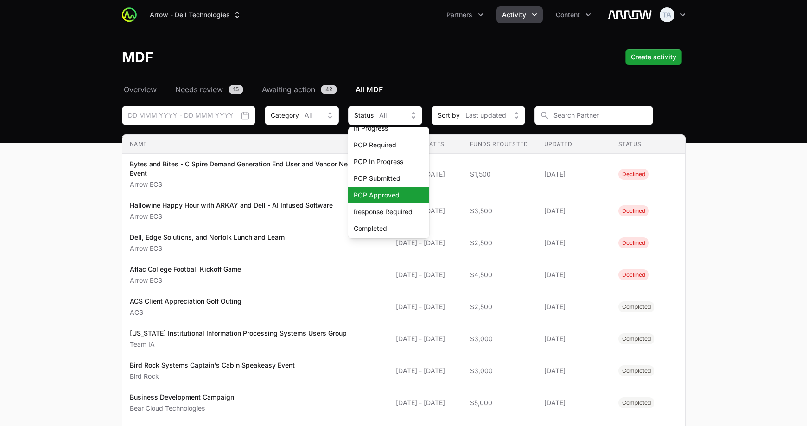
scroll to position [76, 0]
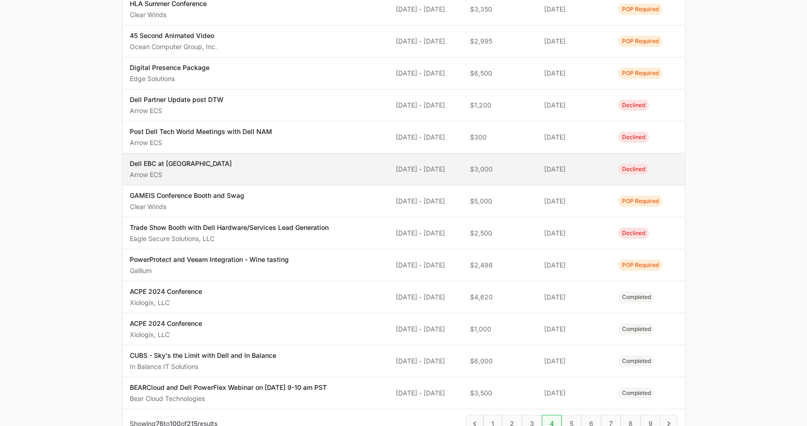
scroll to position [629, 0]
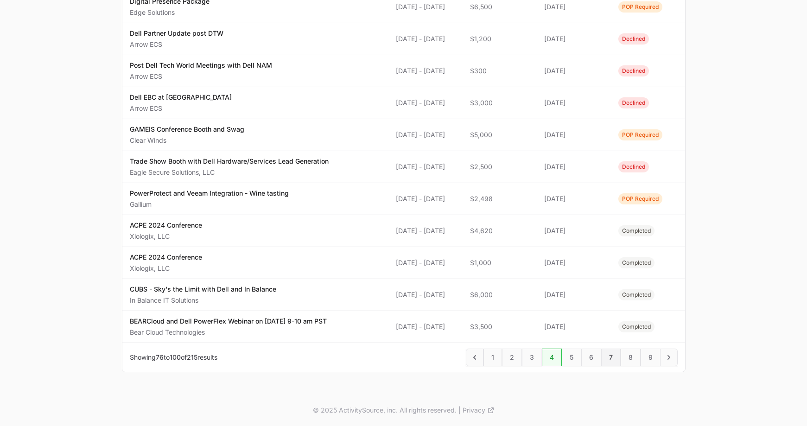
click at [613, 357] on span "7" at bounding box center [610, 358] width 19 height 18
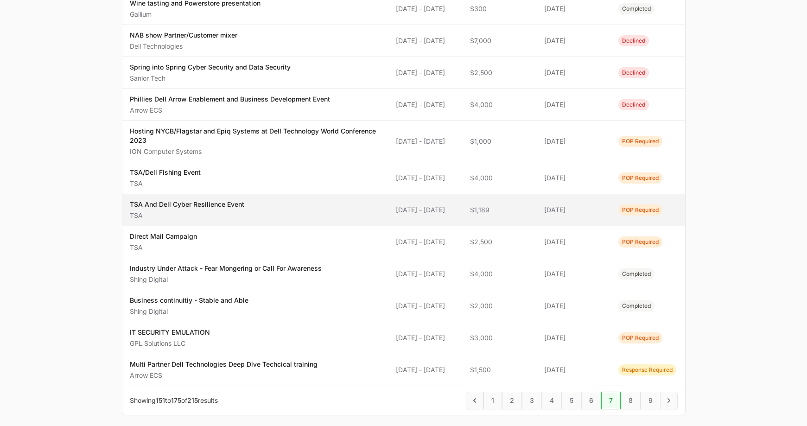
scroll to position [564, 0]
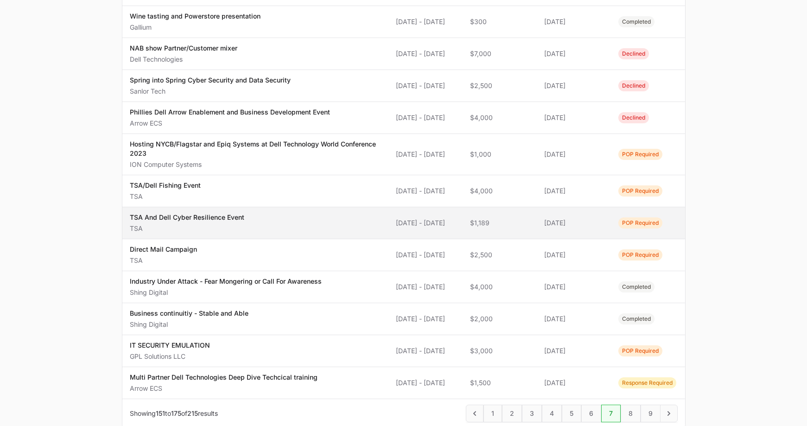
click at [597, 222] on span "[DATE]" at bounding box center [573, 222] width 59 height 9
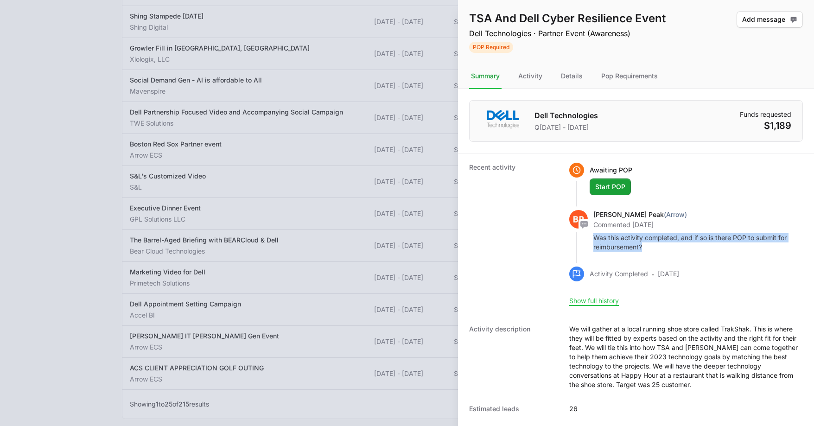
drag, startPoint x: 638, startPoint y: 245, endPoint x: 582, endPoint y: 241, distance: 55.3
click at [585, 240] on div "[PERSON_NAME] (Arrow) Commented [DATE] Was this activity completed, and if so i…" at bounding box center [686, 231] width 234 height 42
click at [580, 243] on div "[PERSON_NAME] (Arrow) Commented [DATE] Was this activity completed, and if so i…" at bounding box center [686, 231] width 234 height 42
click at [405, 238] on div at bounding box center [407, 213] width 814 height 426
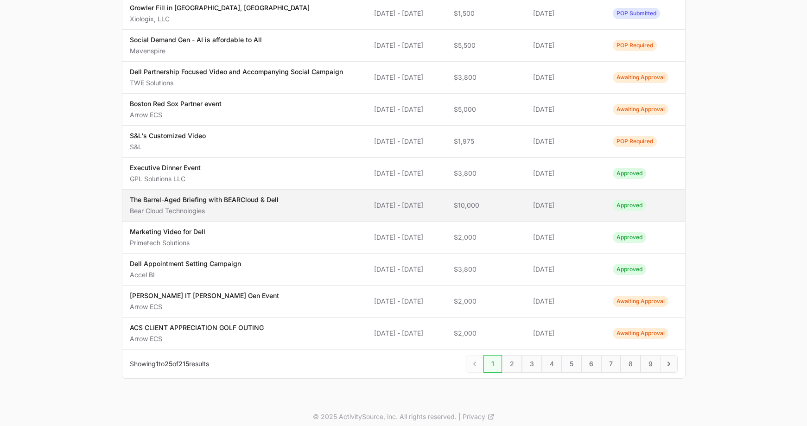
scroll to position [611, 0]
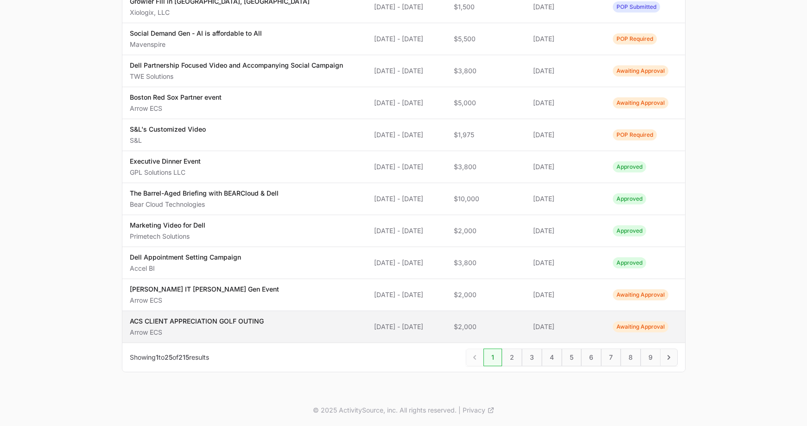
click at [447, 328] on td "Activity Dates [DATE] - [DATE]" at bounding box center [407, 327] width 80 height 32
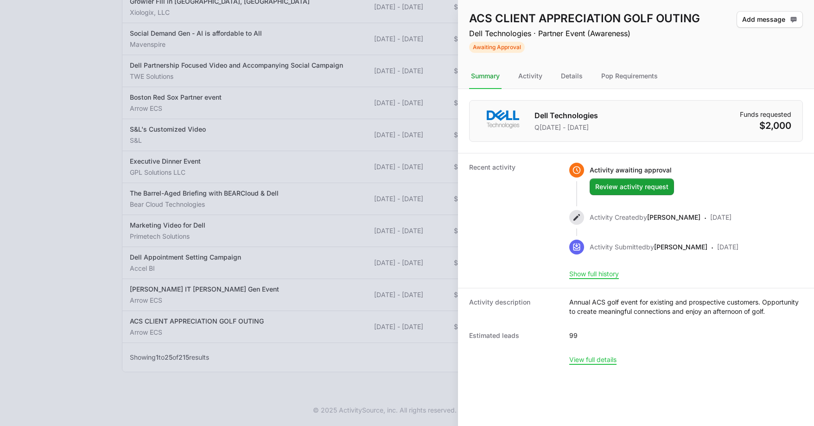
click at [439, 321] on div at bounding box center [407, 213] width 814 height 426
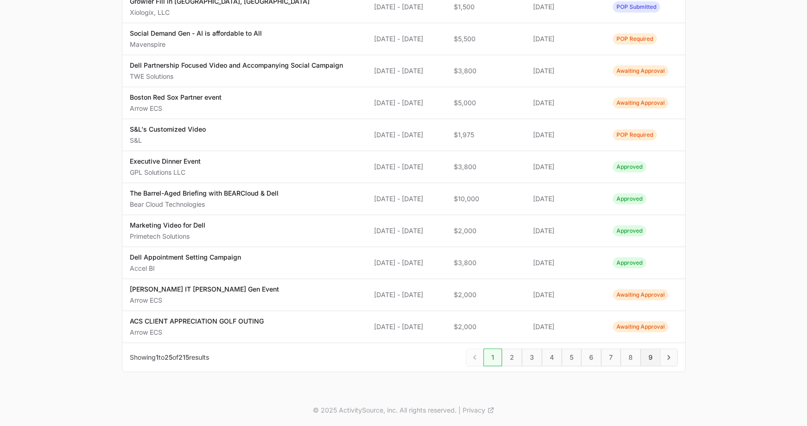
click at [650, 360] on span "9" at bounding box center [651, 358] width 20 height 18
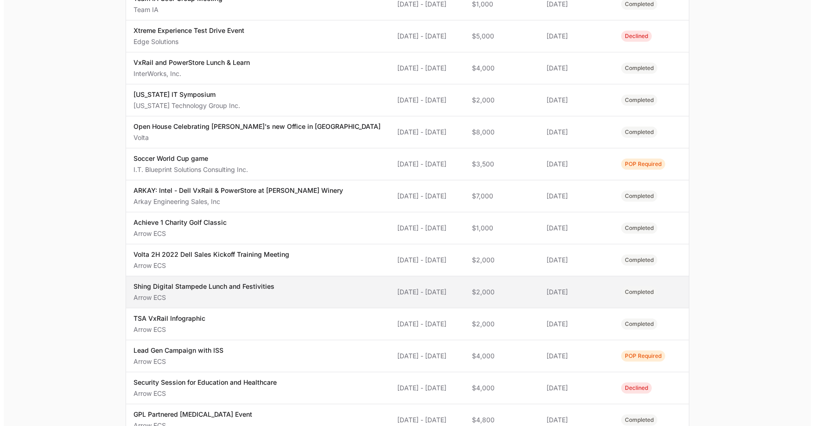
scroll to position [243, 0]
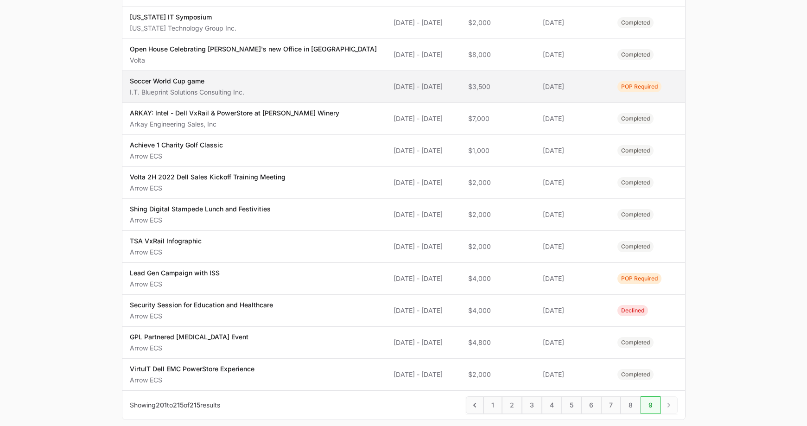
click at [422, 95] on td "Activity Dates [DATE] - [DATE]" at bounding box center [423, 87] width 75 height 32
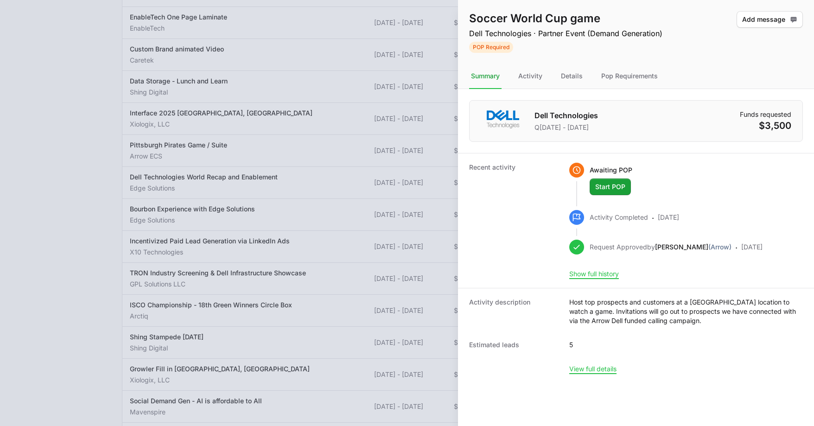
click at [264, 152] on div at bounding box center [407, 213] width 814 height 426
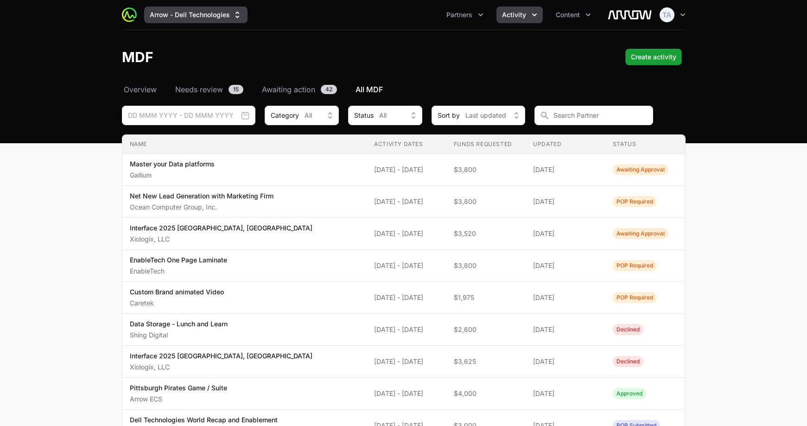
click at [184, 13] on button "Arrow - Dell Technologies" at bounding box center [195, 14] width 103 height 17
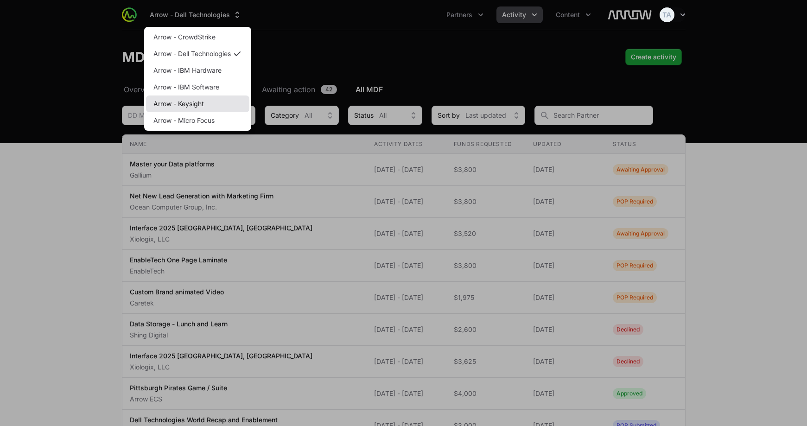
click at [205, 101] on link "Arrow - Keysight" at bounding box center [197, 104] width 103 height 17
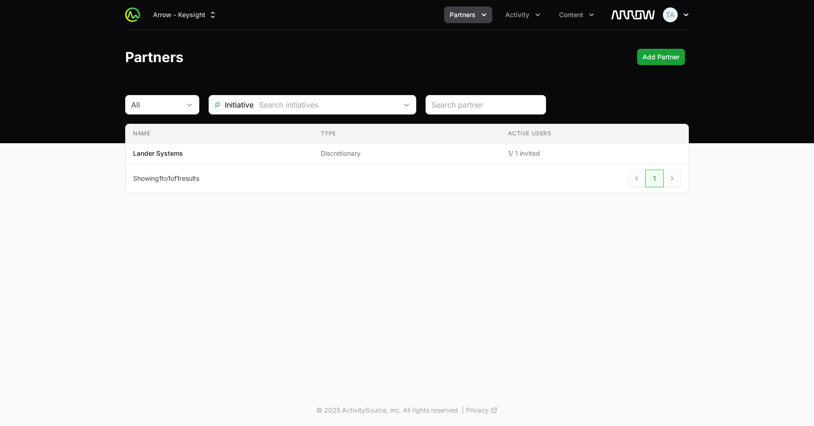
click at [686, 12] on icon "button" at bounding box center [686, 14] width 9 height 9
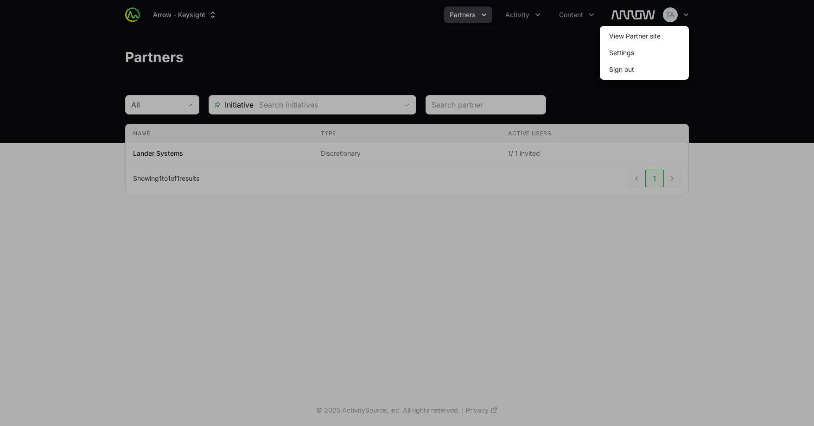
click at [654, 73] on span "Sign out" at bounding box center [644, 69] width 89 height 17
click at [629, 72] on button "Sign out" at bounding box center [622, 69] width 40 height 17
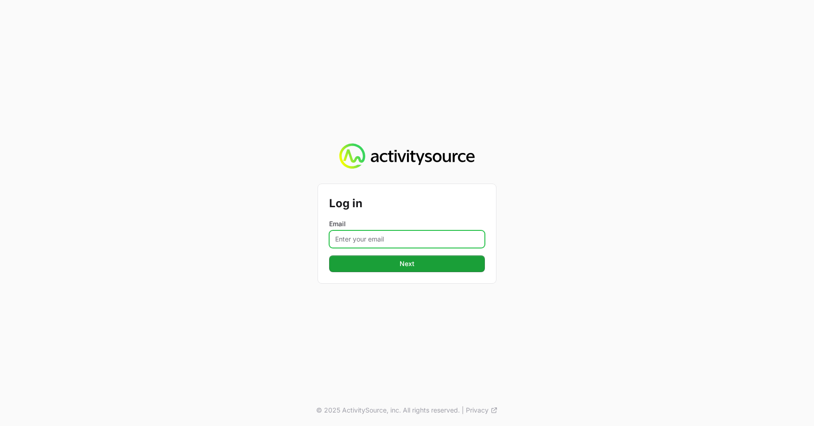
click at [367, 246] on input "Email" at bounding box center [407, 239] width 156 height 18
type input "[PERSON_NAME][EMAIL_ADDRESS][DOMAIN_NAME]"
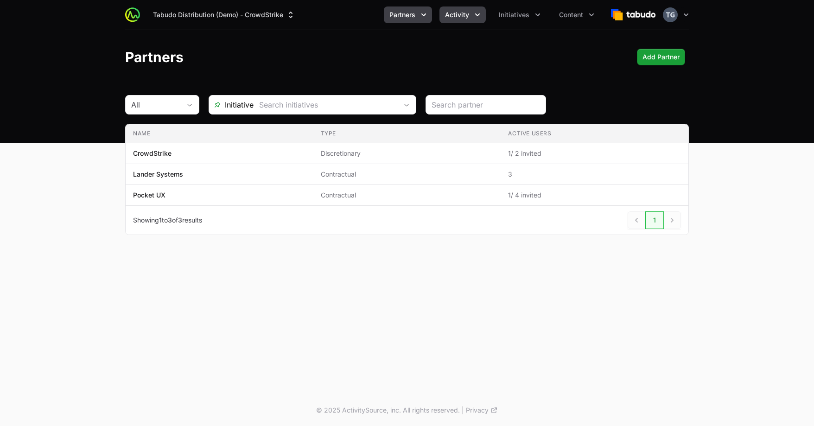
click at [457, 17] on span "Activity" at bounding box center [457, 14] width 24 height 9
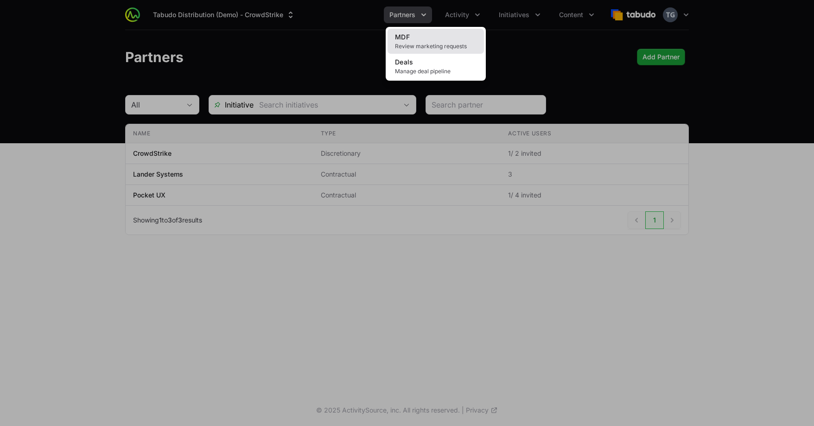
click at [434, 44] on span "Review marketing requests" at bounding box center [436, 46] width 82 height 7
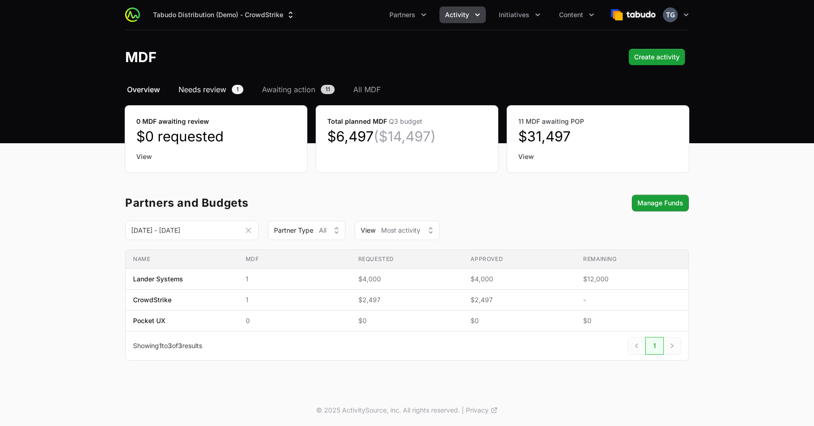
click at [225, 94] on span "Needs review" at bounding box center [203, 89] width 48 height 11
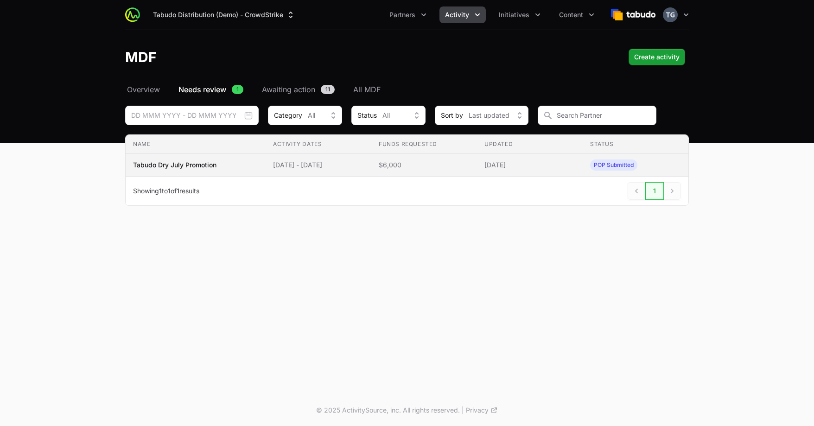
click at [228, 160] on td "Name Tabudo Dry July Promotion" at bounding box center [196, 165] width 140 height 23
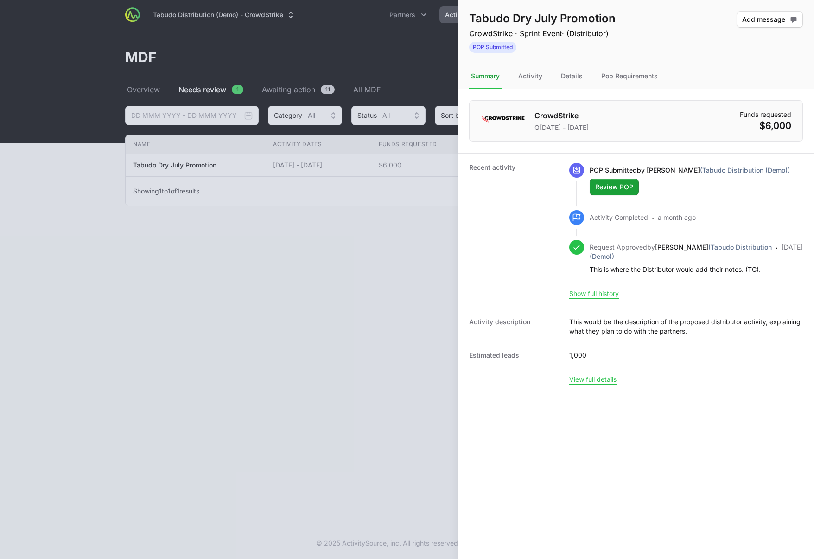
click at [319, 149] on div at bounding box center [407, 279] width 814 height 559
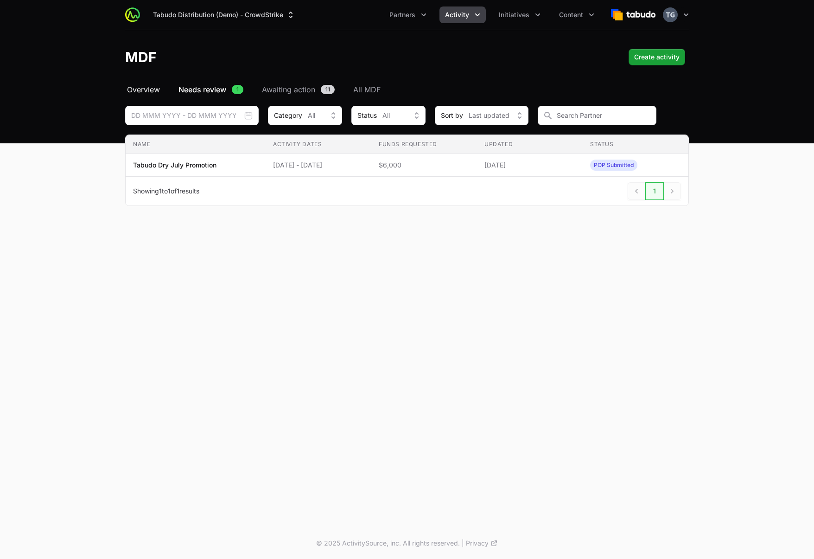
click at [134, 84] on span "Overview" at bounding box center [143, 89] width 33 height 11
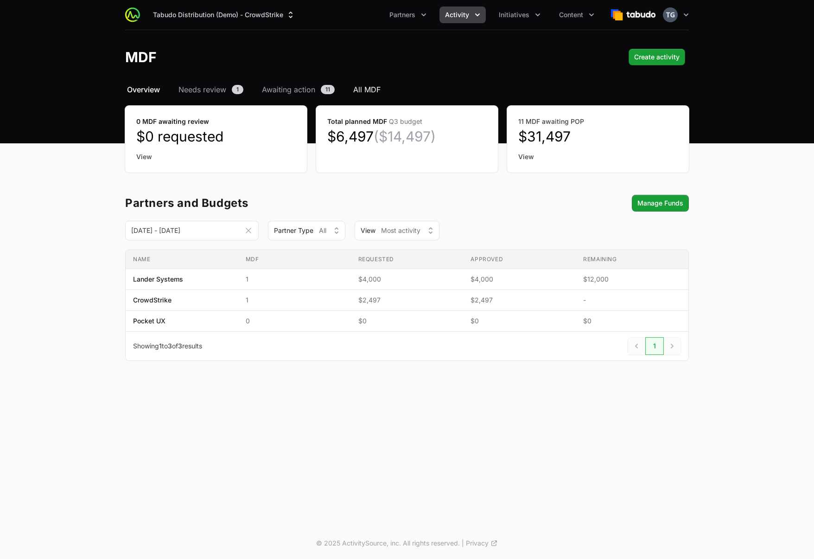
click at [372, 90] on span "All MDF" at bounding box center [366, 89] width 27 height 11
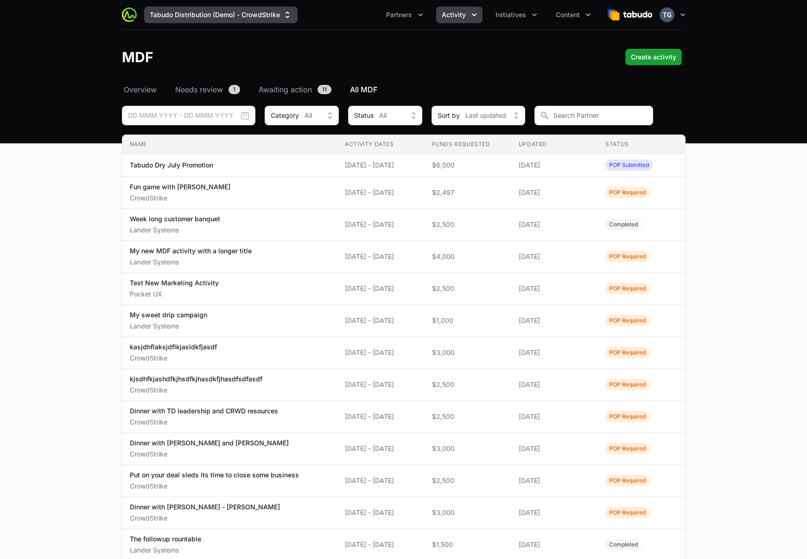
click at [236, 19] on button "Tabudo Distribution (Demo) - CrowdStrike" at bounding box center [220, 14] width 153 height 17
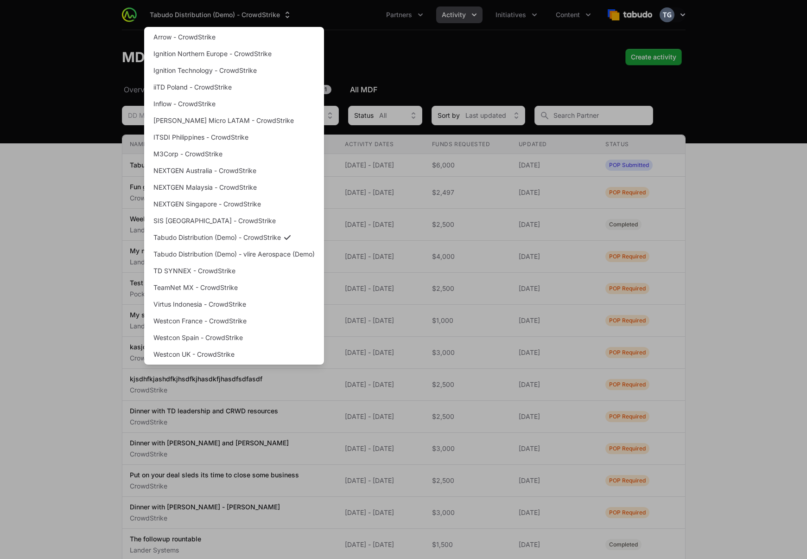
click at [235, 18] on div "Supplier switch menu" at bounding box center [403, 279] width 807 height 559
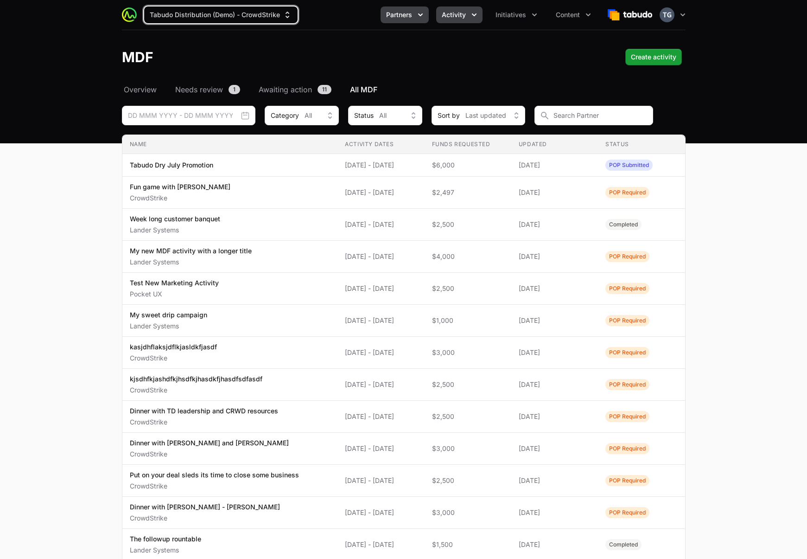
click at [394, 17] on span "Partners" at bounding box center [399, 14] width 26 height 9
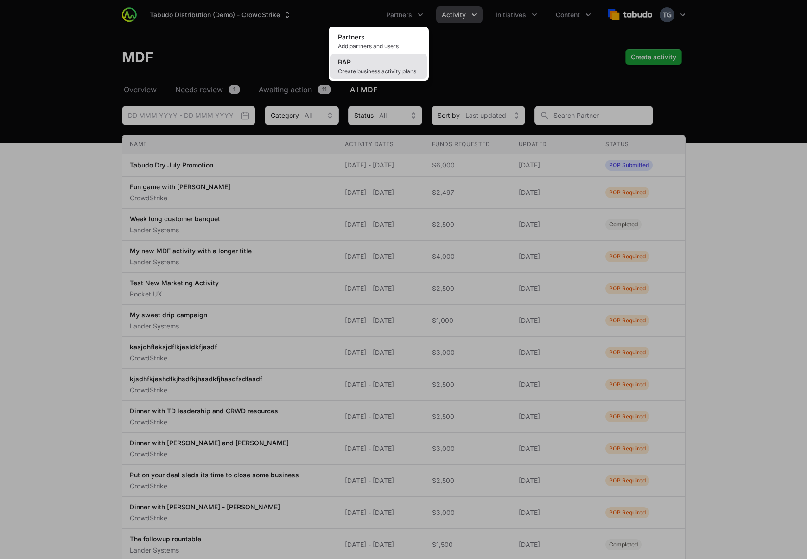
click at [365, 63] on link "BAP Create business activity plans" at bounding box center [379, 66] width 96 height 25
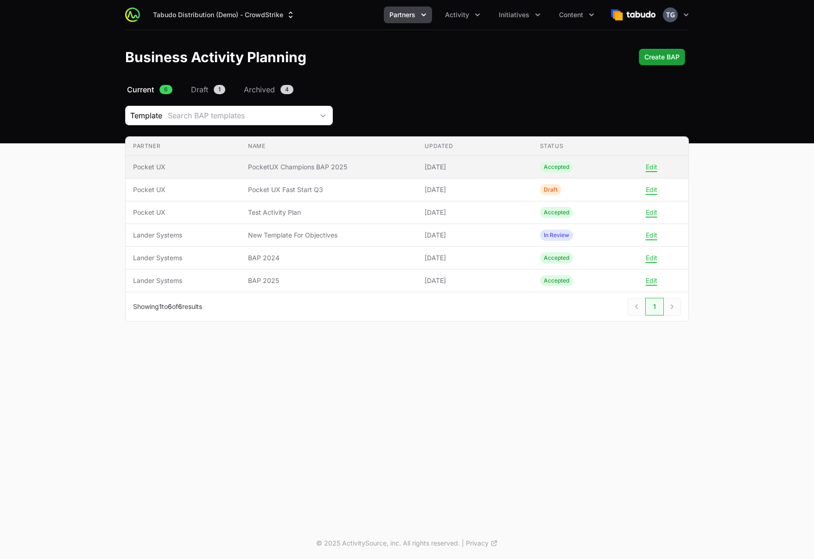
click at [293, 166] on span "PocketUX Champions BAP 2025" at bounding box center [329, 166] width 162 height 9
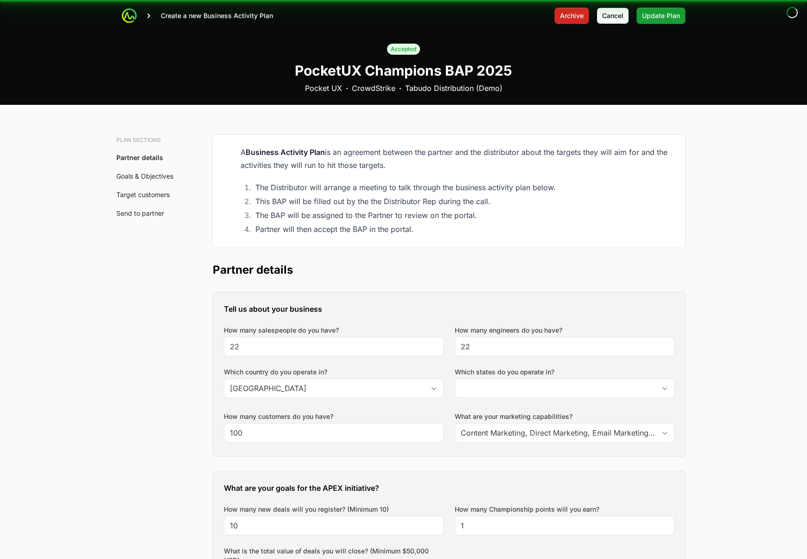
type input "[GEOGRAPHIC_DATA], [GEOGRAPHIC_DATA], [GEOGRAPHIC_DATA], [GEOGRAPHIC_DATA]"
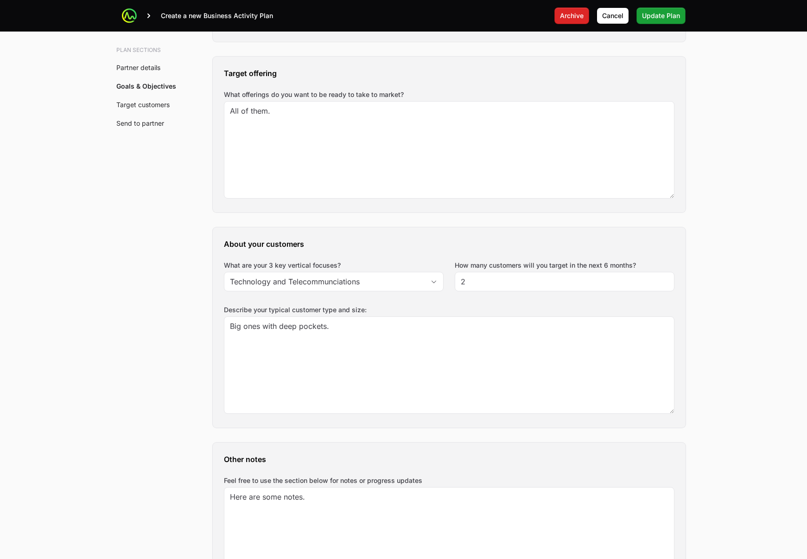
scroll to position [1041, 0]
